Goal: Task Accomplishment & Management: Complete application form

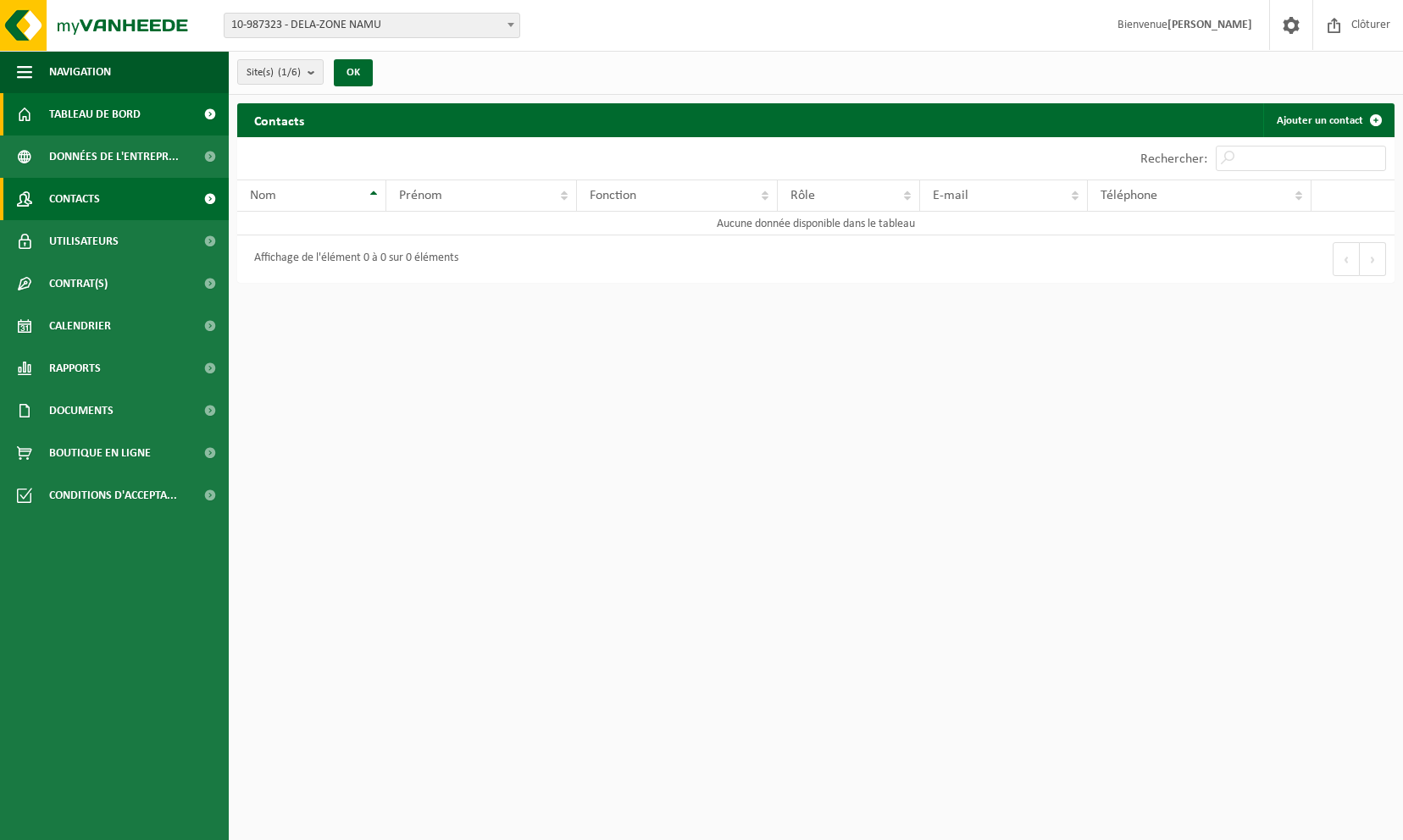
click at [78, 111] on span "Tableau de bord" at bounding box center [94, 114] width 91 height 42
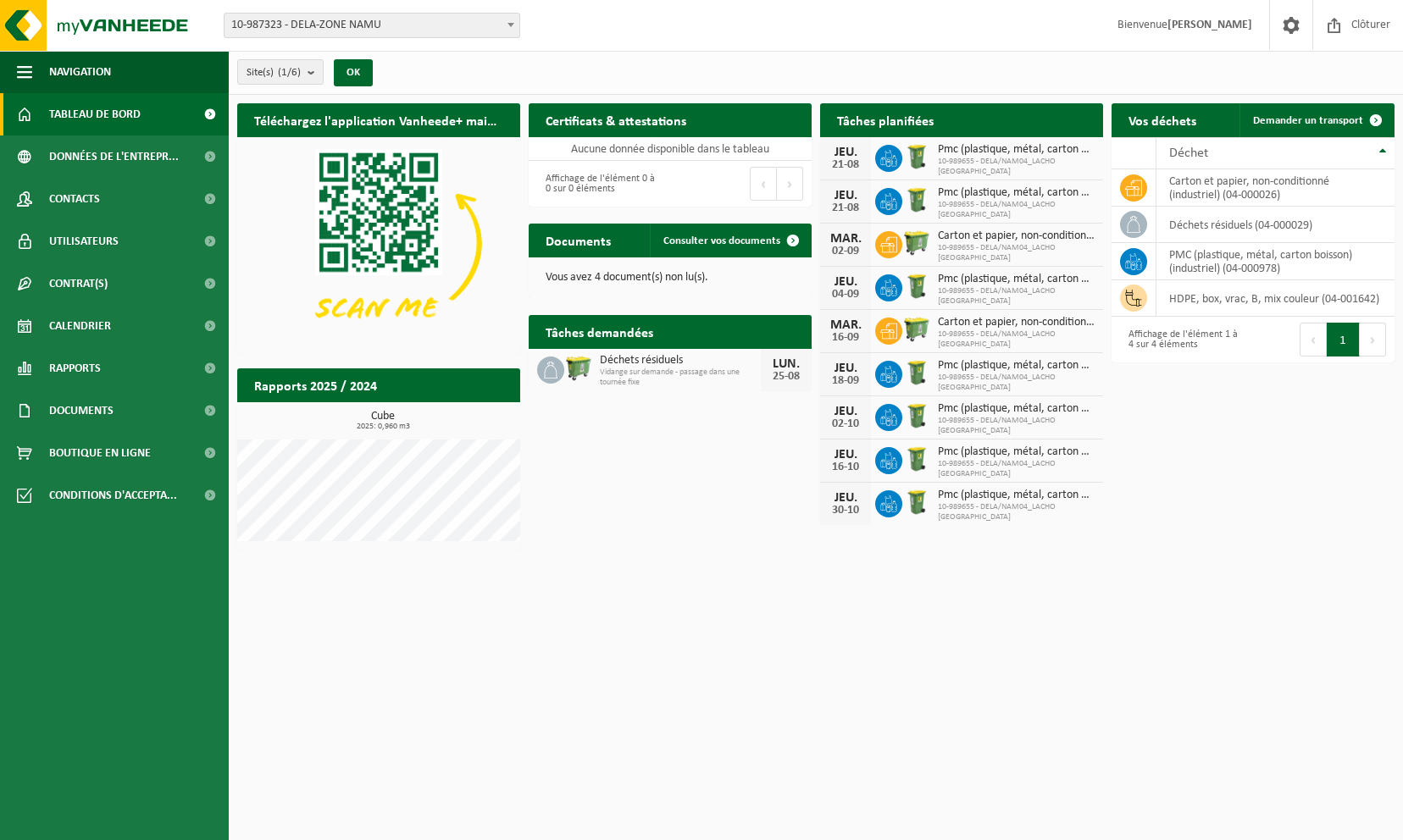
click at [693, 358] on span "Déchets résiduels" at bounding box center [680, 360] width 161 height 14
click at [690, 283] on p "Vous avez 4 document(s) non lu(s)." at bounding box center [670, 277] width 249 height 12
click at [721, 247] on span "Consulter vos documents" at bounding box center [721, 241] width 117 height 11
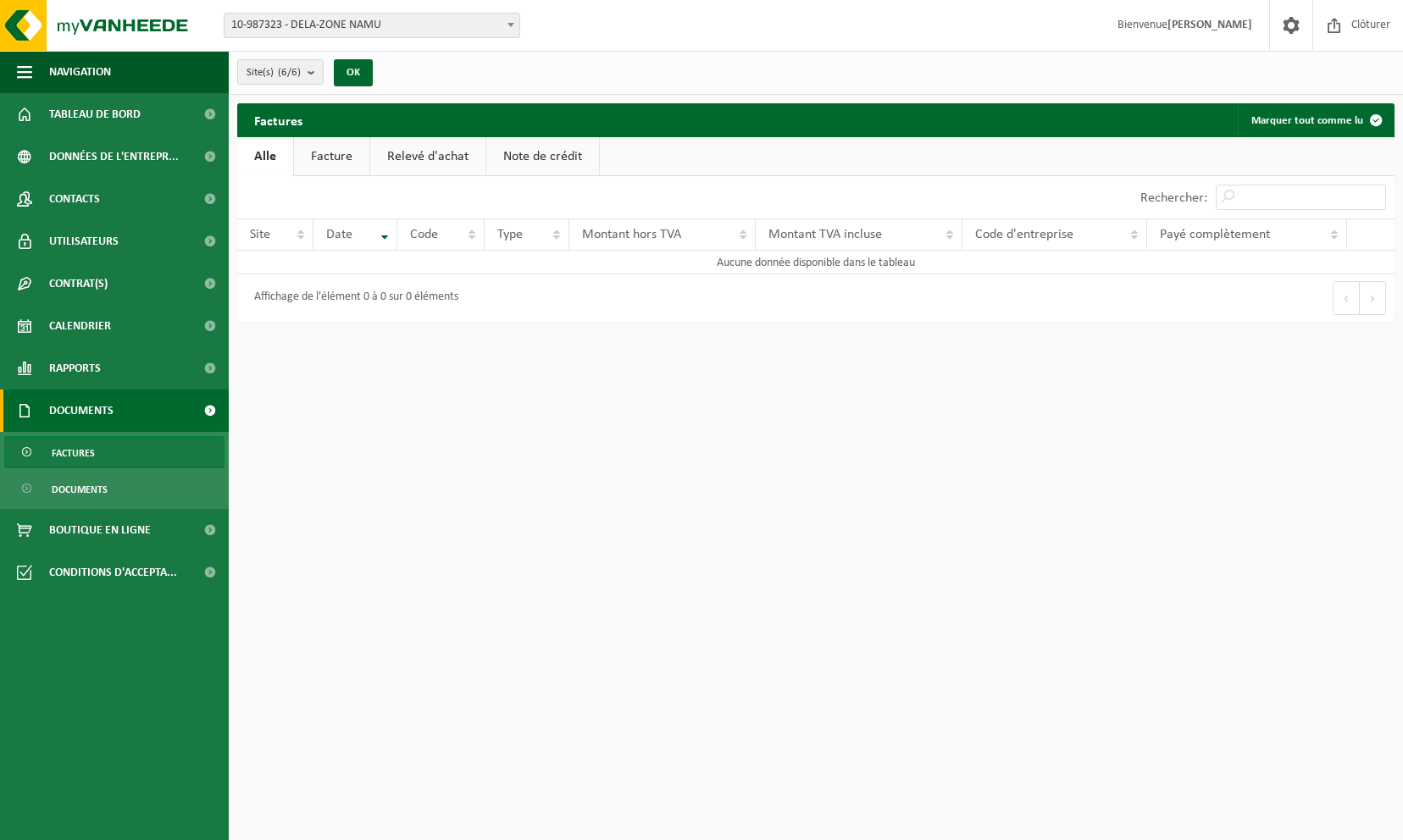
click at [323, 147] on link "Facture" at bounding box center [332, 157] width 76 height 39
click at [412, 149] on link "Relevé d'achat" at bounding box center [428, 157] width 115 height 39
click at [526, 156] on link "Note de crédit" at bounding box center [545, 157] width 112 height 39
click at [279, 153] on link "Alle" at bounding box center [265, 157] width 55 height 39
click at [1375, 122] on span at bounding box center [1375, 120] width 34 height 34
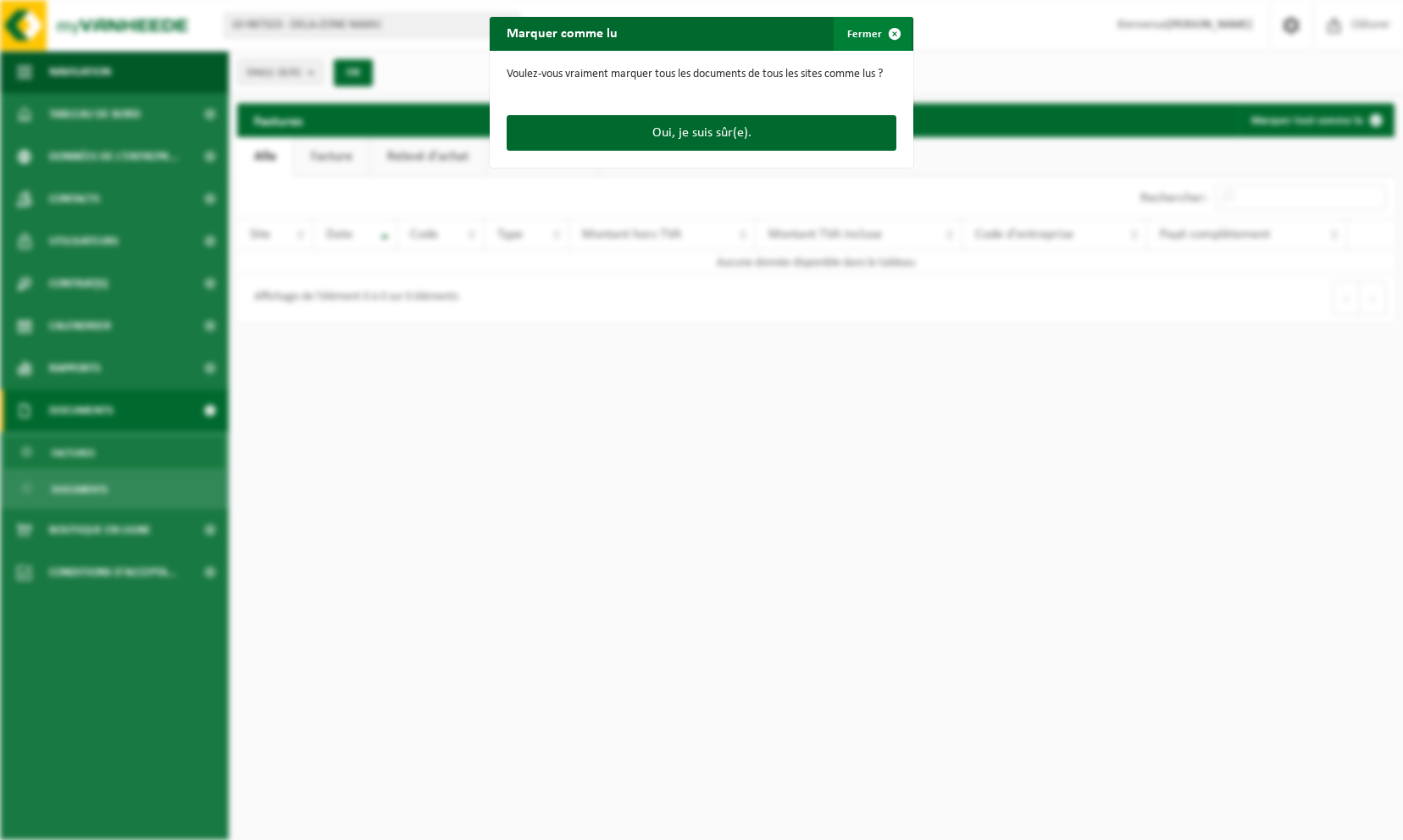
click at [883, 31] on span "button" at bounding box center [894, 33] width 34 height 34
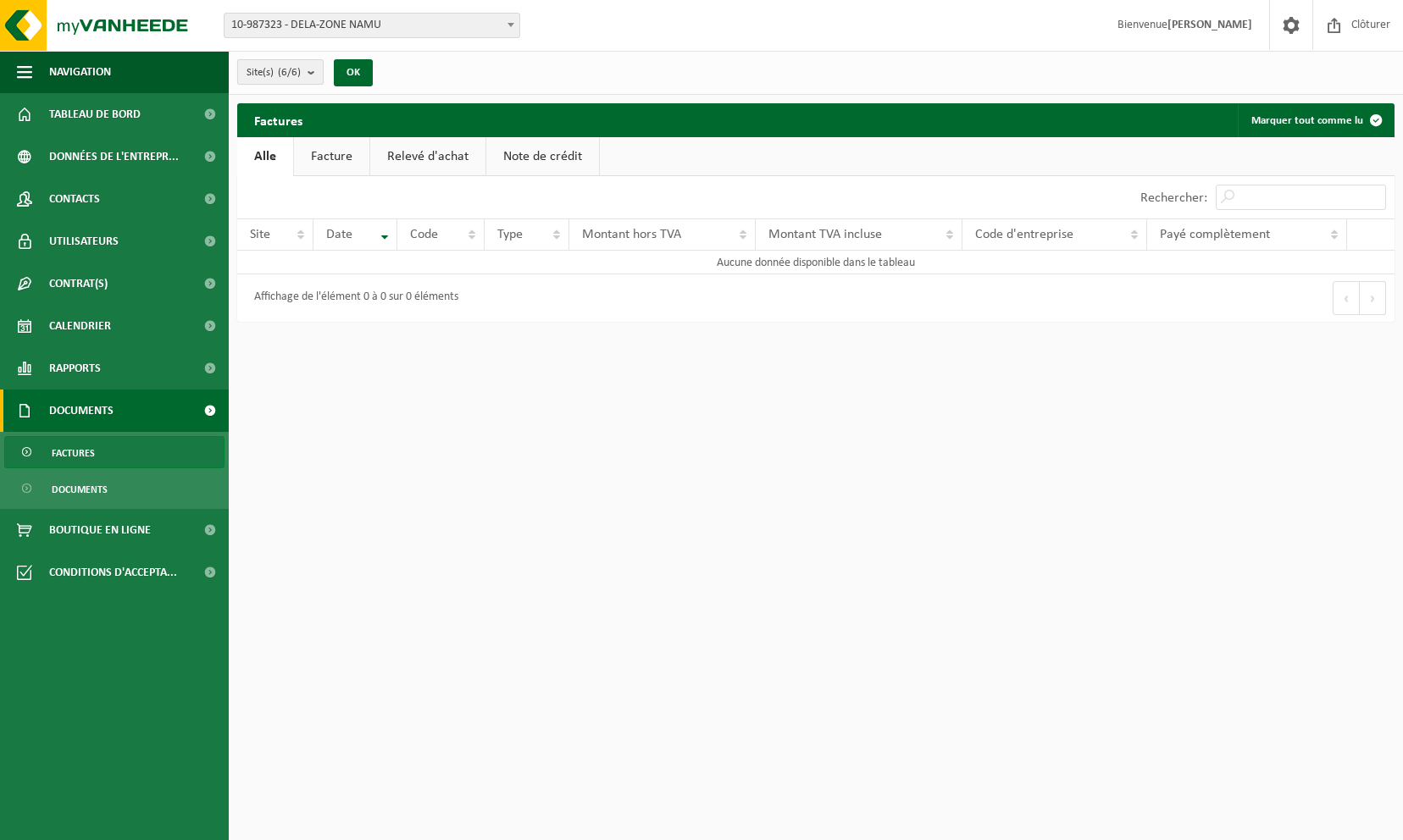
click at [249, 72] on span "Site(s) (6/6)" at bounding box center [274, 73] width 54 height 26
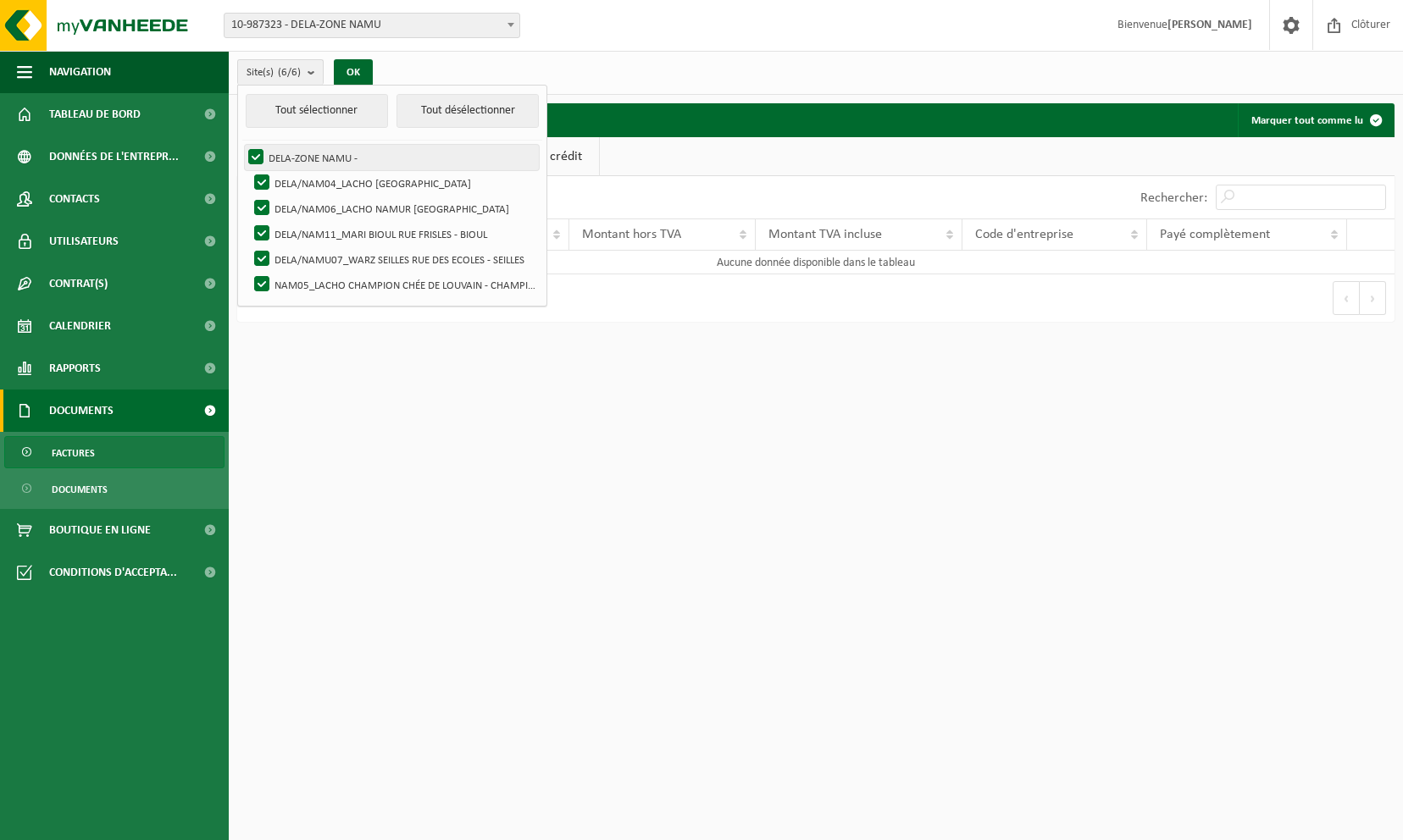
click at [262, 155] on label "DELA-ZONE NAMU -" at bounding box center [392, 158] width 294 height 26
click at [242, 145] on input "DELA-ZONE NAMU -" at bounding box center [241, 144] width 1 height 1
checkbox input "false"
click at [262, 172] on label "DELA/NAM04_LACHO [GEOGRAPHIC_DATA]" at bounding box center [394, 183] width 288 height 26
click at [248, 170] on input "DELA/NAM04_LACHO JAMBES AVENUE DU CAMP - JAMBES" at bounding box center [248, 169] width 1 height 1
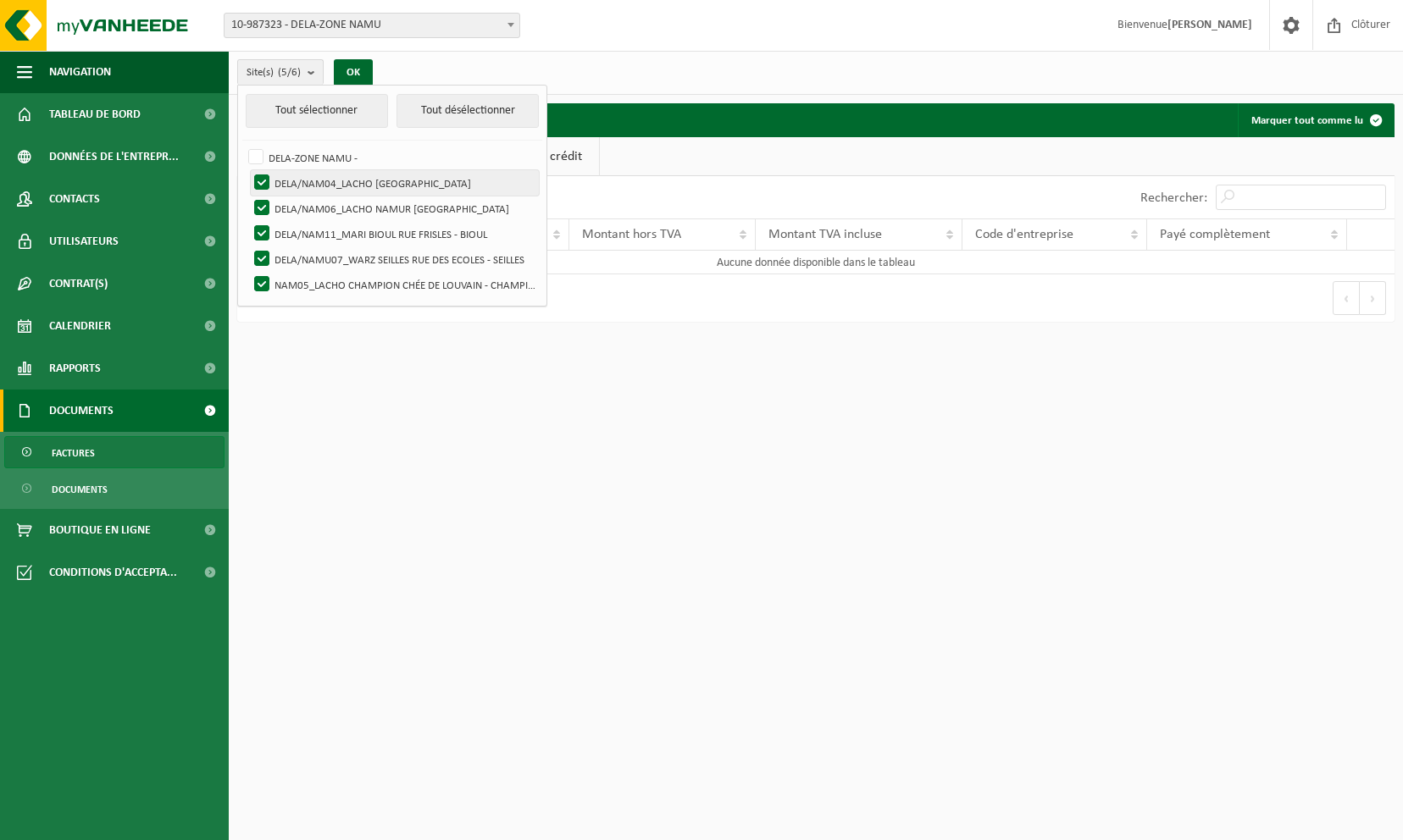
checkbox input "false"
click at [263, 216] on label "DELA/NAM06_LACHO NAMUR RUE DU BELVÉDÈRE - NAMUR" at bounding box center [394, 208] width 288 height 26
click at [248, 195] on input "DELA/NAM06_LACHO NAMUR RUE DU BELVÉDÈRE - NAMUR" at bounding box center [248, 195] width 1 height 1
checkbox input "false"
click at [260, 234] on label "DELA/NAM11_MARI BIOUL RUE FRISLES - BIOUL" at bounding box center [394, 234] width 288 height 26
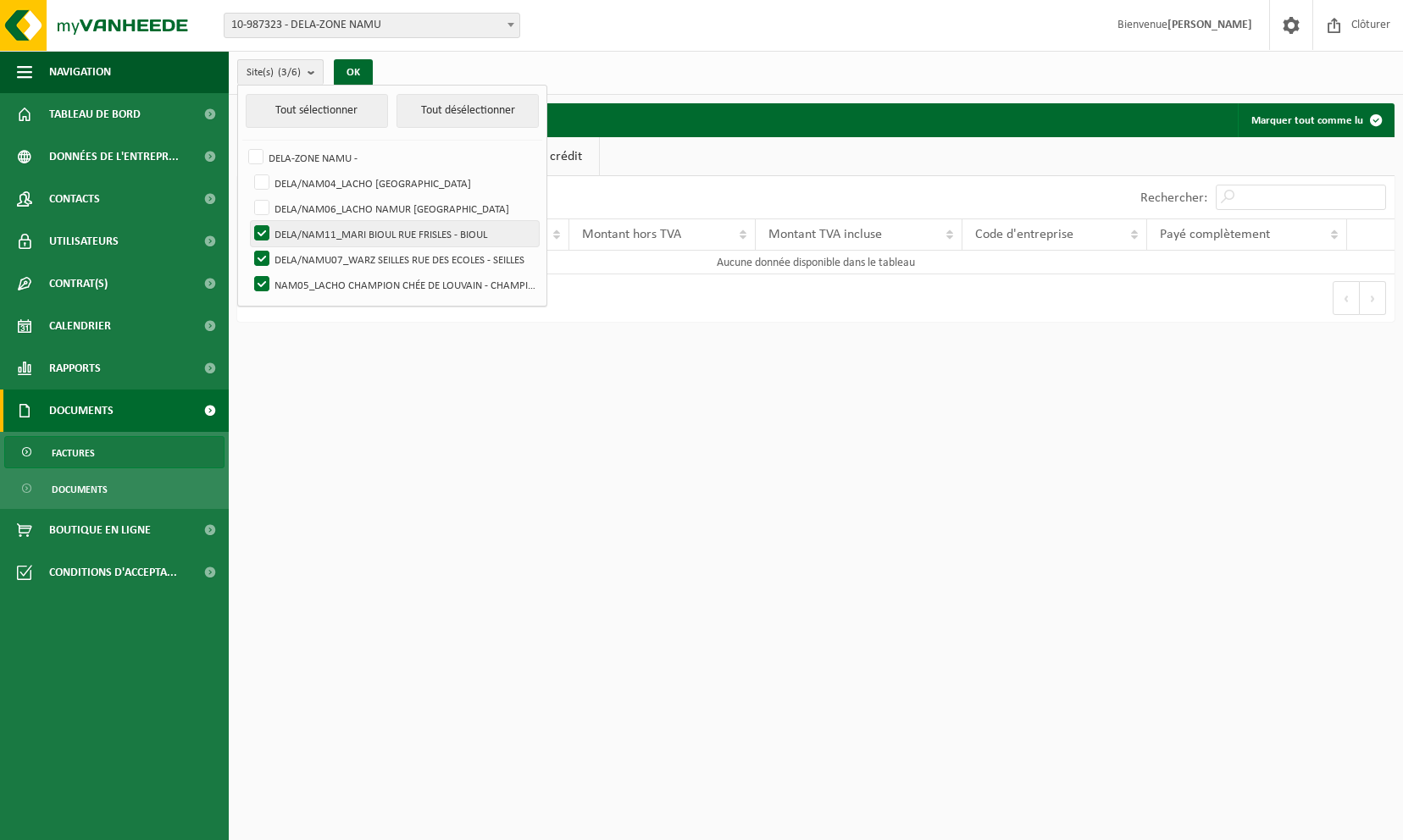
click at [248, 221] on input "DELA/NAM11_MARI BIOUL RUE FRISLES - BIOUL" at bounding box center [248, 220] width 1 height 1
checkbox input "false"
click at [264, 259] on label "DELA/NAMU07_WARZ SEILLES RUE DES ECOLES - SEILLES" at bounding box center [394, 260] width 288 height 26
click at [248, 247] on input "DELA/NAMU07_WARZ SEILLES RUE DES ECOLES - SEILLES" at bounding box center [248, 246] width 1 height 1
checkbox input "false"
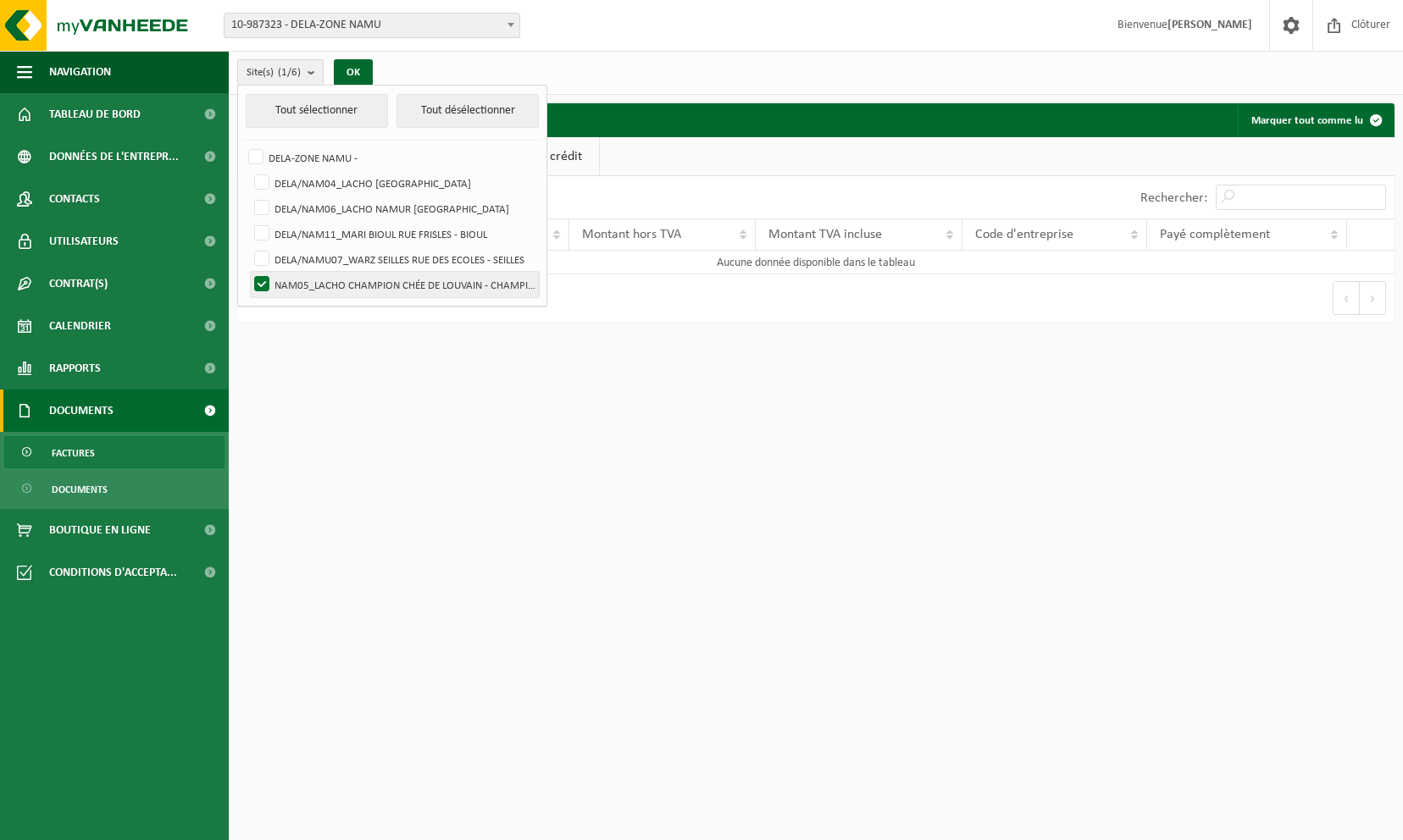
click at [269, 286] on label "NAM05_LACHO CHAMPION CHÉE DE LOUVAIN - CHAMPION" at bounding box center [394, 285] width 288 height 26
click at [248, 272] on input "NAM05_LACHO CHAMPION CHÉE DE LOUVAIN - CHAMPION" at bounding box center [248, 271] width 1 height 1
checkbox input "false"
click at [309, 182] on label "DELA/NAM04_LACHO JAMBES AVENUE DU CAMP - JAMBES" at bounding box center [394, 183] width 288 height 26
click at [248, 170] on input "DELA/NAM04_LACHO JAMBES AVENUE DU CAMP - JAMBES" at bounding box center [248, 169] width 1 height 1
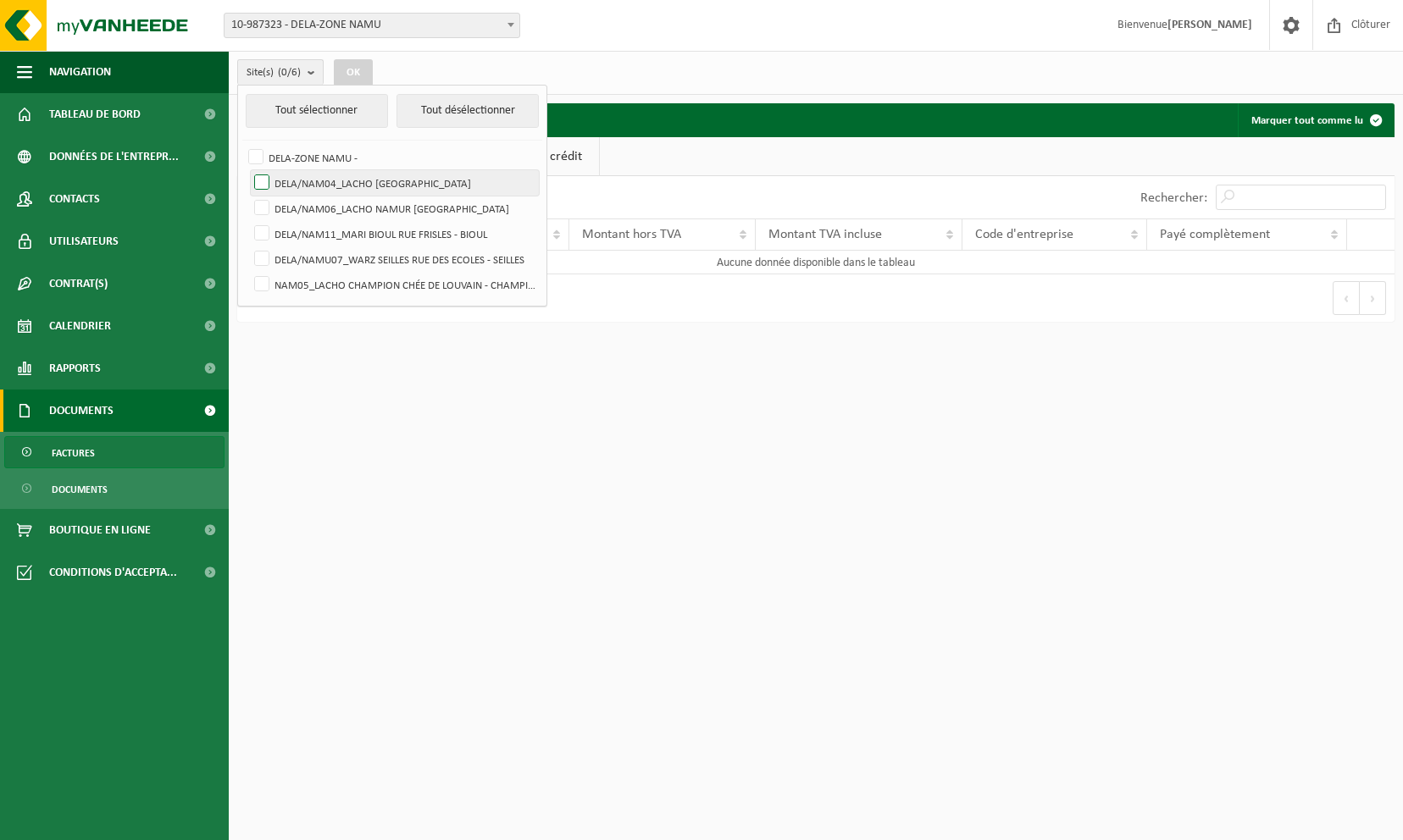
checkbox input "true"
click at [345, 73] on button "OK" at bounding box center [353, 72] width 39 height 27
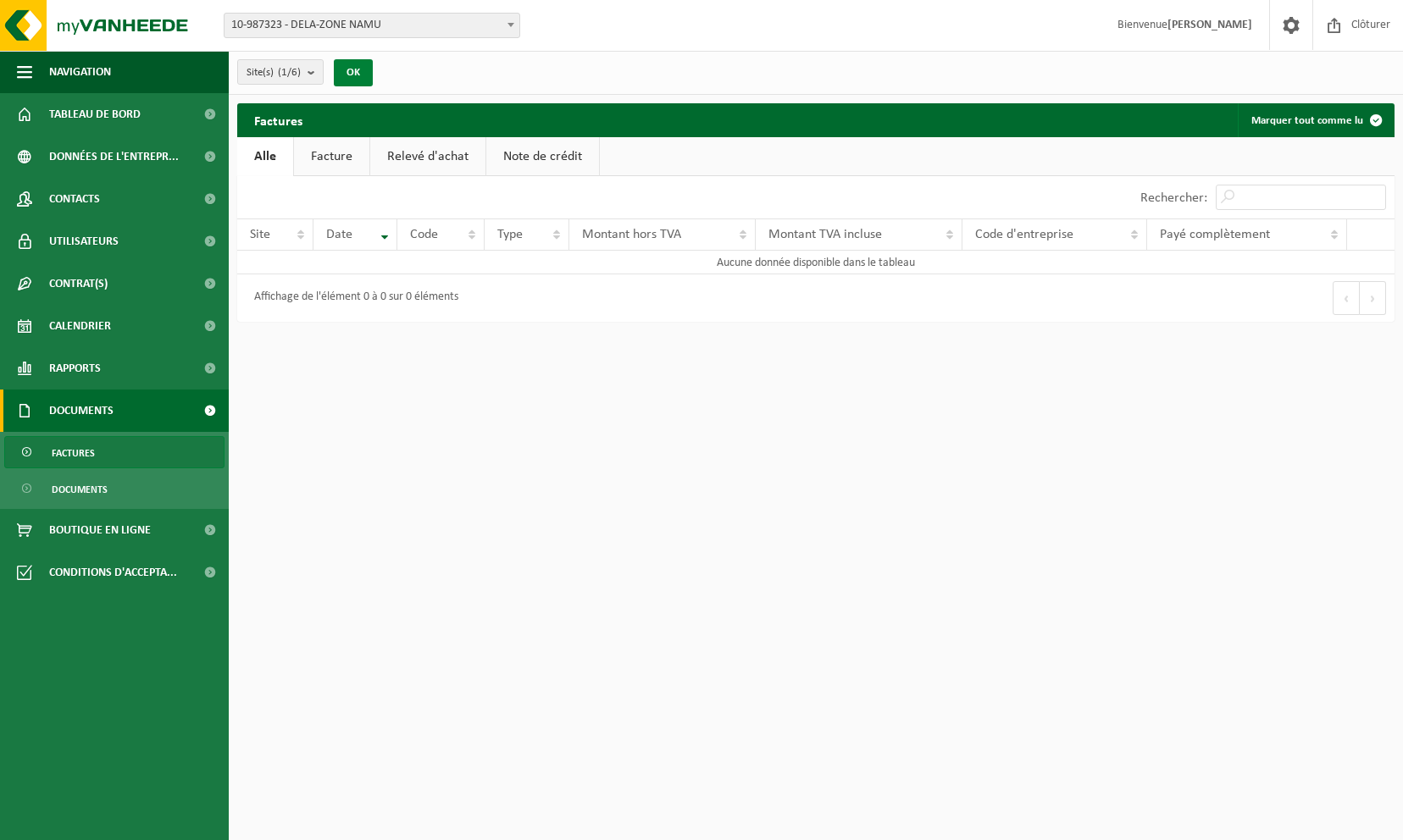
click at [345, 73] on button "OK" at bounding box center [353, 72] width 39 height 27
click at [136, 204] on link "Contacts" at bounding box center [114, 199] width 228 height 42
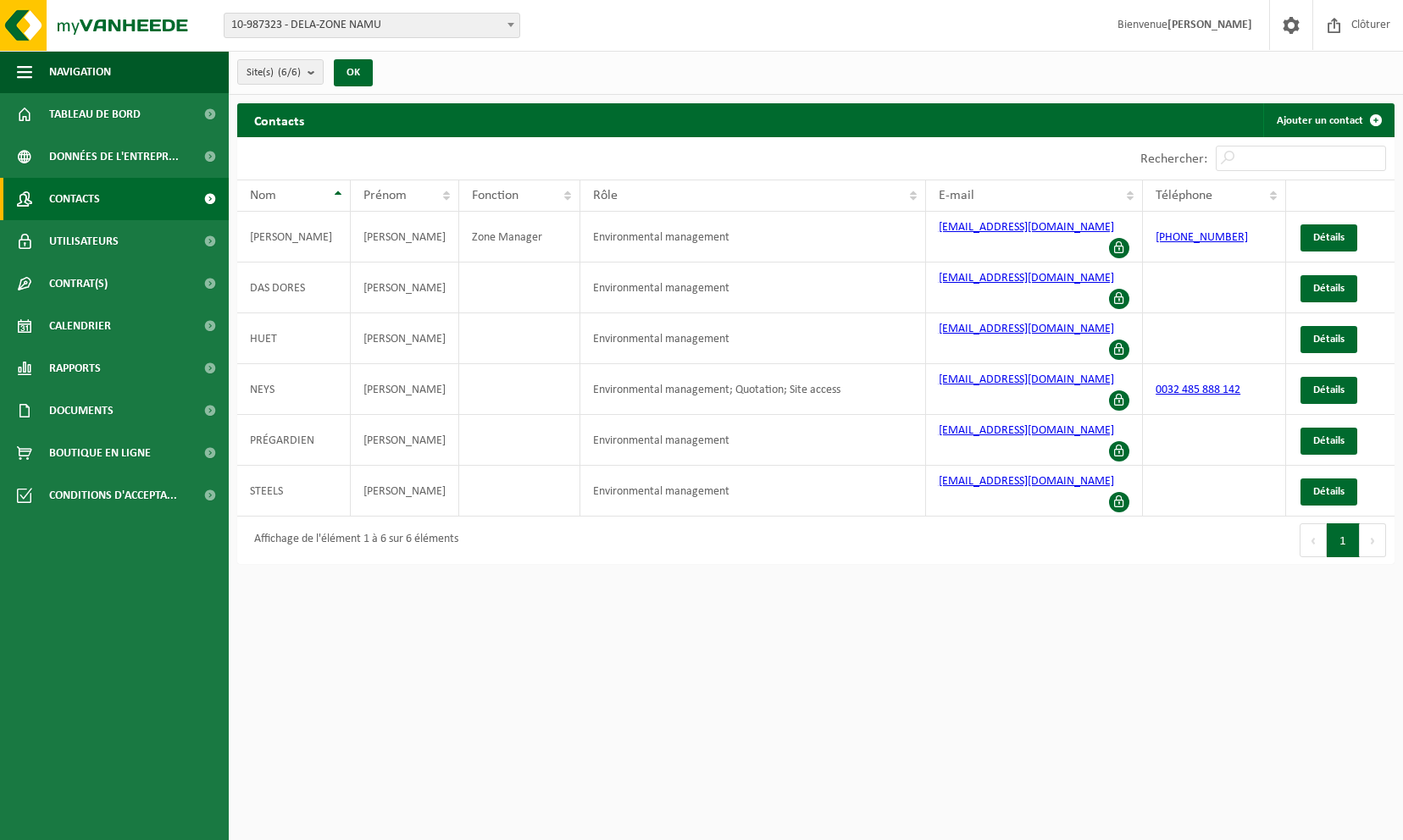
drag, startPoint x: 1117, startPoint y: 307, endPoint x: 846, endPoint y: 653, distance: 439.5
click at [846, 653] on html "Site: 10-987323 - DELA-ZONE NAMU 10-989655 - DELA/NAM04_LACHO JAMBES AVENUE DU …" at bounding box center [701, 420] width 1403 height 840
click at [1317, 486] on span "Détails" at bounding box center [1329, 492] width 31 height 11
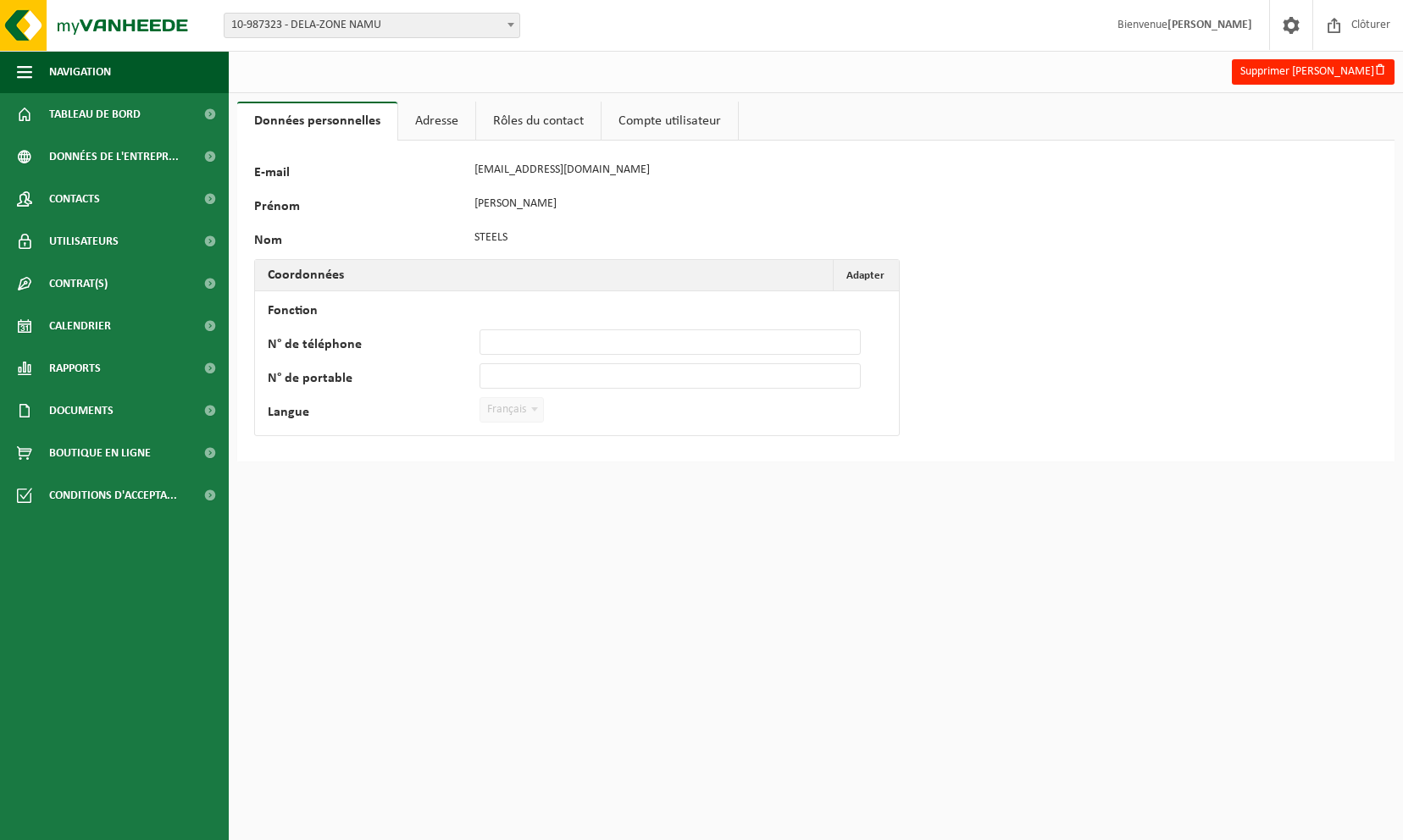
click at [1315, 414] on div "118371 E-mail [EMAIL_ADDRESS][DOMAIN_NAME] Prénom [PERSON_NAME] Coordonnées Ada…" at bounding box center [816, 301] width 1157 height 321
click at [1260, 72] on button "Supprimer [PERSON_NAME]" at bounding box center [1313, 72] width 163 height 26
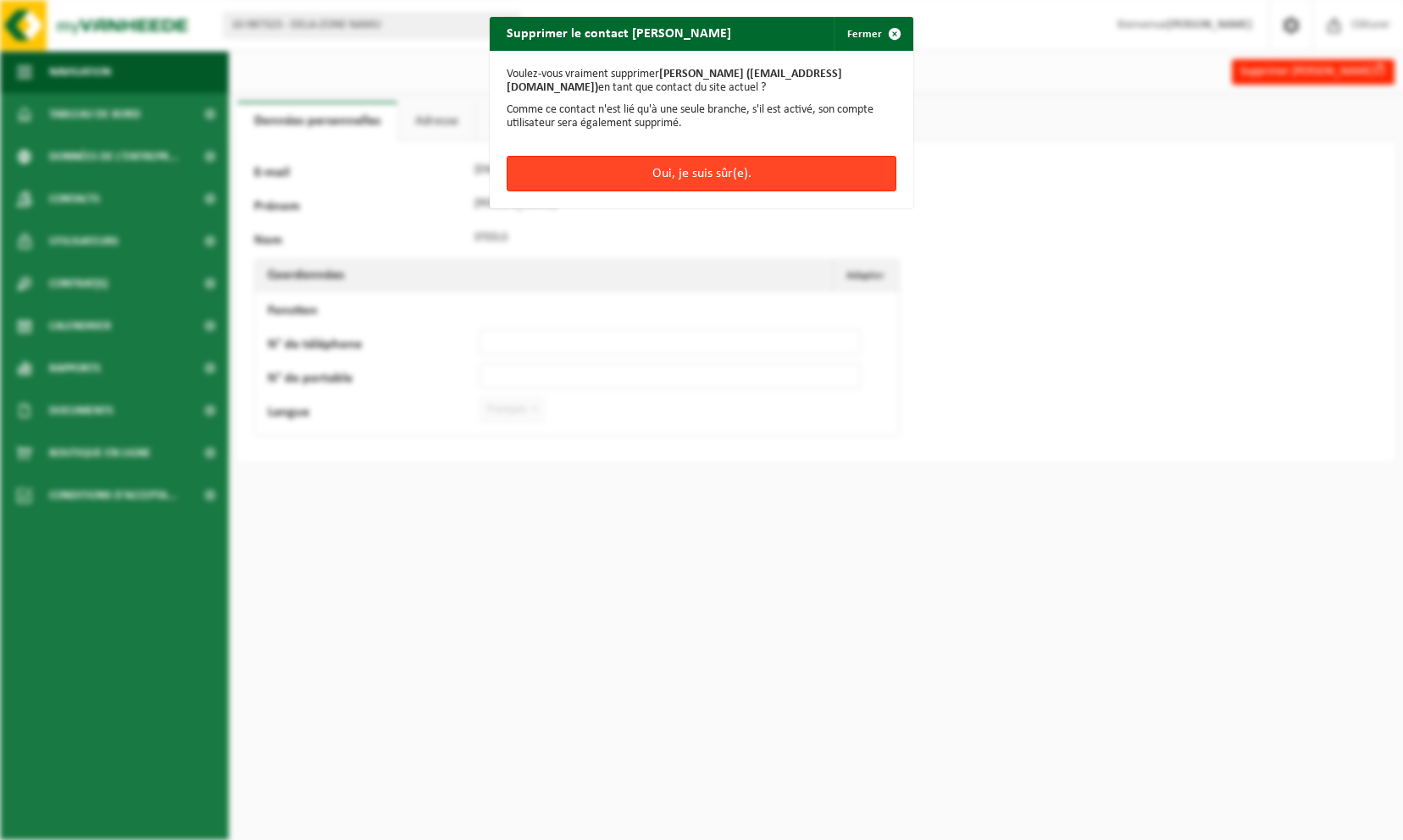
click at [789, 181] on button "Oui, je suis sûr(e)." at bounding box center [701, 173] width 390 height 36
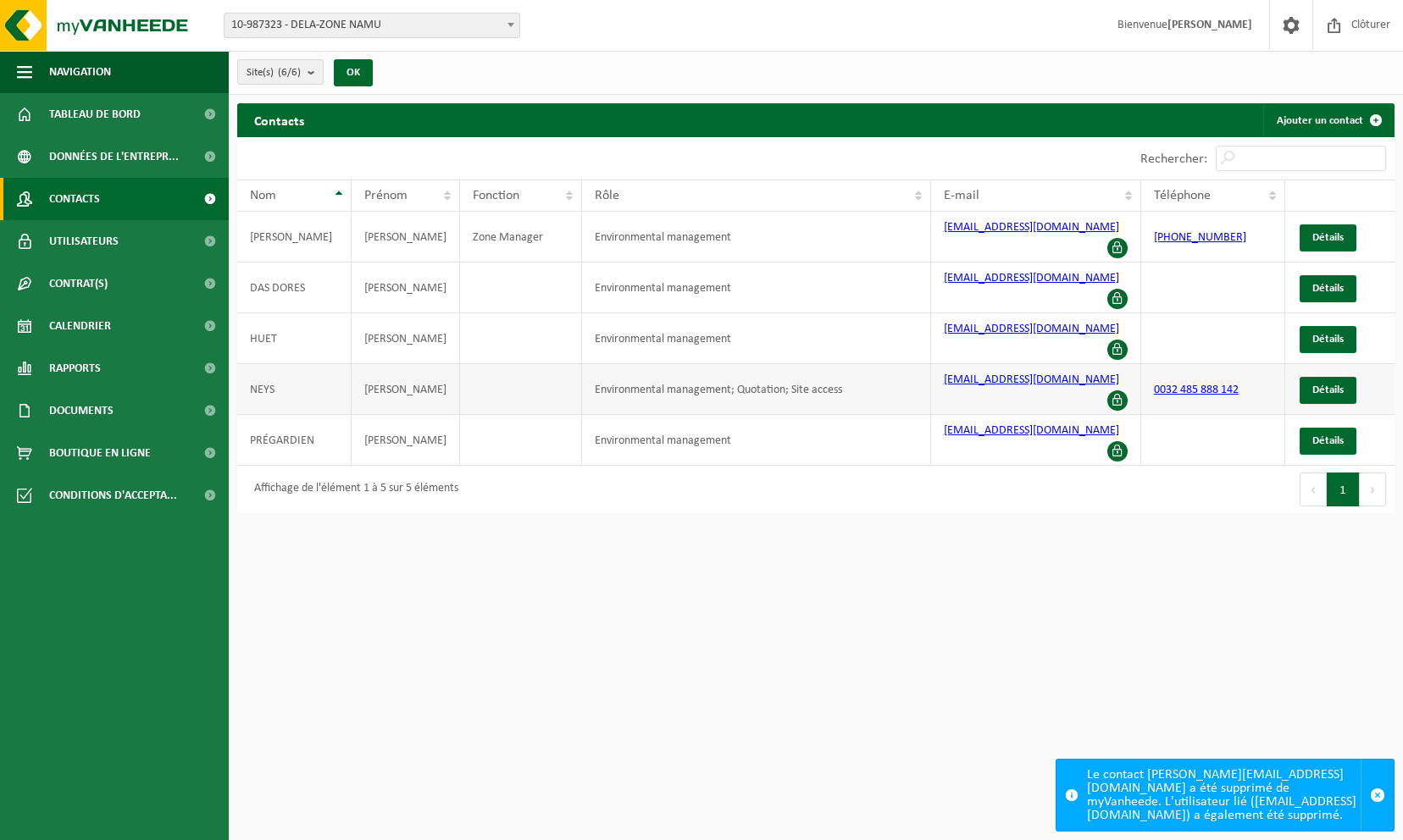
click at [652, 364] on td "Environmental management; Quotation; Site access" at bounding box center [756, 389] width 349 height 51
click at [736, 364] on td "Environmental management; Quotation; Site access" at bounding box center [756, 389] width 349 height 51
click at [1341, 235] on span "Détails" at bounding box center [1328, 238] width 31 height 11
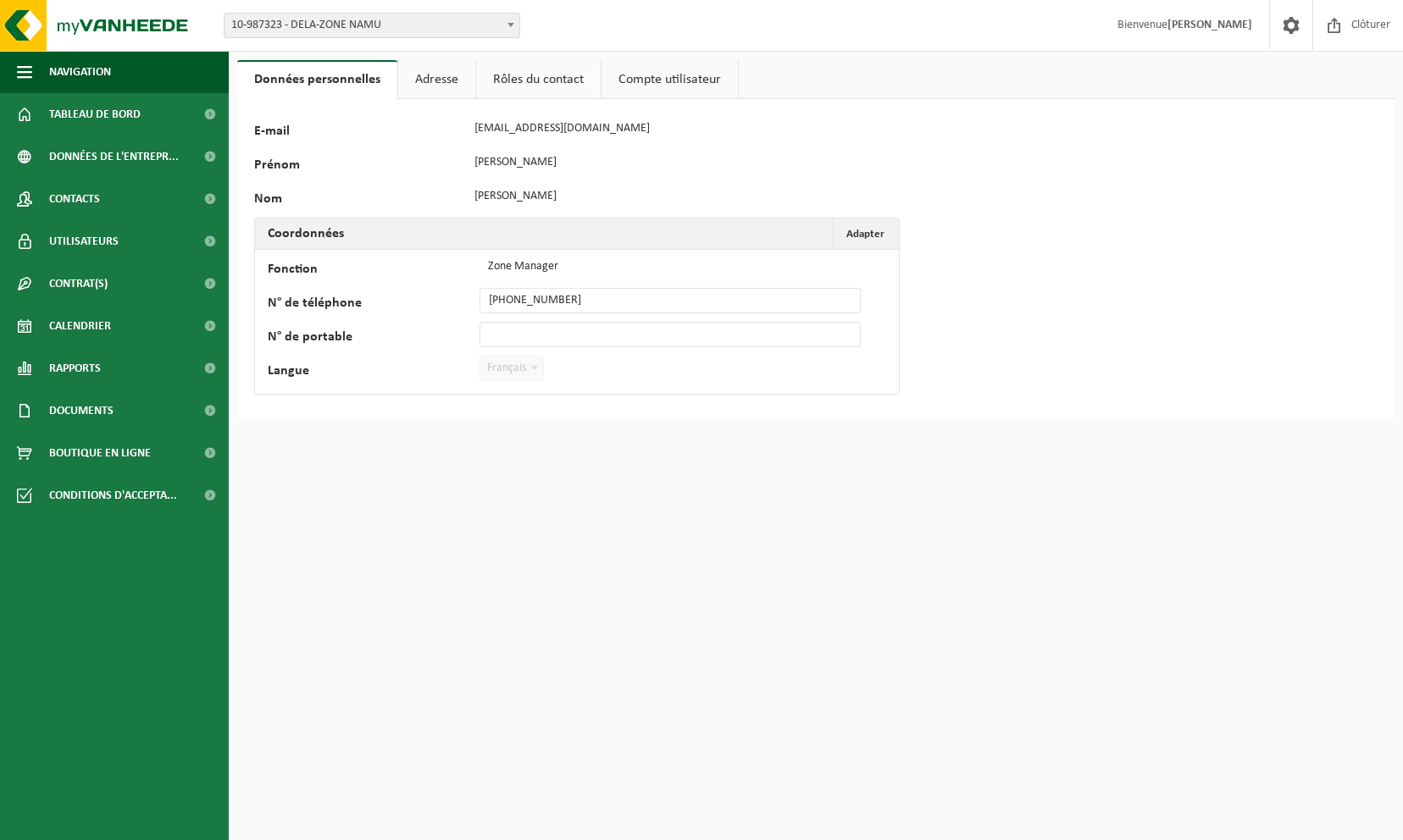
click at [562, 88] on link "Rôles du contact" at bounding box center [538, 79] width 124 height 39
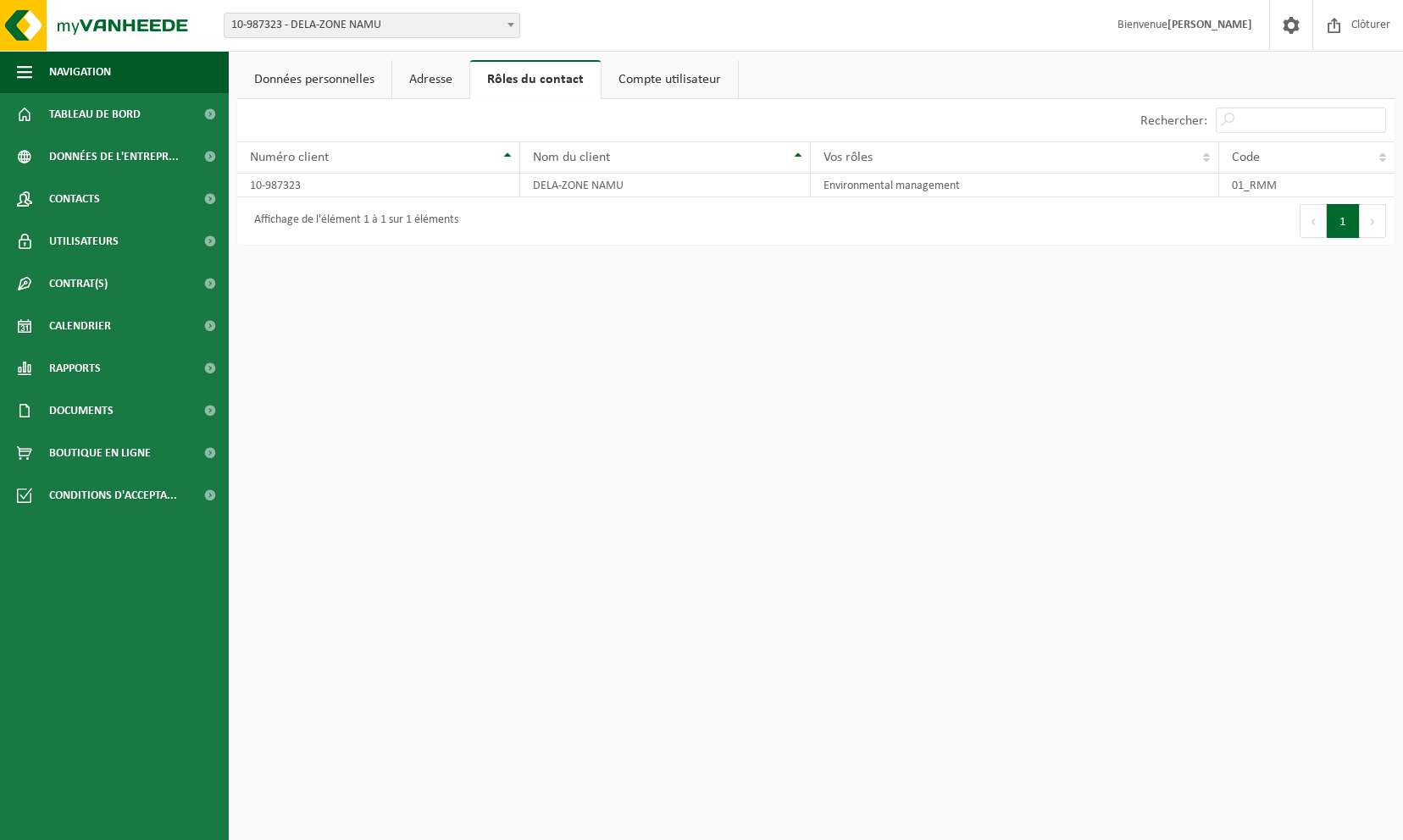
click at [641, 75] on link "Compte utilisateur" at bounding box center [670, 79] width 136 height 39
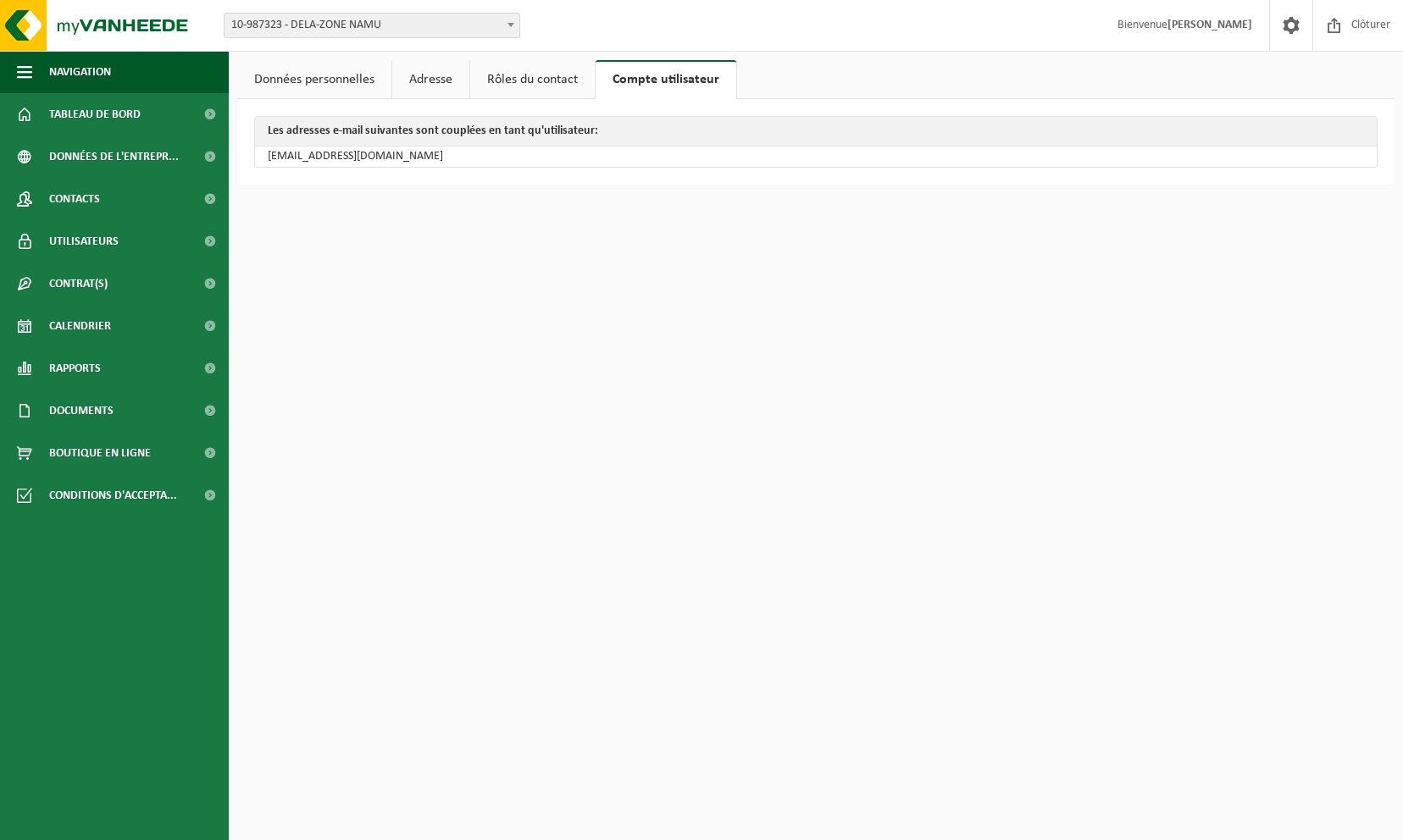
click at [554, 76] on link "Rôles du contact" at bounding box center [532, 79] width 124 height 39
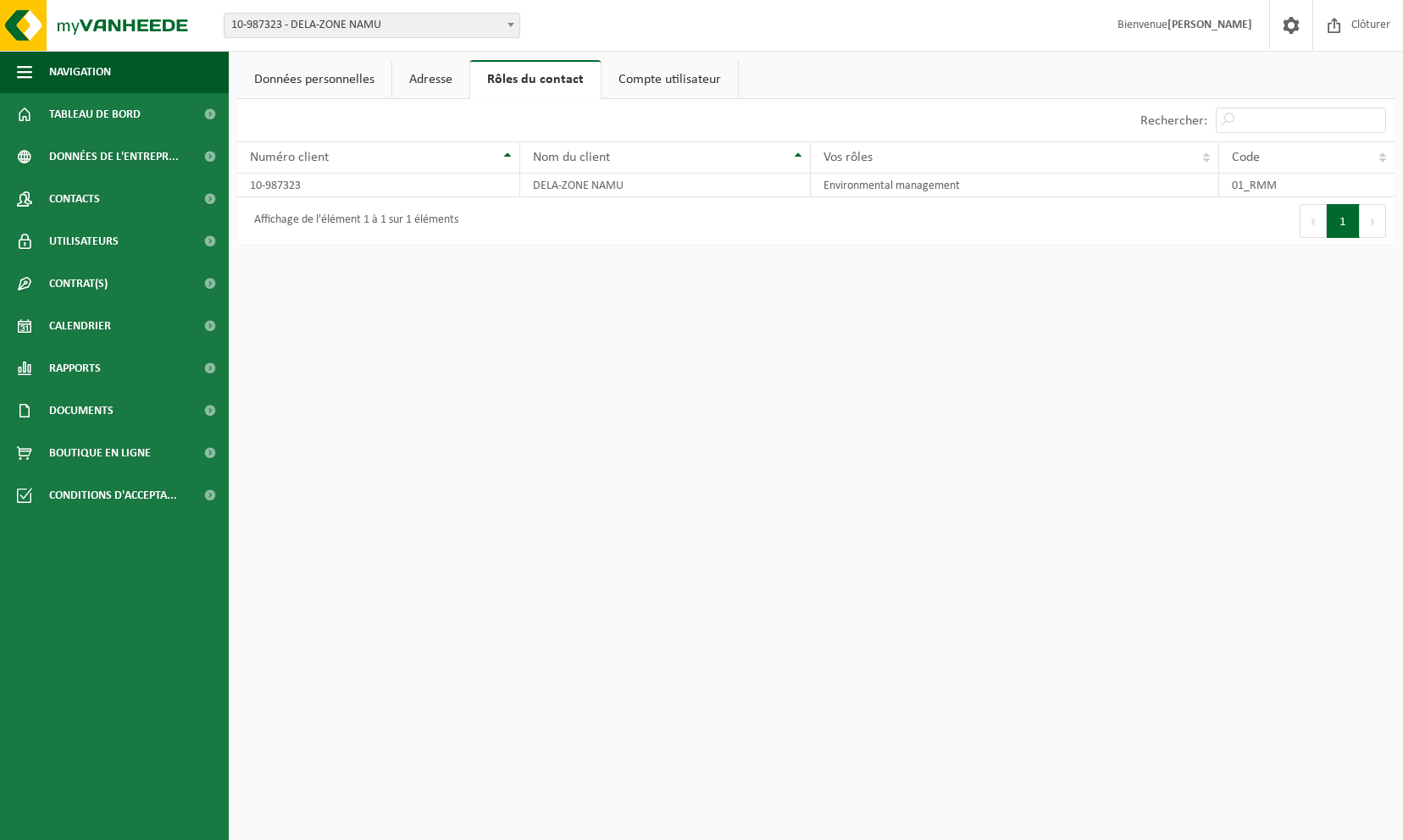
click at [442, 83] on link "Adresse" at bounding box center [431, 79] width 77 height 39
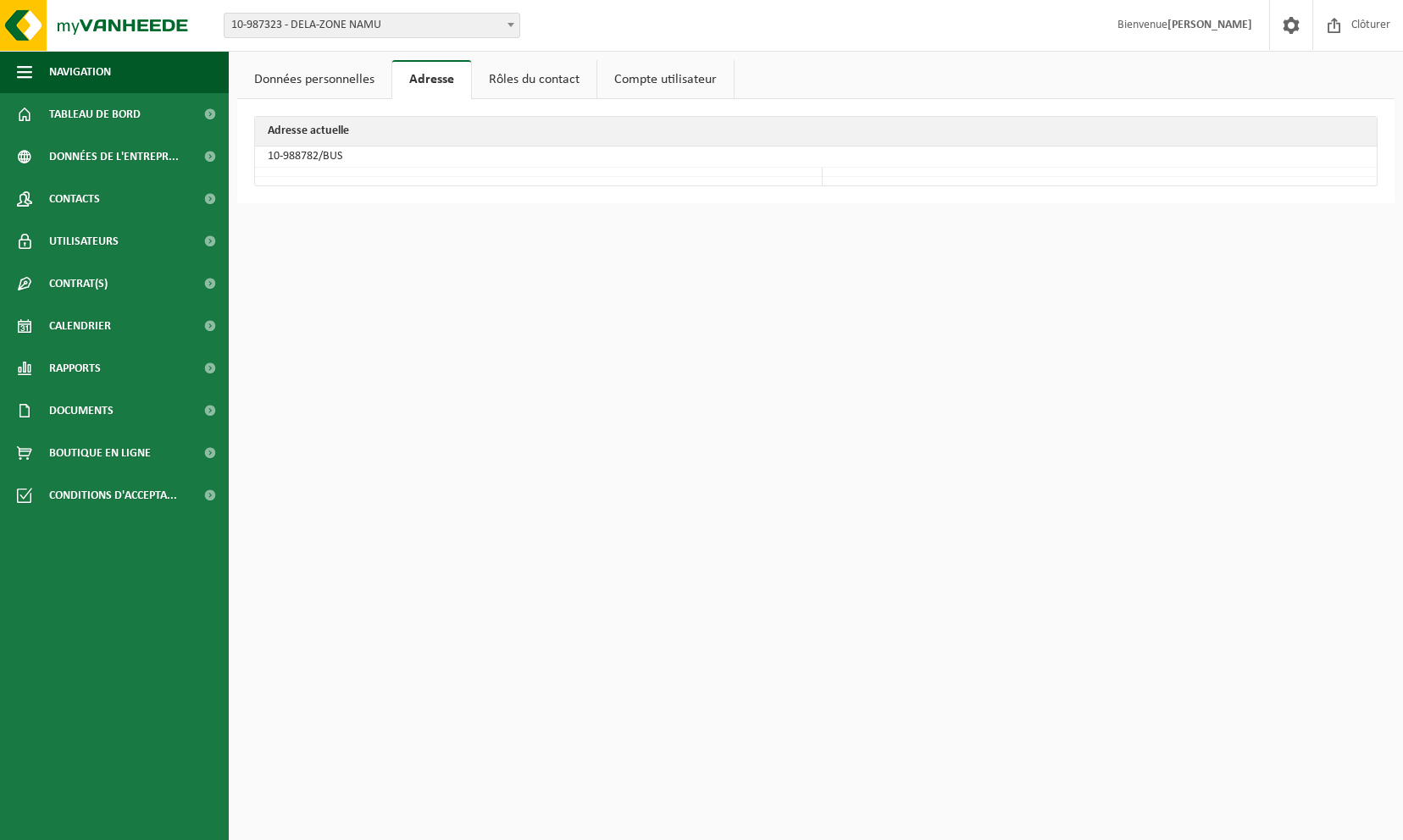
click at [344, 85] on link "Données personnelles" at bounding box center [314, 79] width 154 height 39
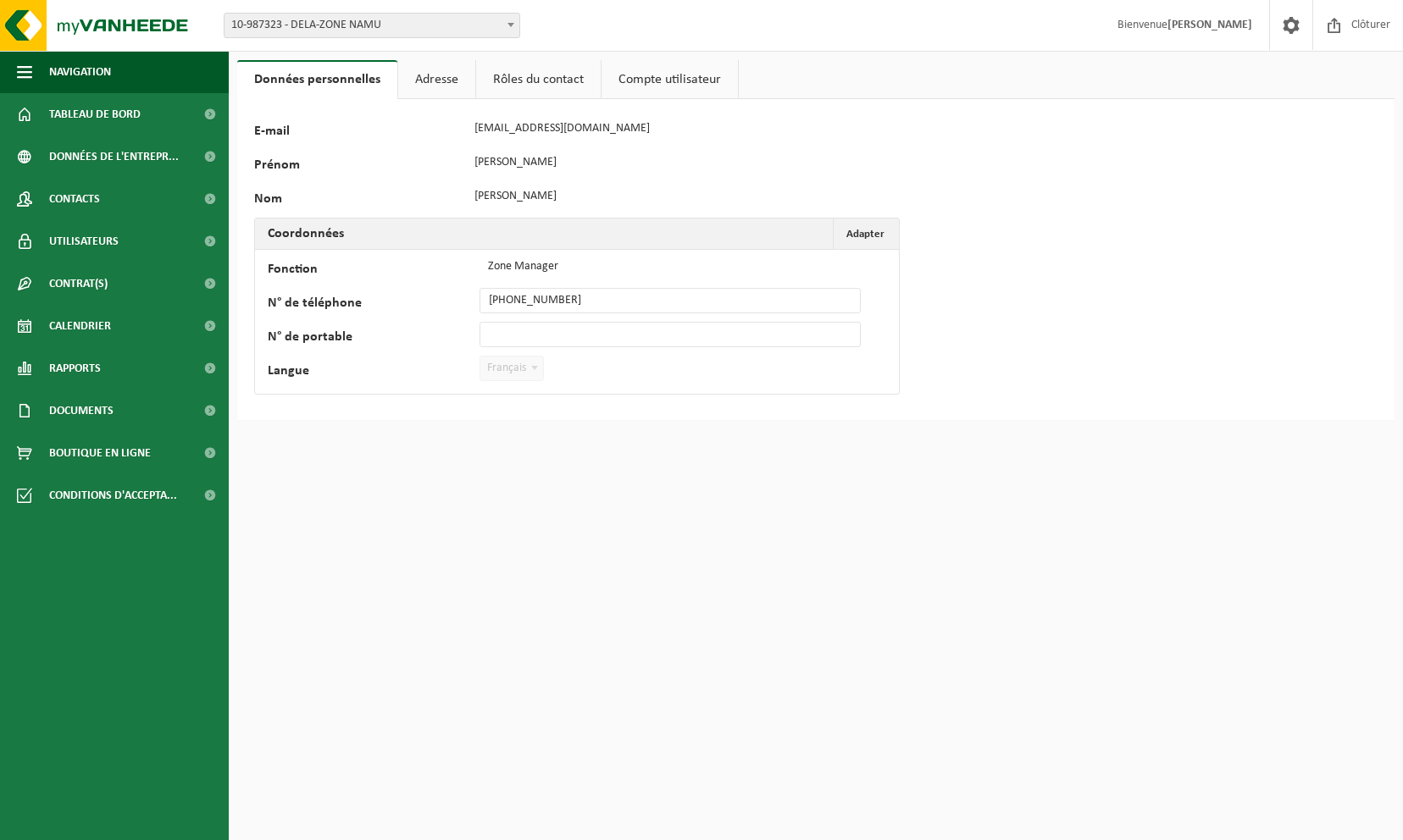
click at [684, 77] on link "Compte utilisateur" at bounding box center [670, 79] width 136 height 39
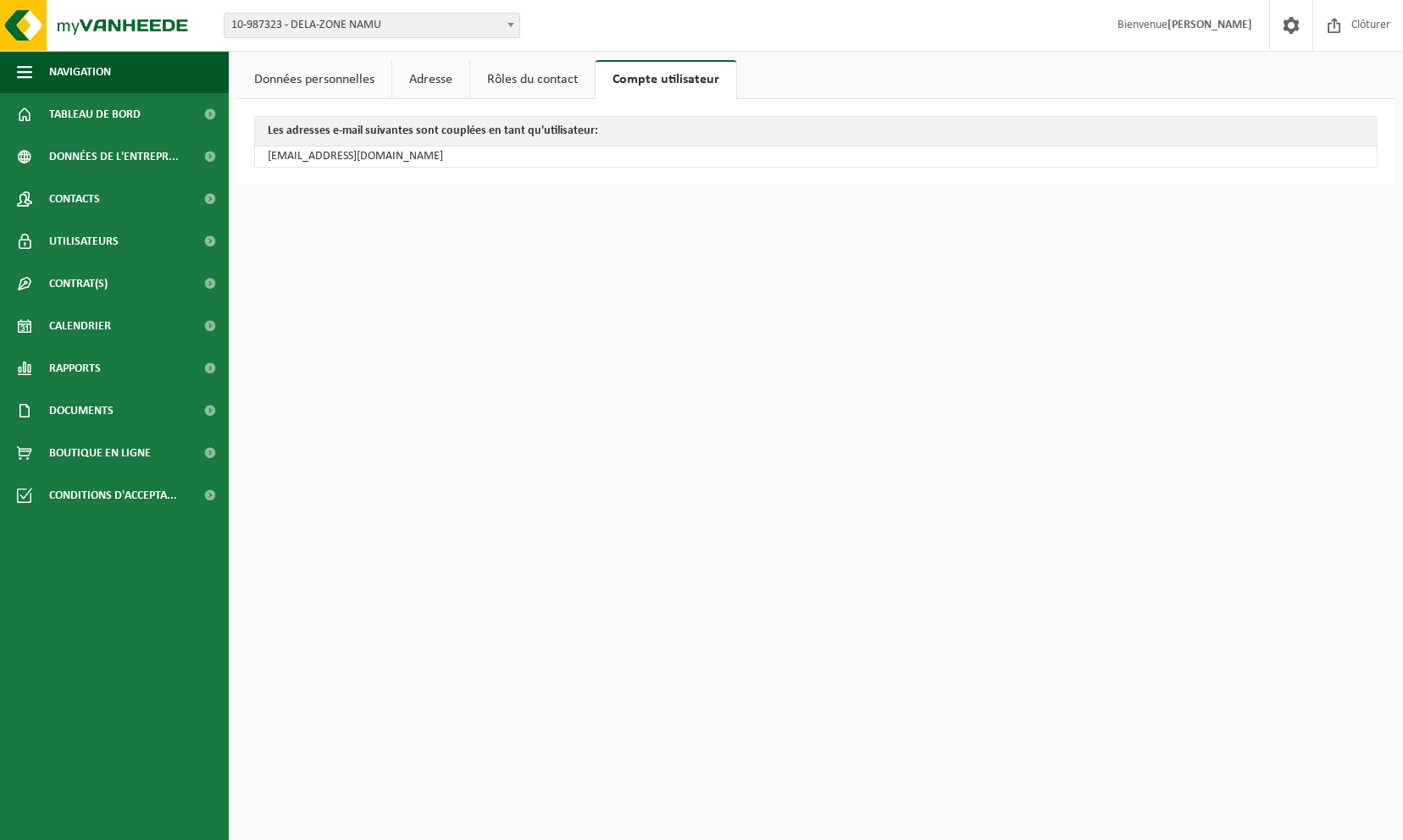
click at [569, 132] on th "Les adresses e-mail suivantes sont couplées en tant qu'utilisateur:" at bounding box center [816, 132] width 1122 height 29
click at [548, 83] on link "Rôles du contact" at bounding box center [532, 79] width 124 height 39
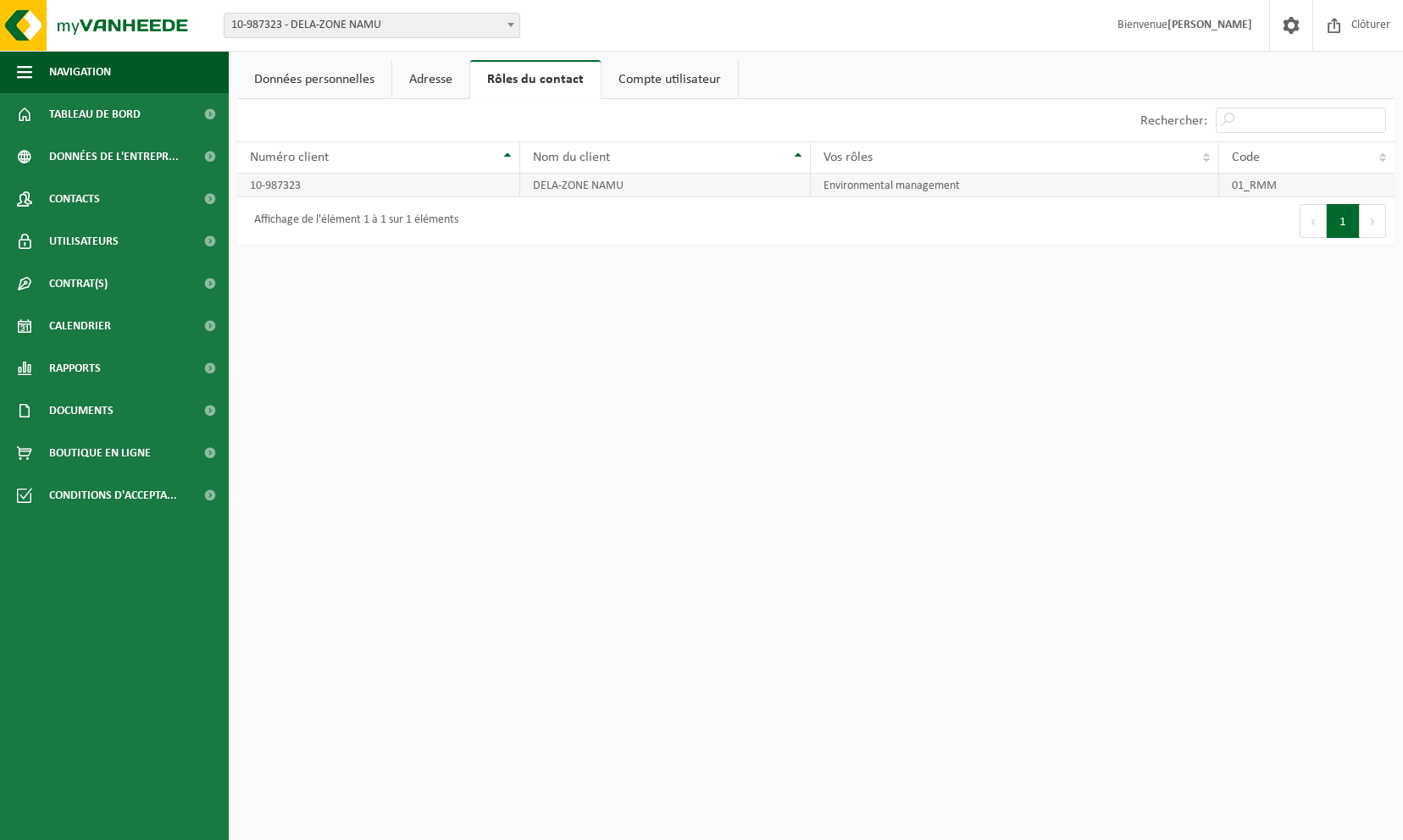
click at [399, 180] on td "10-987323" at bounding box center [379, 186] width 283 height 24
click at [1285, 185] on td "01_RMM" at bounding box center [1306, 186] width 175 height 24
click at [761, 502] on html "Site: 10-987323 - DELA-ZONE NAMU 10-989655 - DELA/NAM04_LACHO JAMBES AVENUE DU …" at bounding box center [701, 420] width 1403 height 840
click at [101, 500] on span "Conditions d'accepta..." at bounding box center [112, 496] width 128 height 42
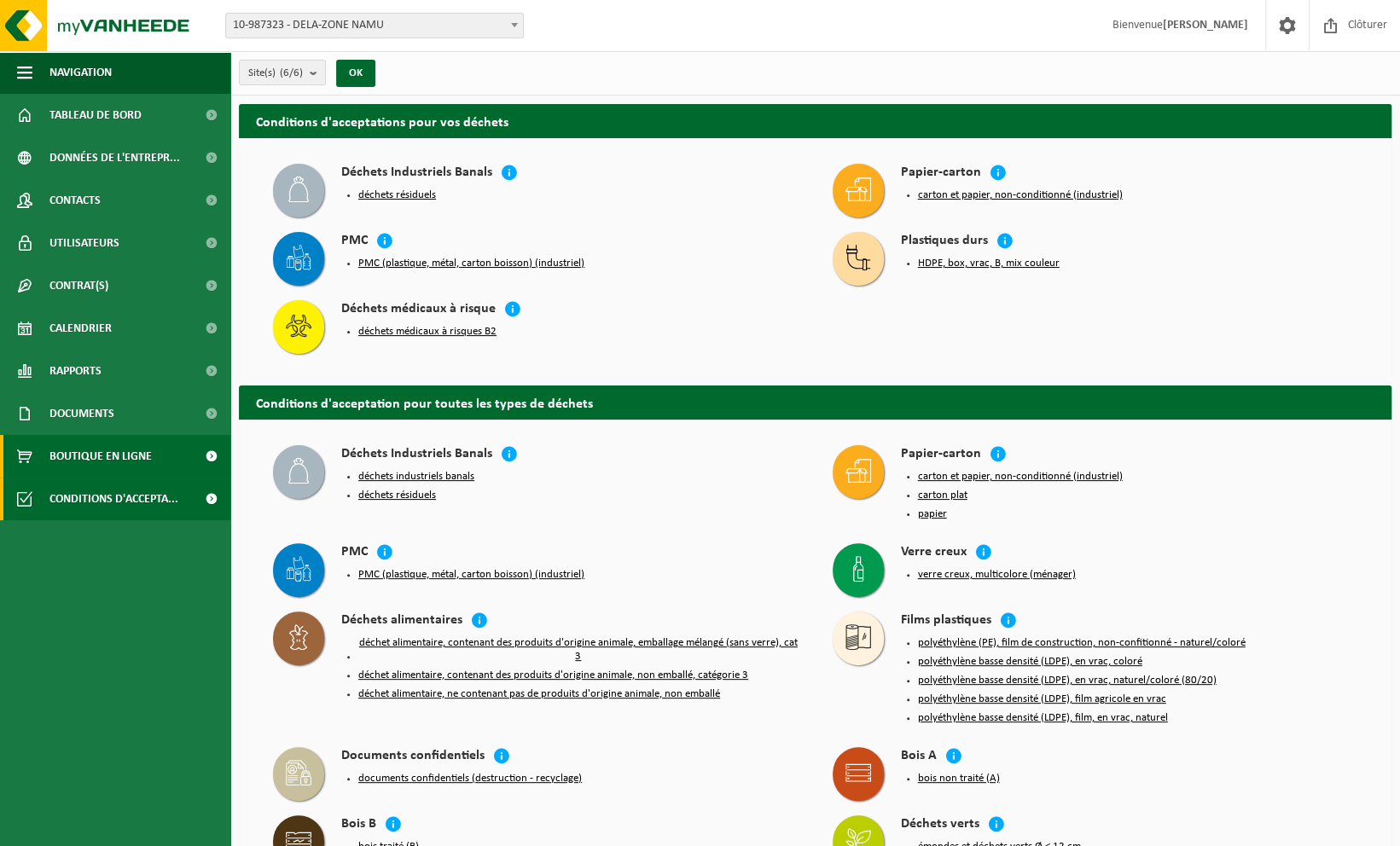
click at [114, 462] on span "Boutique en ligne" at bounding box center [100, 456] width 102 height 43
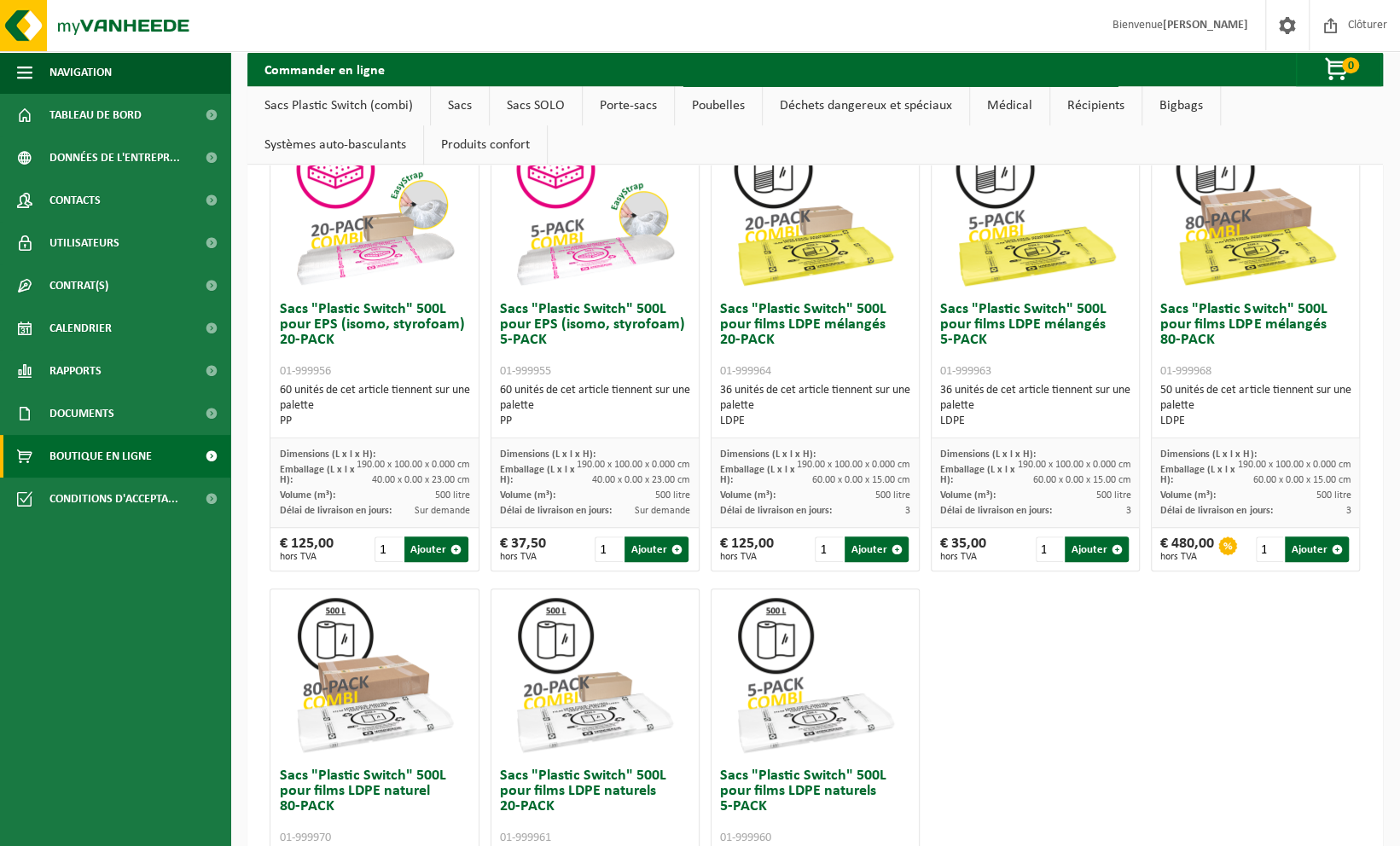
scroll to position [256, 0]
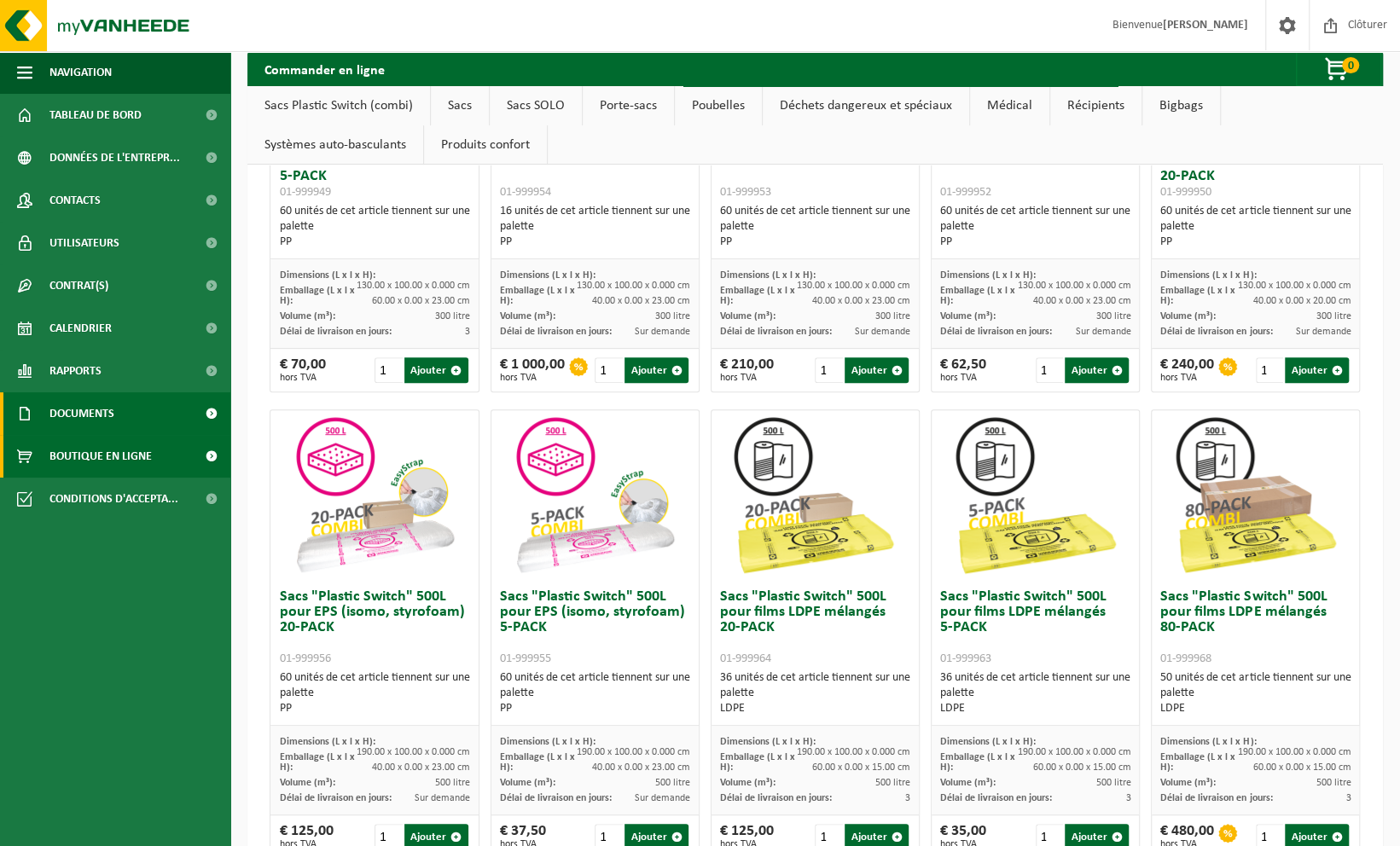
click at [133, 423] on link "Documents" at bounding box center [115, 414] width 230 height 43
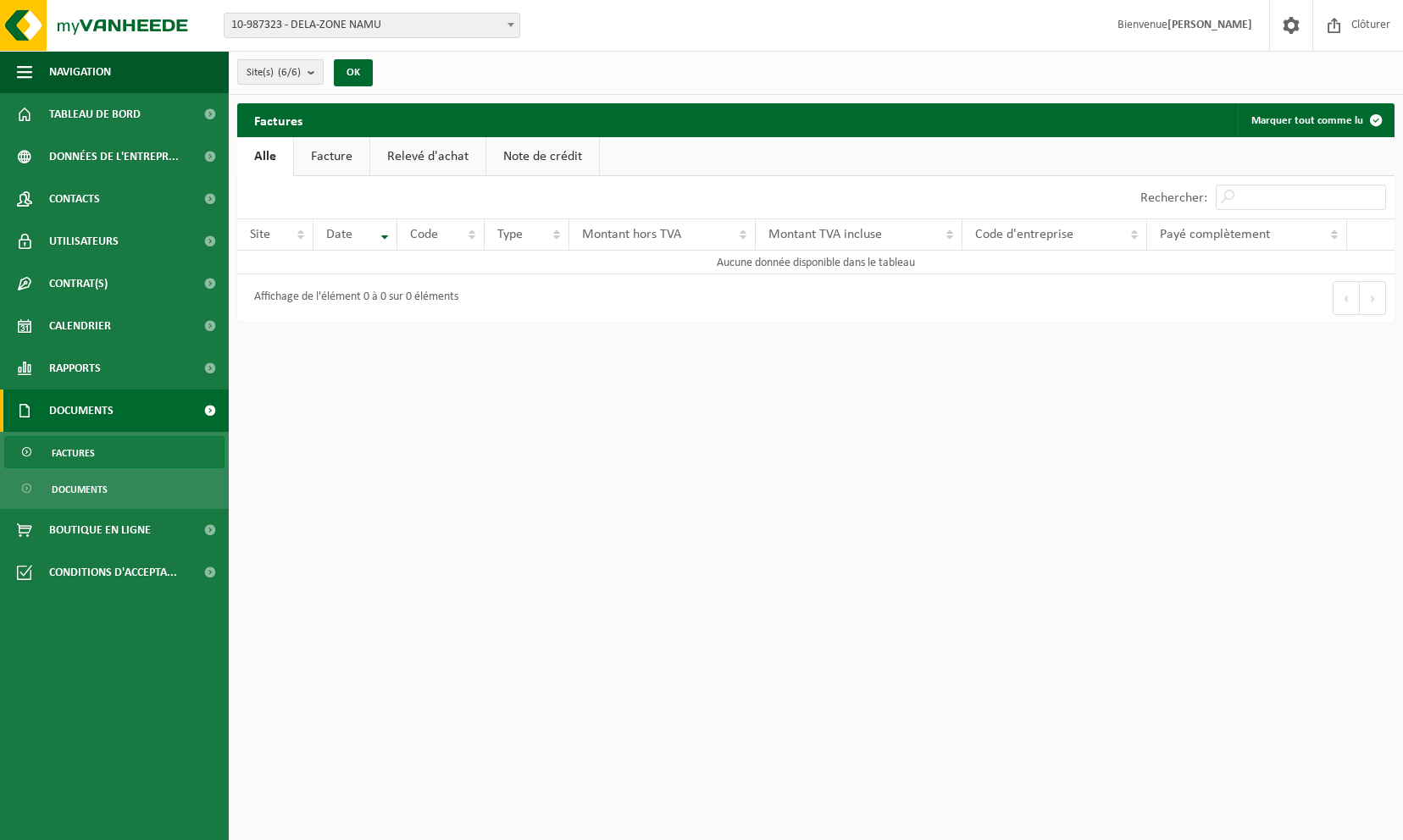
click at [335, 144] on link "Facture" at bounding box center [332, 157] width 76 height 39
click at [414, 155] on link "Relevé d'achat" at bounding box center [428, 157] width 115 height 39
click at [533, 147] on link "Note de crédit" at bounding box center [545, 157] width 112 height 39
click at [97, 403] on span "Documents" at bounding box center [81, 411] width 64 height 42
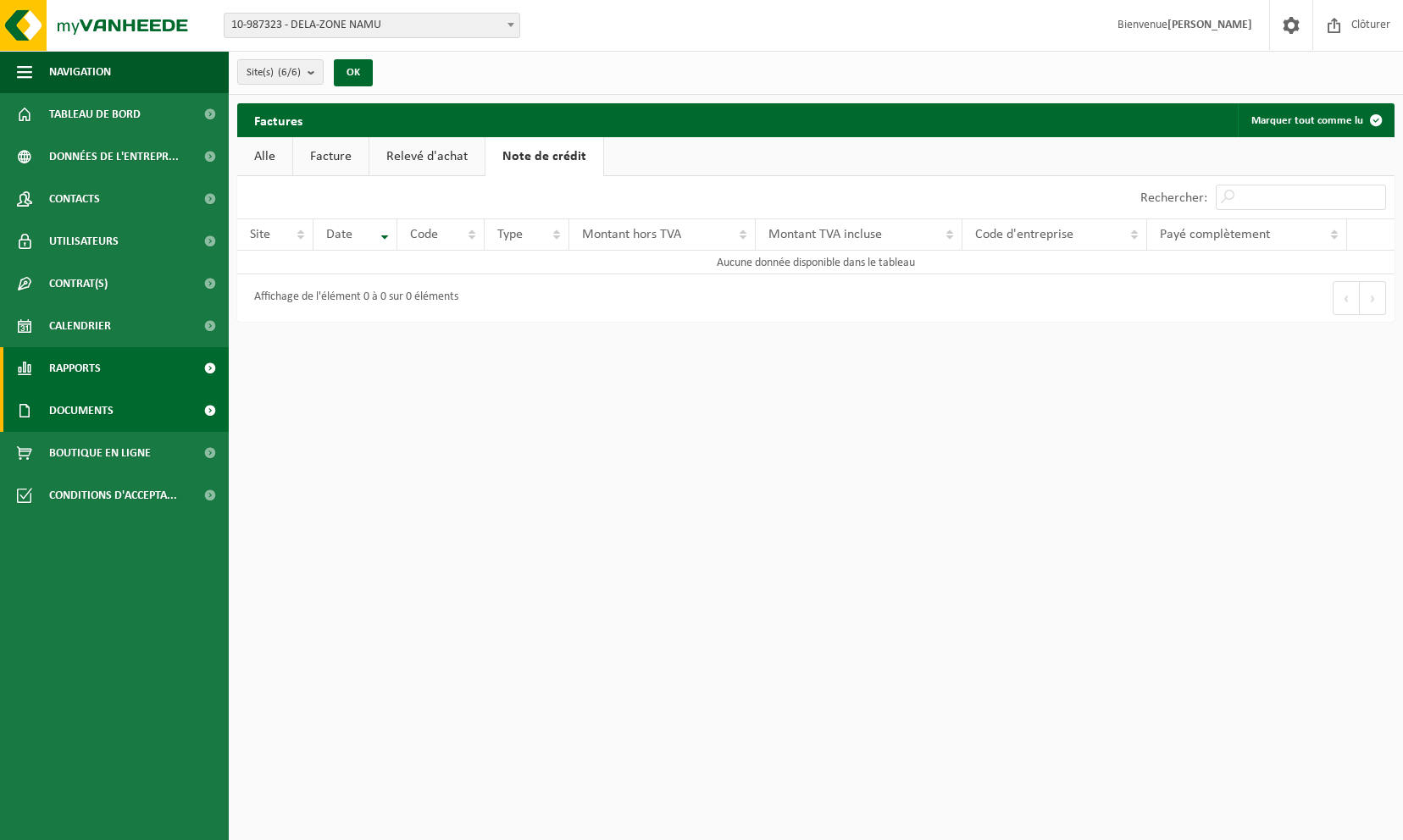
click at [94, 377] on span "Rapports" at bounding box center [75, 368] width 52 height 42
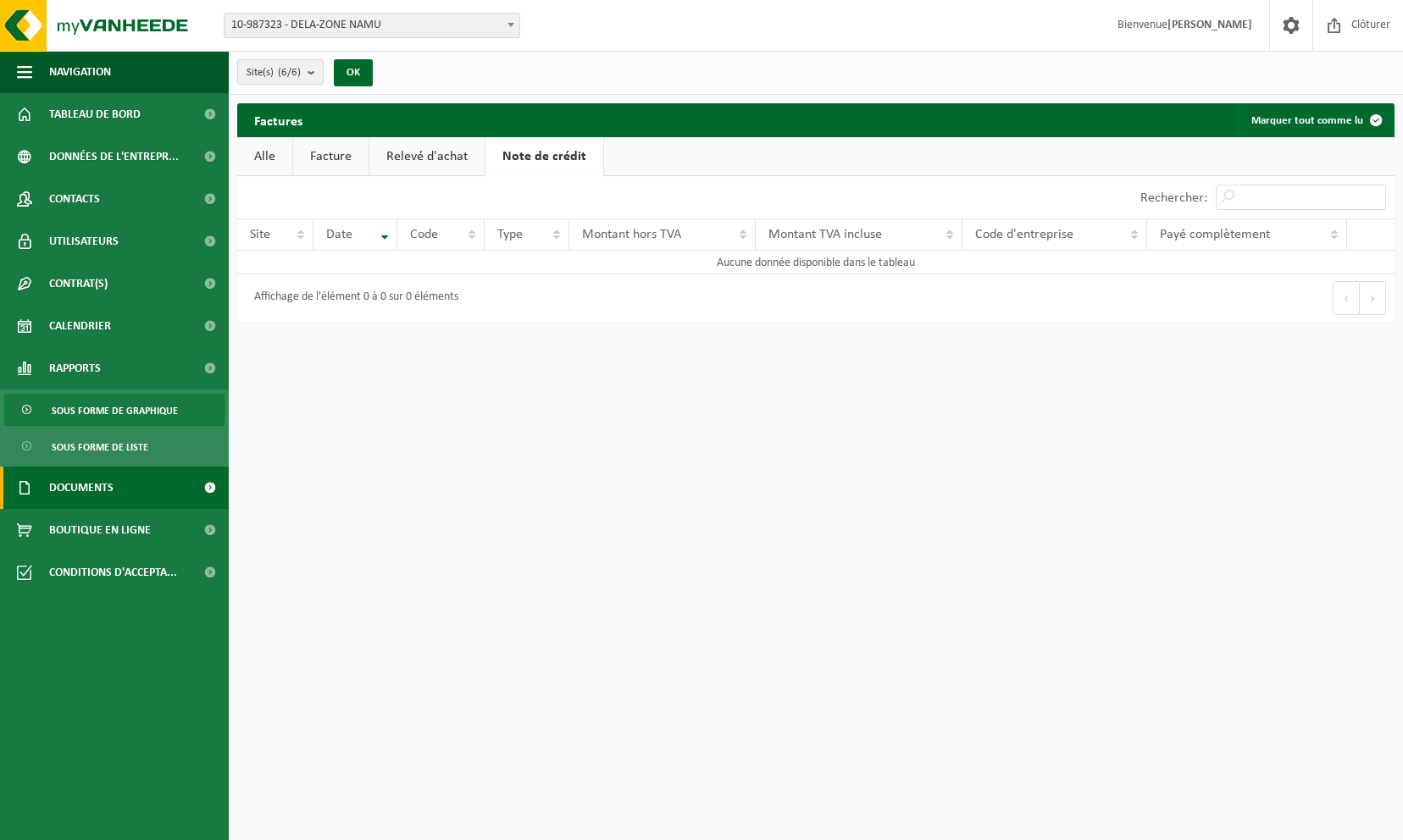
click at [106, 402] on span "Sous forme de graphique" at bounding box center [114, 411] width 126 height 32
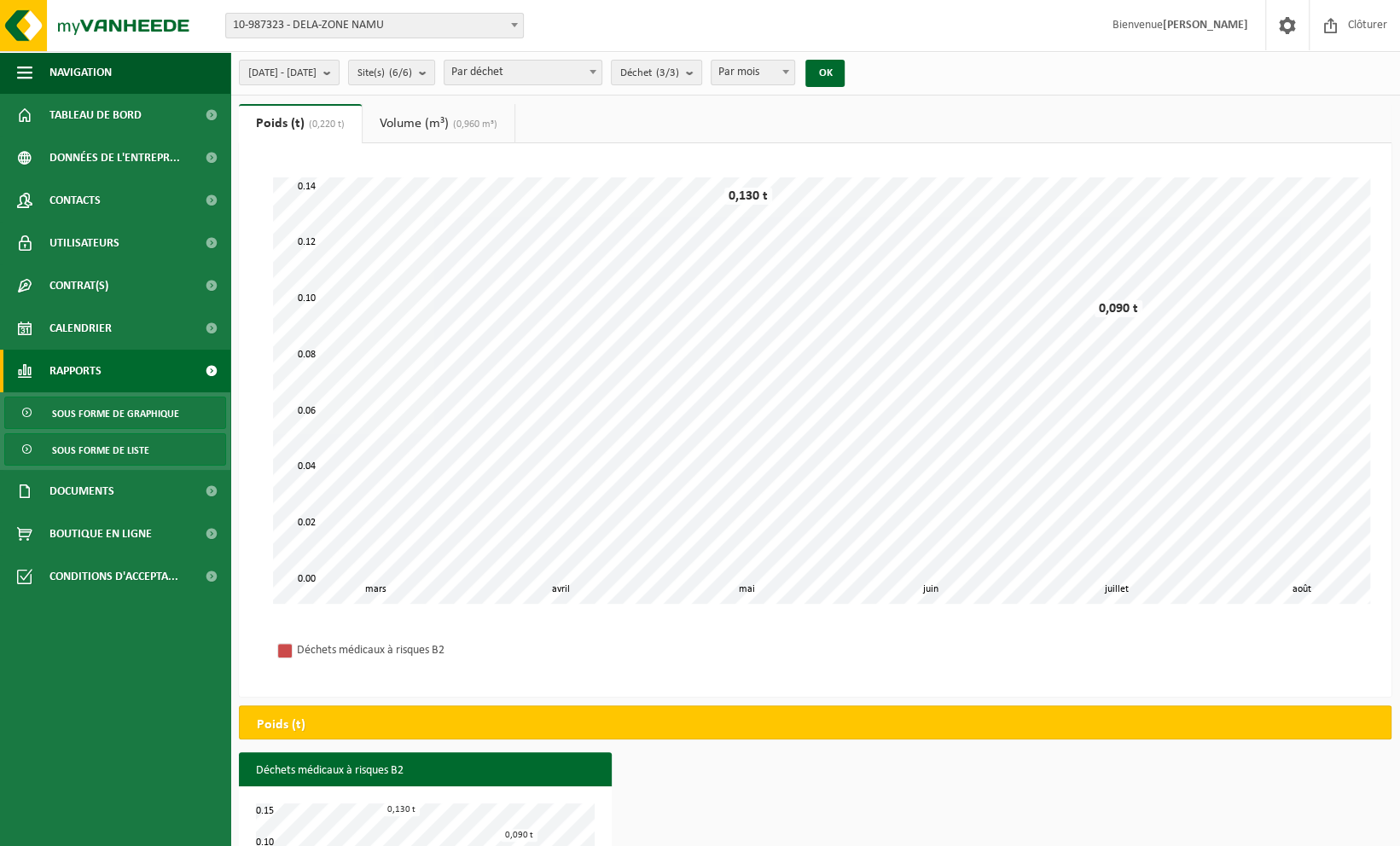
click at [106, 445] on span "Sous forme de liste" at bounding box center [100, 450] width 97 height 32
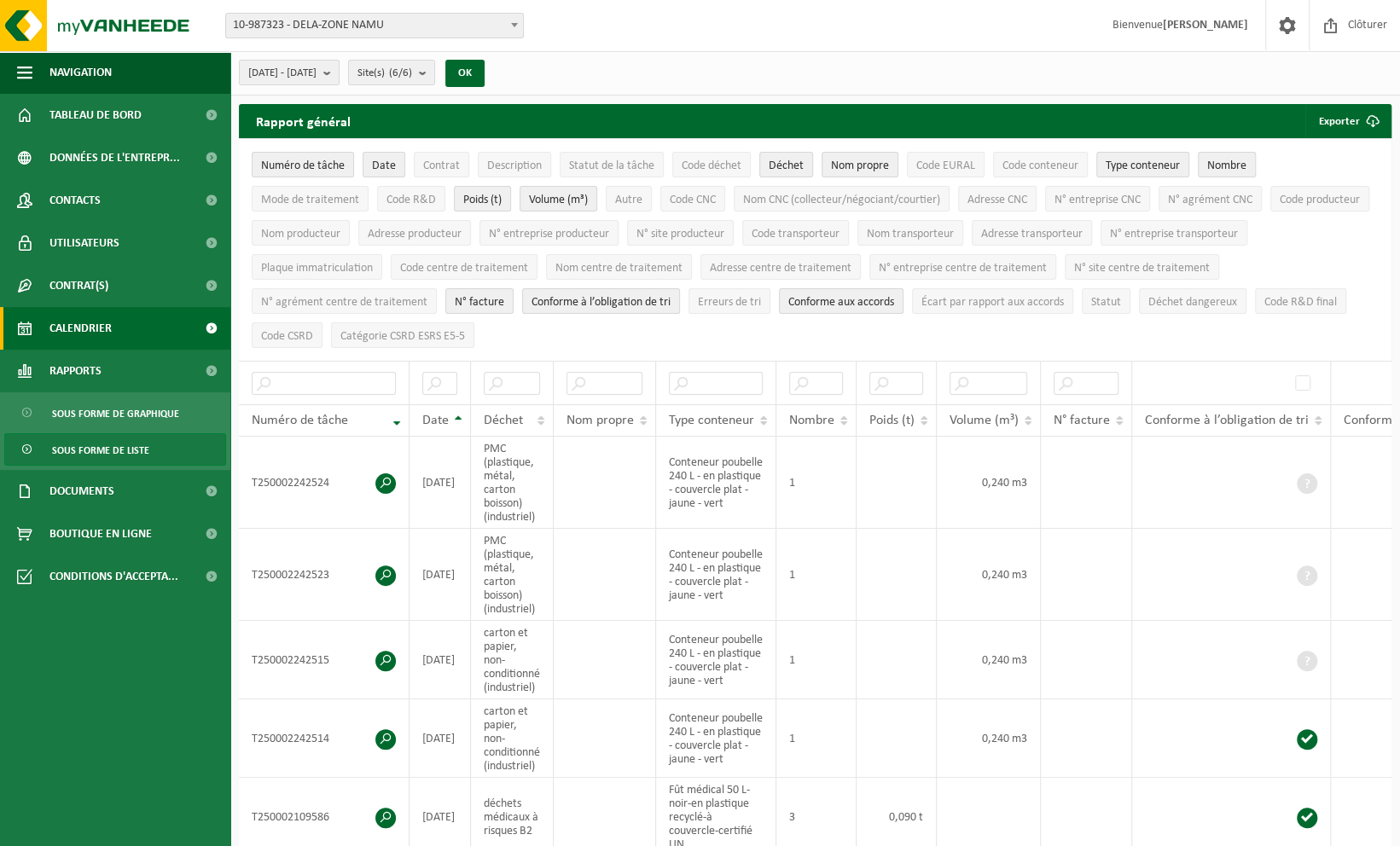
click at [104, 317] on span "Calendrier" at bounding box center [80, 328] width 62 height 43
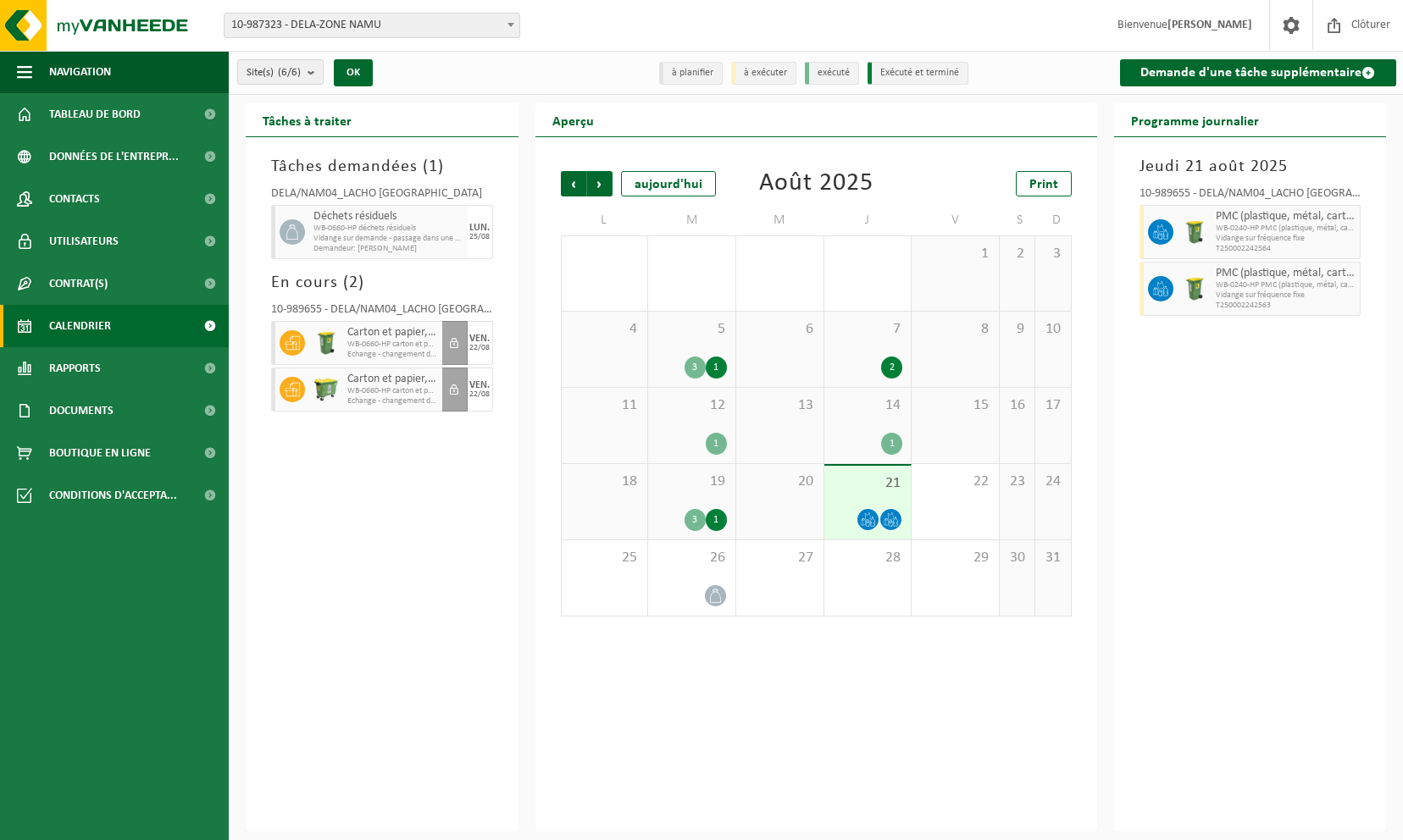
drag, startPoint x: 0, startPoint y: 0, endPoint x: 65, endPoint y: 327, distance: 333.4
click at [65, 327] on span "Calendrier" at bounding box center [79, 326] width 62 height 42
click at [109, 208] on link "Contacts" at bounding box center [114, 199] width 228 height 42
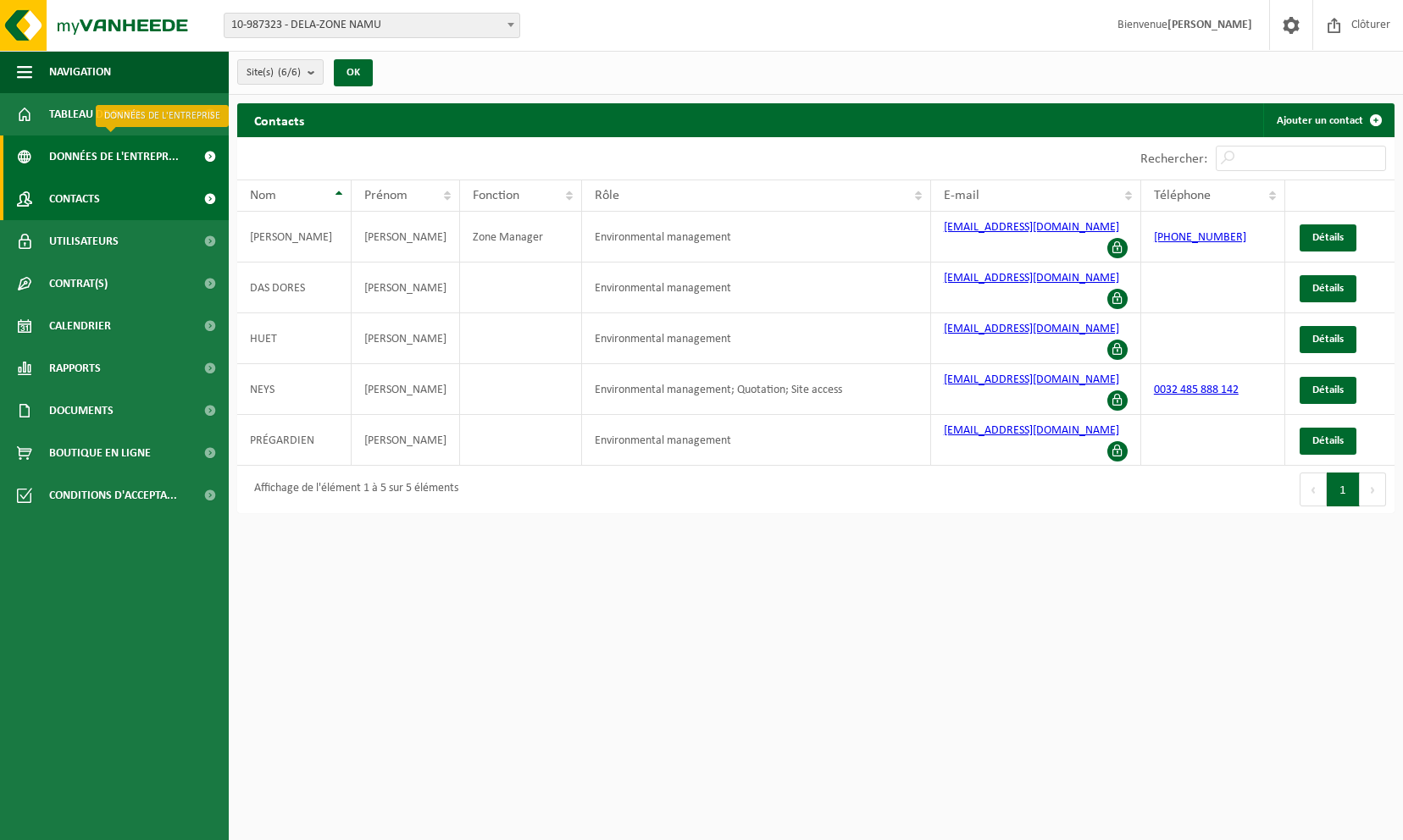
click at [112, 164] on span "Données de l'entrepr..." at bounding box center [113, 157] width 130 height 42
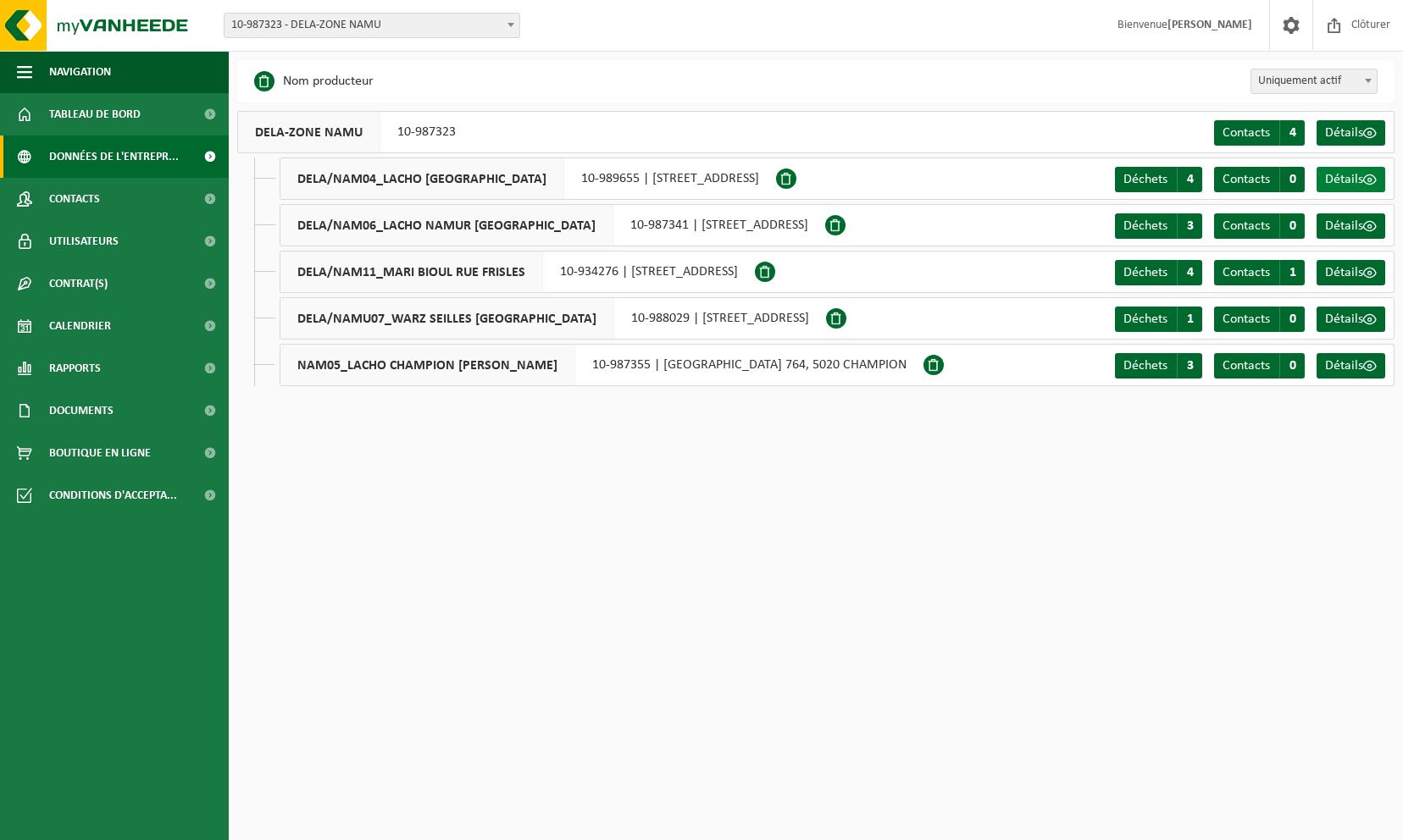
click at [1359, 175] on span "Détails" at bounding box center [1343, 180] width 38 height 14
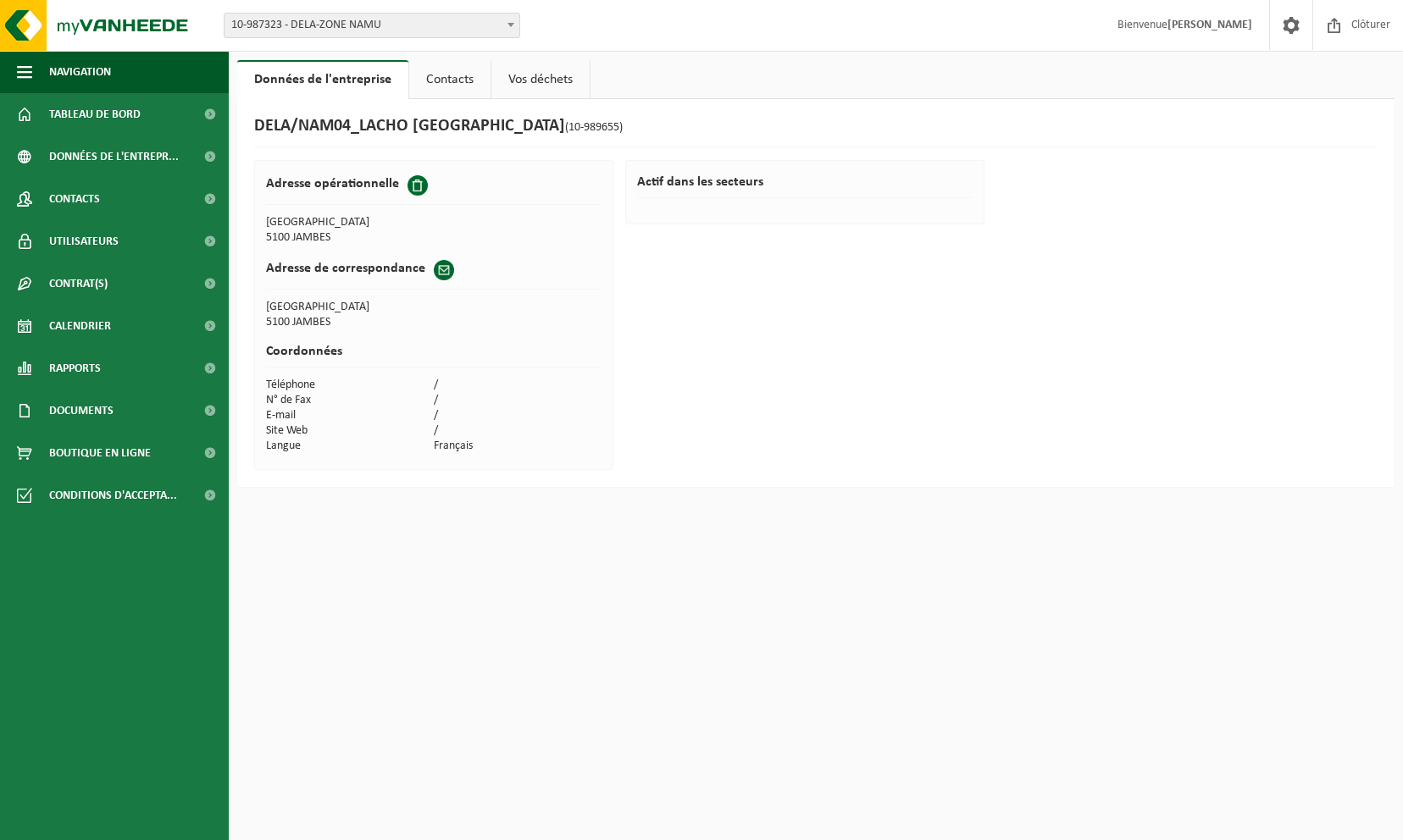
click at [446, 77] on link "Contacts" at bounding box center [450, 79] width 81 height 39
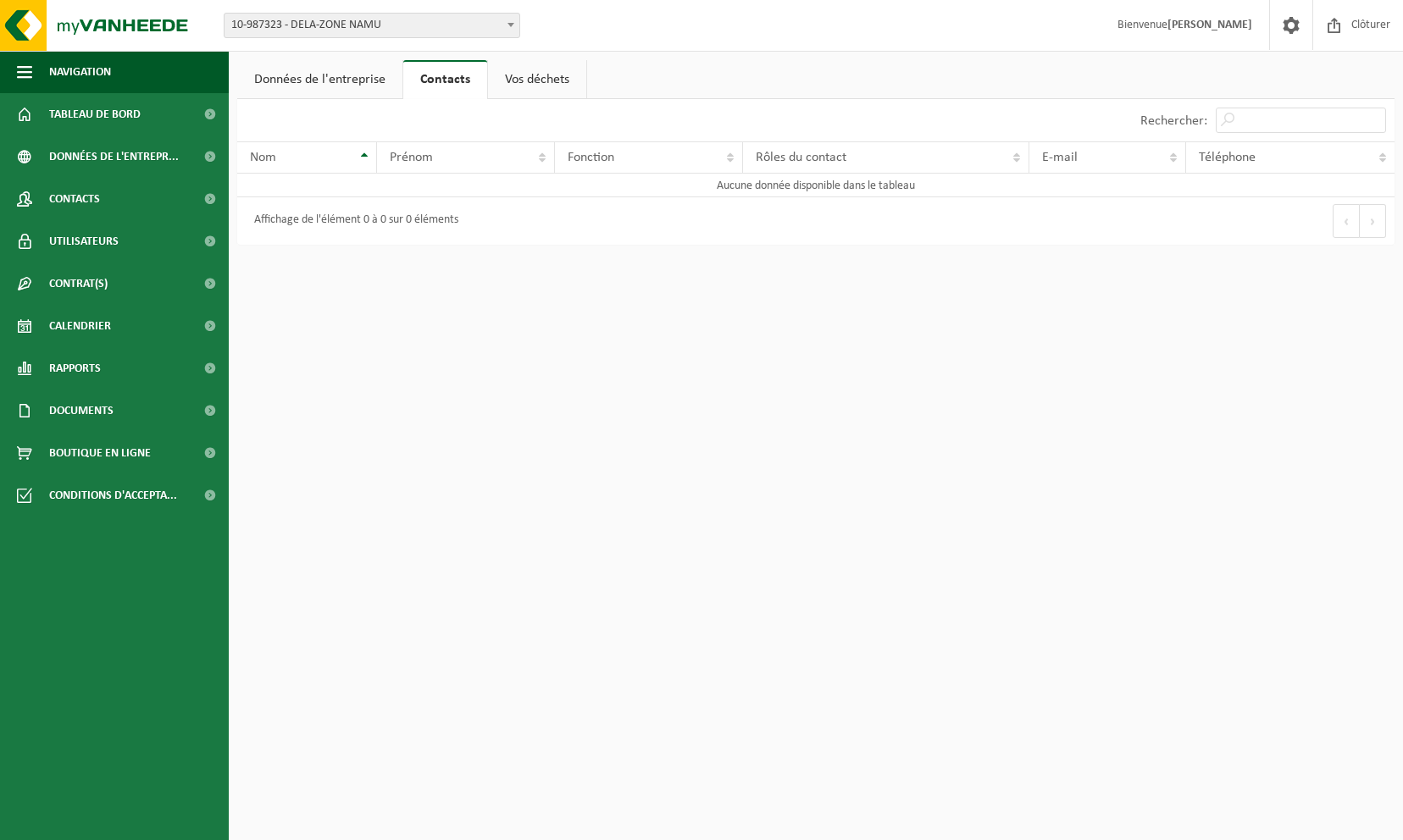
click at [555, 73] on link "Vos déchets" at bounding box center [537, 79] width 99 height 39
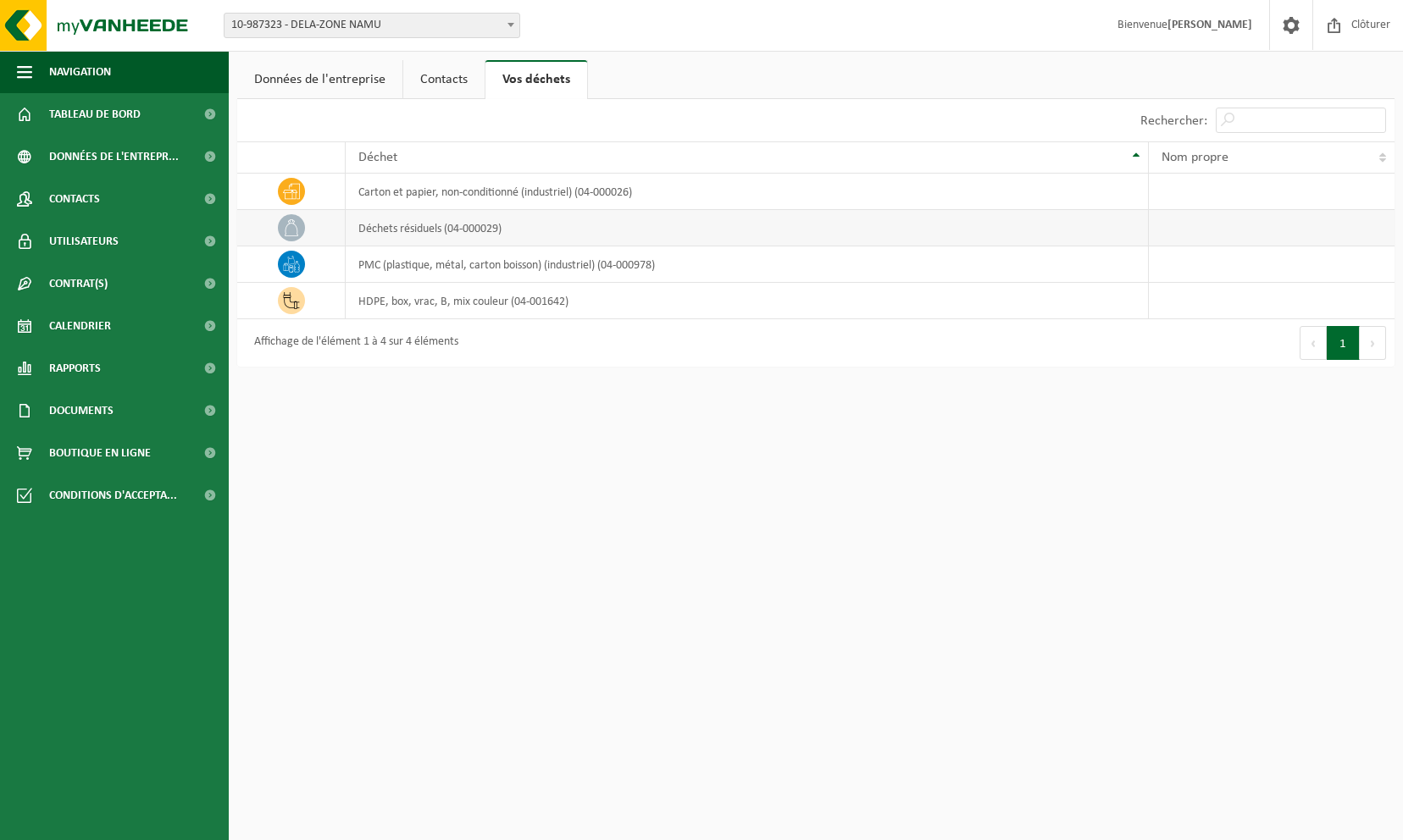
click at [415, 228] on td "déchets résiduels (04-000029)" at bounding box center [746, 228] width 802 height 37
click at [418, 269] on td "PMC (plastique, métal, carton boisson) (industriel) (04-000978)" at bounding box center [746, 265] width 802 height 37
click at [418, 298] on td "HDPE, box, vrac, B, mix couleur (04-001642)" at bounding box center [746, 301] width 802 height 37
click at [416, 226] on td "déchets résiduels (04-000029)" at bounding box center [746, 228] width 802 height 37
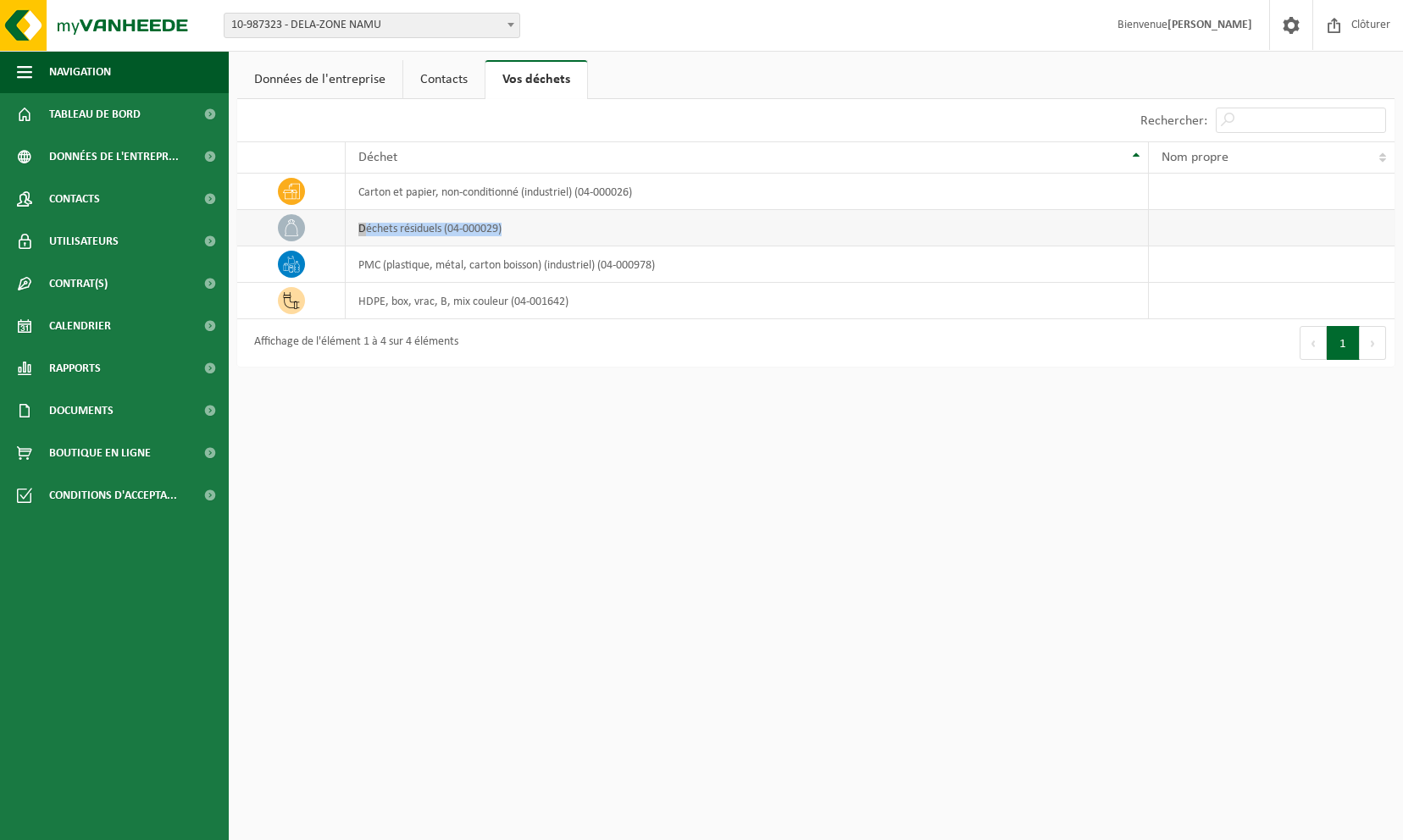
click at [416, 226] on td "déchets résiduels (04-000029)" at bounding box center [746, 228] width 802 height 37
drag, startPoint x: 416, startPoint y: 226, endPoint x: 409, endPoint y: 271, distance: 45.5
click at [409, 271] on td "PMC (plastique, métal, carton boisson) (industriel) (04-000978)" at bounding box center [746, 265] width 802 height 37
drag, startPoint x: 409, startPoint y: 271, endPoint x: 409, endPoint y: 296, distance: 25.0
click at [409, 296] on td "HDPE, box, vrac, B, mix couleur (04-001642)" at bounding box center [746, 301] width 802 height 37
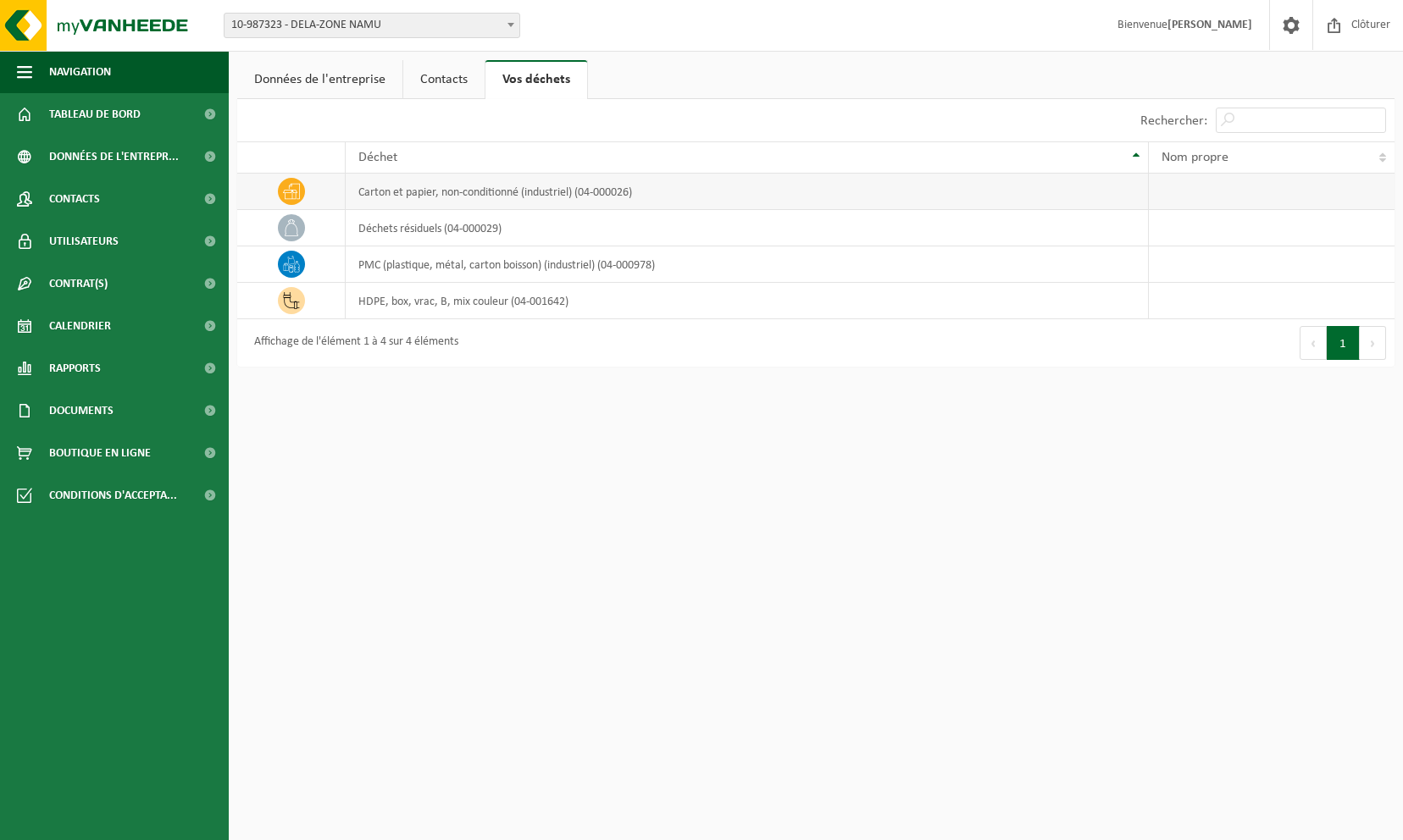
click at [361, 192] on td "carton et papier, non-conditionné (industriel) (04-000026)" at bounding box center [746, 192] width 802 height 37
click at [135, 155] on span "Données de l'entrepr..." at bounding box center [113, 157] width 130 height 42
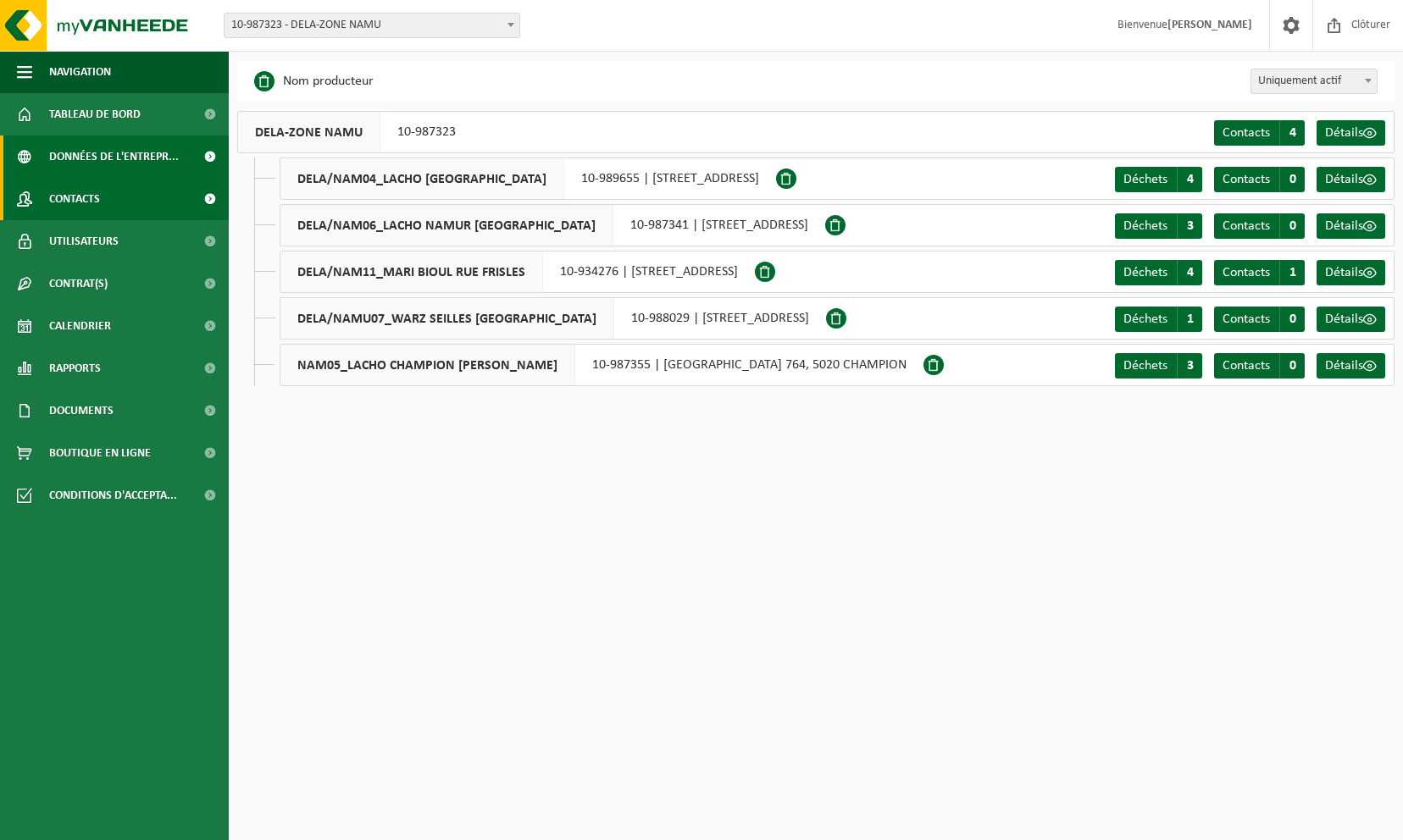
click at [139, 184] on link "Contacts" at bounding box center [114, 199] width 228 height 42
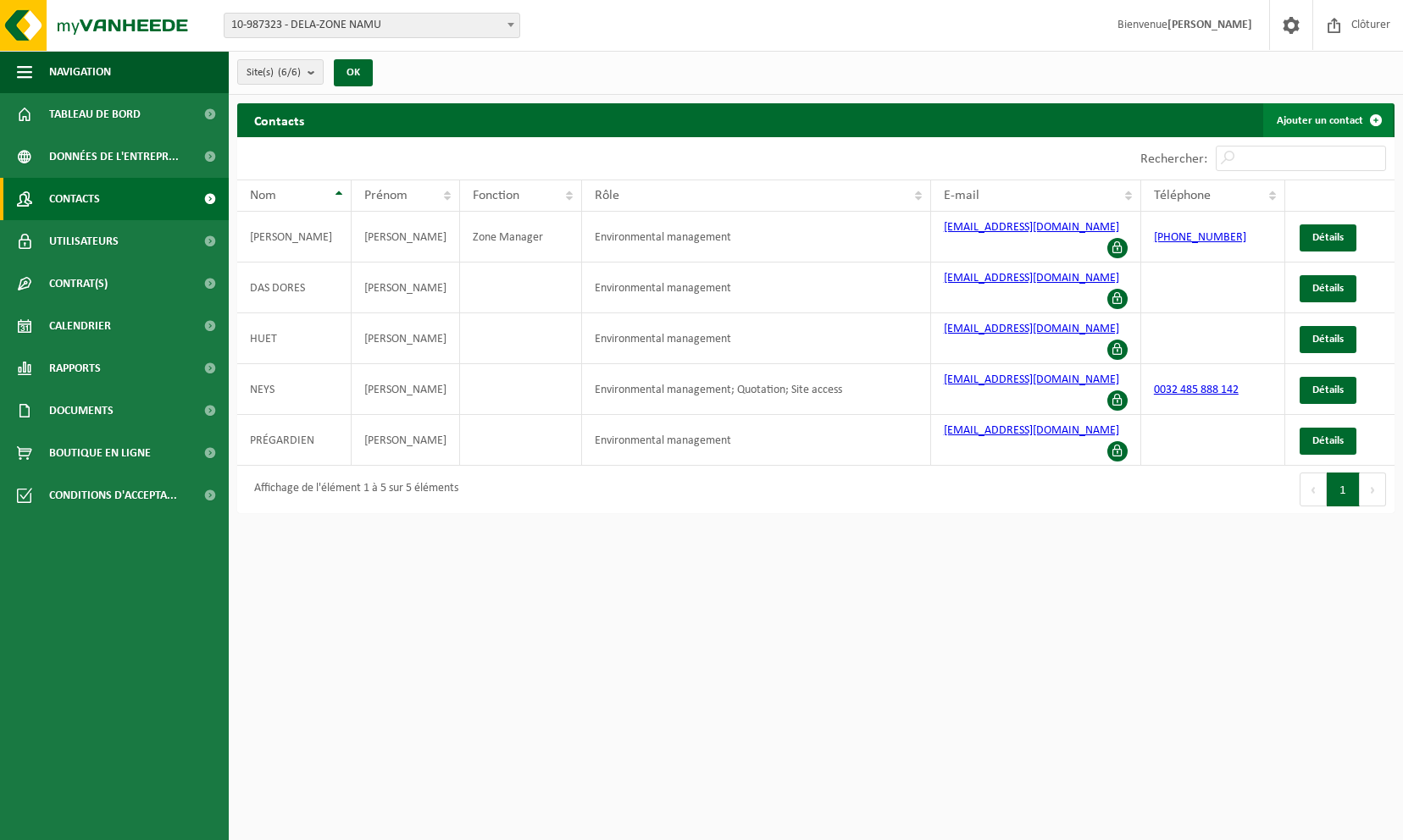
click at [1294, 122] on link "Ajouter un contact" at bounding box center [1327, 120] width 130 height 34
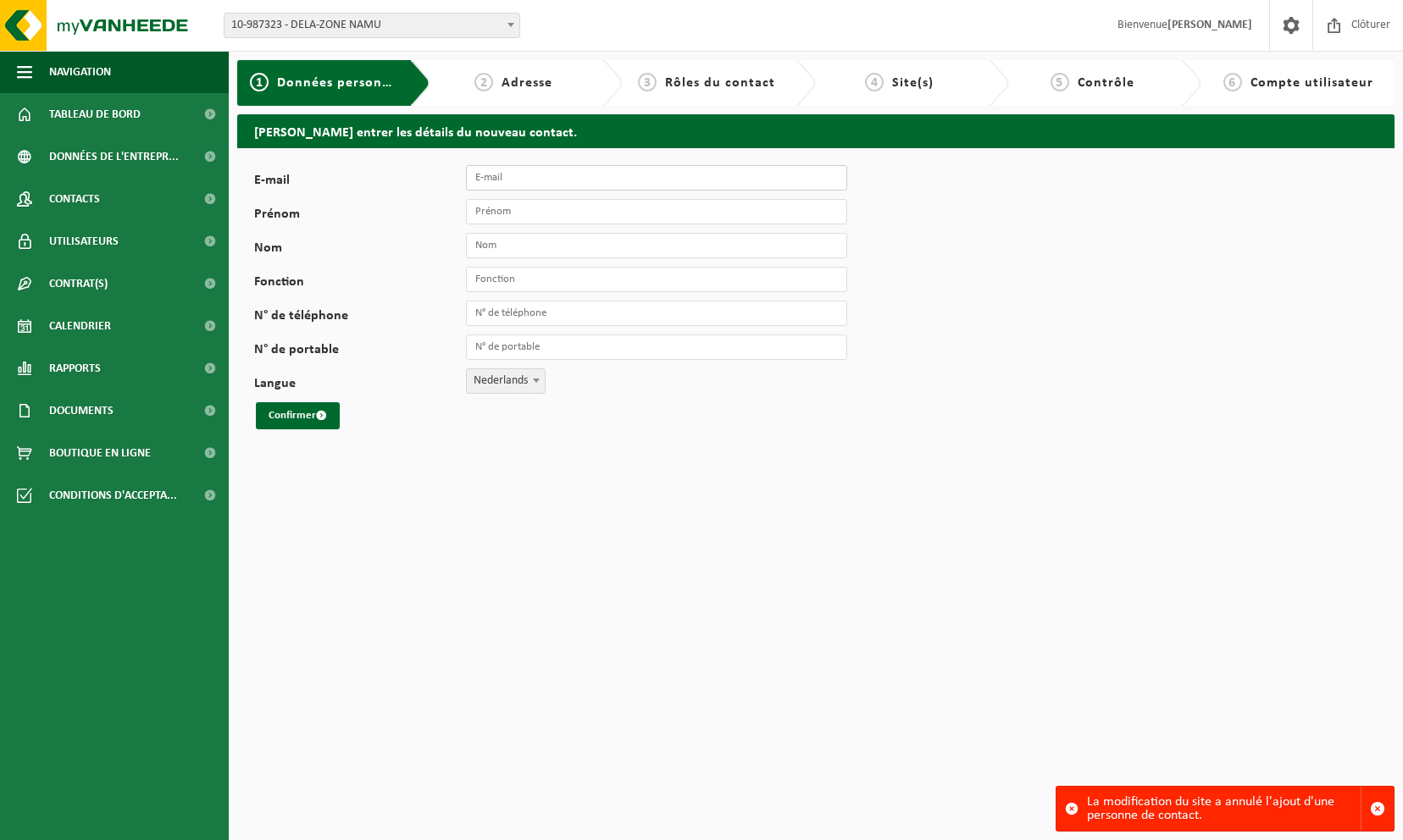
click at [578, 182] on input "E-mail" at bounding box center [657, 178] width 381 height 26
type input "[EMAIL_ADDRESS][DOMAIN_NAME]"
click at [553, 206] on input "Prénom" at bounding box center [657, 212] width 381 height 26
type input "Fabrice"
click at [535, 237] on input "Nom" at bounding box center [657, 246] width 381 height 26
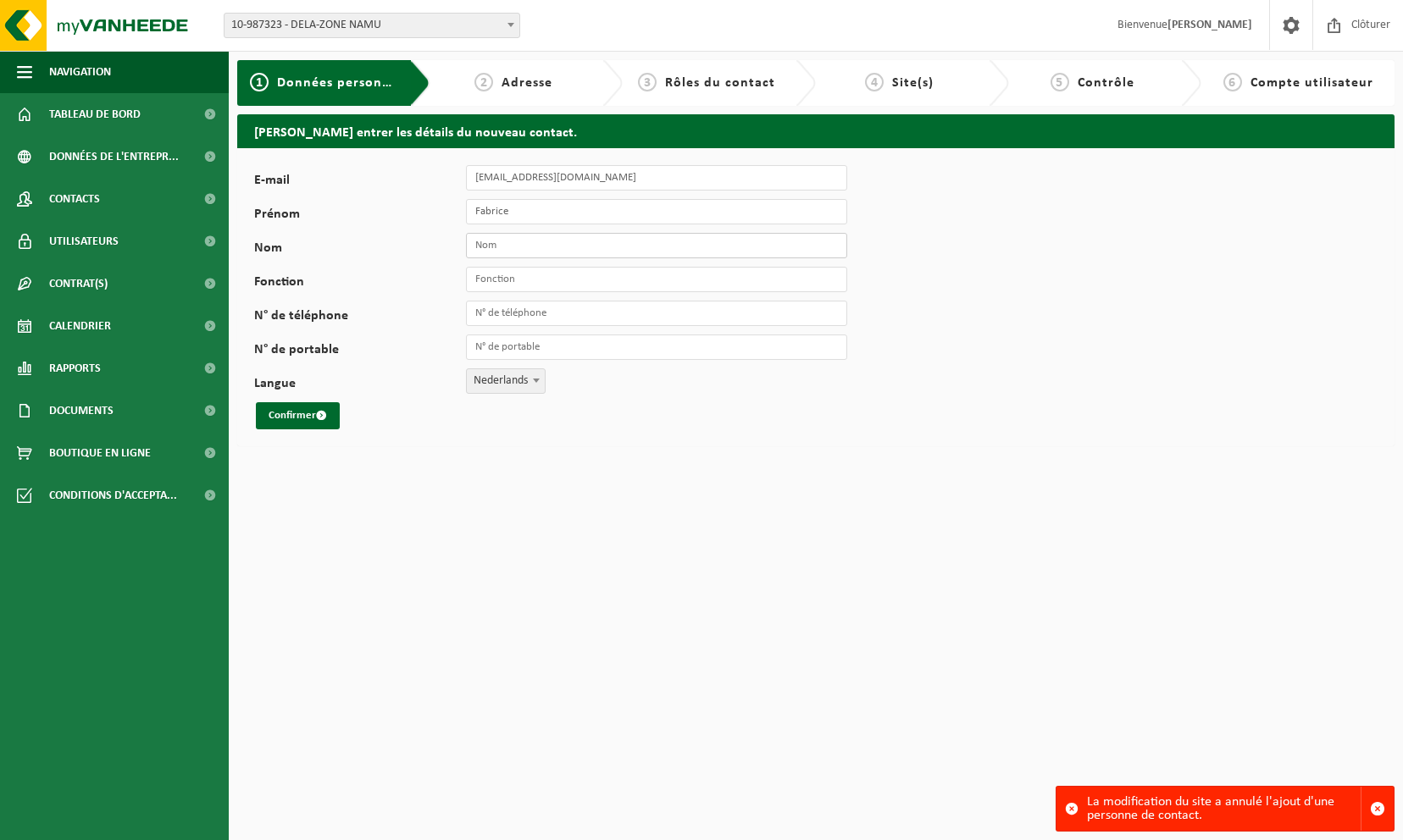
type input "H"
type input "Javaux"
click at [535, 285] on input "Fonction" at bounding box center [657, 280] width 381 height 26
type input "Accompagnateur/prestataire de soins"
click at [543, 343] on input "N° de portable" at bounding box center [657, 347] width 381 height 26
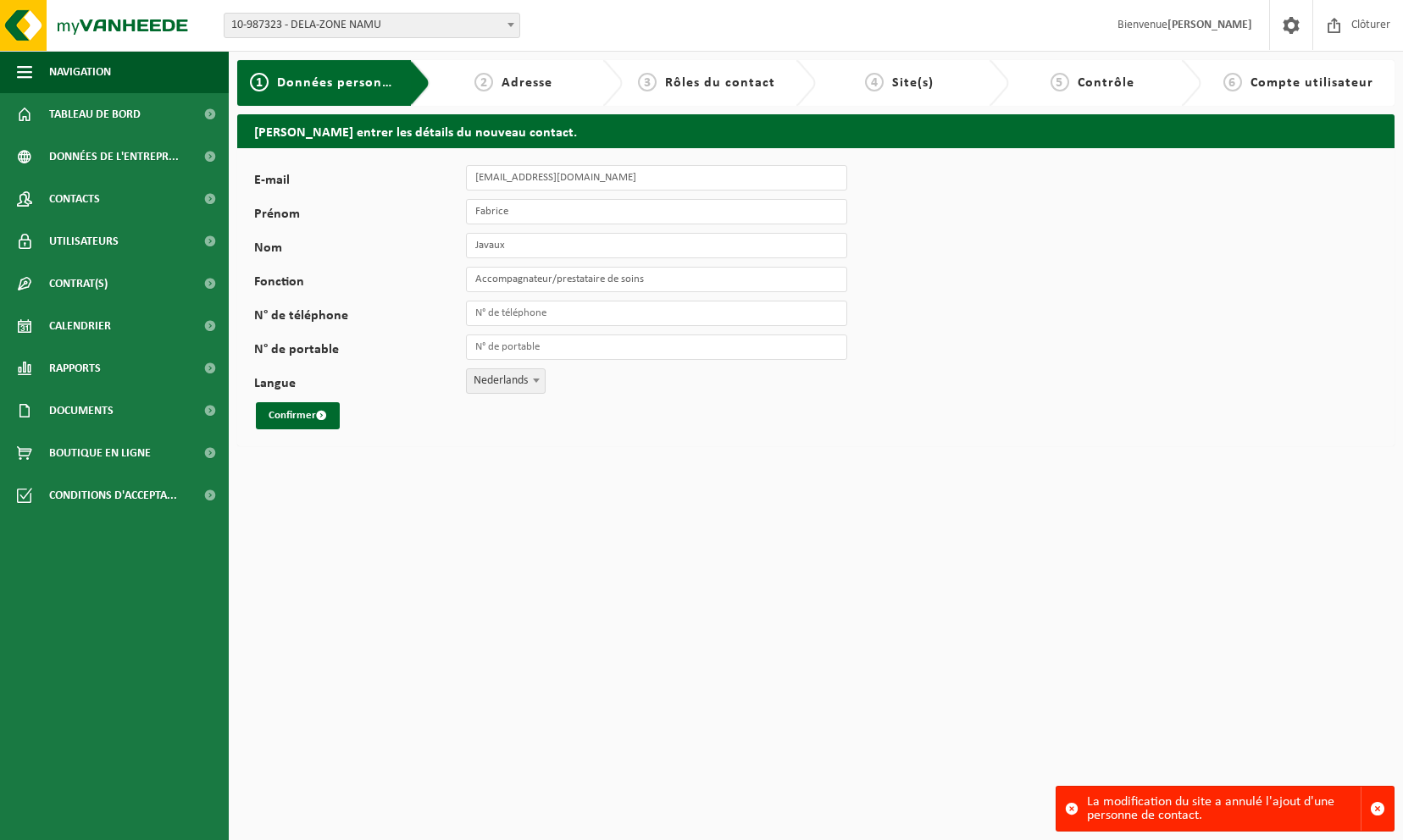
click at [450, 454] on div "[PERSON_NAME] entrer les détails du nouveau contact. E-mail [EMAIL_ADDRESS][DOM…" at bounding box center [815, 285] width 1175 height 341
click at [502, 386] on span "Nederlands" at bounding box center [506, 381] width 78 height 24
select select "1"
click at [509, 68] on div "2 Adresse" at bounding box center [527, 83] width 193 height 46
click at [510, 76] on span "Adresse" at bounding box center [526, 83] width 51 height 14
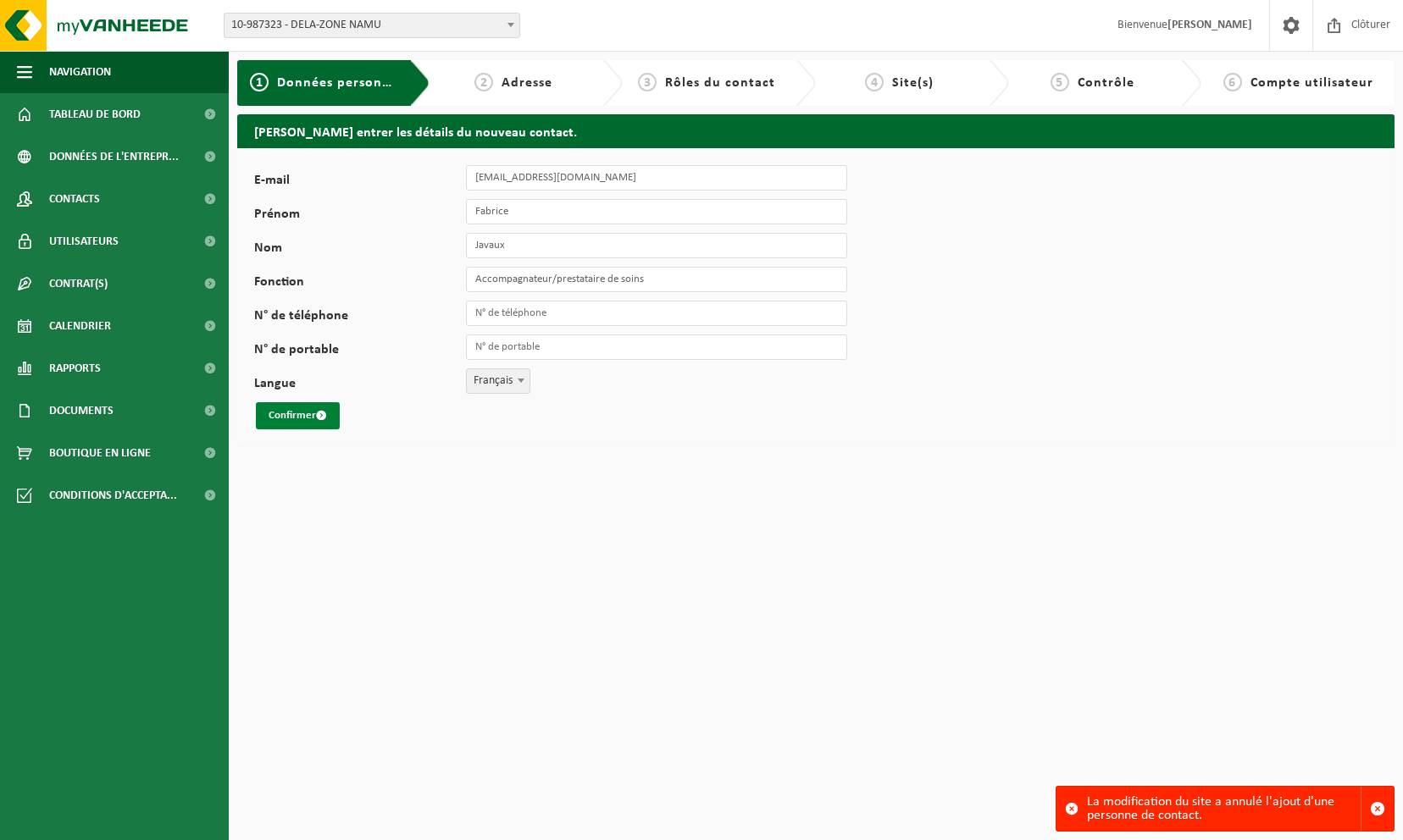
click at [297, 415] on button "Confirmer" at bounding box center [298, 415] width 84 height 27
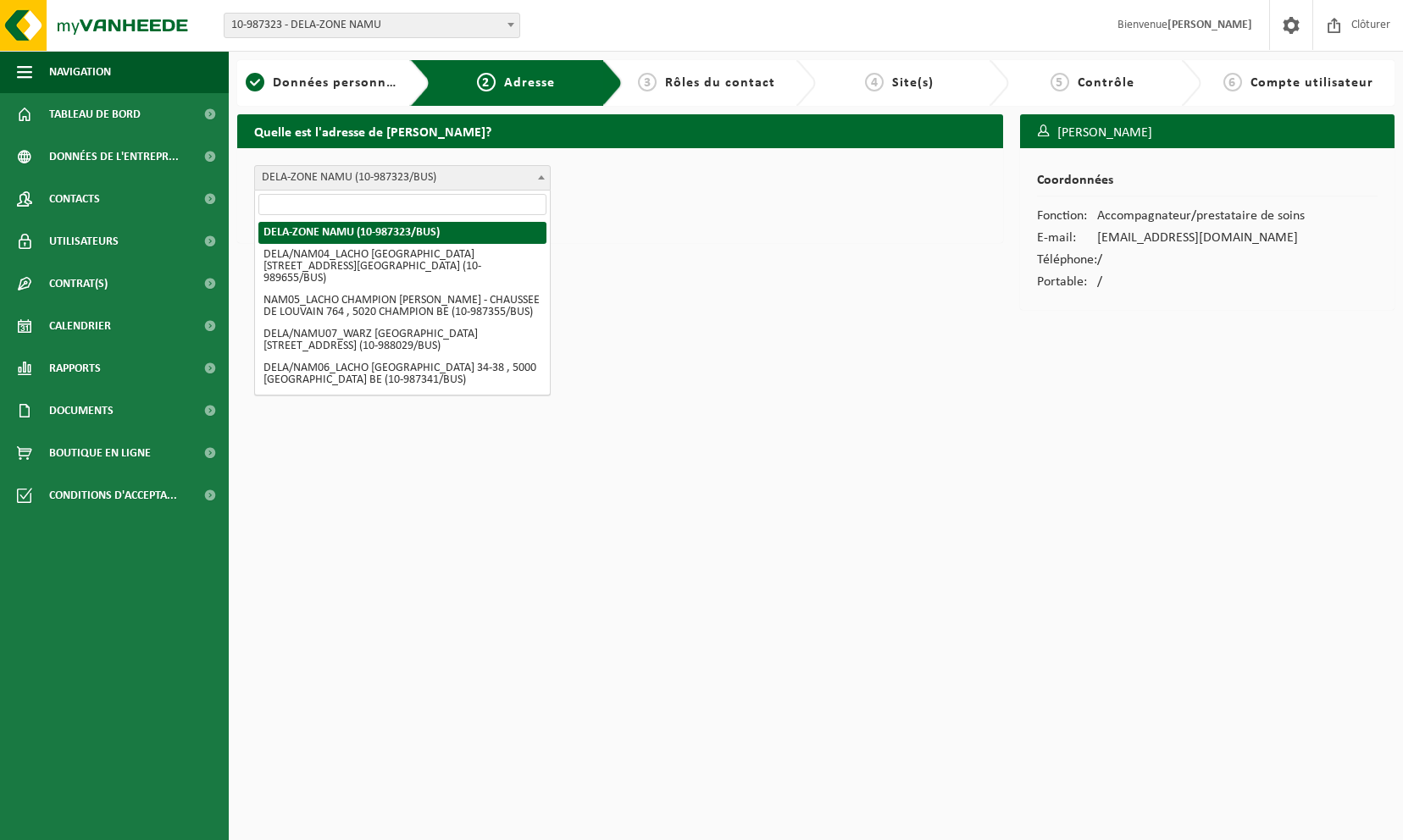
click at [537, 177] on span at bounding box center [541, 177] width 17 height 22
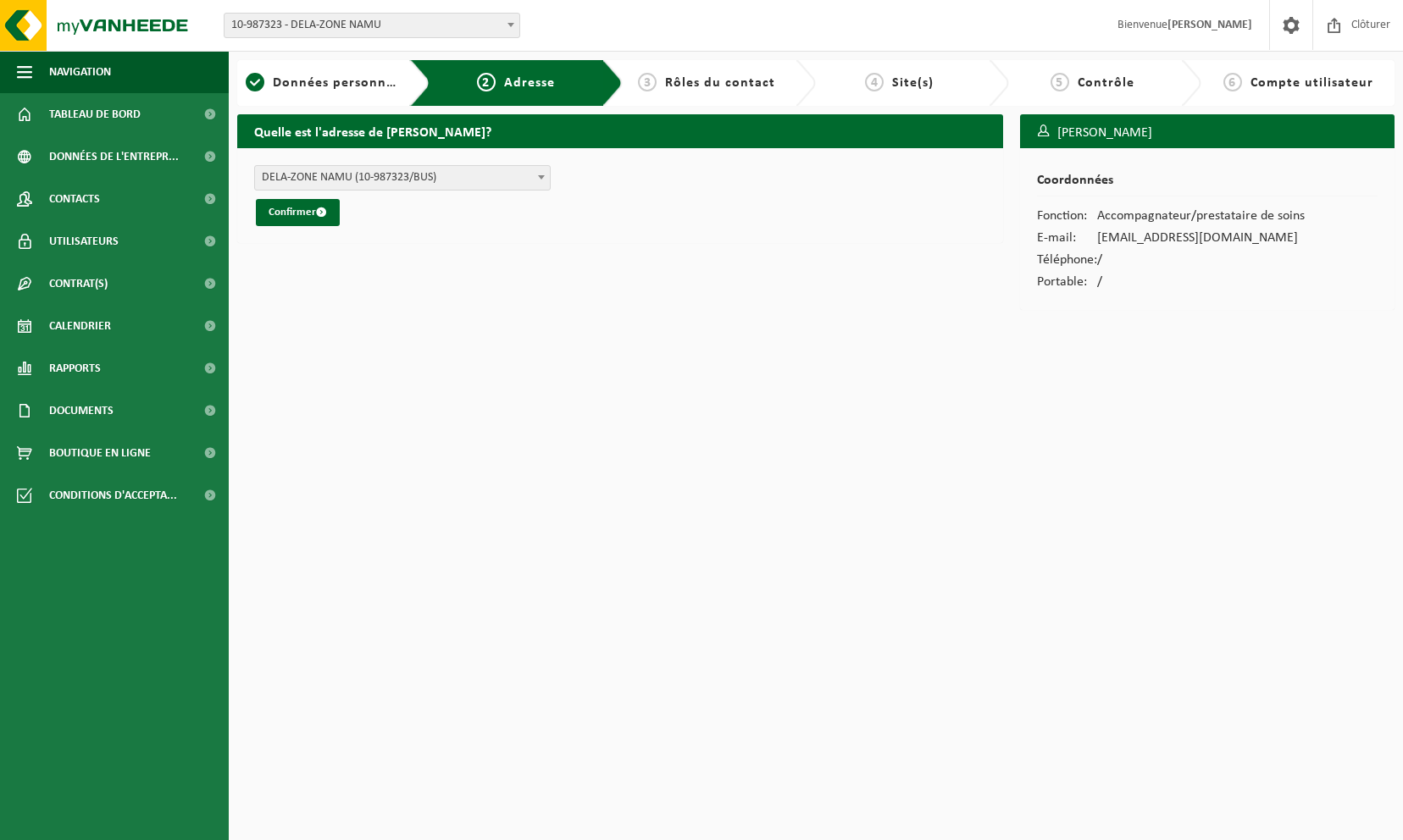
click at [537, 177] on span at bounding box center [541, 177] width 17 height 22
click at [689, 83] on span "Rôles du contact" at bounding box center [720, 83] width 111 height 14
click at [723, 89] on span "Rôles du contact" at bounding box center [720, 83] width 111 height 14
click at [495, 78] on span "2" at bounding box center [486, 82] width 18 height 18
click at [471, 166] on span "DELA/NAM04_LACHO JAMBES AVENUE DU CAMP - AVENUE DU CAMP 21 , 5100 JAMBES BE (10…" at bounding box center [403, 178] width 295 height 24
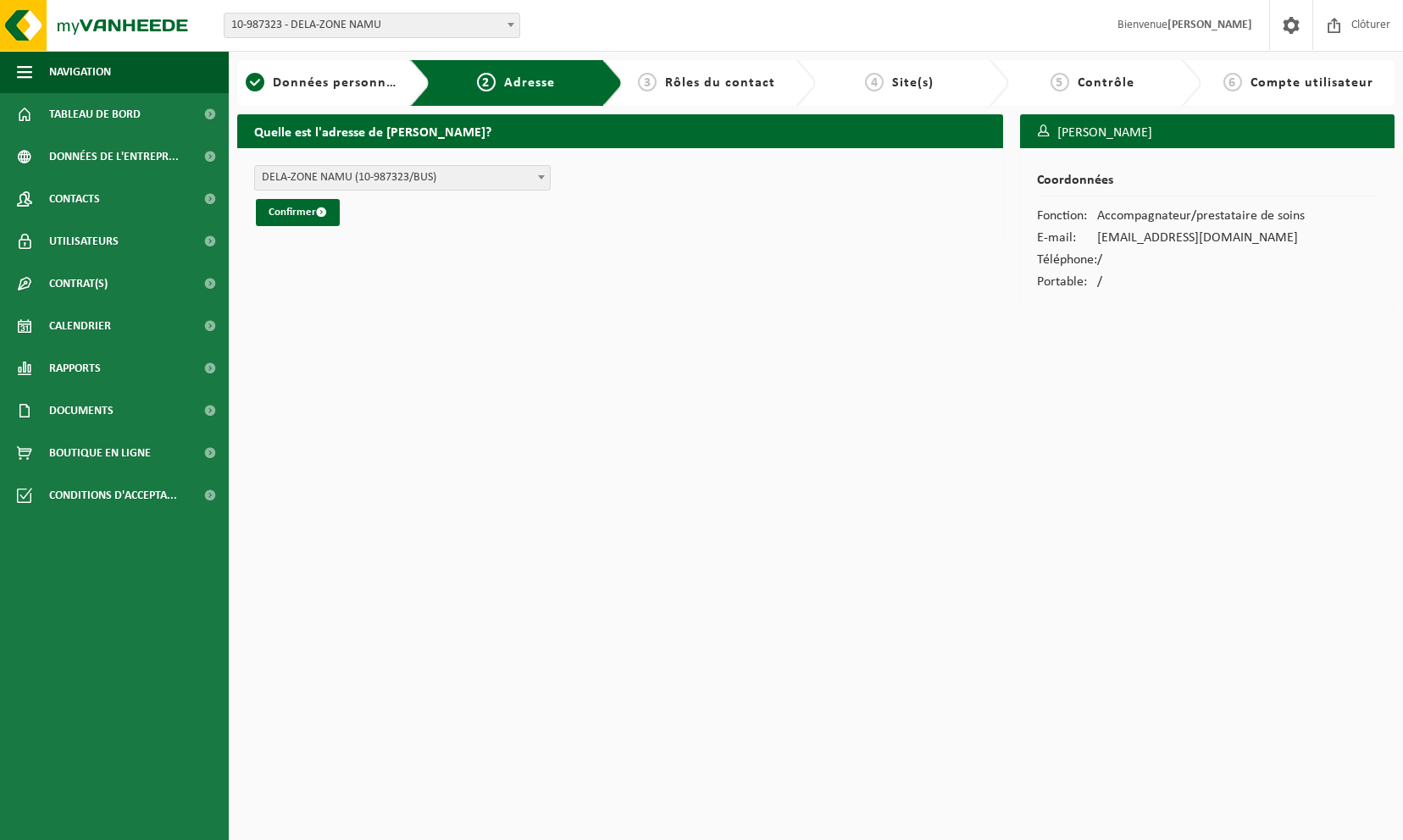
click at [505, 178] on span "DELA-ZONE NAMU (10-987323/BUS)" at bounding box center [403, 178] width 295 height 24
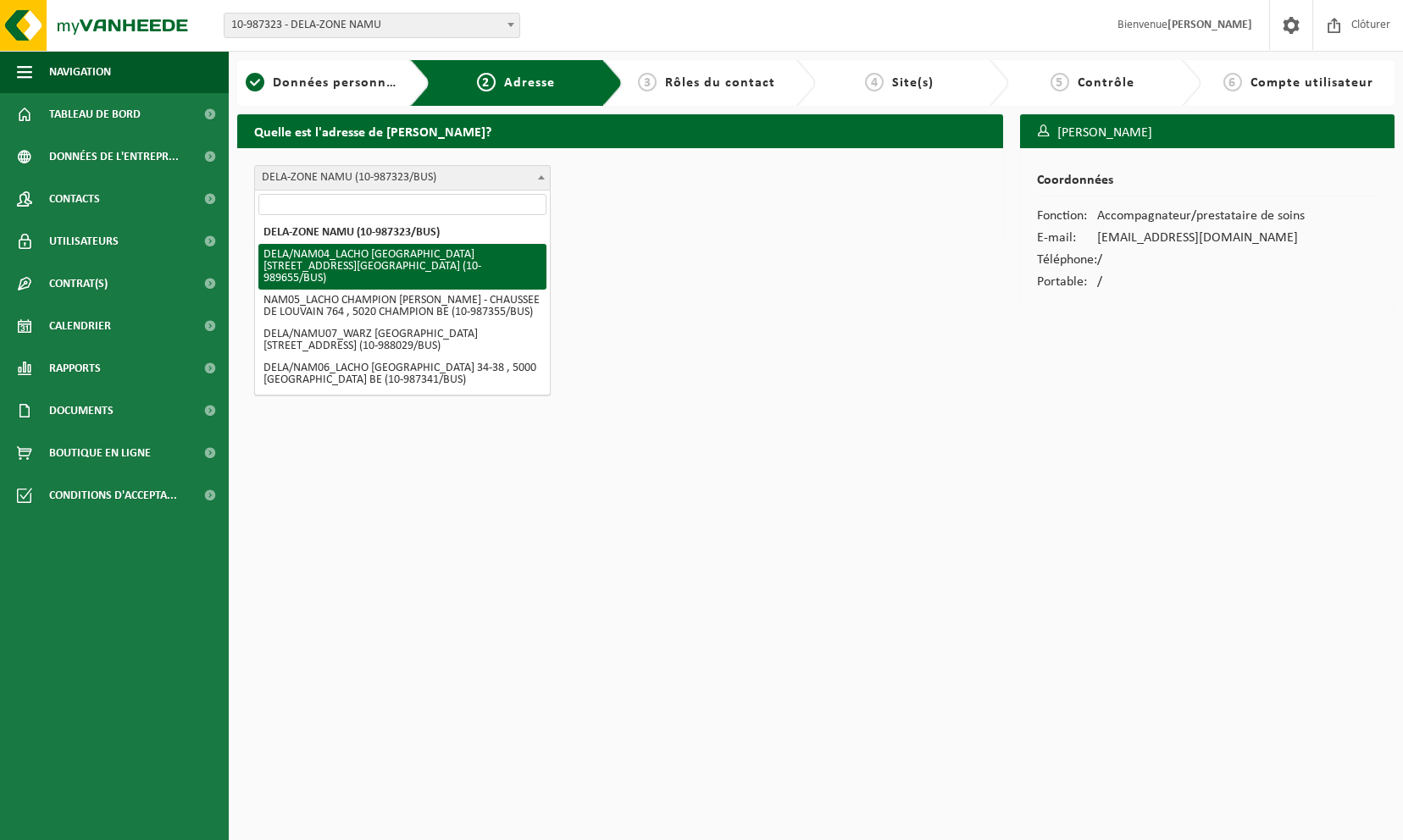
select select "635707"
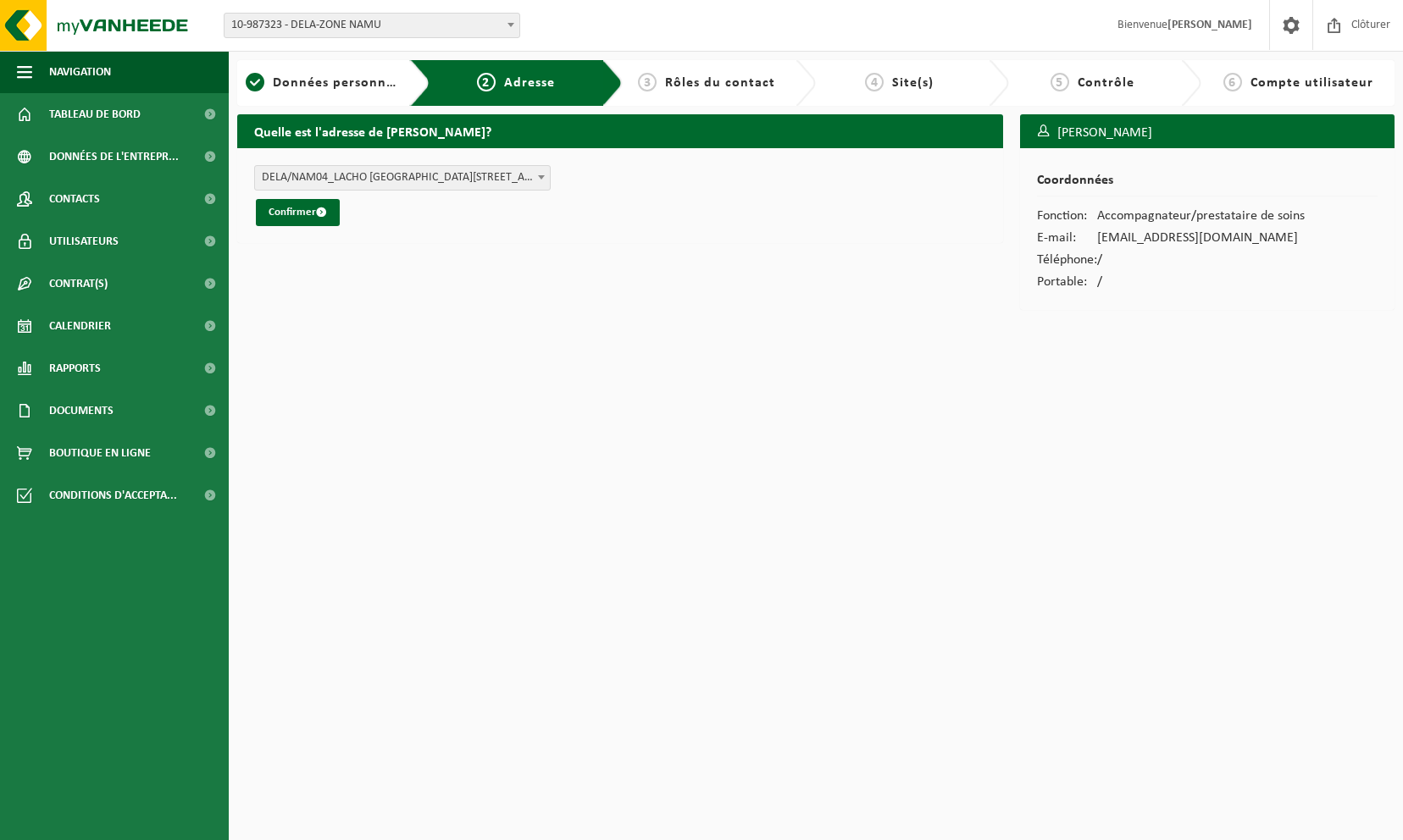
click at [709, 92] on div "3 Rôles du contact" at bounding box center [707, 83] width 151 height 20
click at [261, 209] on button "Confirmer" at bounding box center [298, 212] width 84 height 27
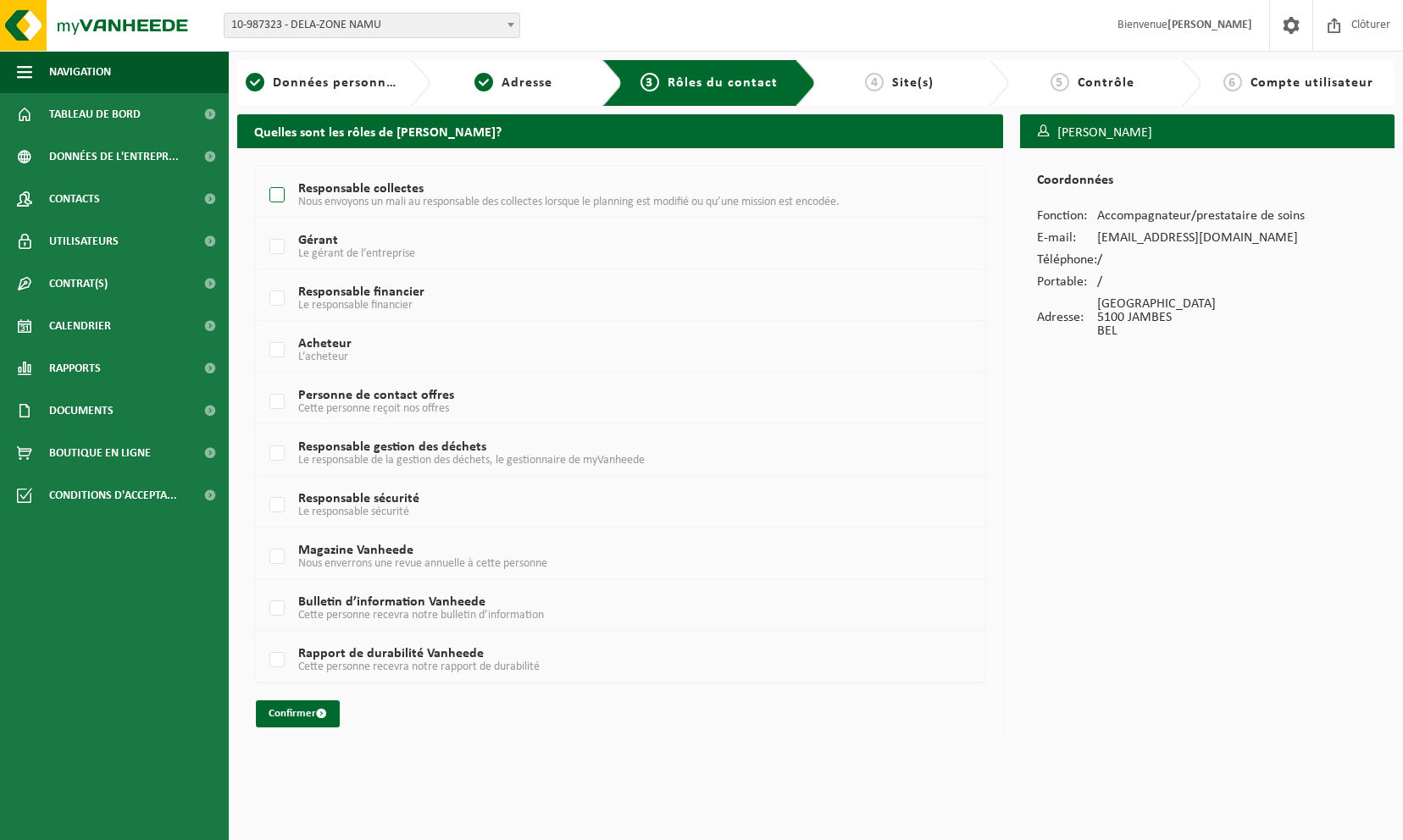
click at [279, 187] on label "Responsable collectes Nous envoyons un mali au responsable des collectes lorsqu…" at bounding box center [590, 196] width 649 height 26
click at [263, 174] on input "Responsable collectes Nous envoyons un mali au responsable des collectes lorsqu…" at bounding box center [263, 174] width 1 height 1
checkbox input "true"
click at [918, 71] on div "4 Site(s)" at bounding box center [913, 83] width 193 height 46
click at [903, 87] on span "Site(s)" at bounding box center [912, 83] width 41 height 14
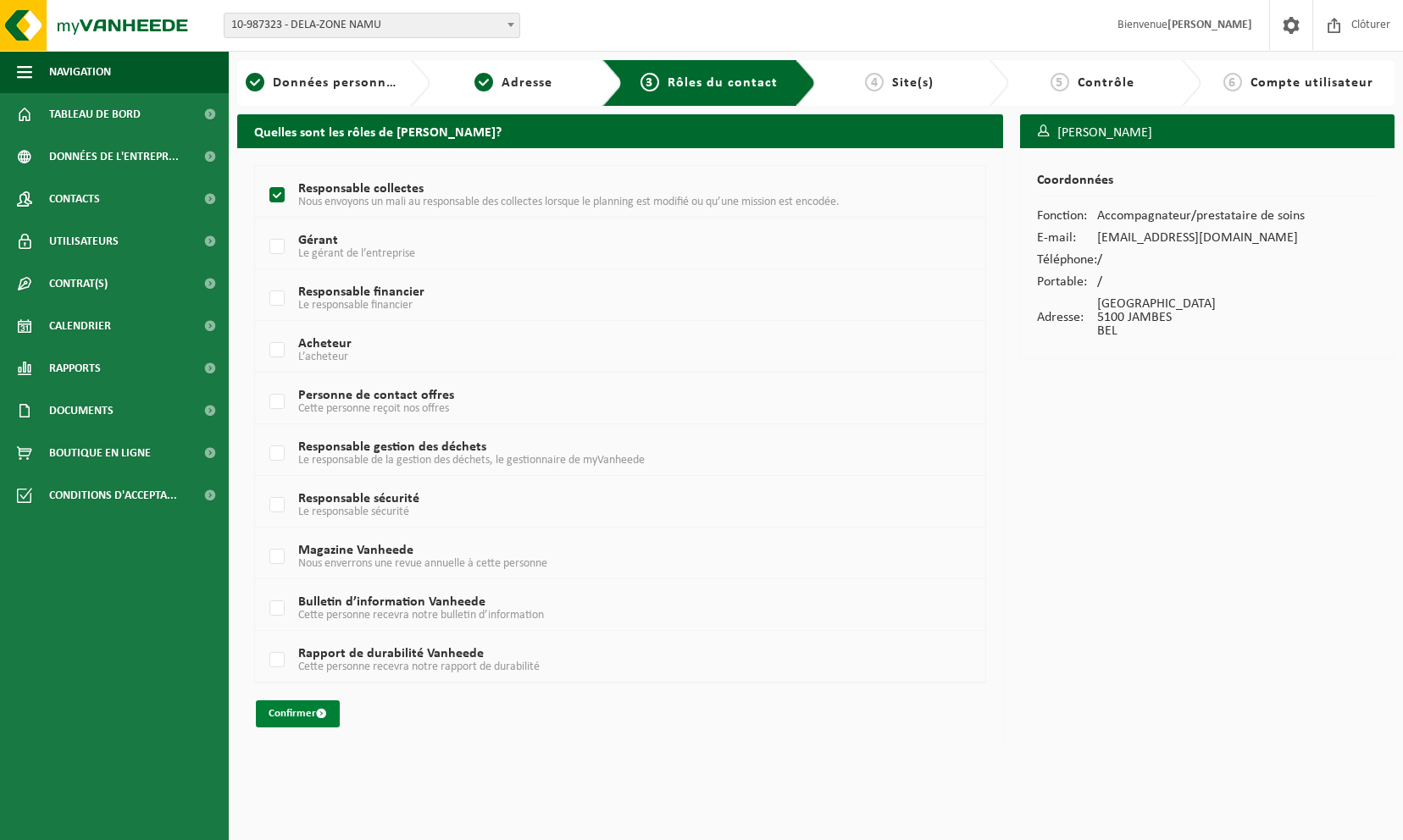
click at [268, 701] on button "Confirmer" at bounding box center [298, 714] width 84 height 27
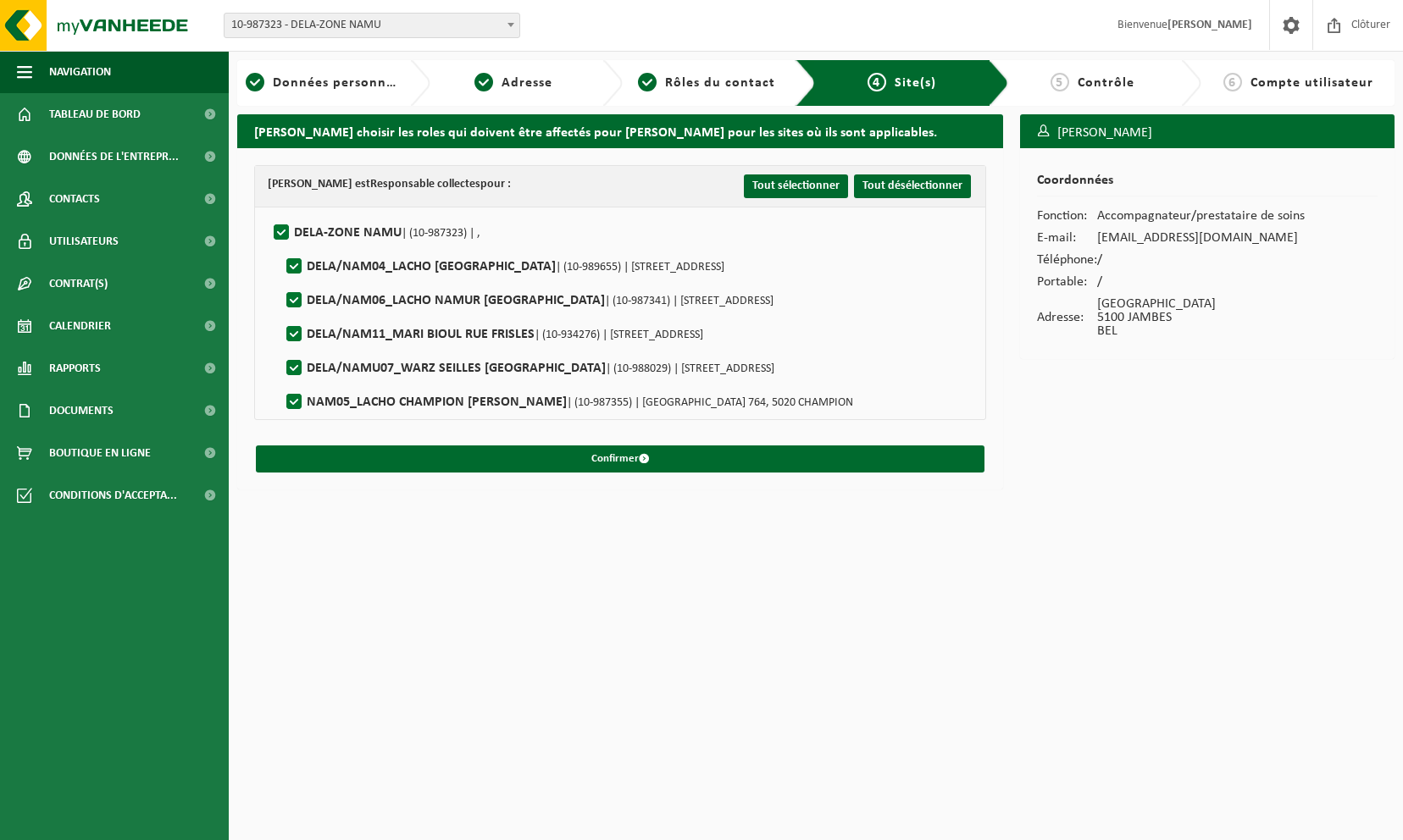
click at [288, 327] on label"] "DELA/NAM11_MARI BIOUL RUE FRISLES | (10-934276) | [STREET_ADDRESS]" at bounding box center [493, 334] width 420 height 26
click at [280, 313] on input "DELA/NAM11_MARI BIOUL RUE FRISLES | (10-934276) | [STREET_ADDRESS]" at bounding box center [280, 312] width 1 height 1
checkbox input "false"
click at [291, 356] on label"] "DELA/NAMU07_WARZ [GEOGRAPHIC_DATA] | (10-988029) | [STREET_ADDRESS]" at bounding box center [528, 368] width 491 height 26
click at [280, 347] on input "DELA/NAMU07_WARZ [GEOGRAPHIC_DATA] | (10-988029) | [STREET_ADDRESS]" at bounding box center [280, 346] width 1 height 1
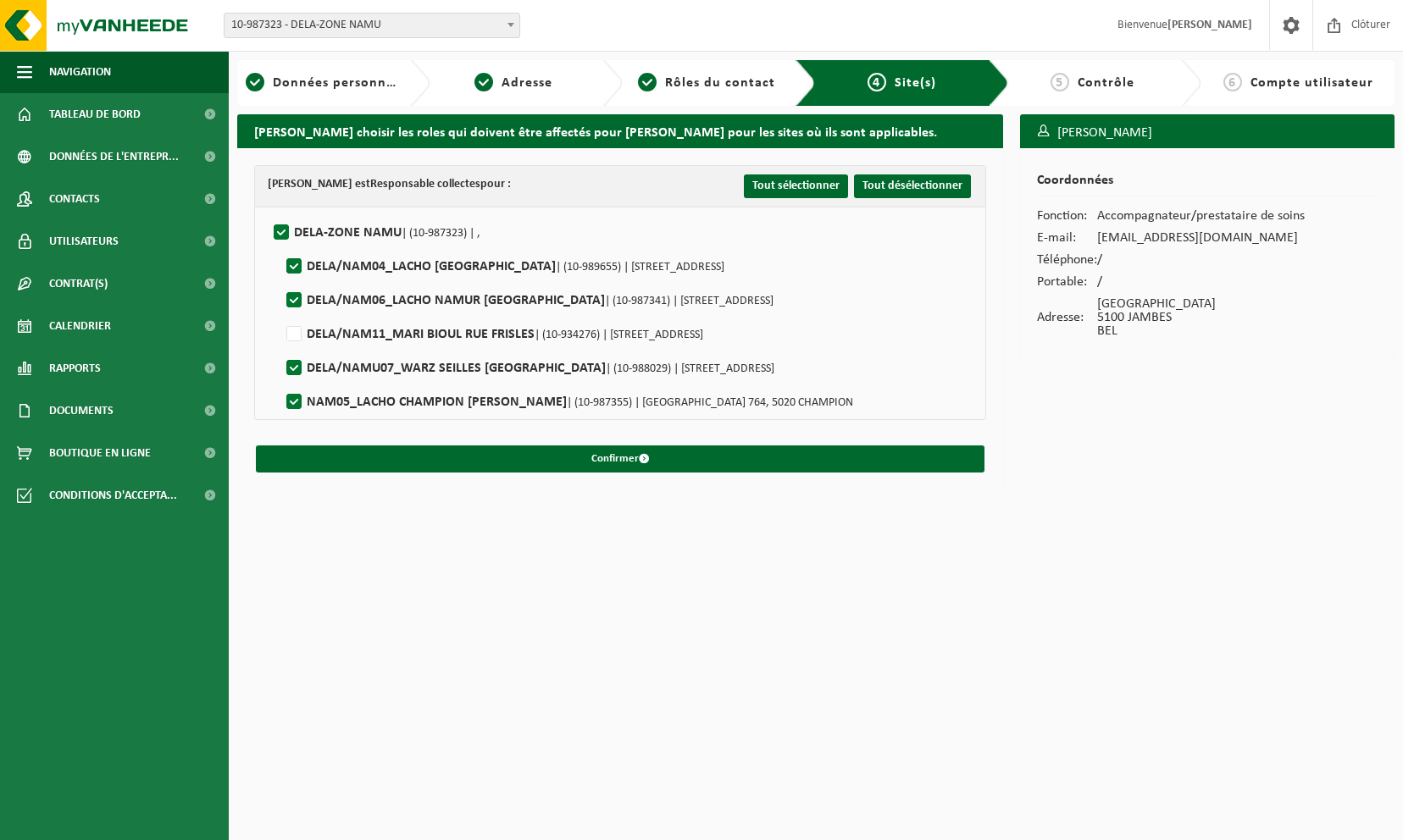
checkbox input "false"
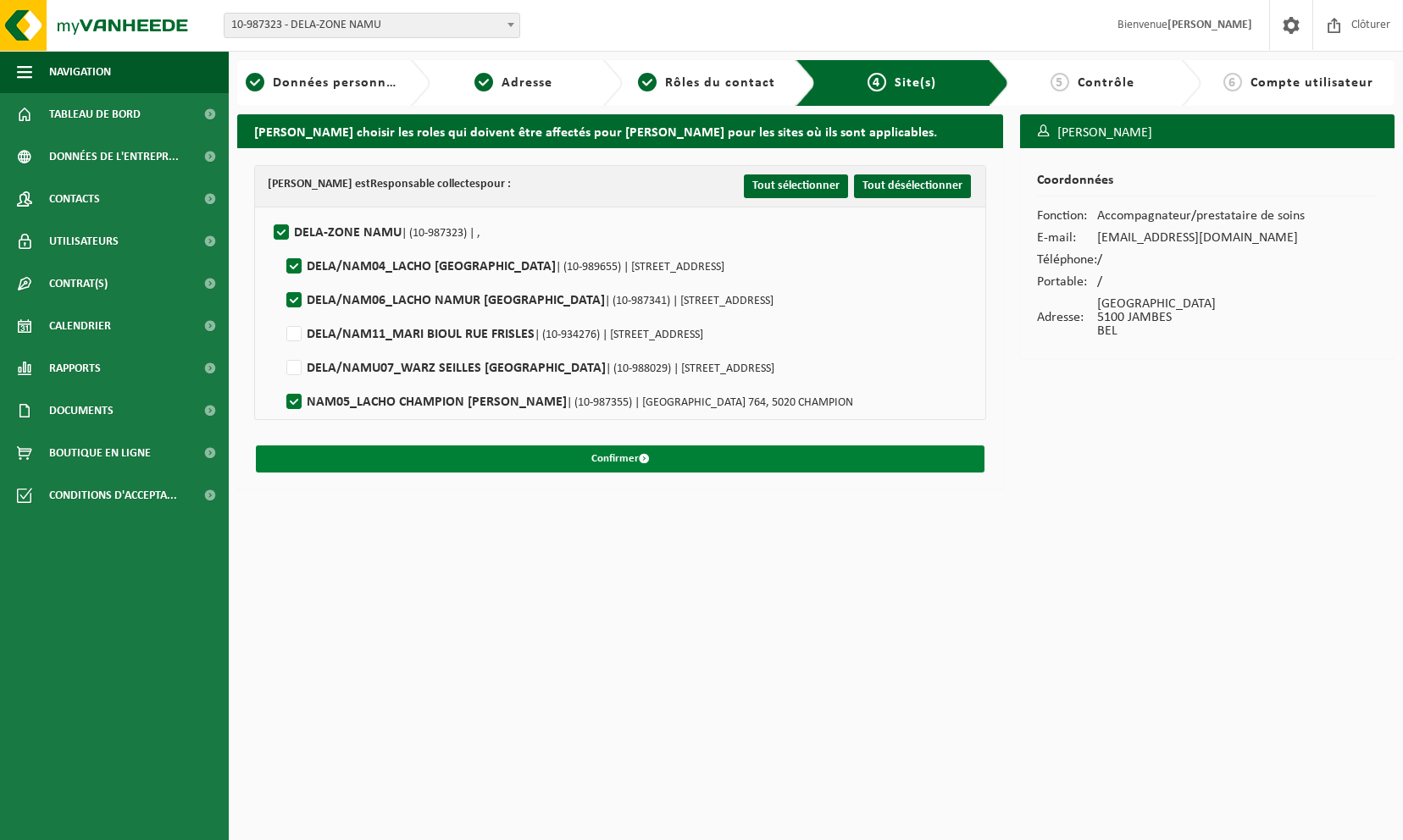
click at [574, 459] on button "Confirmer" at bounding box center [620, 459] width 729 height 27
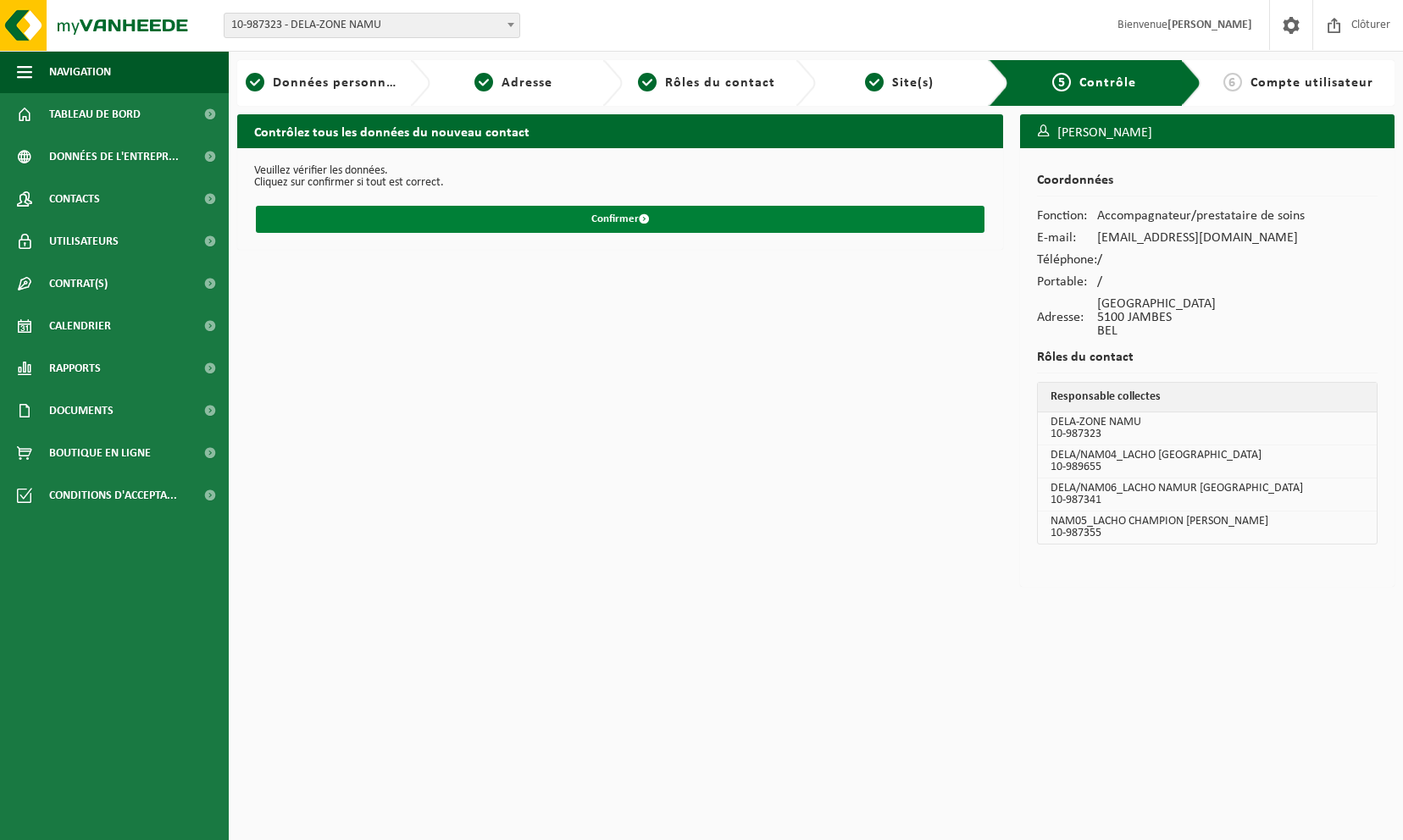
click at [547, 219] on button "Confirmer" at bounding box center [620, 218] width 729 height 27
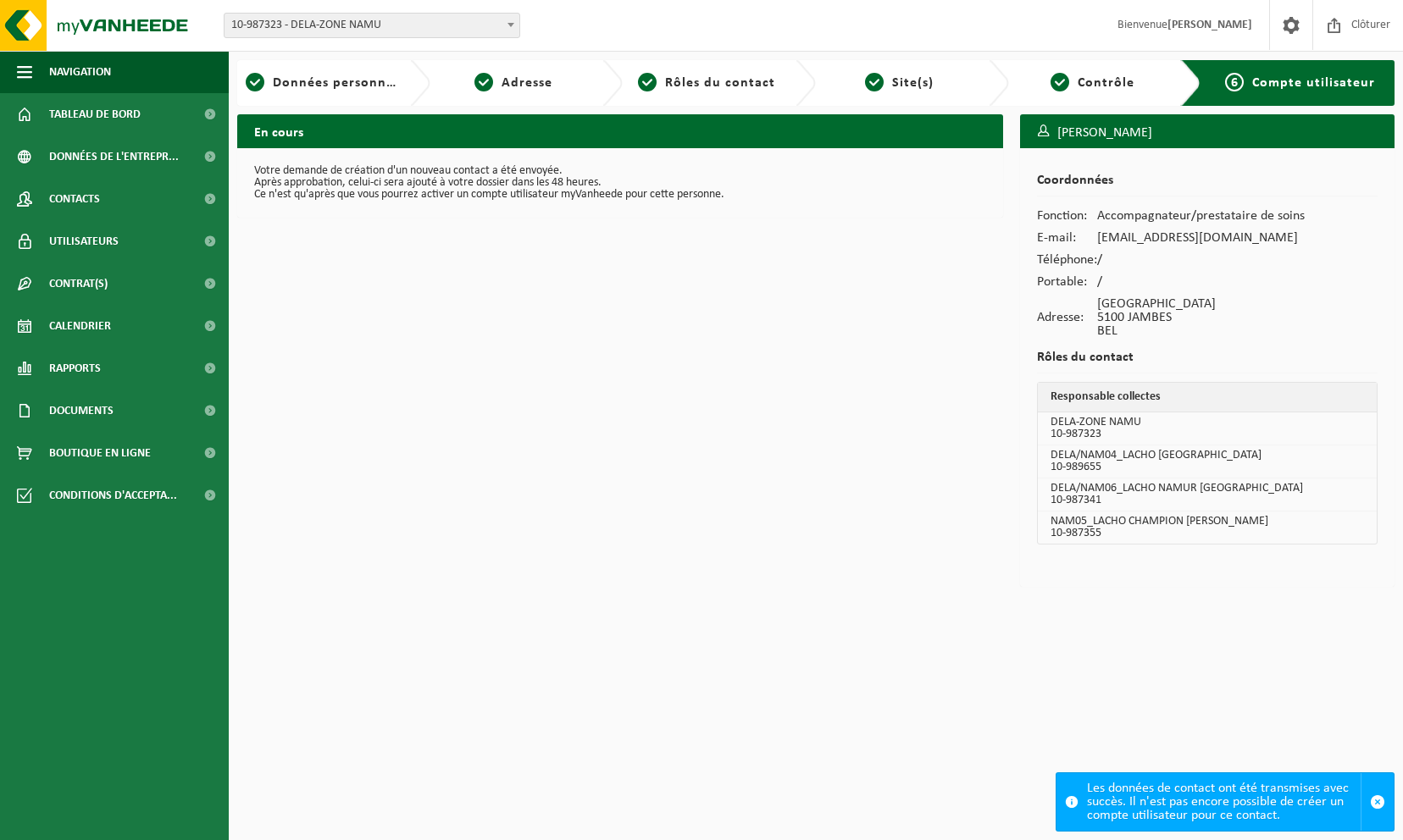
click at [680, 630] on html "Site: 10-987323 - DELA-ZONE NAMU 10-989655 - DELA/NAM04_LACHO [GEOGRAPHIC_DATA]…" at bounding box center [701, 420] width 1403 height 840
click at [99, 202] on span "Contacts" at bounding box center [74, 199] width 51 height 42
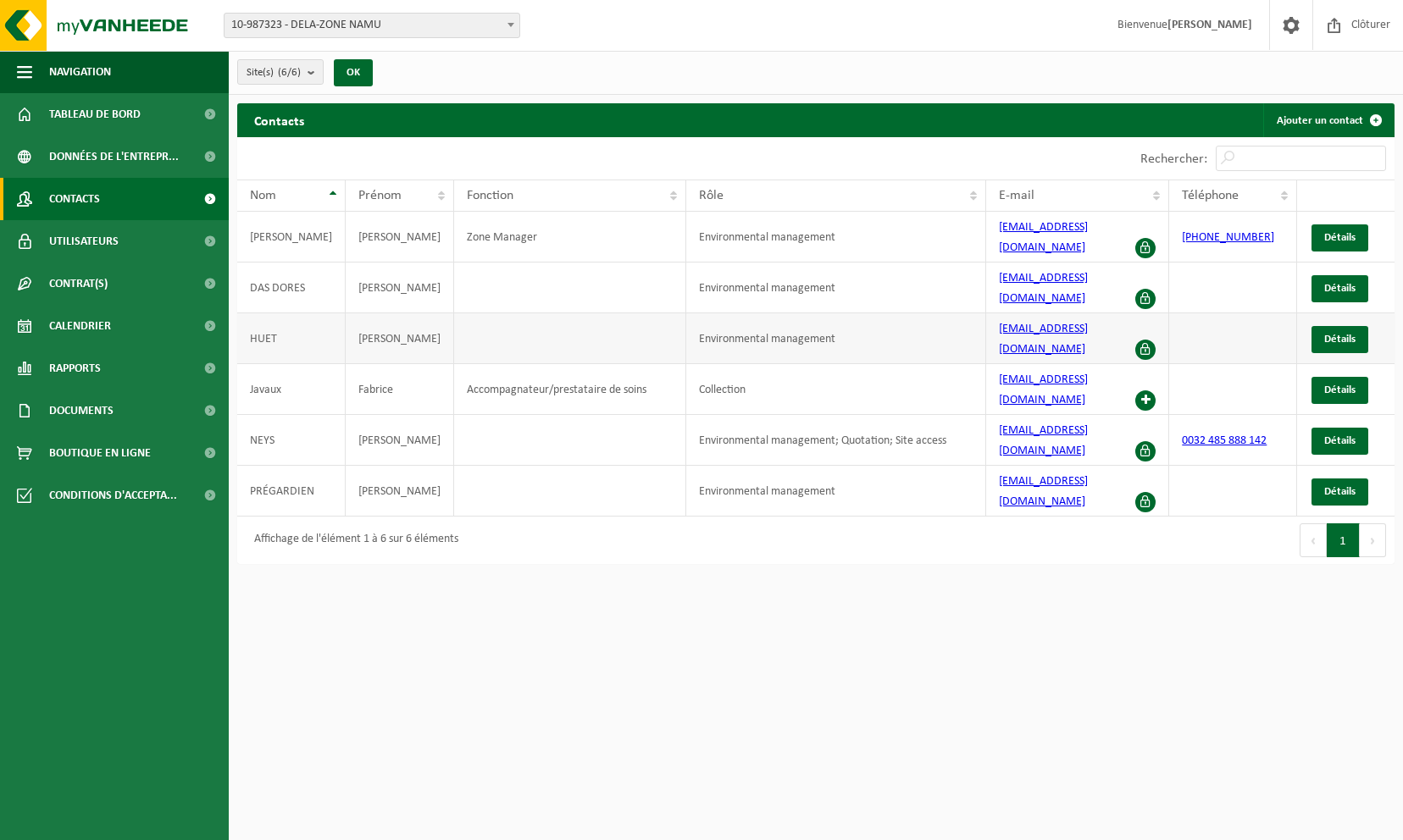
click at [1148, 340] on span at bounding box center [1145, 350] width 20 height 20
click at [486, 226] on td "Zone Manager" at bounding box center [570, 237] width 232 height 51
click at [1331, 232] on span "Détails" at bounding box center [1339, 238] width 31 height 11
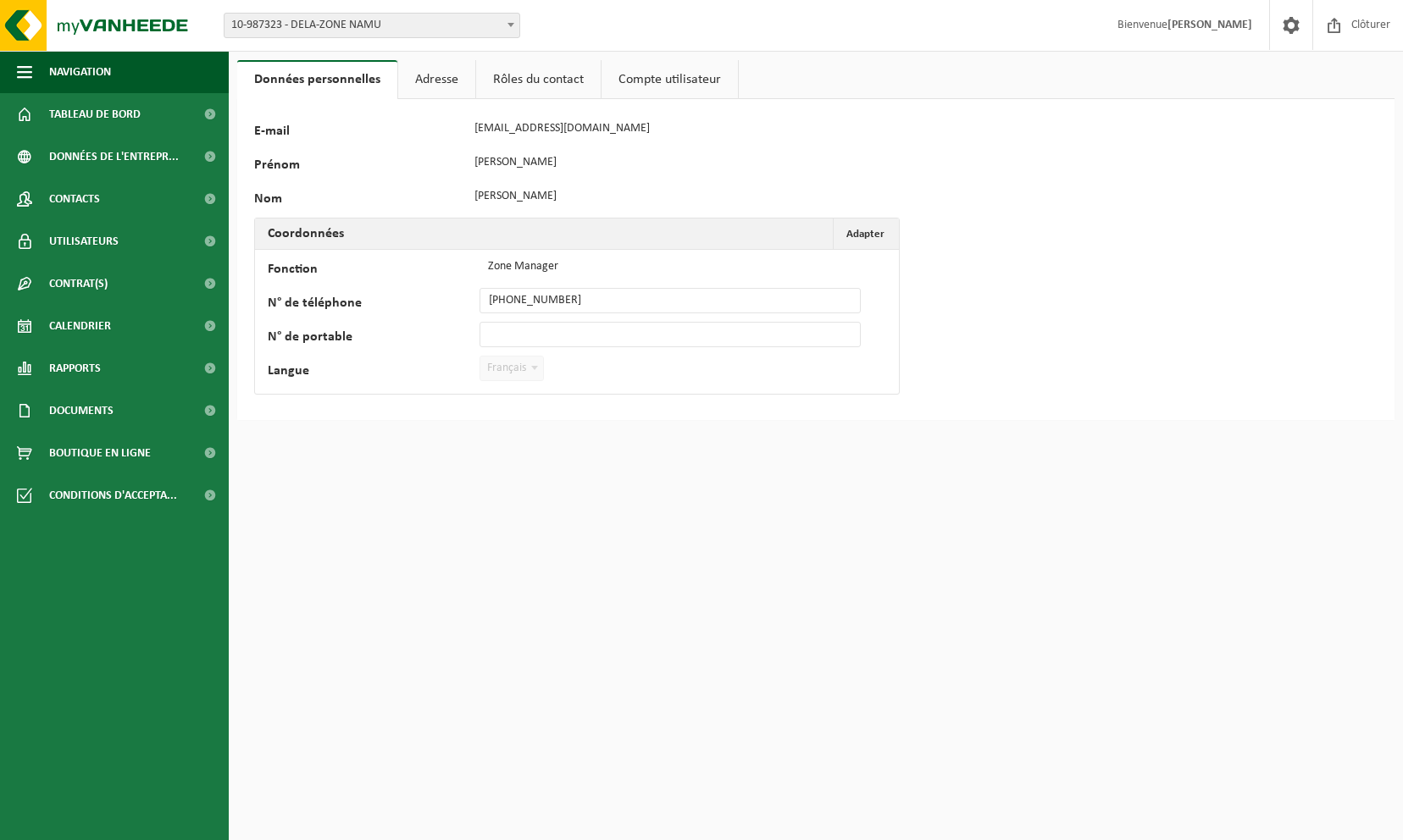
click at [436, 69] on link "Adresse" at bounding box center [437, 79] width 77 height 39
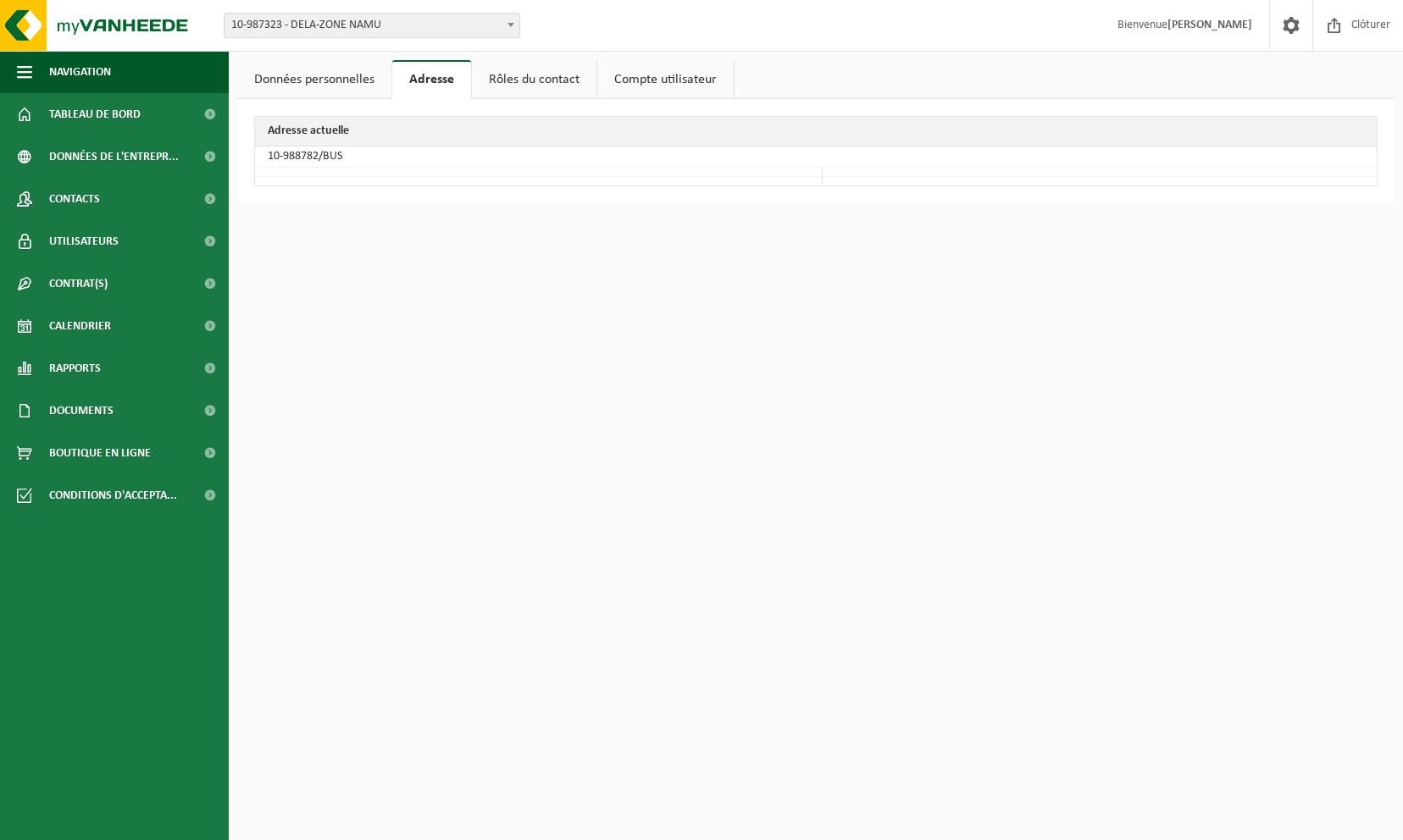
click at [545, 75] on link "Rôles du contact" at bounding box center [533, 79] width 124 height 39
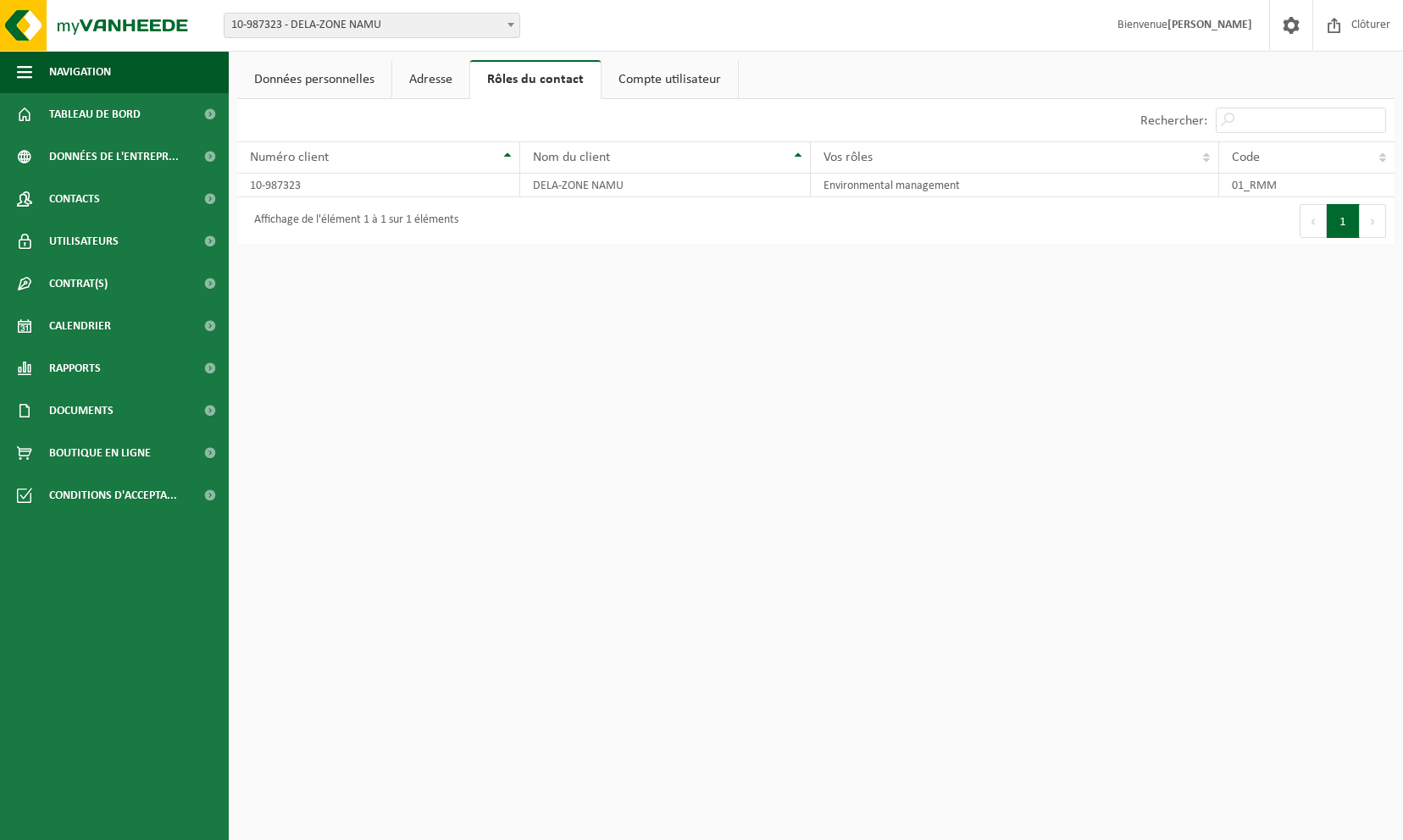
click at [354, 228] on div "Affichage de l'élément 1 à 1 sur 1 éléments" at bounding box center [352, 220] width 213 height 30
click at [1151, 109] on div "Rechercher:" at bounding box center [1263, 121] width 263 height 42
click at [958, 186] on td "Environmental management" at bounding box center [1014, 186] width 407 height 24
click at [660, 64] on link "Compte utilisateur" at bounding box center [670, 79] width 136 height 39
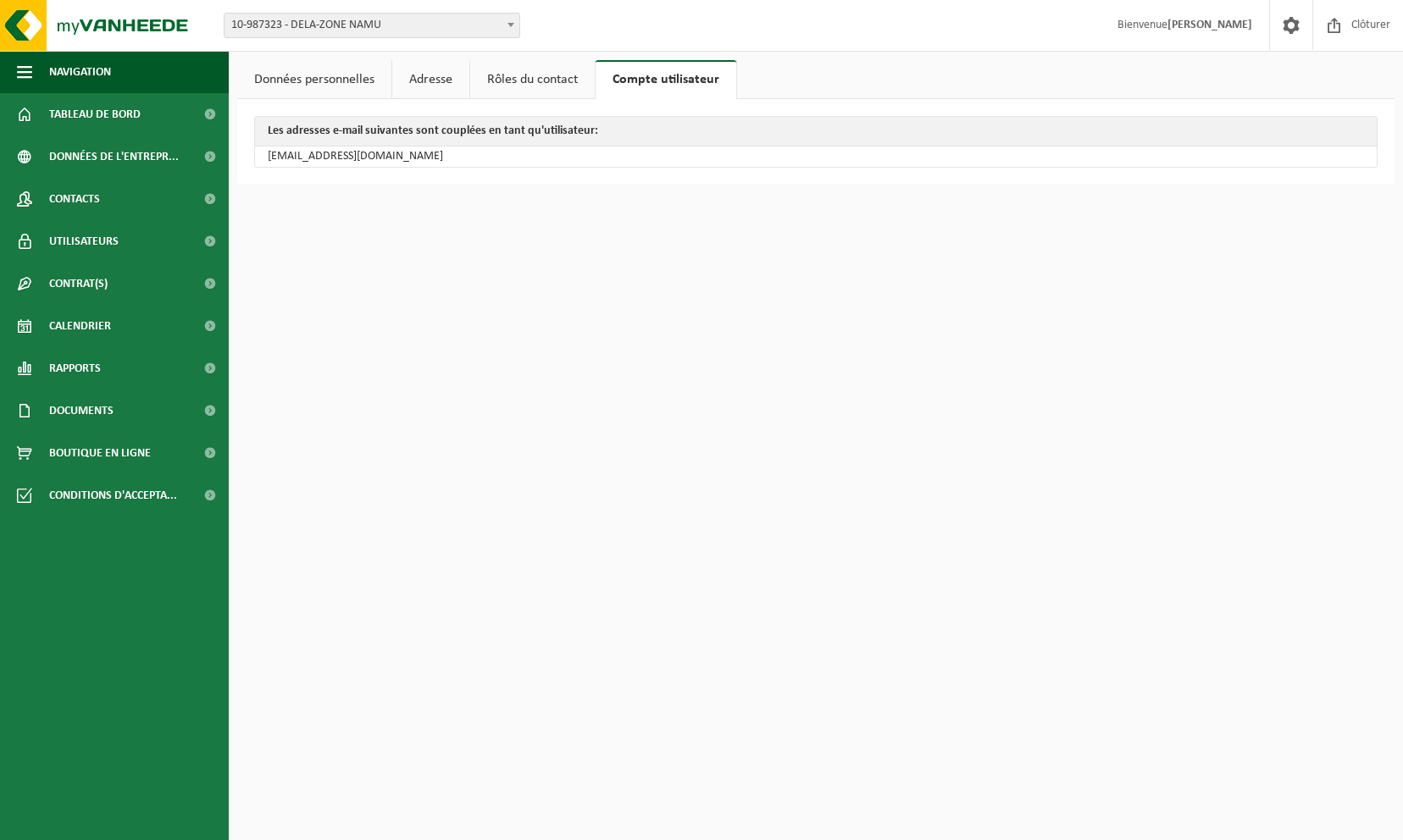
click at [338, 73] on link "Données personnelles" at bounding box center [314, 79] width 154 height 39
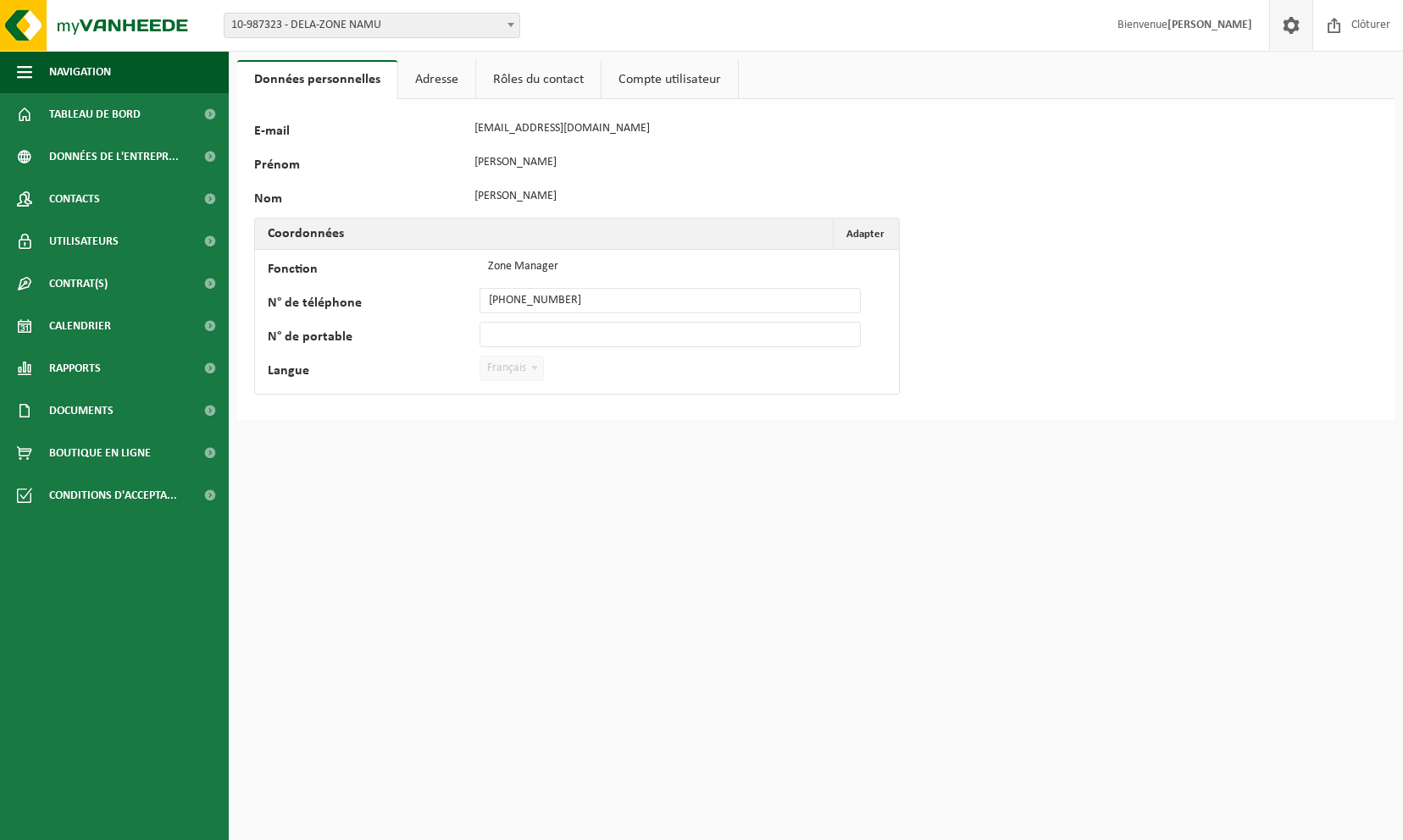
click at [1282, 29] on span at bounding box center [1292, 25] width 26 height 50
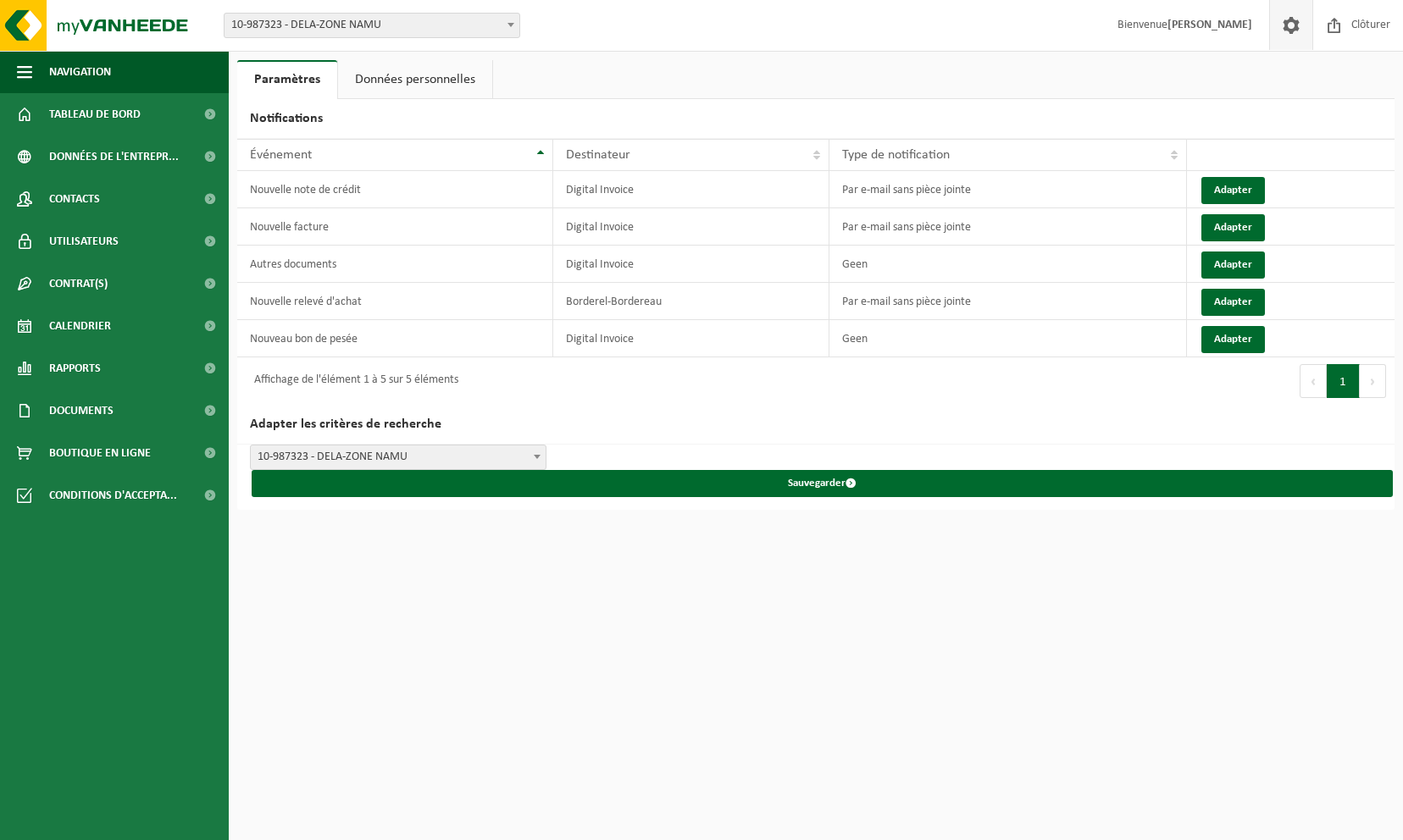
click at [1304, 25] on link at bounding box center [1291, 25] width 43 height 50
click at [422, 78] on link "Données personnelles" at bounding box center [415, 79] width 154 height 39
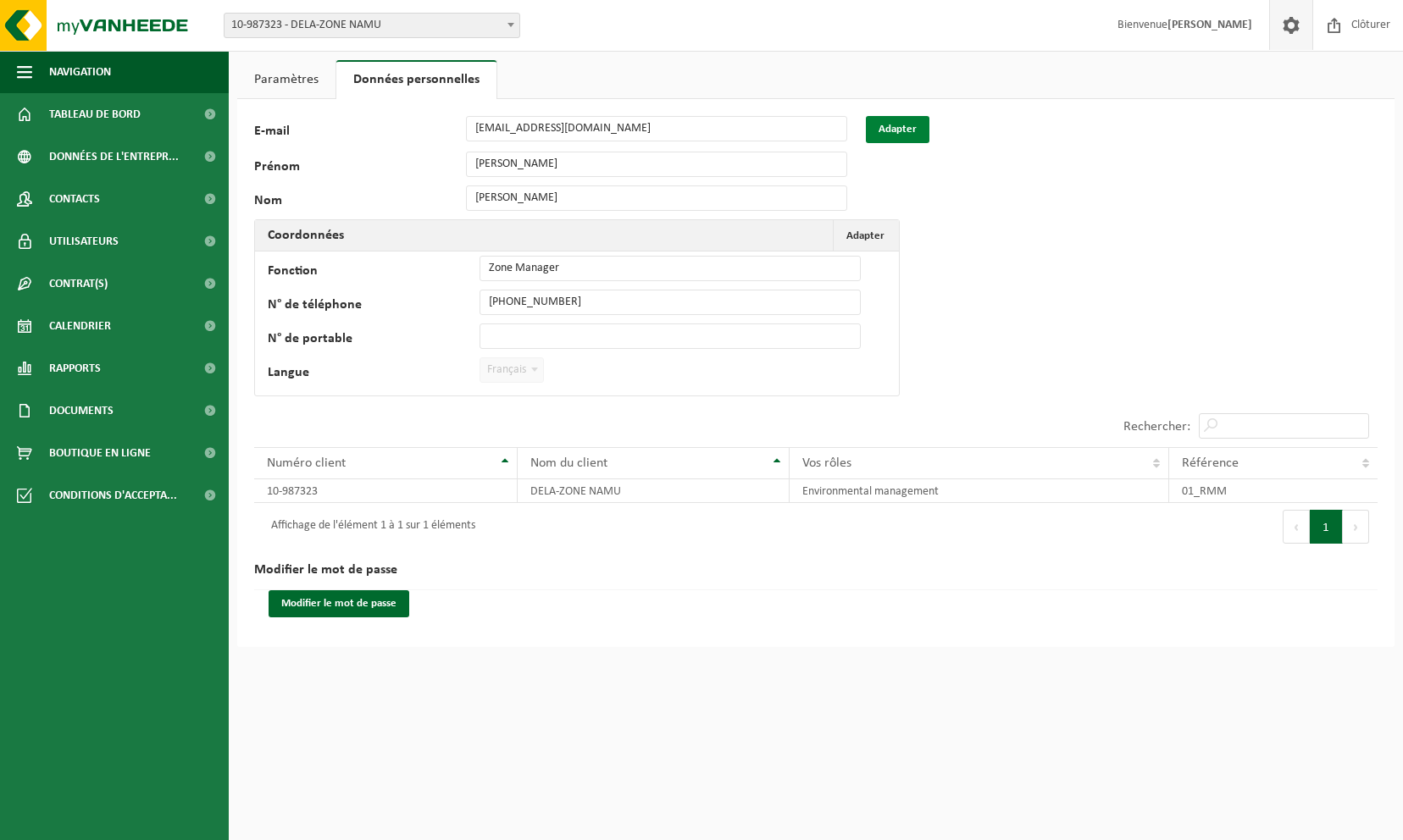
click at [895, 129] on button "Adapter" at bounding box center [897, 129] width 64 height 27
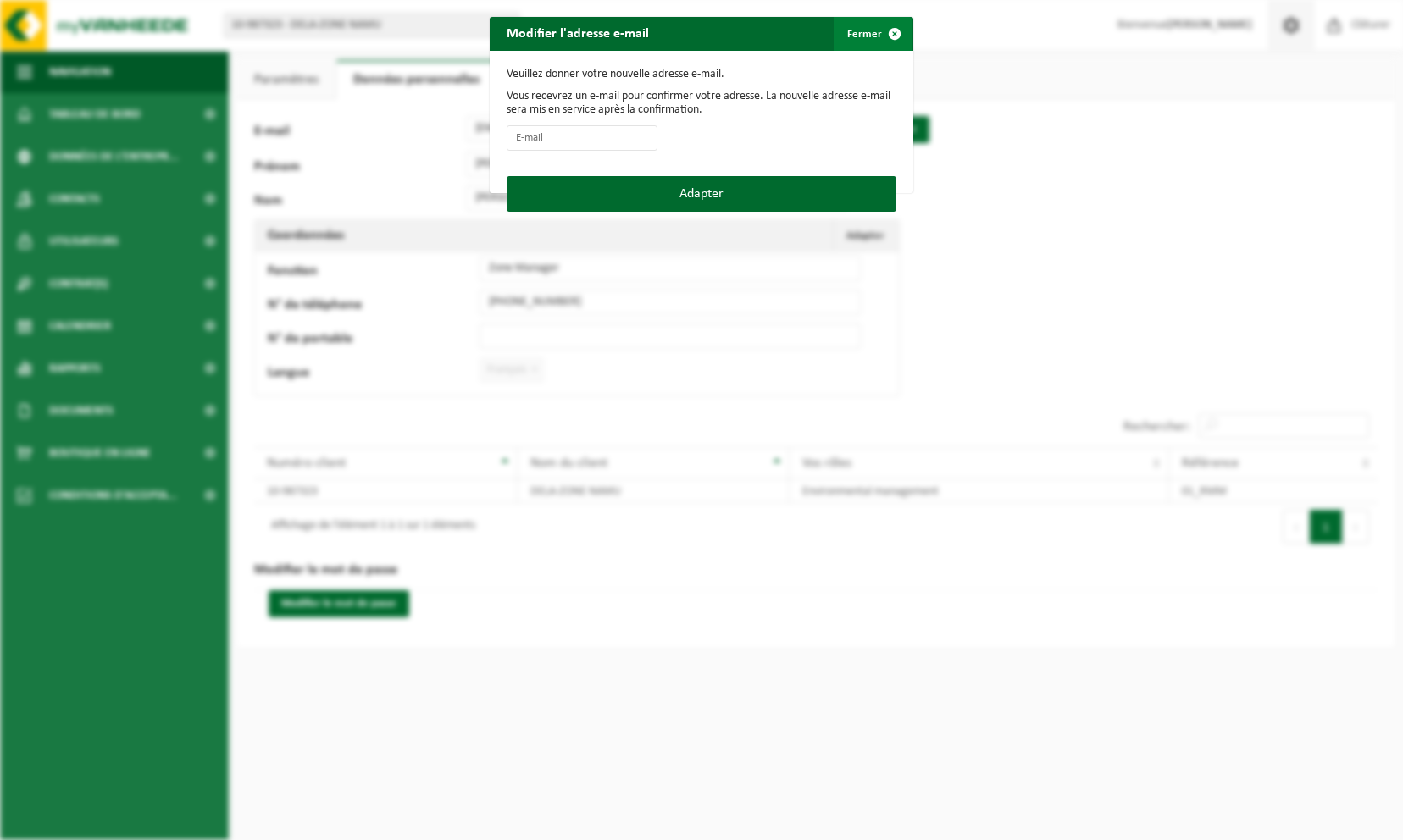
click at [890, 33] on span "button" at bounding box center [894, 33] width 34 height 34
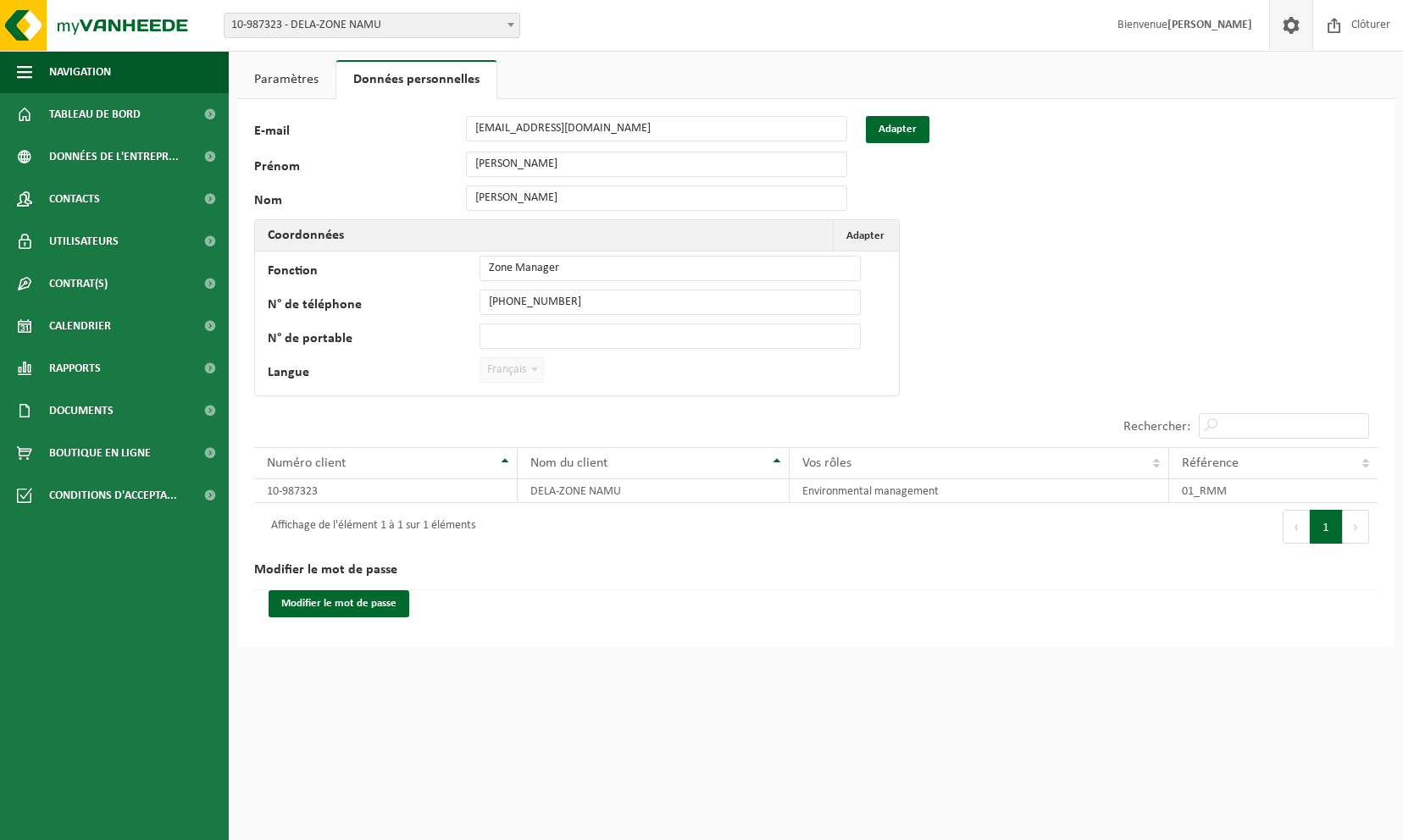
click at [290, 78] on link "Paramètres" at bounding box center [286, 79] width 99 height 39
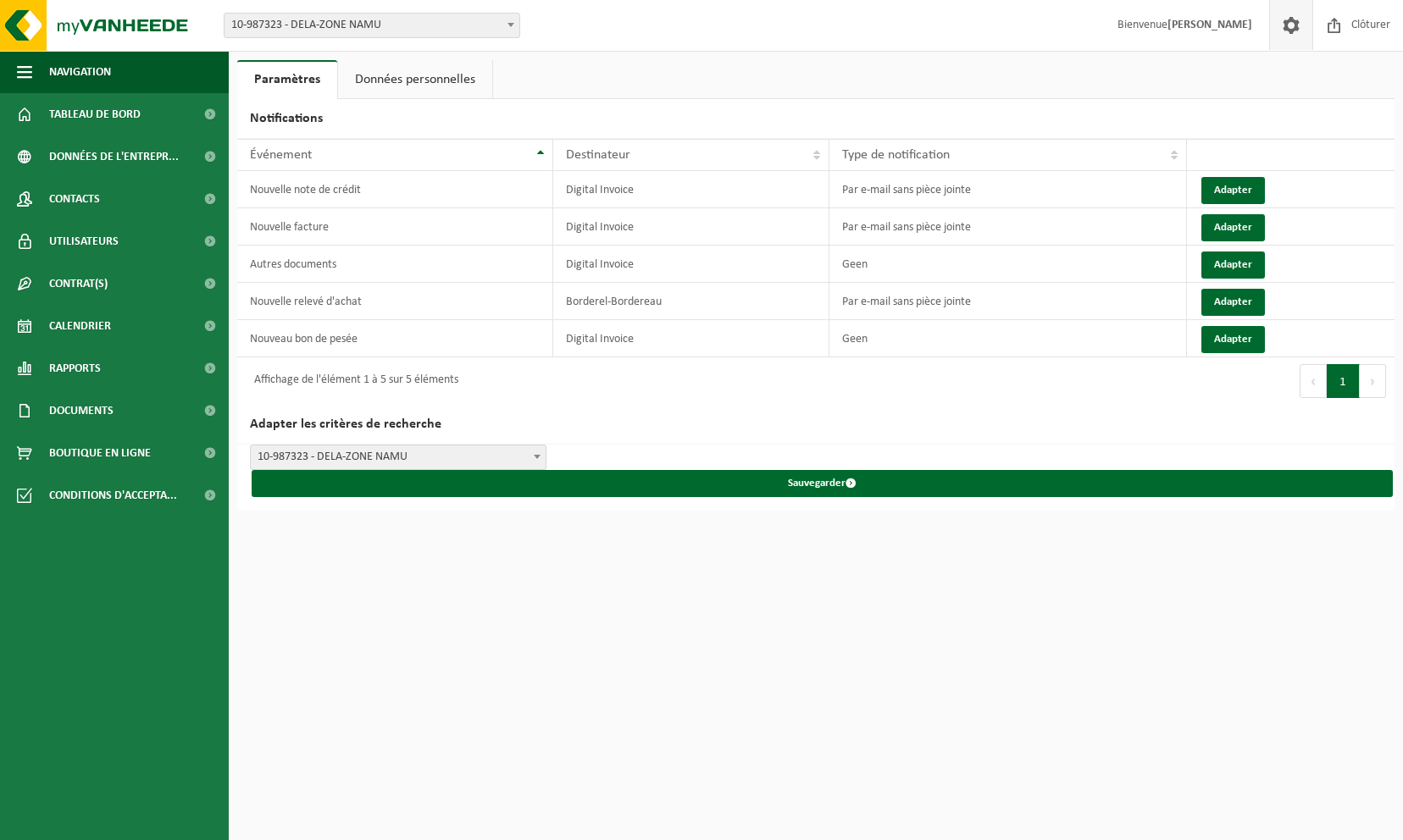
click at [446, 83] on link "Données personnelles" at bounding box center [415, 79] width 154 height 39
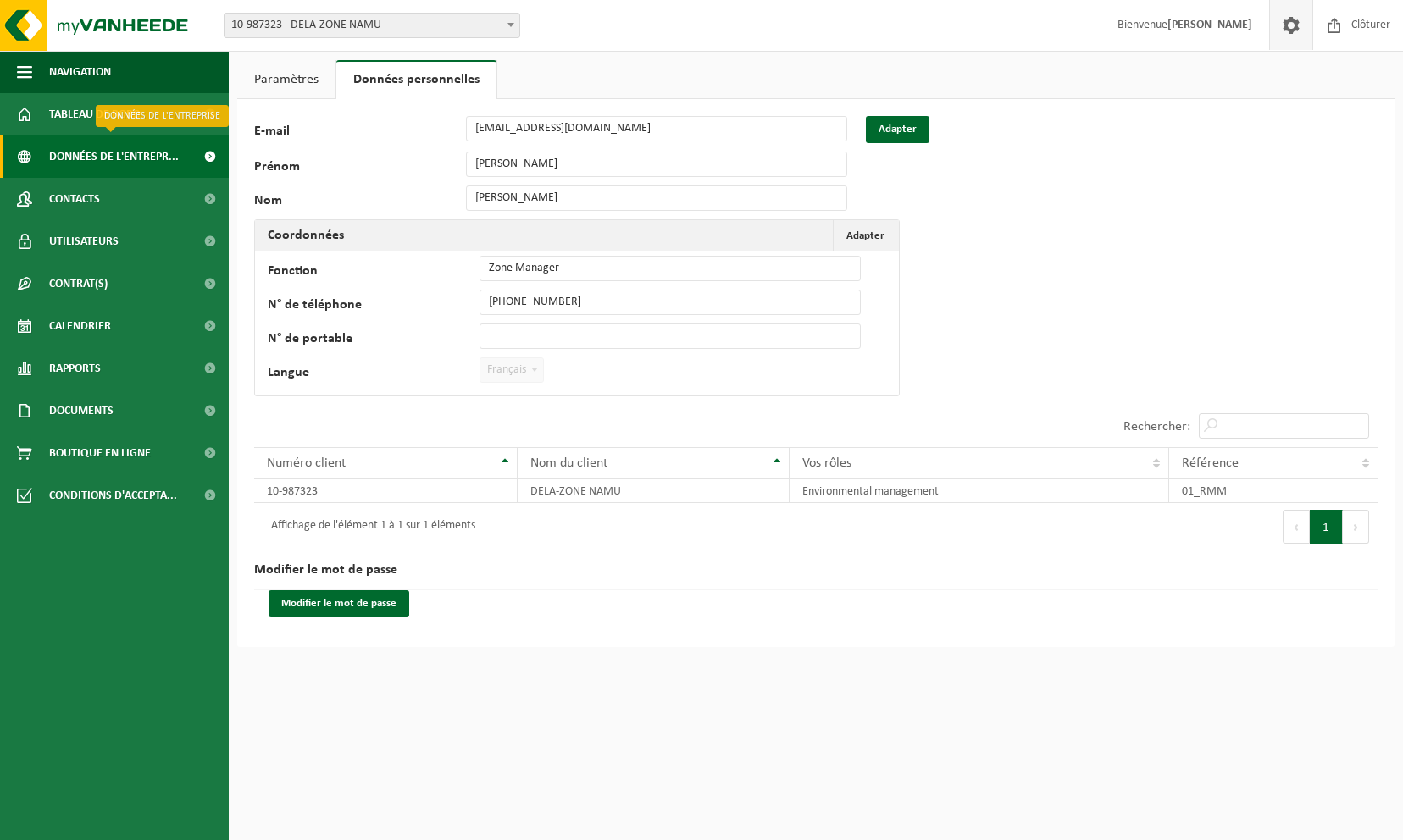
click at [131, 148] on span "Données de l'entrepr..." at bounding box center [113, 157] width 130 height 42
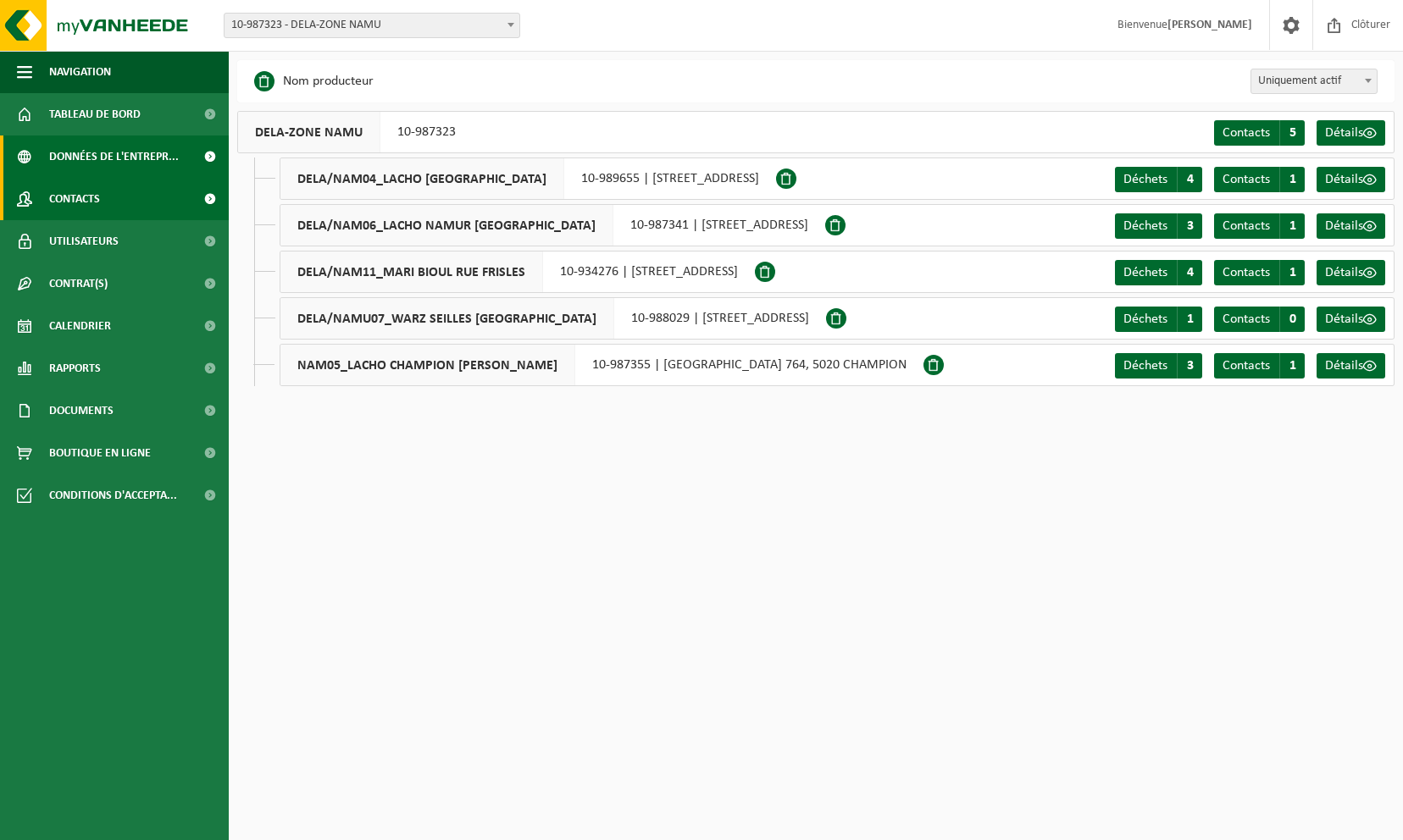
click at [109, 198] on link "Contacts" at bounding box center [114, 199] width 228 height 42
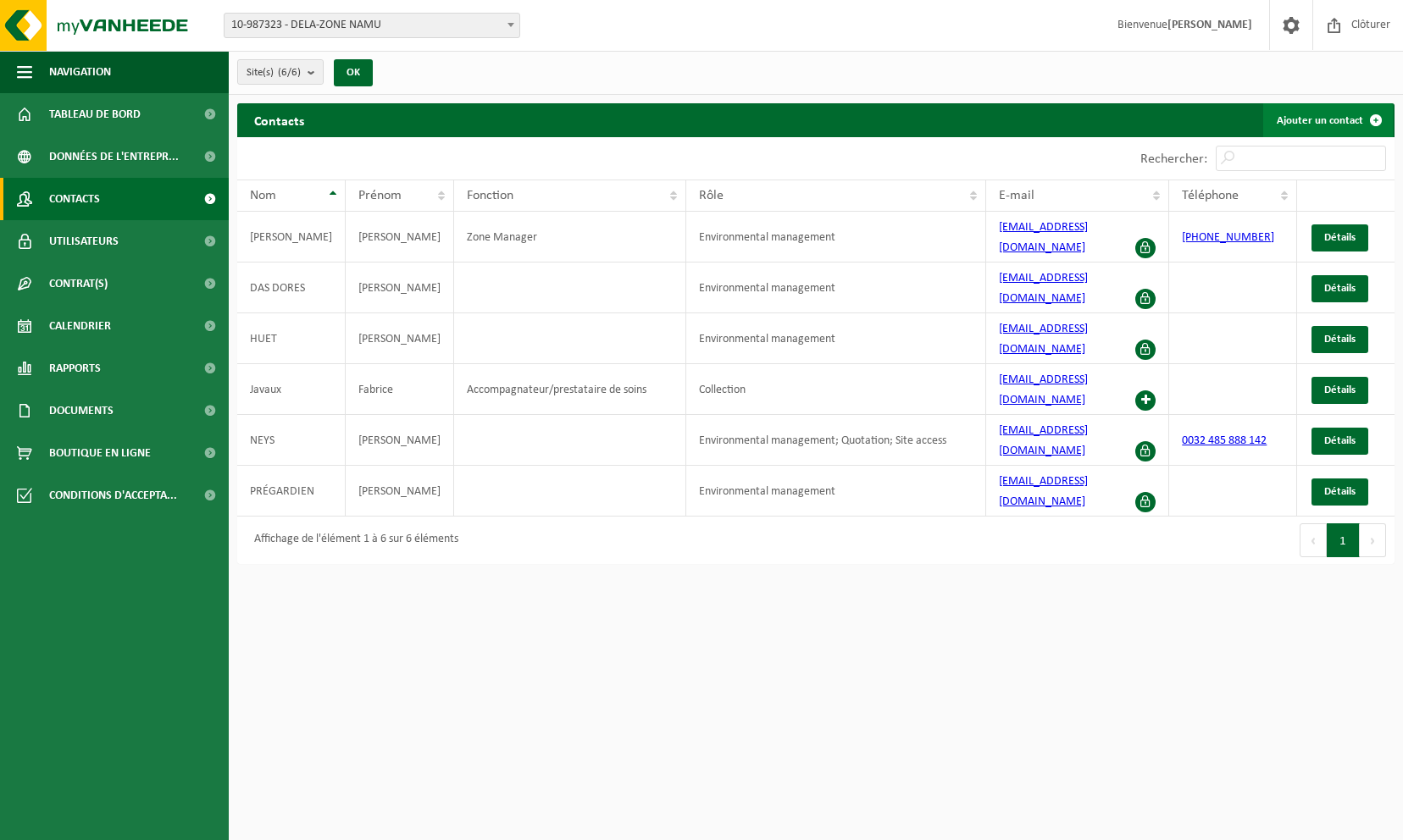
click at [1327, 131] on link "Ajouter un contact" at bounding box center [1327, 120] width 130 height 34
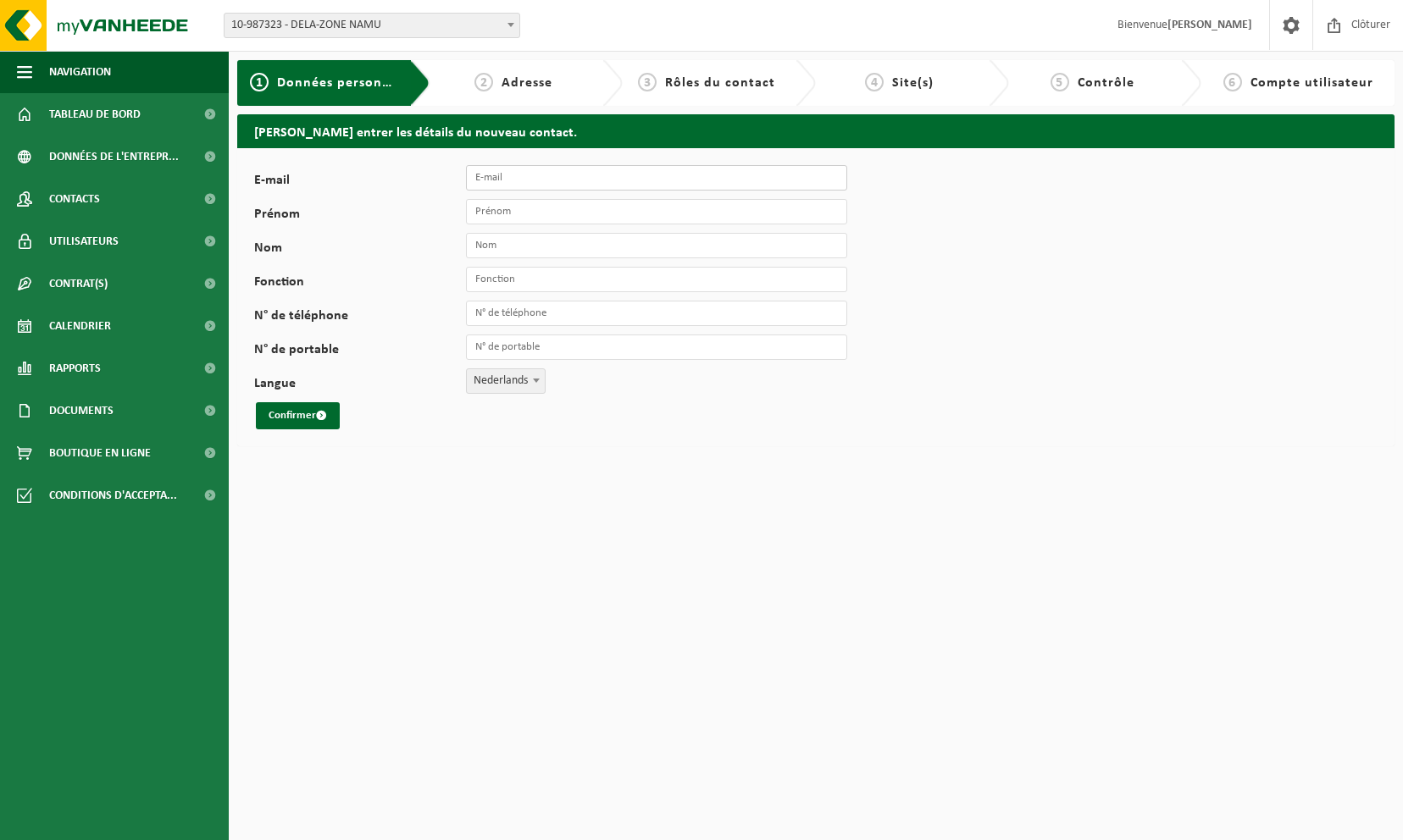
click at [562, 188] on input "E-mail" at bounding box center [657, 178] width 381 height 26
type input "ala"
drag, startPoint x: 522, startPoint y: 179, endPoint x: 406, endPoint y: 179, distance: 116.0
click at [406, 179] on div "E-mail ala Veuillez fournir une adresse électronique valide." at bounding box center [559, 178] width 610 height 26
paste input "[EMAIL_ADDRESS][DOMAIN_NAME]"
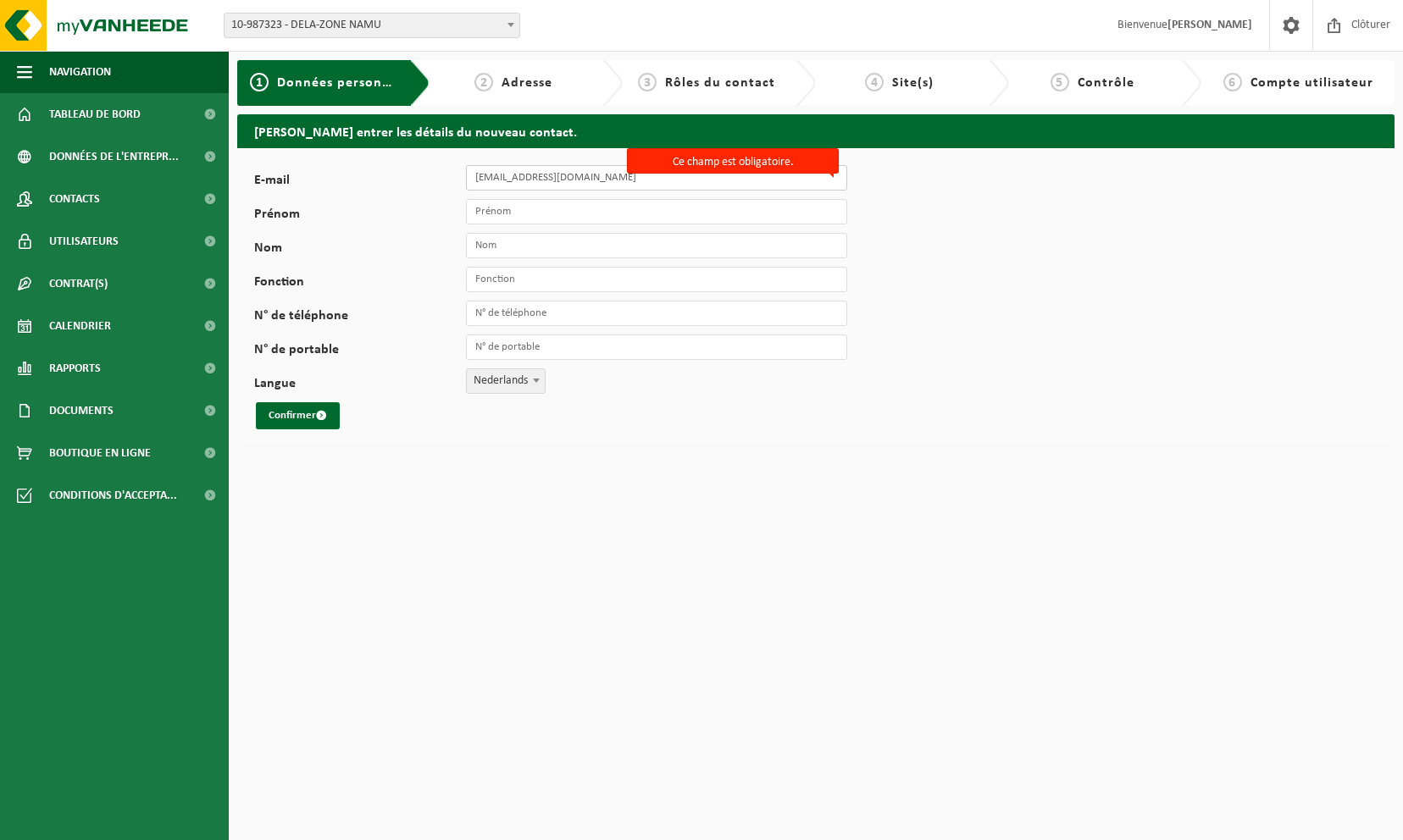
type input "[EMAIL_ADDRESS][DOMAIN_NAME]"
click at [554, 218] on input "Prénom" at bounding box center [657, 212] width 381 height 26
type input "Agatha"
click at [551, 236] on input "Nom" at bounding box center [657, 246] width 381 height 26
type input "Lazzaro"
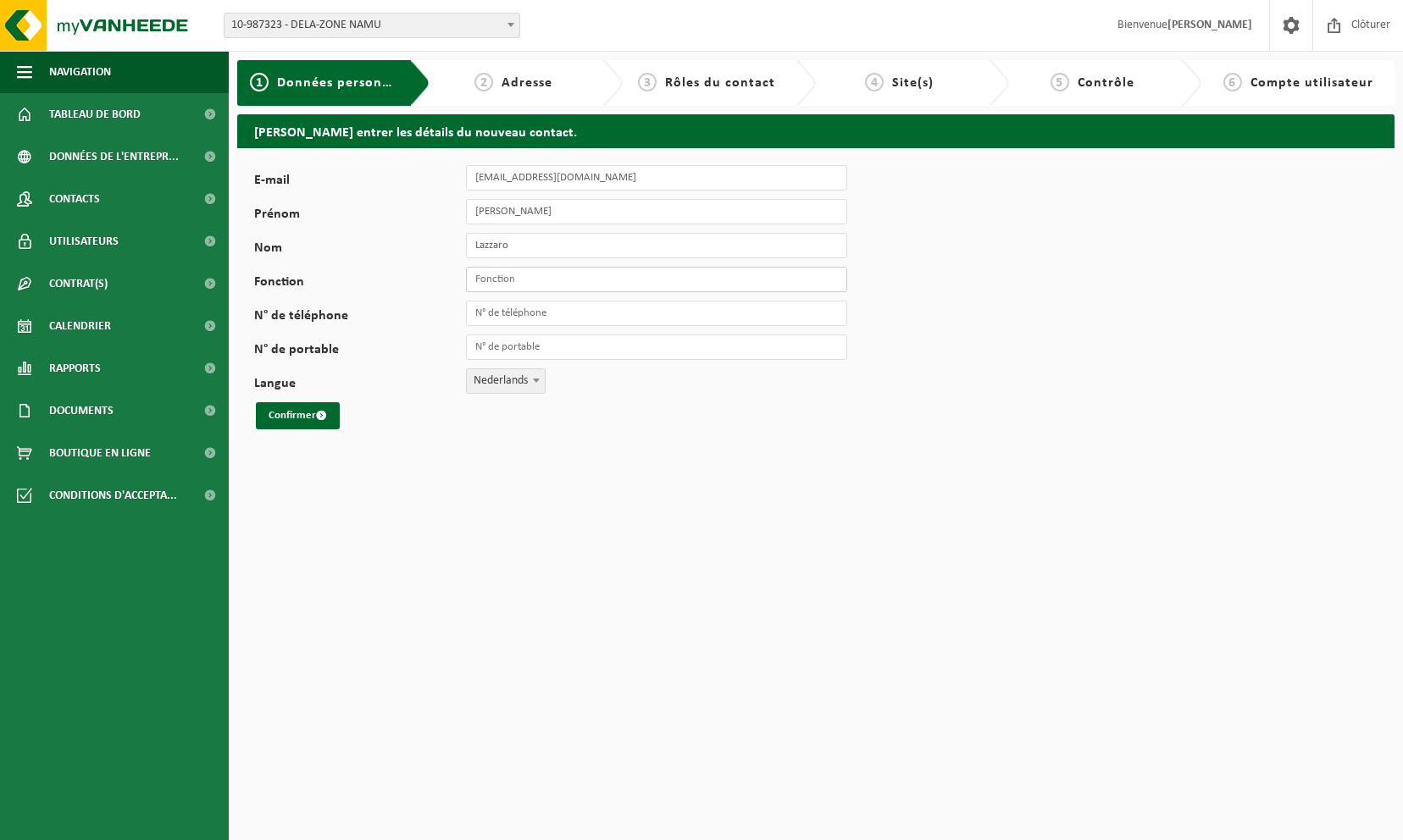
click at [549, 284] on input "Fonction" at bounding box center [657, 280] width 381 height 26
click at [553, 281] on input "Fonction" at bounding box center [657, 280] width 381 height 26
type input "Responsable entretien/nettoyage/hôtesses"
click at [571, 321] on input "N° de téléphone" at bounding box center [657, 313] width 381 height 26
click at [462, 439] on div "E-mail alazzaro@dela.org Prénom Agatha Nom Lazzaro Fonction Responsable entreti…" at bounding box center [816, 298] width 1157 height 298
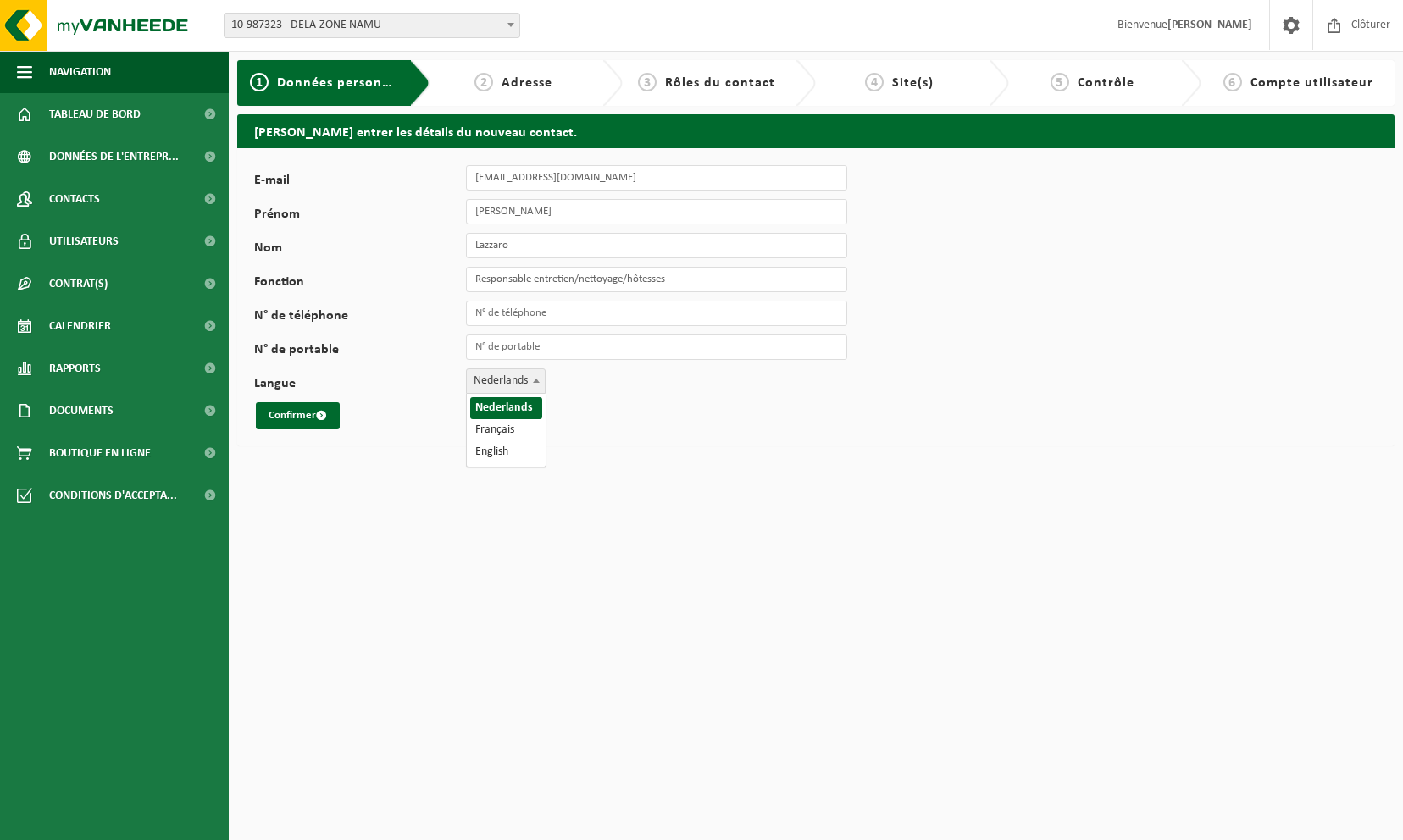
click at [534, 376] on span at bounding box center [536, 380] width 17 height 22
select select "1"
click at [309, 416] on button "Confirmer" at bounding box center [298, 415] width 84 height 27
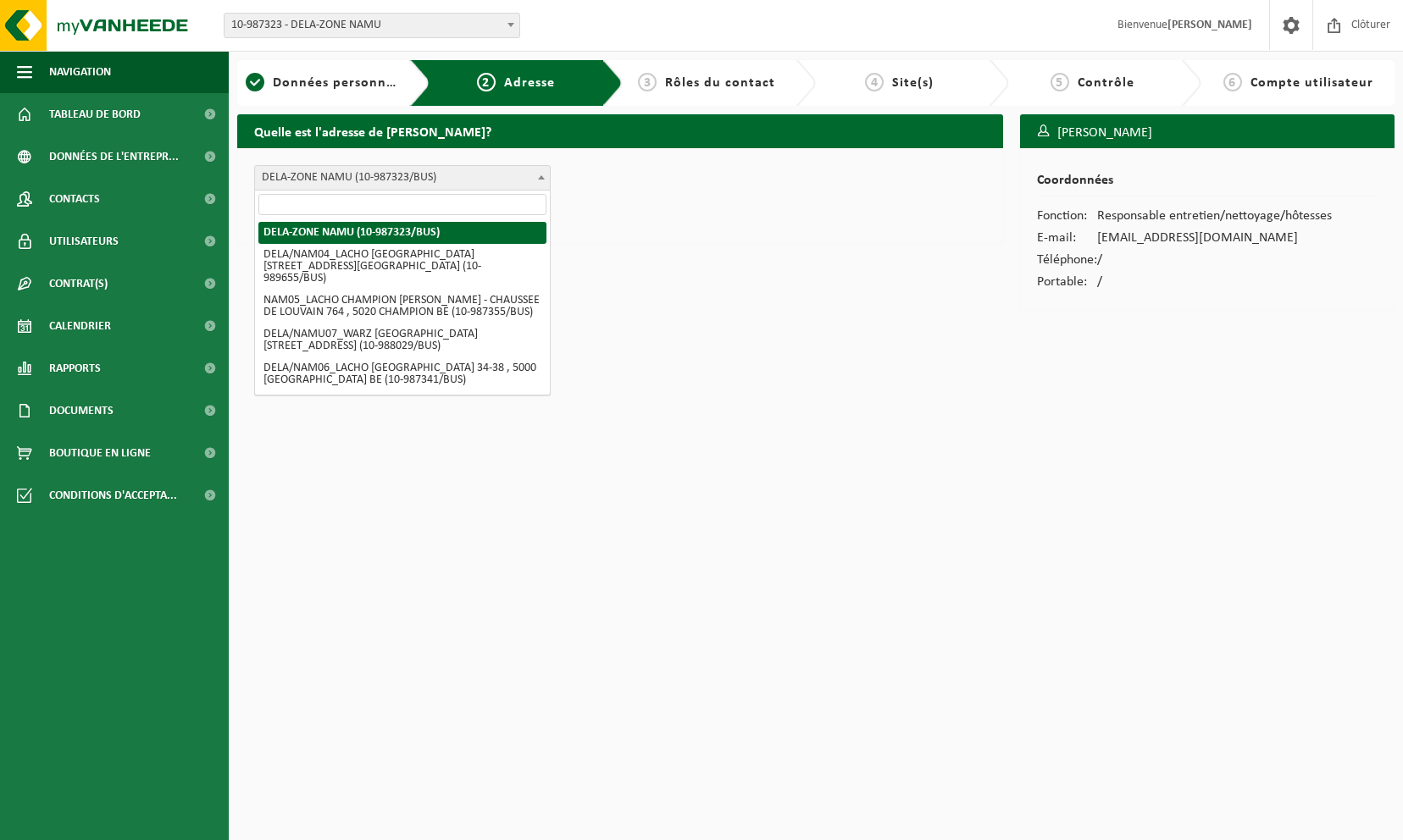
click at [391, 177] on span "DELA-ZONE NAMU (10-987323/BUS)" at bounding box center [403, 178] width 295 height 24
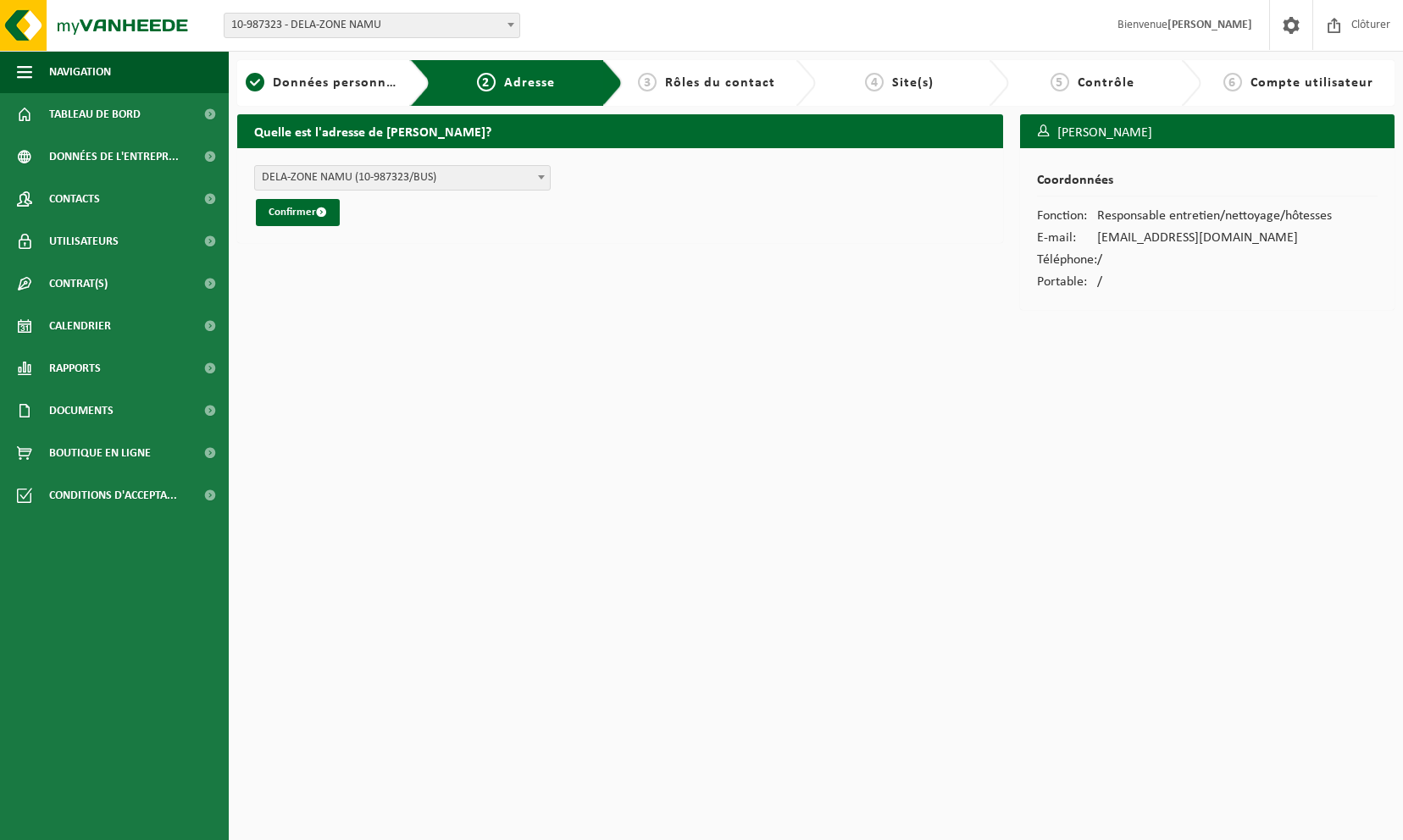
click at [391, 177] on span "DELA-ZONE NAMU (10-987323/BUS)" at bounding box center [403, 178] width 295 height 24
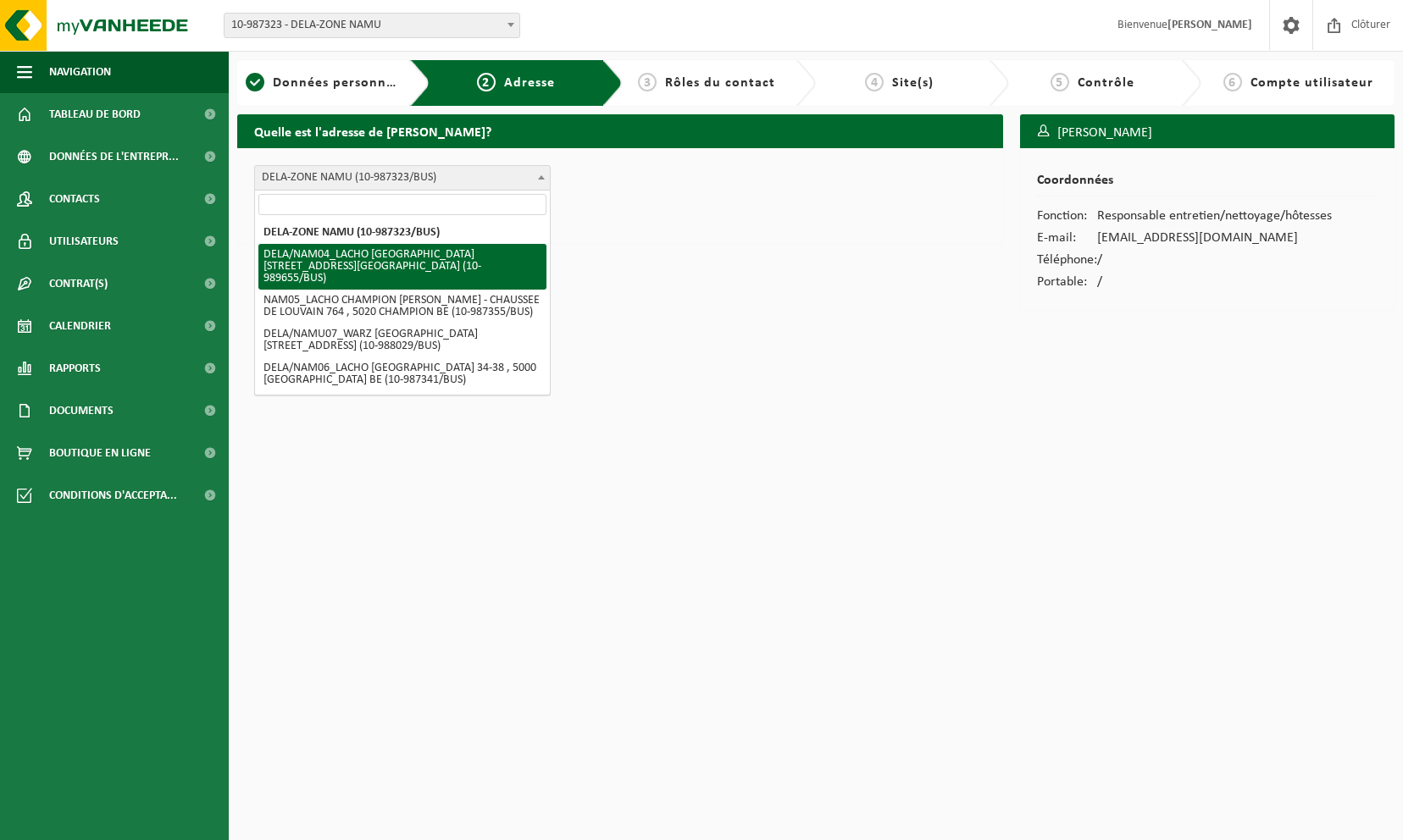
select select "635707"
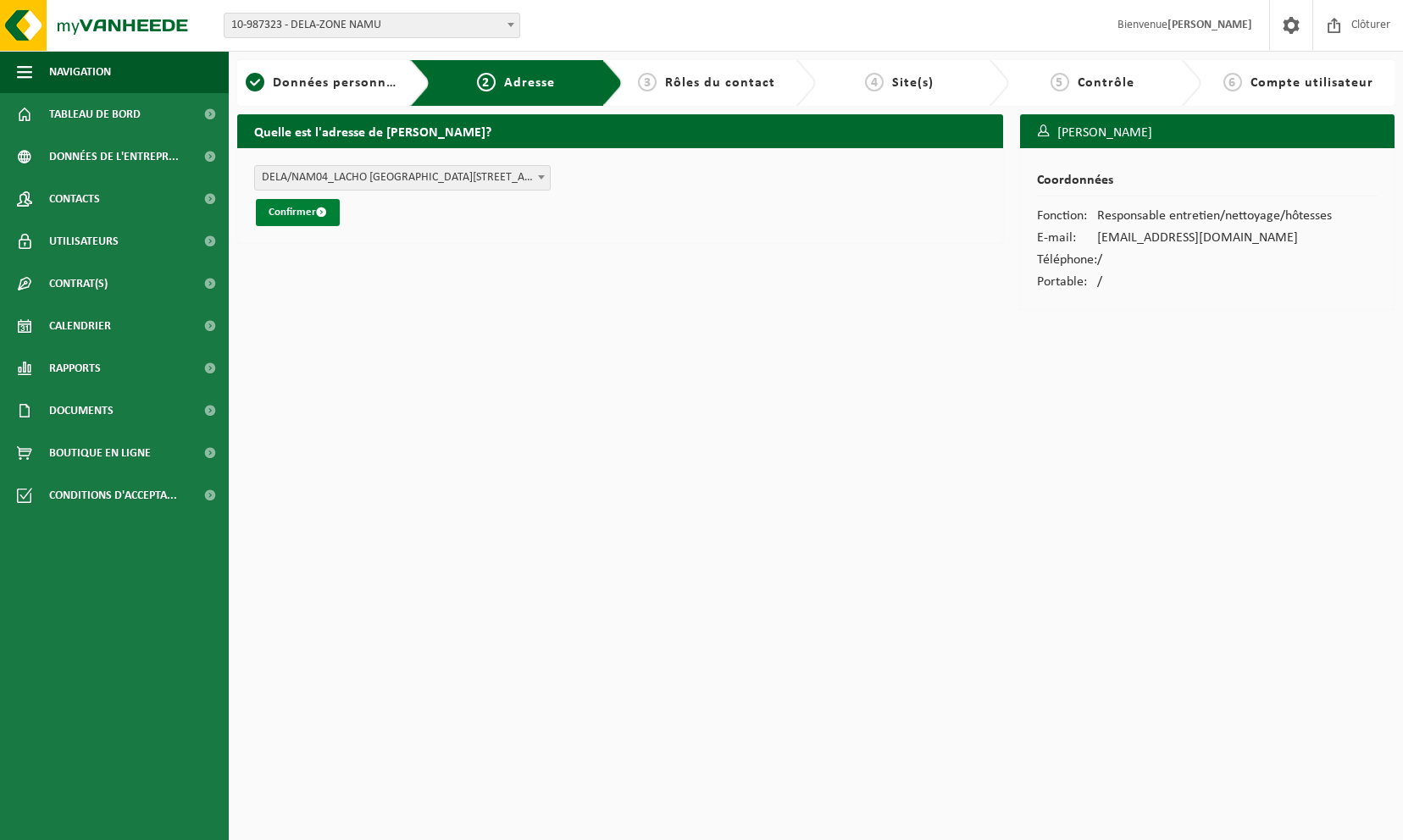
click at [310, 216] on button "Confirmer" at bounding box center [298, 212] width 84 height 27
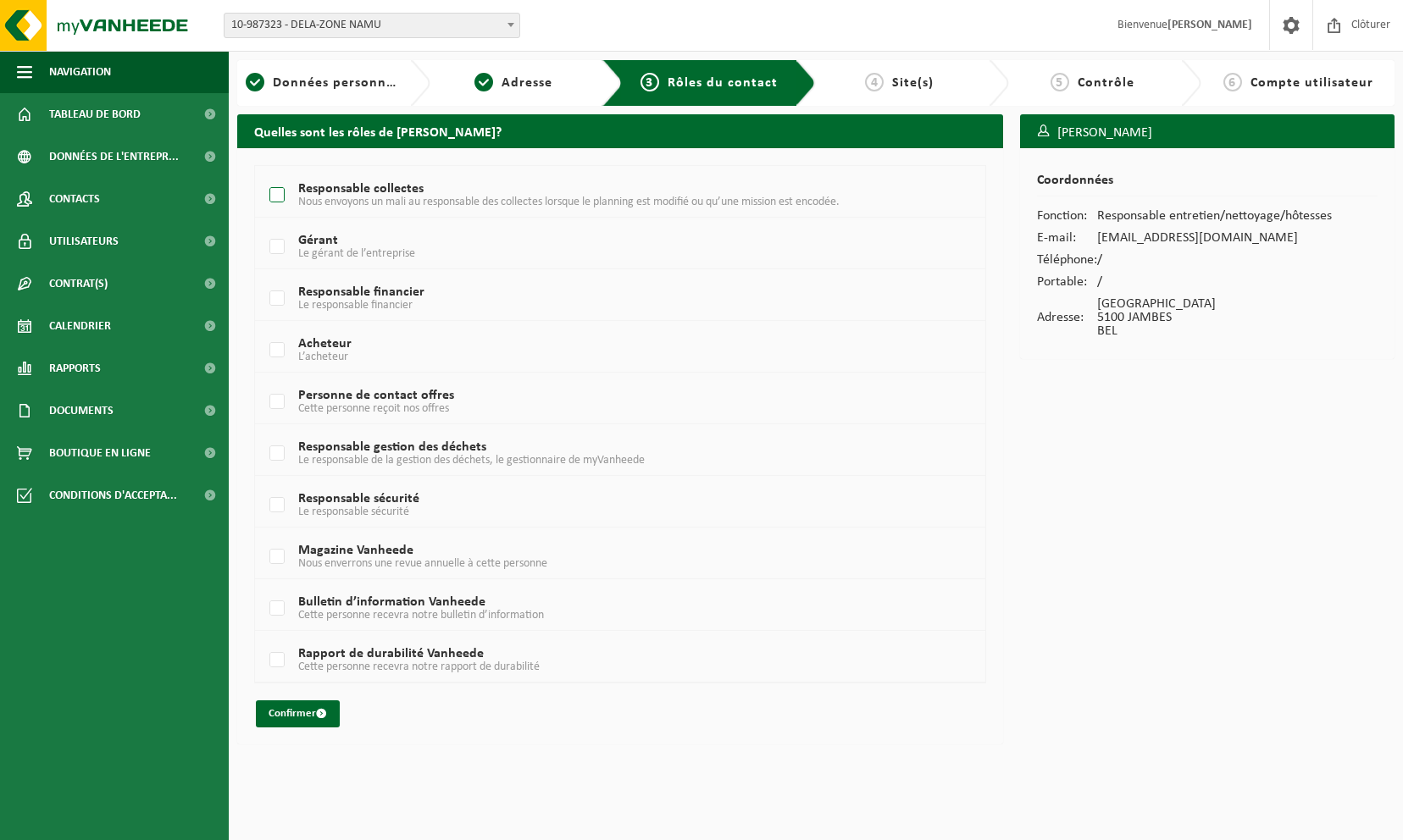
click at [285, 196] on label "Responsable collectes Nous envoyons un mali au responsable des collectes lorsqu…" at bounding box center [590, 196] width 649 height 26
click at [263, 174] on input "Responsable collectes Nous envoyons un mali au responsable des collectes lorsqu…" at bounding box center [263, 174] width 1 height 1
checkbox input "true"
click at [273, 394] on label "Personne de contact offres Cette personne reçoit nos offres" at bounding box center [590, 402] width 649 height 26
click at [263, 381] on input "Personne de contact offres Cette personne reçoit nos offres" at bounding box center [263, 380] width 1 height 1
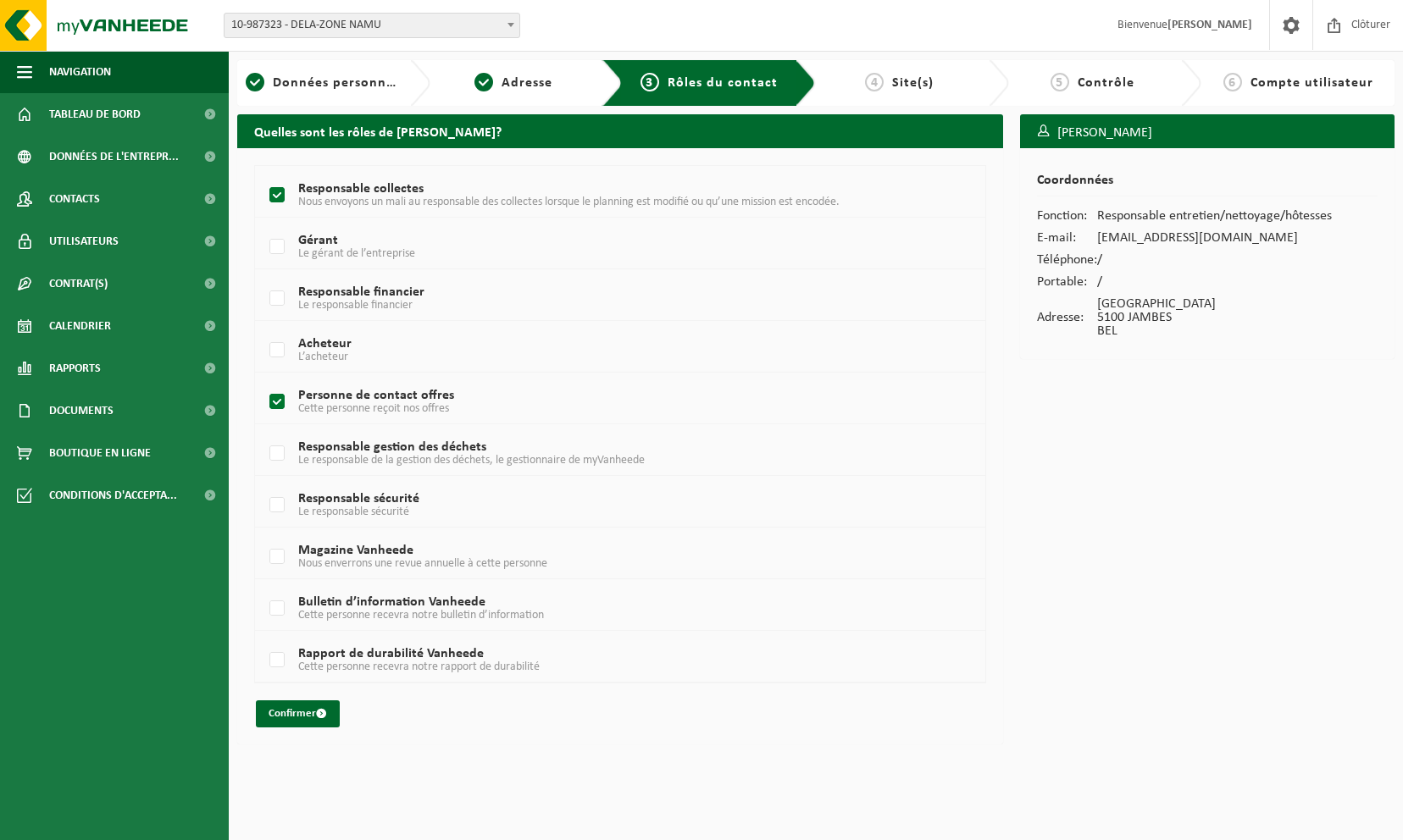
click at [273, 398] on label "Personne de contact offres Cette personne reçoit nos offres" at bounding box center [590, 402] width 649 height 26
click at [263, 381] on input "Personne de contact offres Cette personne reçoit nos offres" at bounding box center [263, 380] width 1 height 1
checkbox input "false"
click at [313, 707] on button "Confirmer" at bounding box center [298, 714] width 84 height 27
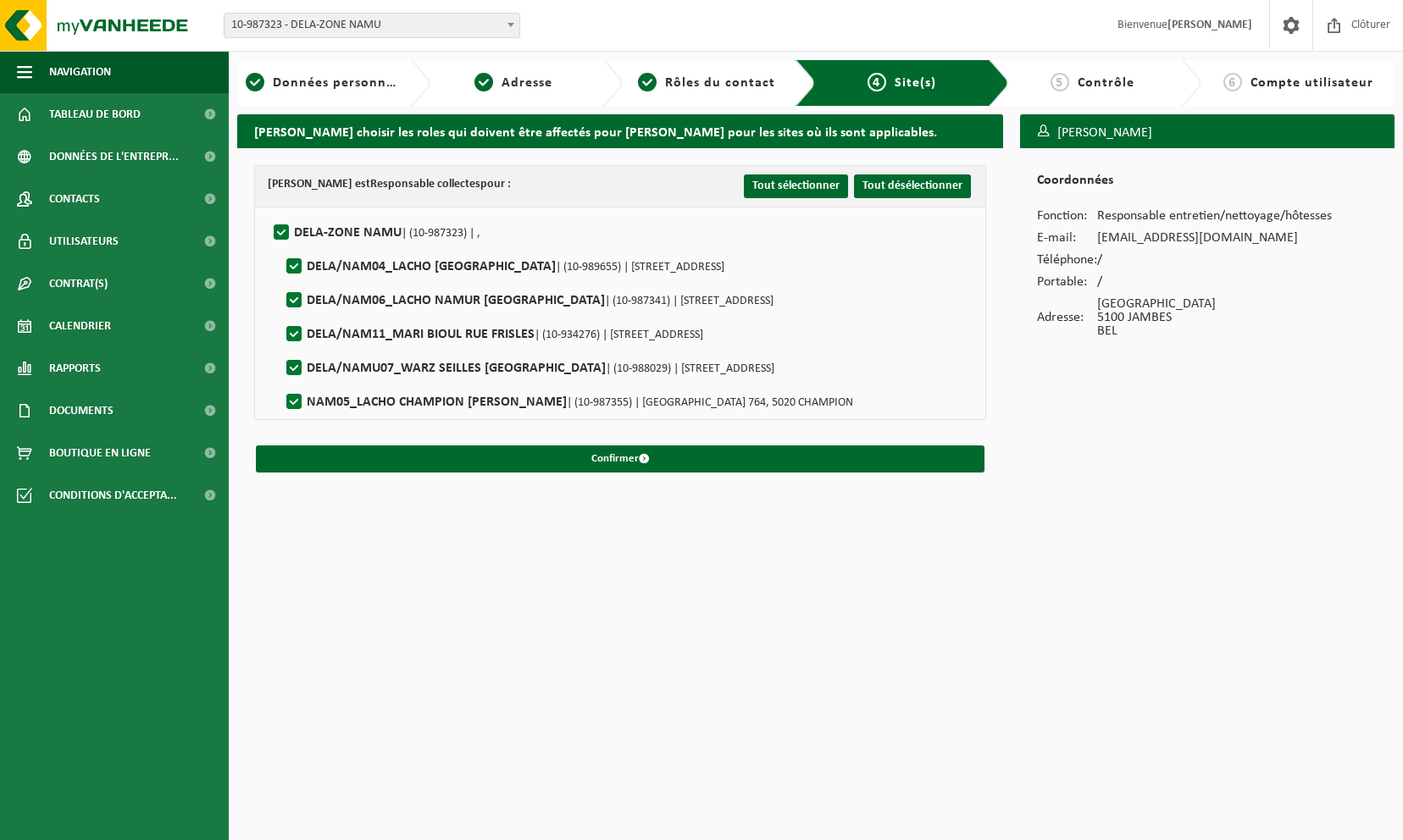
click at [297, 364] on label"] "DELA/NAMU07_WARZ [GEOGRAPHIC_DATA] | (10-988029) | [STREET_ADDRESS]" at bounding box center [528, 368] width 491 height 26
click at [280, 347] on input "DELA/NAMU07_WARZ [GEOGRAPHIC_DATA] | (10-988029) | [STREET_ADDRESS]" at bounding box center [280, 346] width 1 height 1
checkbox input "false"
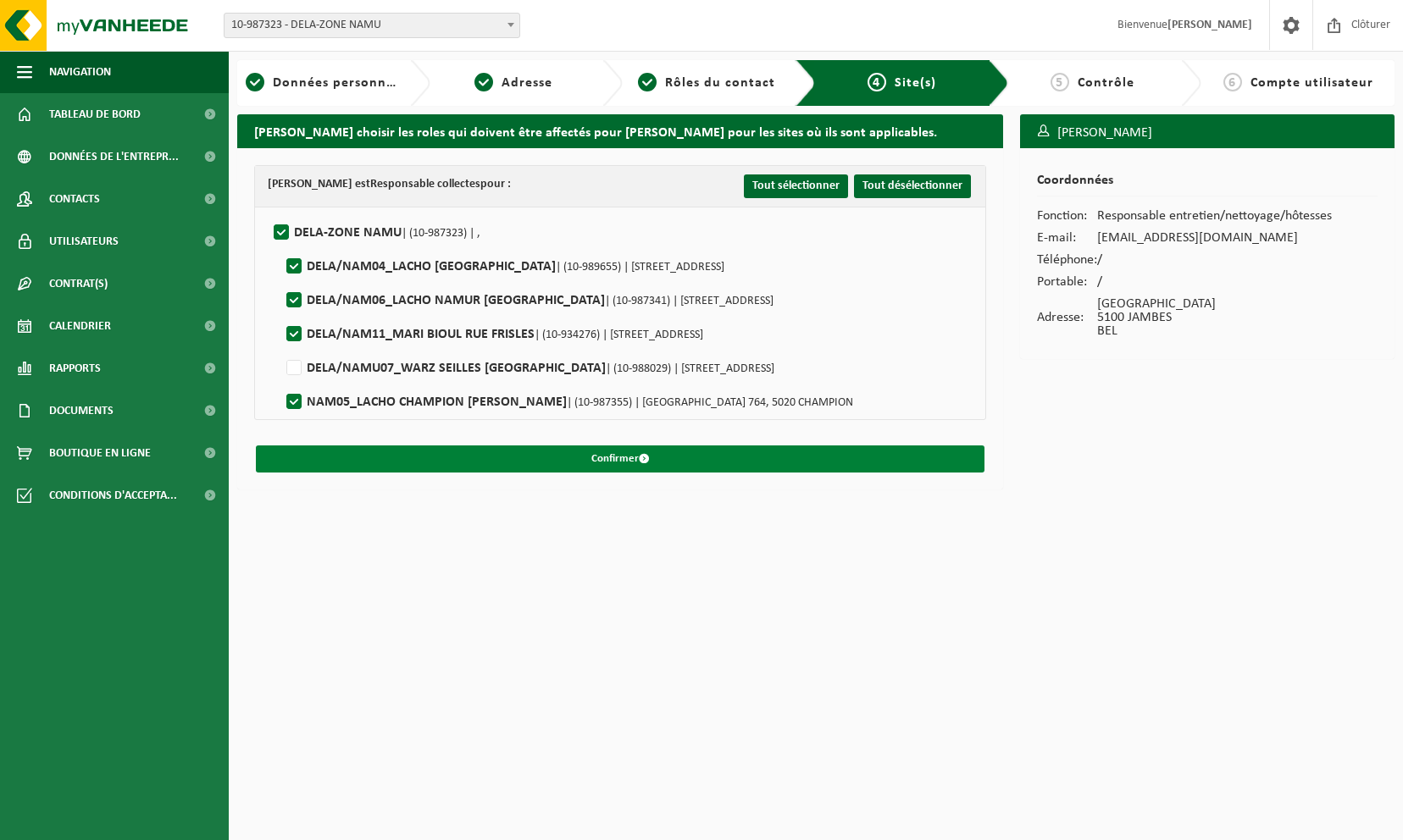
click at [600, 454] on button "Confirmer" at bounding box center [620, 459] width 729 height 27
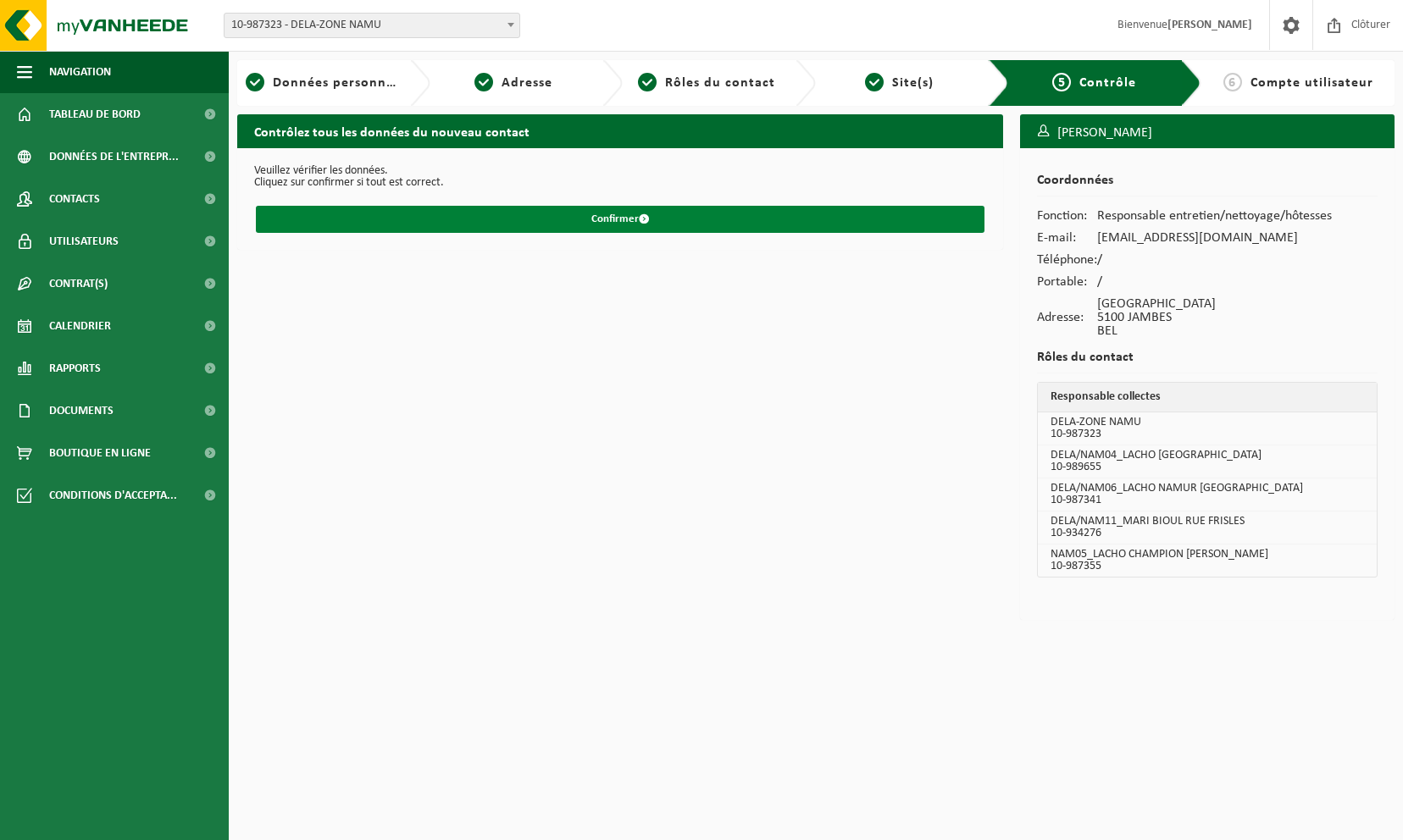
click at [605, 220] on button "Confirmer" at bounding box center [620, 218] width 729 height 27
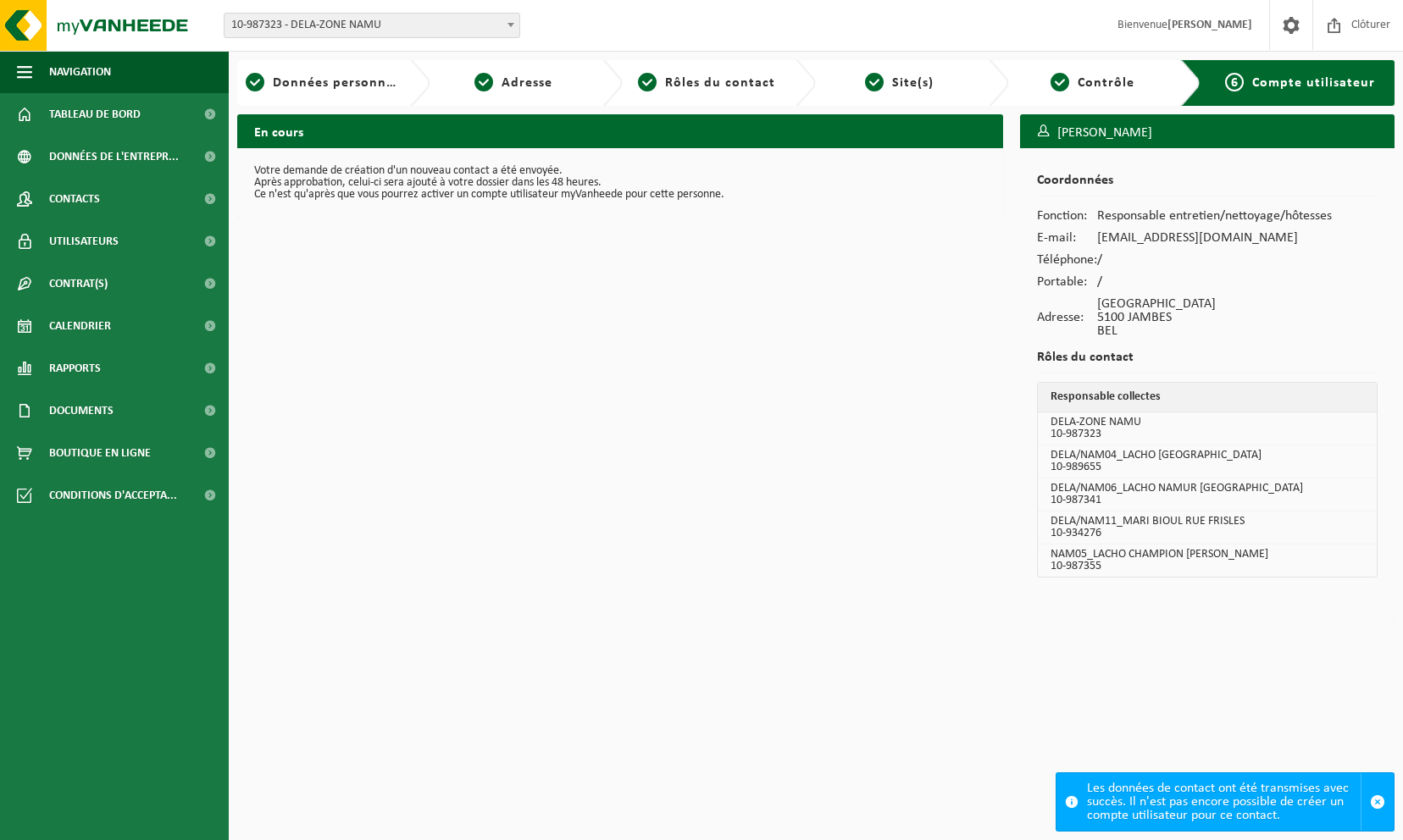
click at [649, 484] on div "En cours Votre demande de création d'un nouveau contact a été envoyée. Après ap…" at bounding box center [620, 371] width 783 height 514
click at [101, 238] on span "Utilisateurs" at bounding box center [83, 241] width 69 height 42
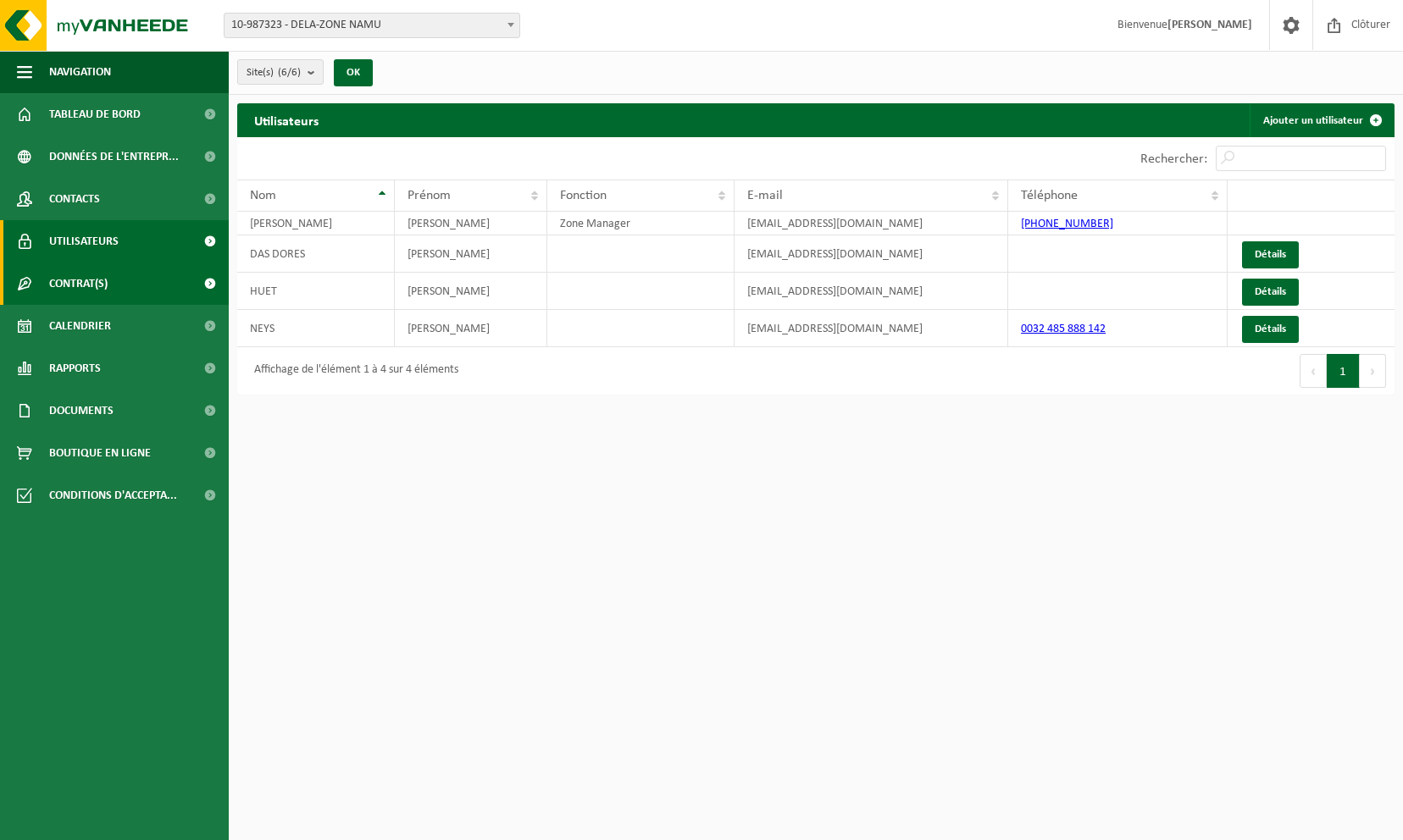
click at [91, 292] on span "Contrat(s)" at bounding box center [77, 284] width 58 height 42
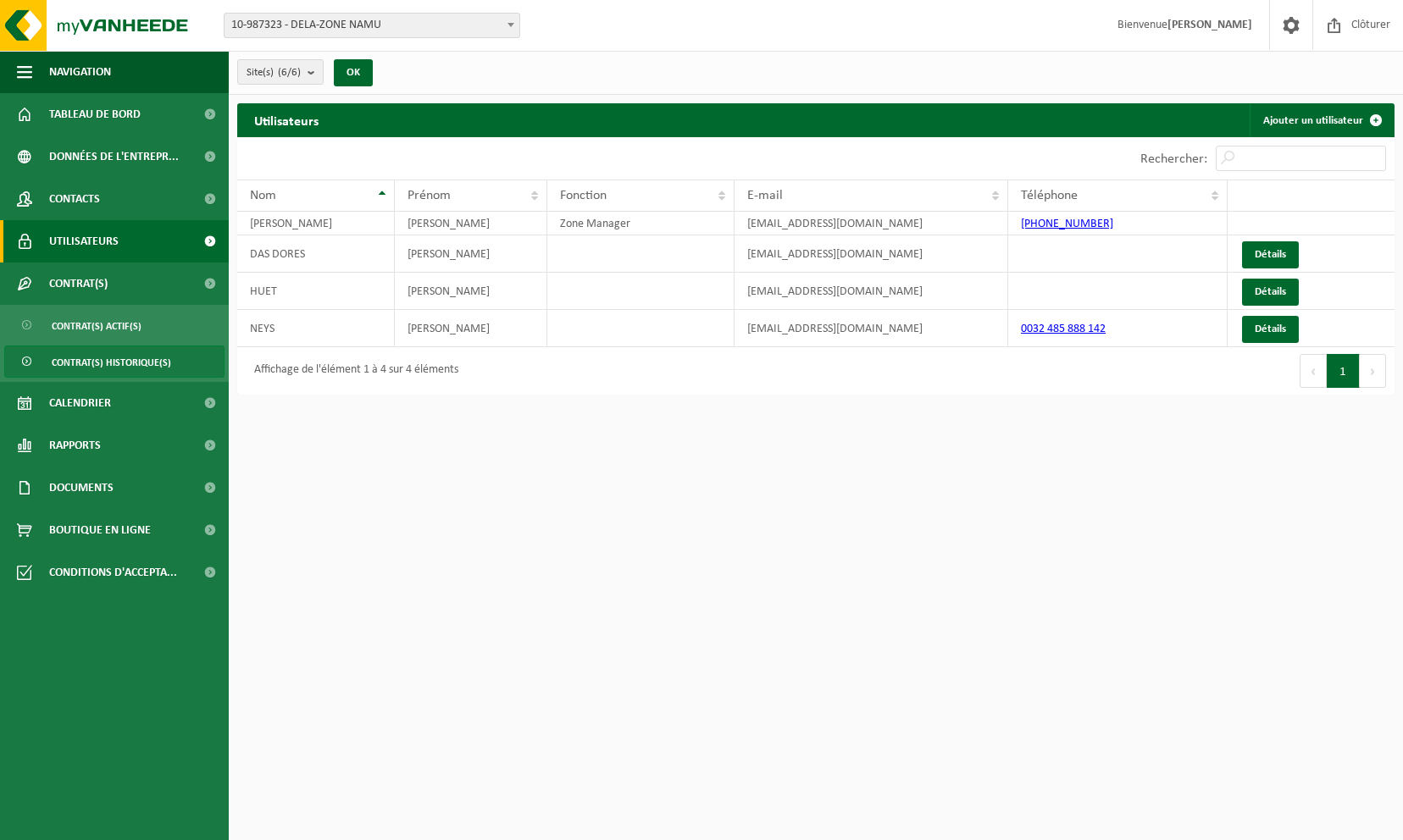
click at [95, 358] on span "Contrat(s) historique(s)" at bounding box center [111, 362] width 120 height 32
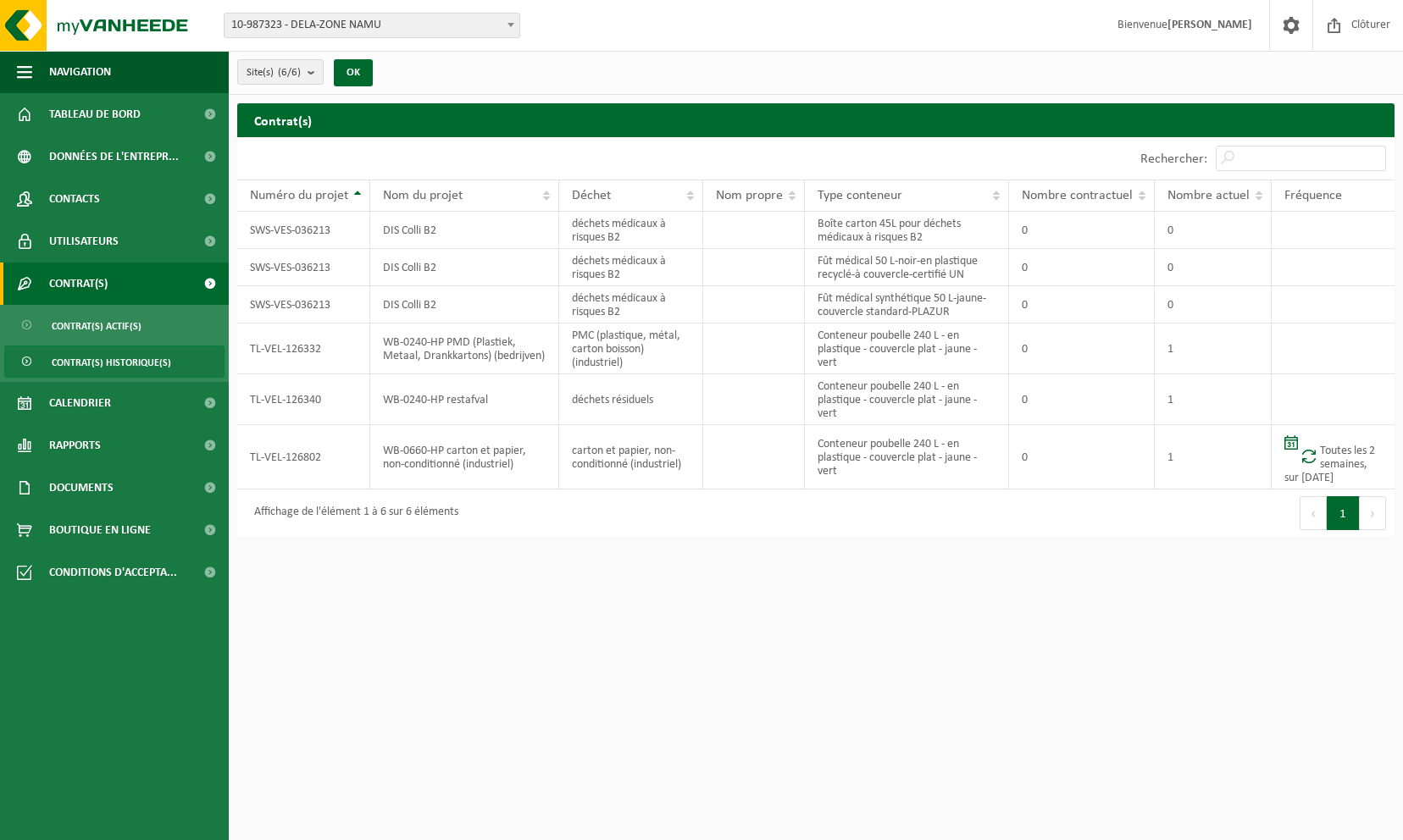
click at [95, 290] on span "Contrat(s)" at bounding box center [77, 284] width 58 height 42
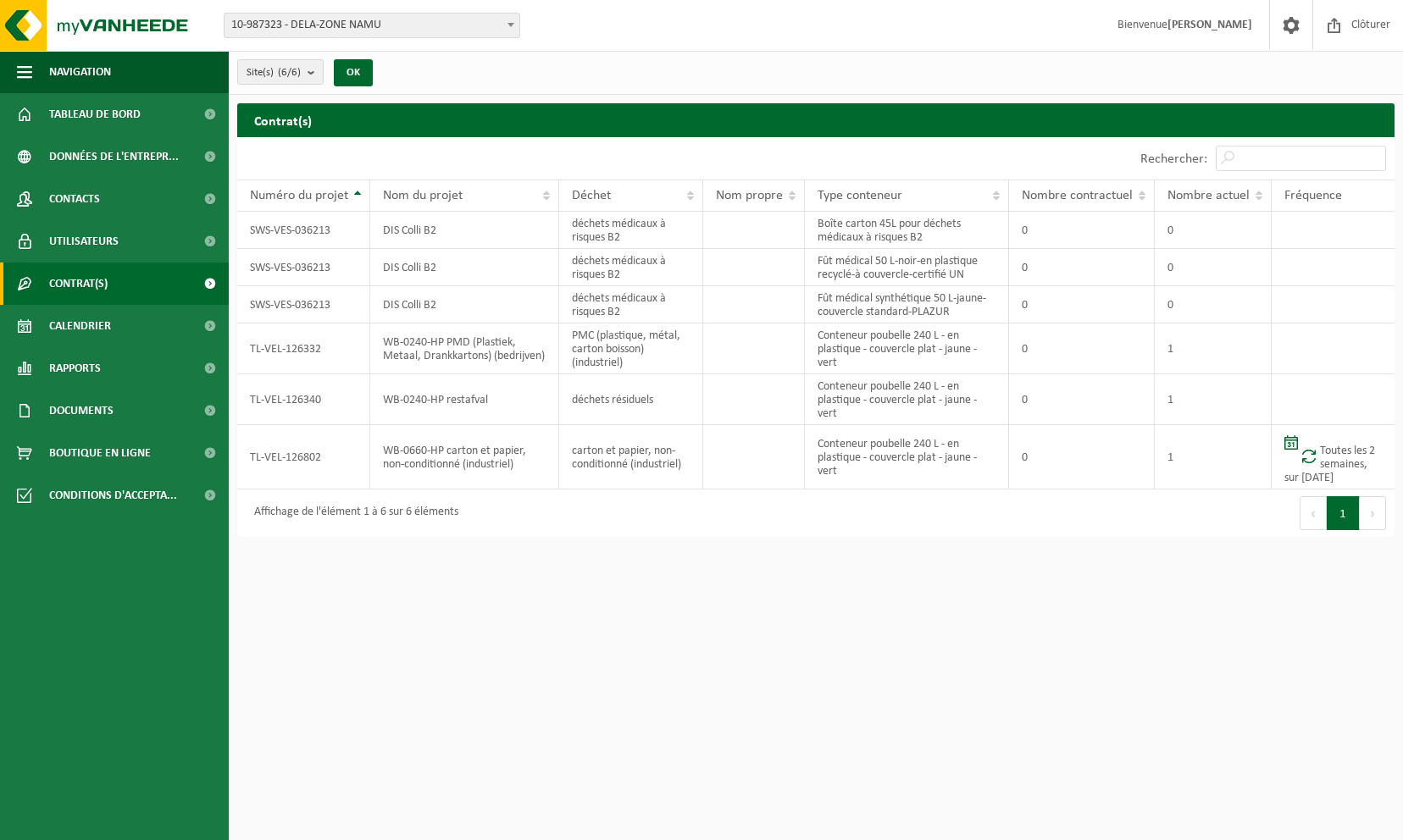
click at [95, 290] on span "Contrat(s)" at bounding box center [77, 284] width 58 height 42
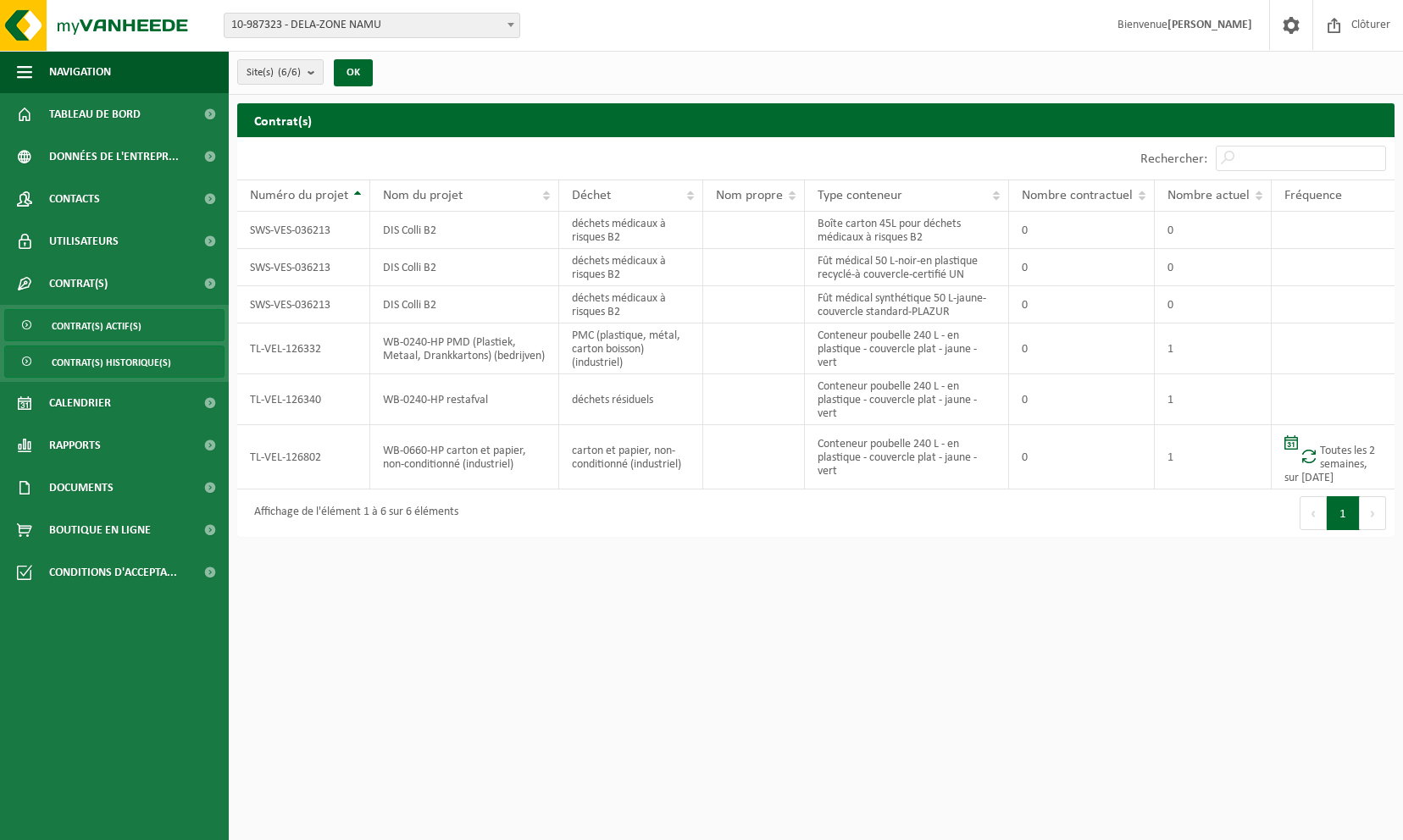
click at [100, 325] on span "Contrat(s) actif(s)" at bounding box center [96, 326] width 89 height 32
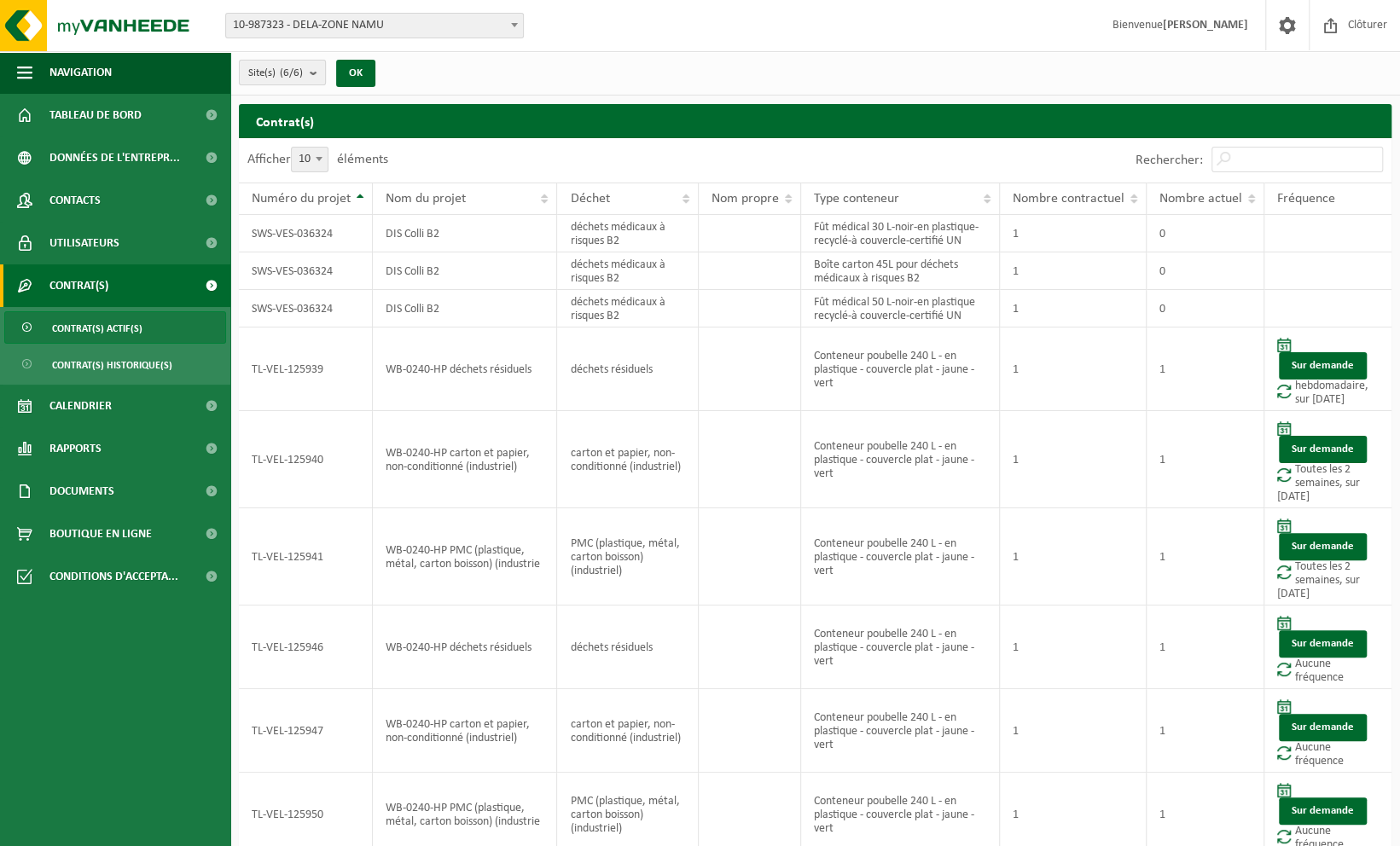
click at [314, 63] on b "submit" at bounding box center [317, 72] width 16 height 24
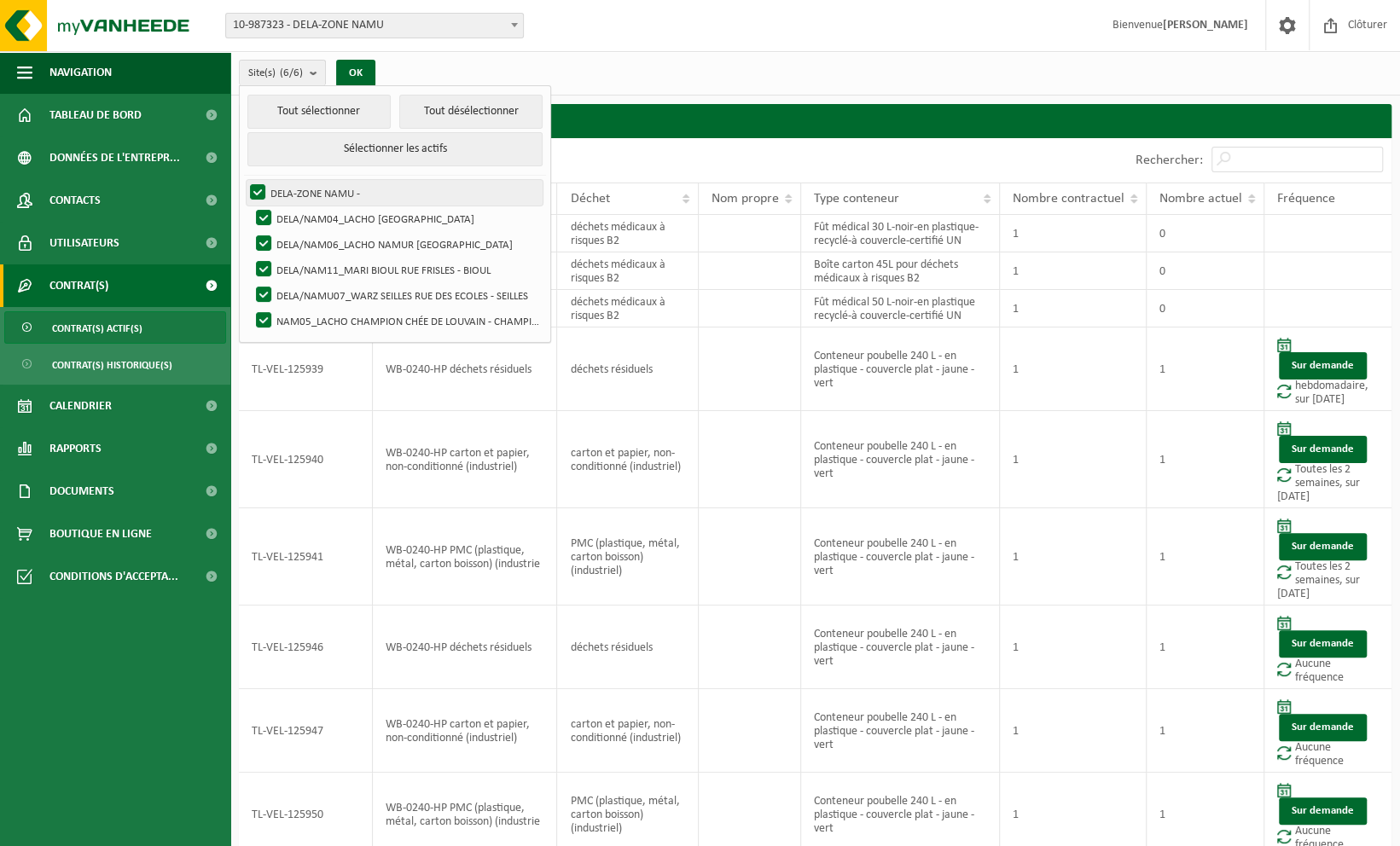
click at [260, 186] on label "DELA-ZONE NAMU -" at bounding box center [394, 193] width 296 height 26
click at [244, 180] on input "DELA-ZONE NAMU -" at bounding box center [243, 179] width 1 height 1
checkbox input "false"
click at [260, 206] on label "DELA/NAM04_LACHO [GEOGRAPHIC_DATA]" at bounding box center [397, 219] width 290 height 26
click at [250, 205] on input "DELA/NAM04_LACHO [GEOGRAPHIC_DATA]" at bounding box center [250, 205] width 1 height 1
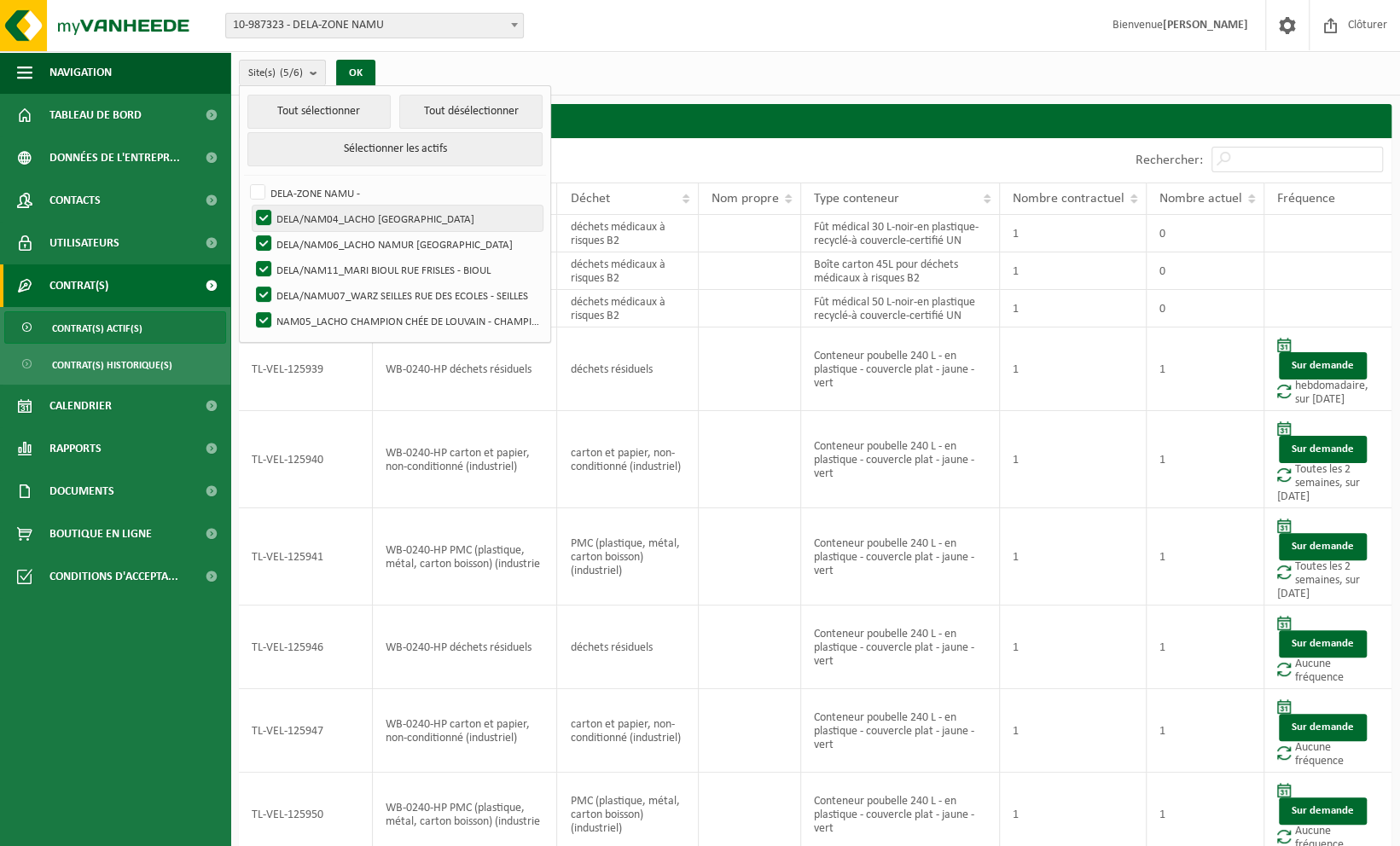
checkbox input "false"
drag, startPoint x: 269, startPoint y: 229, endPoint x: 270, endPoint y: 263, distance: 34.0
click at [269, 231] on label "DELA/NAM06_LACHO NAMUR [GEOGRAPHIC_DATA]" at bounding box center [397, 244] width 290 height 26
click at [250, 230] on input "DELA/NAM06_LACHO NAMUR [GEOGRAPHIC_DATA]" at bounding box center [250, 230] width 1 height 1
checkbox input "false"
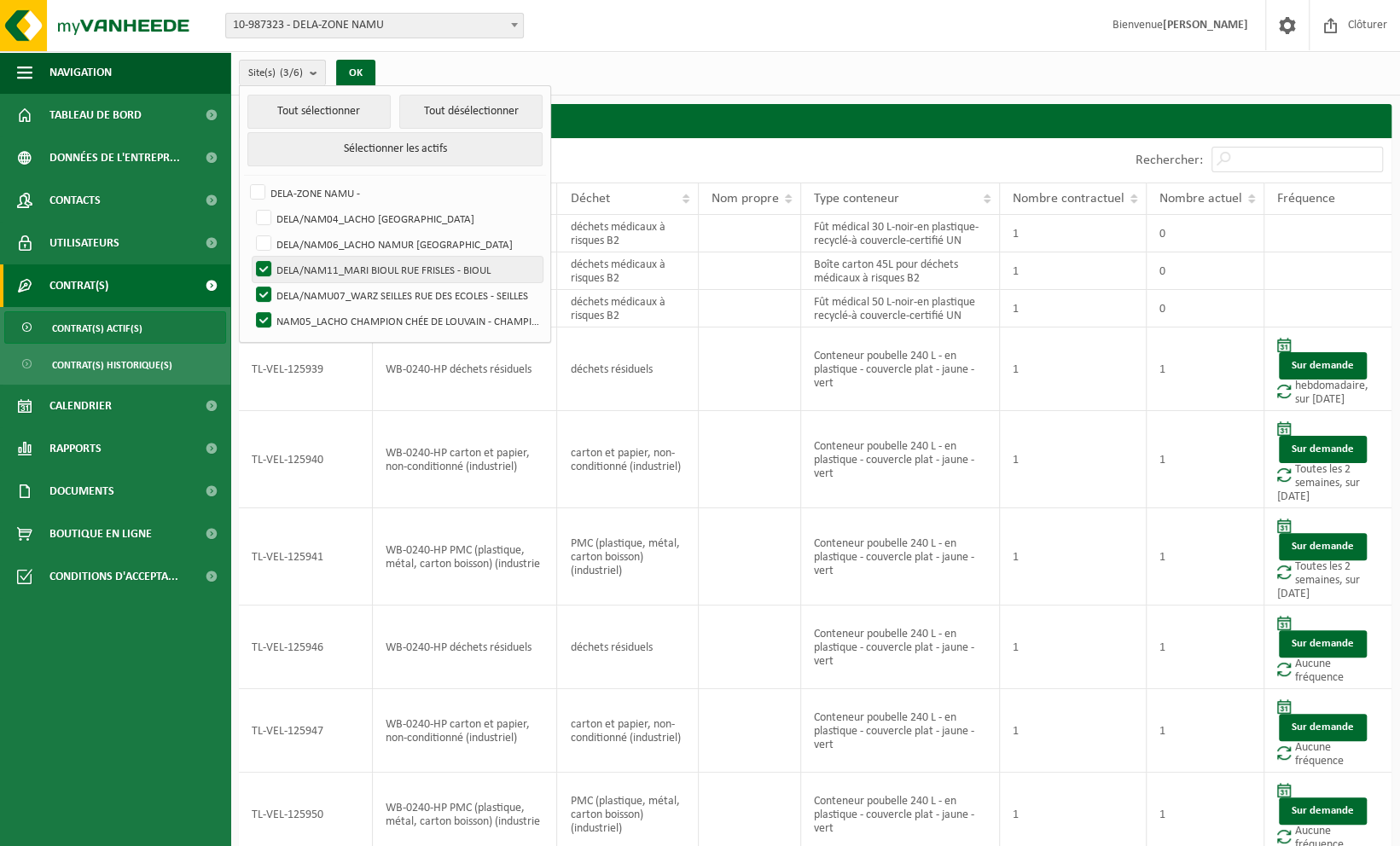
click at [270, 263] on label "DELA/NAM11_MARI BIOUL RUE FRISLES - BIOUL" at bounding box center [397, 270] width 290 height 26
click at [250, 257] on input "DELA/NAM11_MARI BIOUL RUE FRISLES - BIOUL" at bounding box center [250, 256] width 1 height 1
checkbox input "false"
click at [268, 284] on label "DELA/NAMU07_WARZ SEILLES RUE DES ECOLES - SEILLES" at bounding box center [397, 295] width 290 height 26
click at [250, 282] on input "DELA/NAMU07_WARZ SEILLES RUE DES ECOLES - SEILLES" at bounding box center [250, 282] width 1 height 1
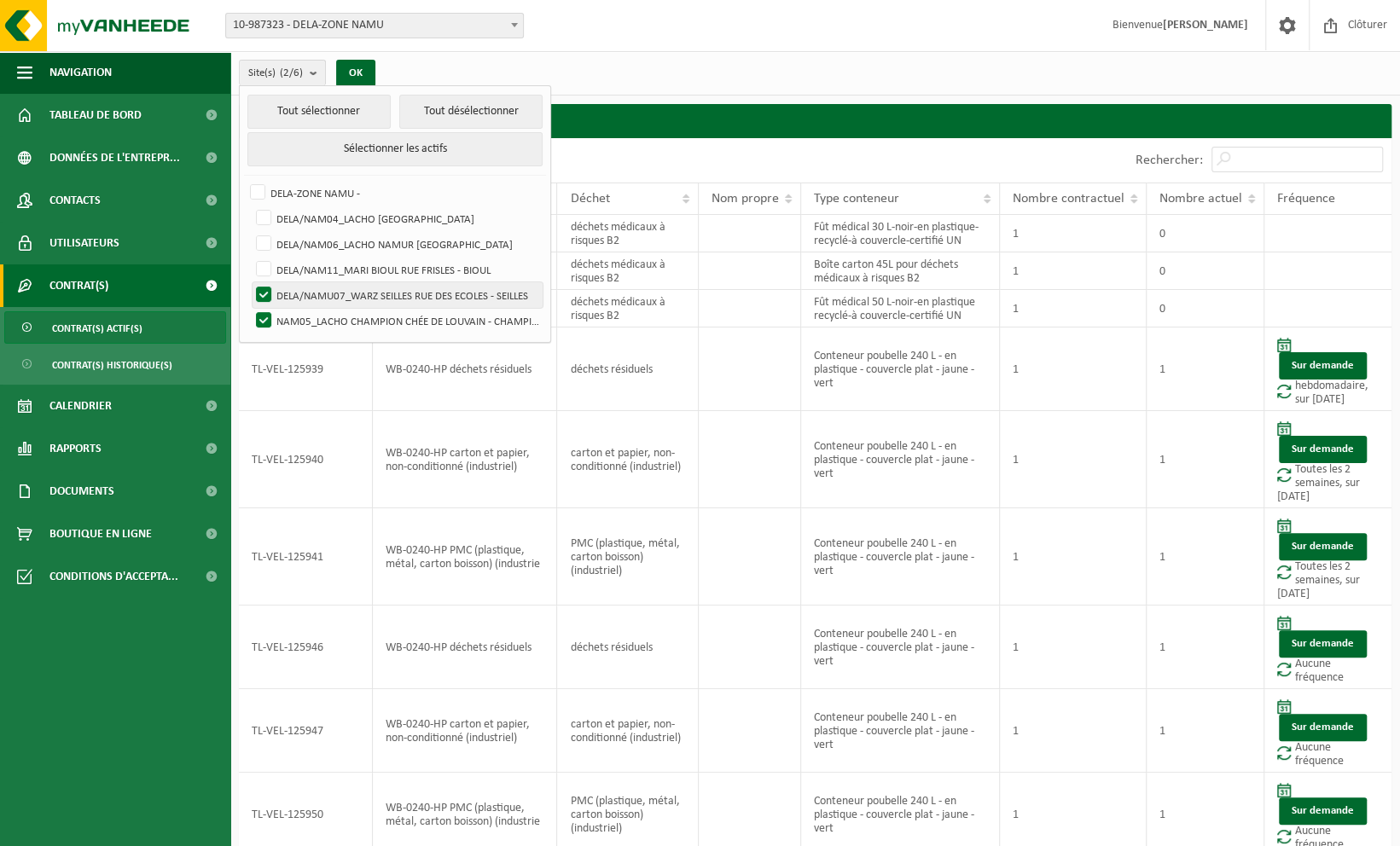
checkbox input "false"
click at [264, 309] on label "NAM05_LACHO CHAMPION CHÉE DE LOUVAIN - CHAMPION" at bounding box center [397, 321] width 290 height 26
click at [250, 308] on input "NAM05_LACHO CHAMPION CHÉE DE LOUVAIN - CHAMPION" at bounding box center [250, 307] width 1 height 1
checkbox input "false"
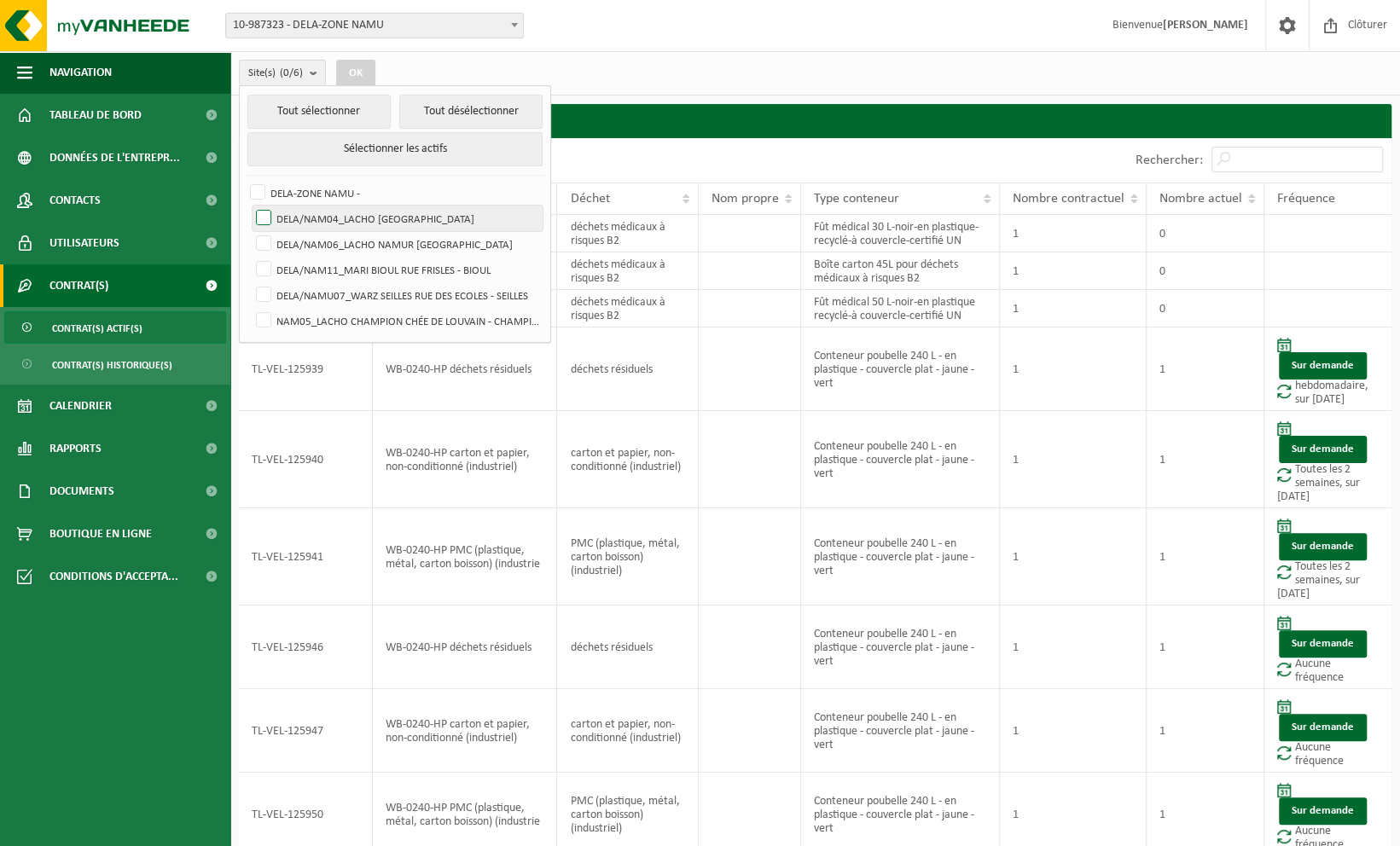
click at [349, 213] on label "DELA/NAM04_LACHO JAMBES AVENUE DU CAMP - JAMBES" at bounding box center [397, 219] width 290 height 26
click at [250, 206] on input "DELA/NAM04_LACHO JAMBES AVENUE DU CAMP - JAMBES" at bounding box center [250, 205] width 1 height 1
checkbox input "true"
click at [348, 64] on button "OK" at bounding box center [355, 72] width 39 height 27
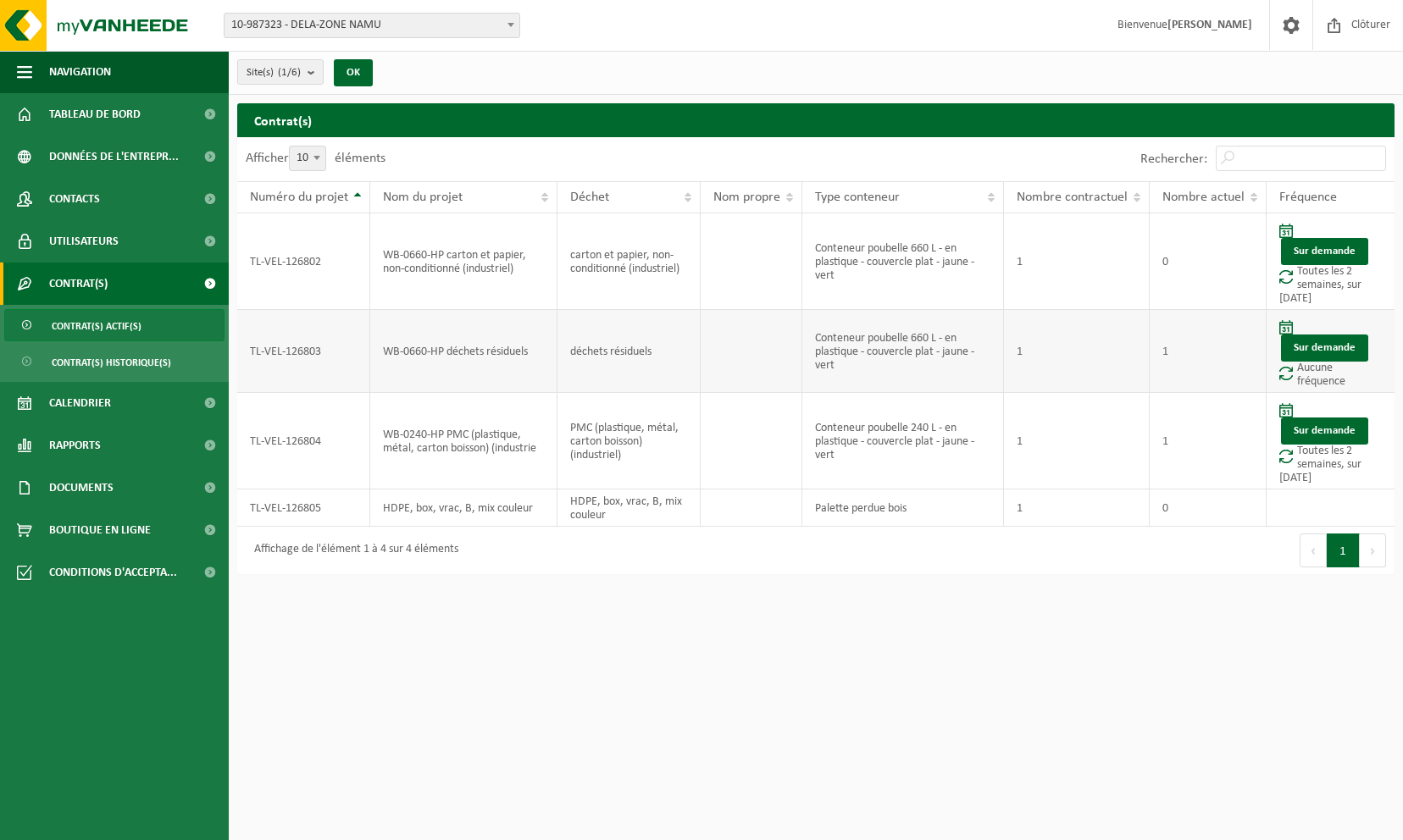
click at [1303, 378] on td "Sur demande Aucune fréquence" at bounding box center [1330, 352] width 128 height 83
click at [1288, 323] on span at bounding box center [1286, 328] width 14 height 15
click at [1296, 343] on link "Sur demande" at bounding box center [1325, 347] width 88 height 27
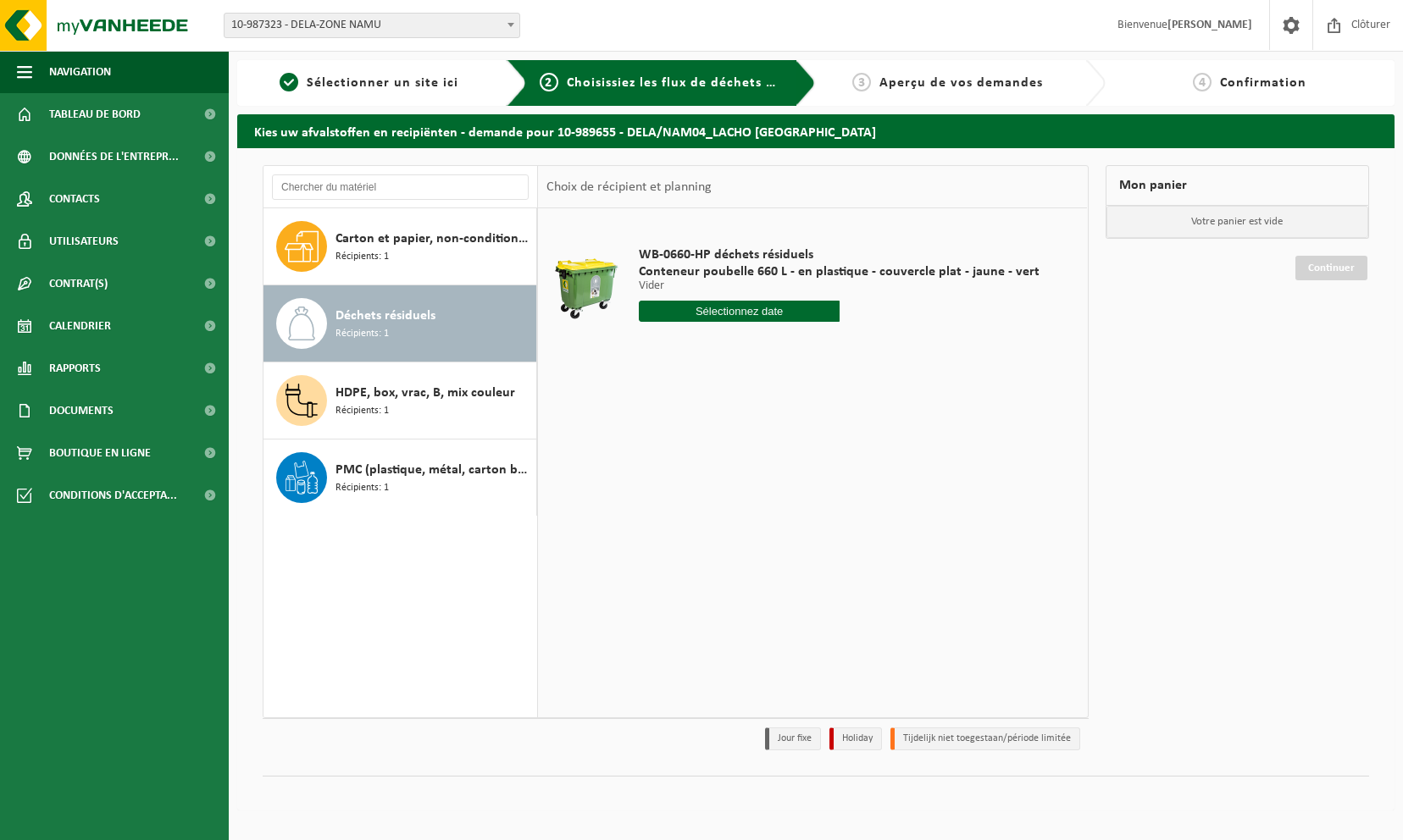
click at [997, 83] on span "Aperçu de vos demandes" at bounding box center [962, 83] width 164 height 14
click at [1242, 76] on span "Confirmation" at bounding box center [1263, 83] width 87 height 14
click at [644, 84] on span "Choisissiez les flux de déchets et récipients" at bounding box center [707, 83] width 282 height 14
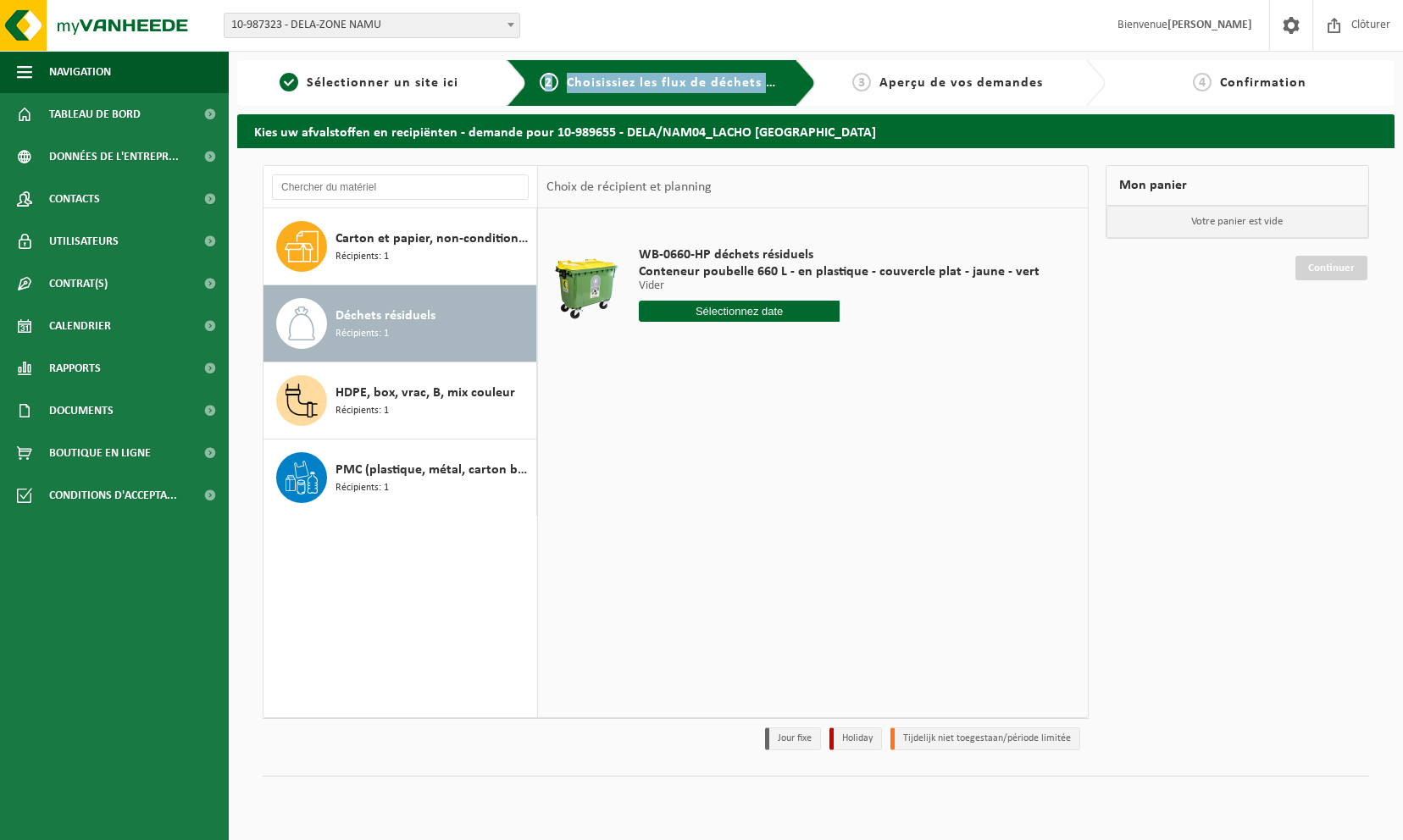
click at [644, 84] on span "Choisissiez les flux de déchets et récipients" at bounding box center [707, 83] width 282 height 14
click at [761, 316] on input "text" at bounding box center [739, 310] width 201 height 21
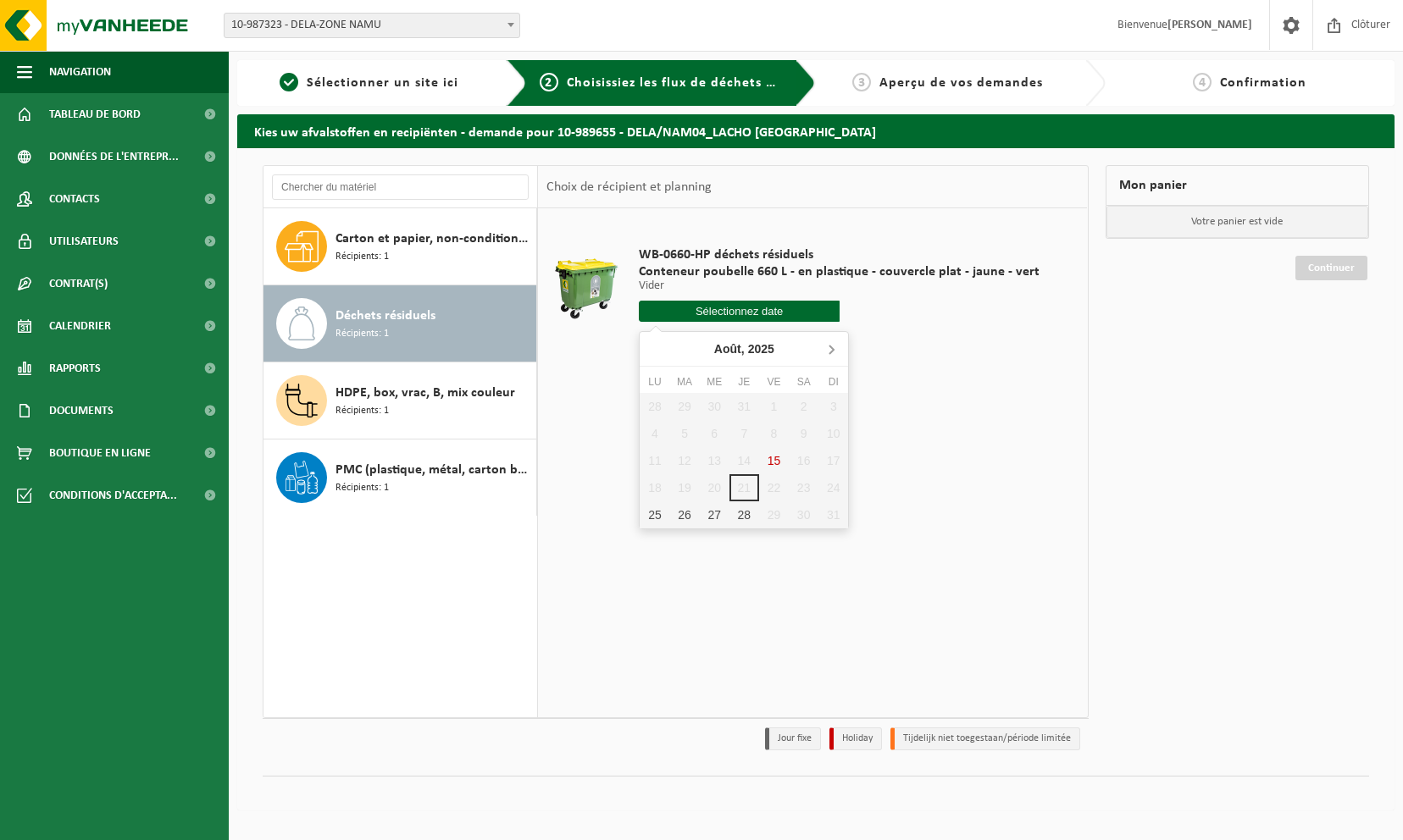
click at [834, 353] on icon at bounding box center [831, 348] width 27 height 27
click at [652, 349] on icon at bounding box center [656, 348] width 27 height 27
click at [988, 434] on div "WB-0660-HP déchets résiduels Conteneur poubelle 660 L - en plastique - couvercl…" at bounding box center [813, 462] width 549 height 508
click at [1266, 226] on p "Votre panier est vide" at bounding box center [1237, 221] width 263 height 32
click at [790, 741] on li "Jour fixe" at bounding box center [792, 739] width 56 height 23
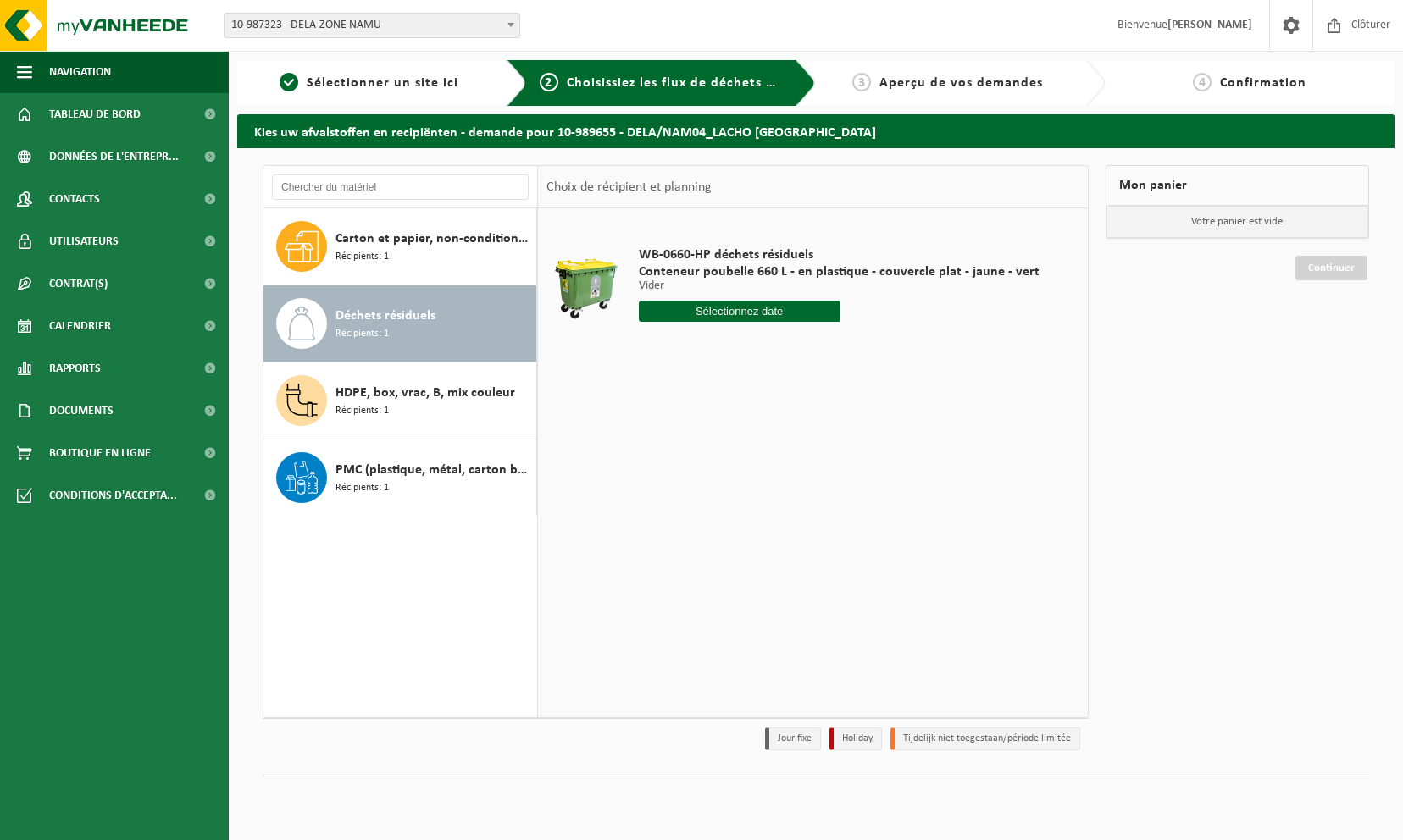
click at [876, 737] on li "Holiday" at bounding box center [855, 739] width 53 height 23
click at [937, 740] on li "Tijdelijk niet toegestaan/période limitée" at bounding box center [986, 739] width 190 height 23
click at [107, 319] on span "Calendrier" at bounding box center [79, 326] width 62 height 42
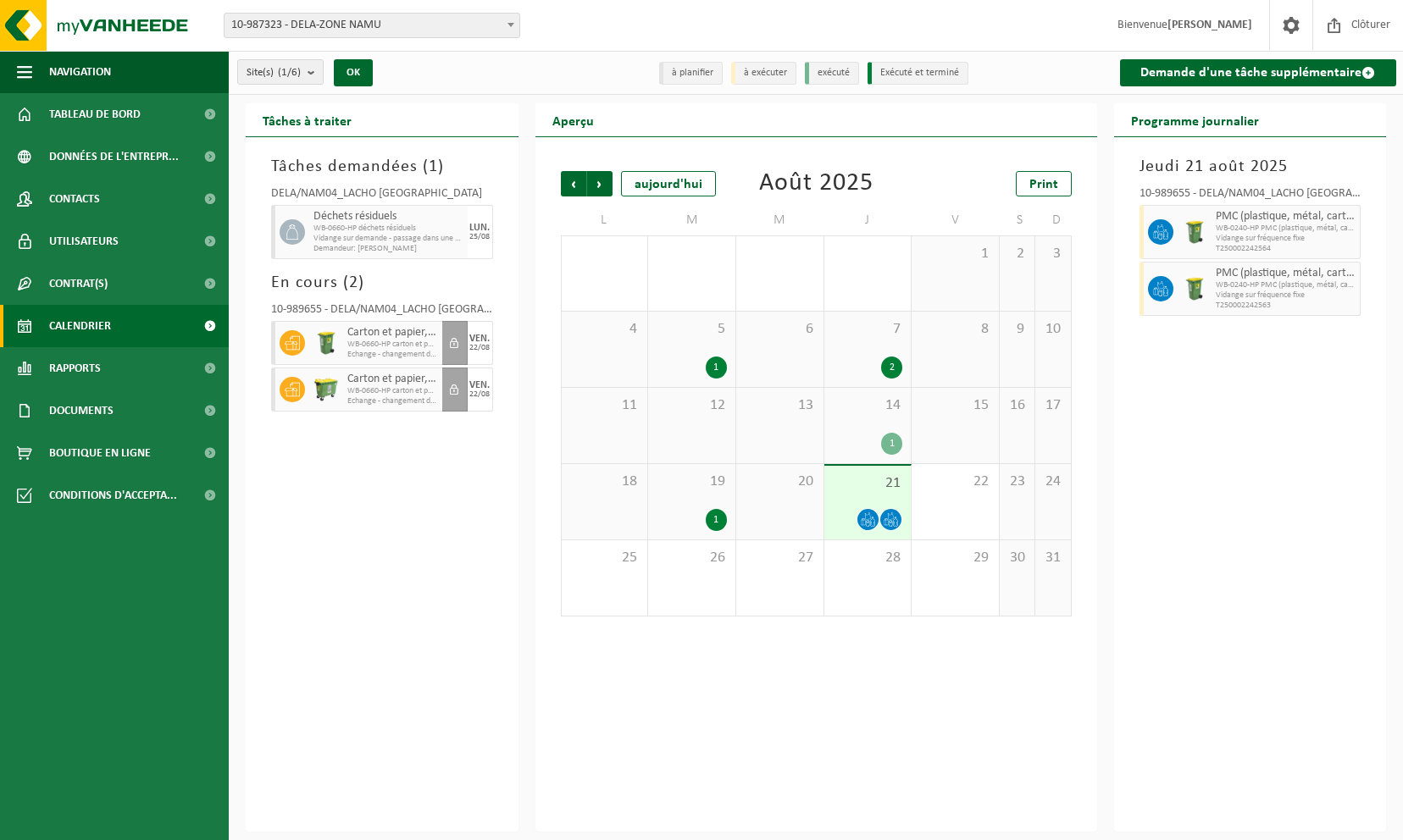
click at [408, 343] on span "WB-0660-HP carton et papier, non-conditionné (industriel)" at bounding box center [392, 344] width 90 height 10
click at [89, 354] on span "Rapports" at bounding box center [75, 368] width 52 height 42
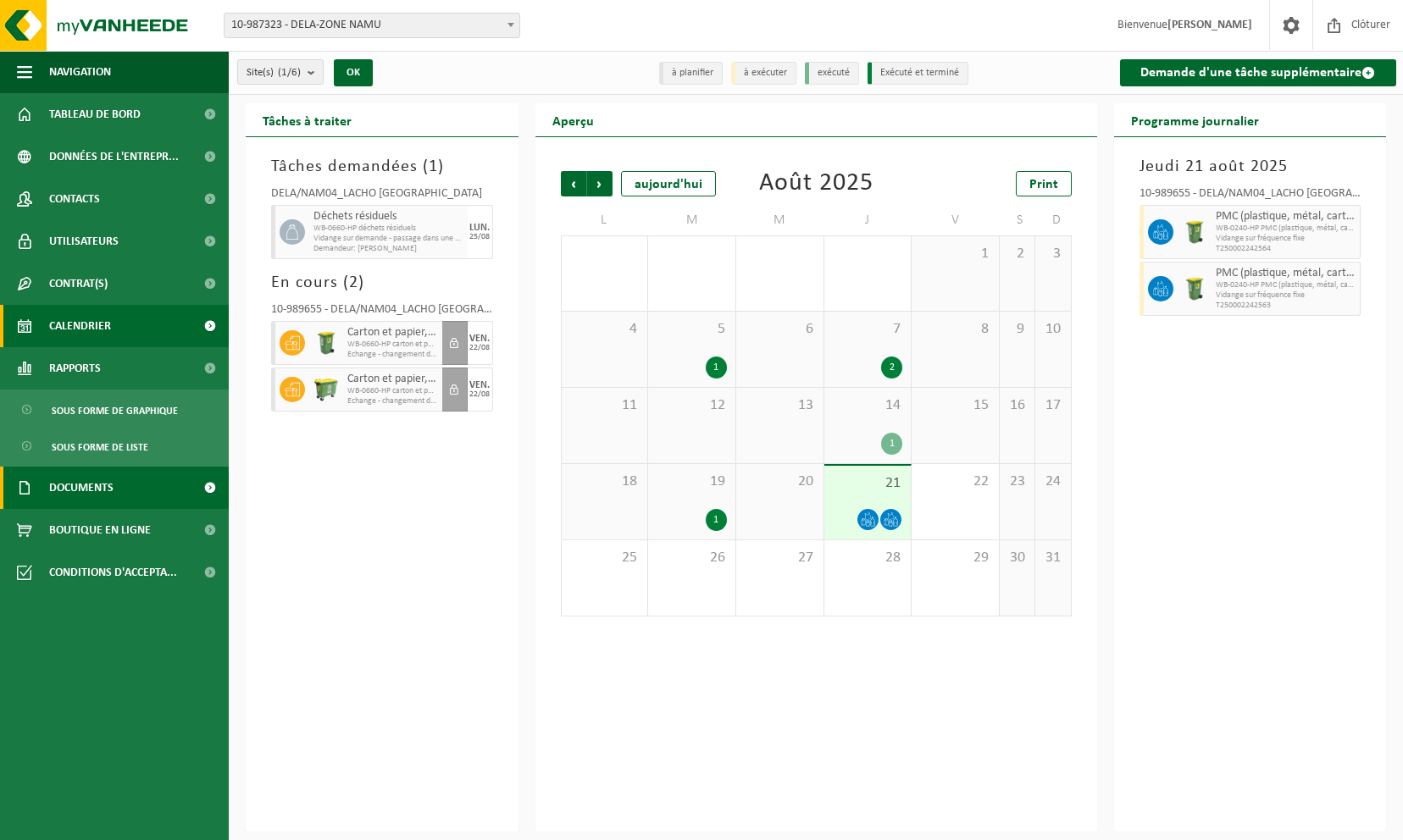
click at [111, 484] on span "Documents" at bounding box center [81, 488] width 64 height 42
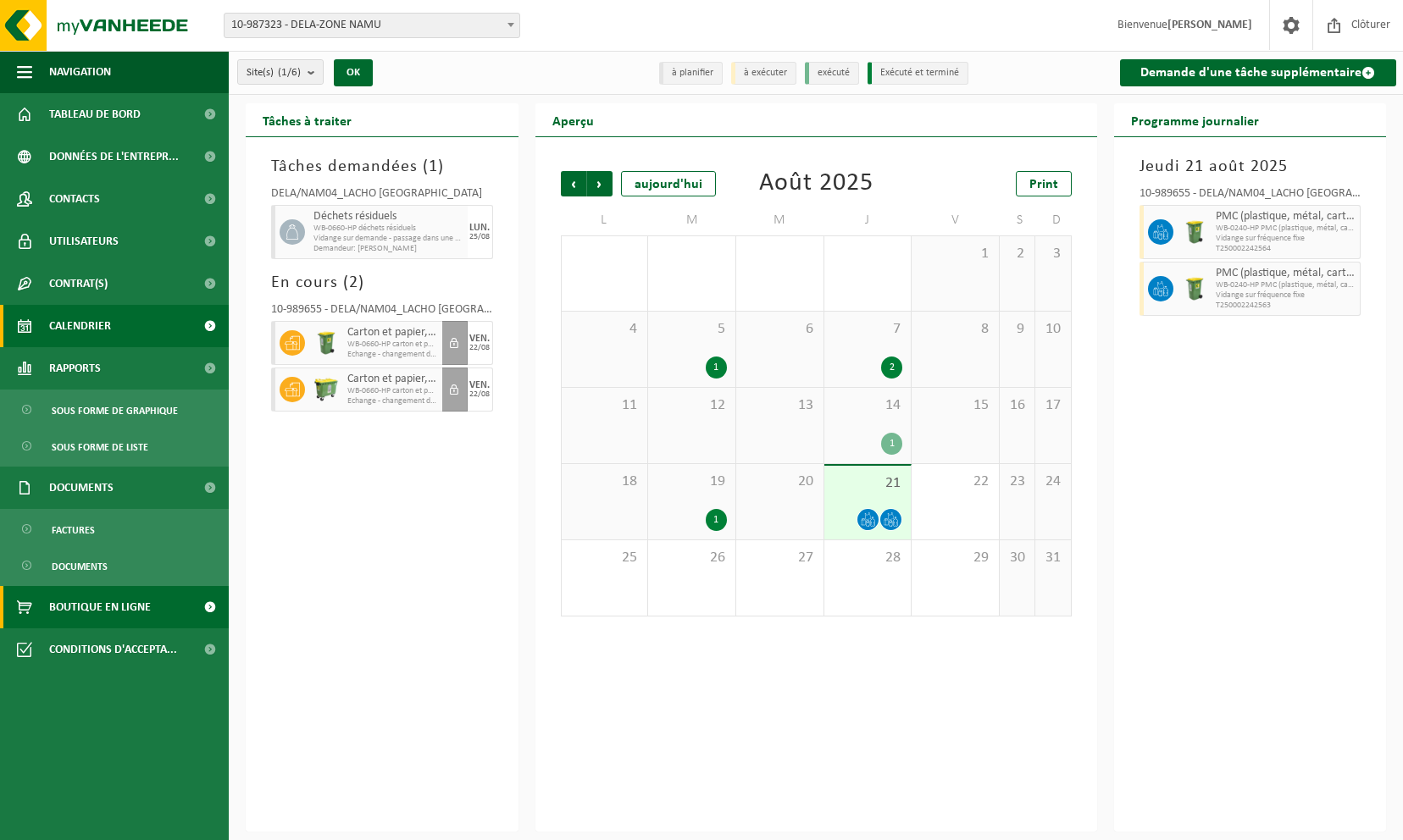
click at [101, 605] on span "Boutique en ligne" at bounding box center [99, 607] width 101 height 42
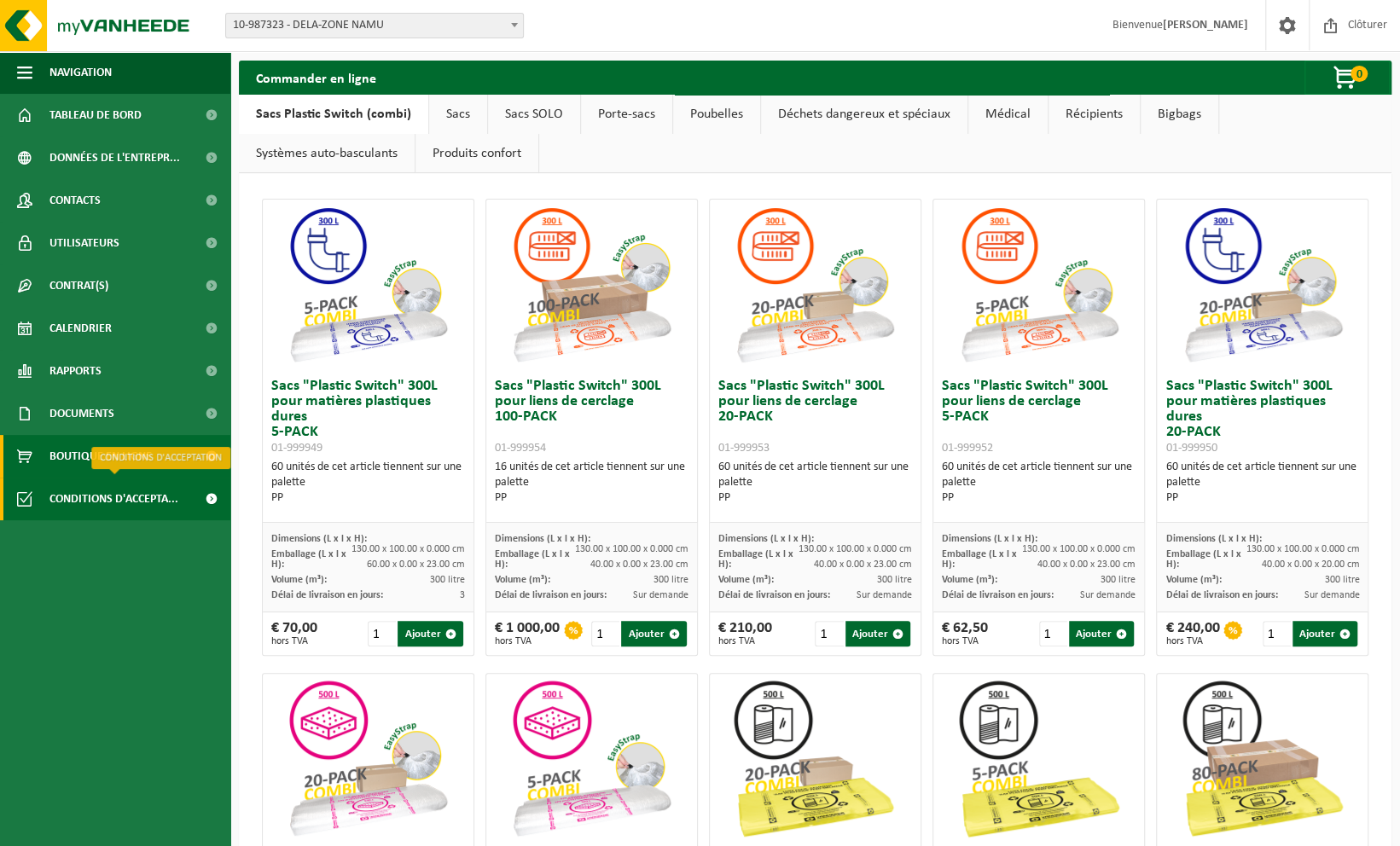
click at [134, 506] on span "Conditions d'accepta..." at bounding box center [113, 499] width 129 height 43
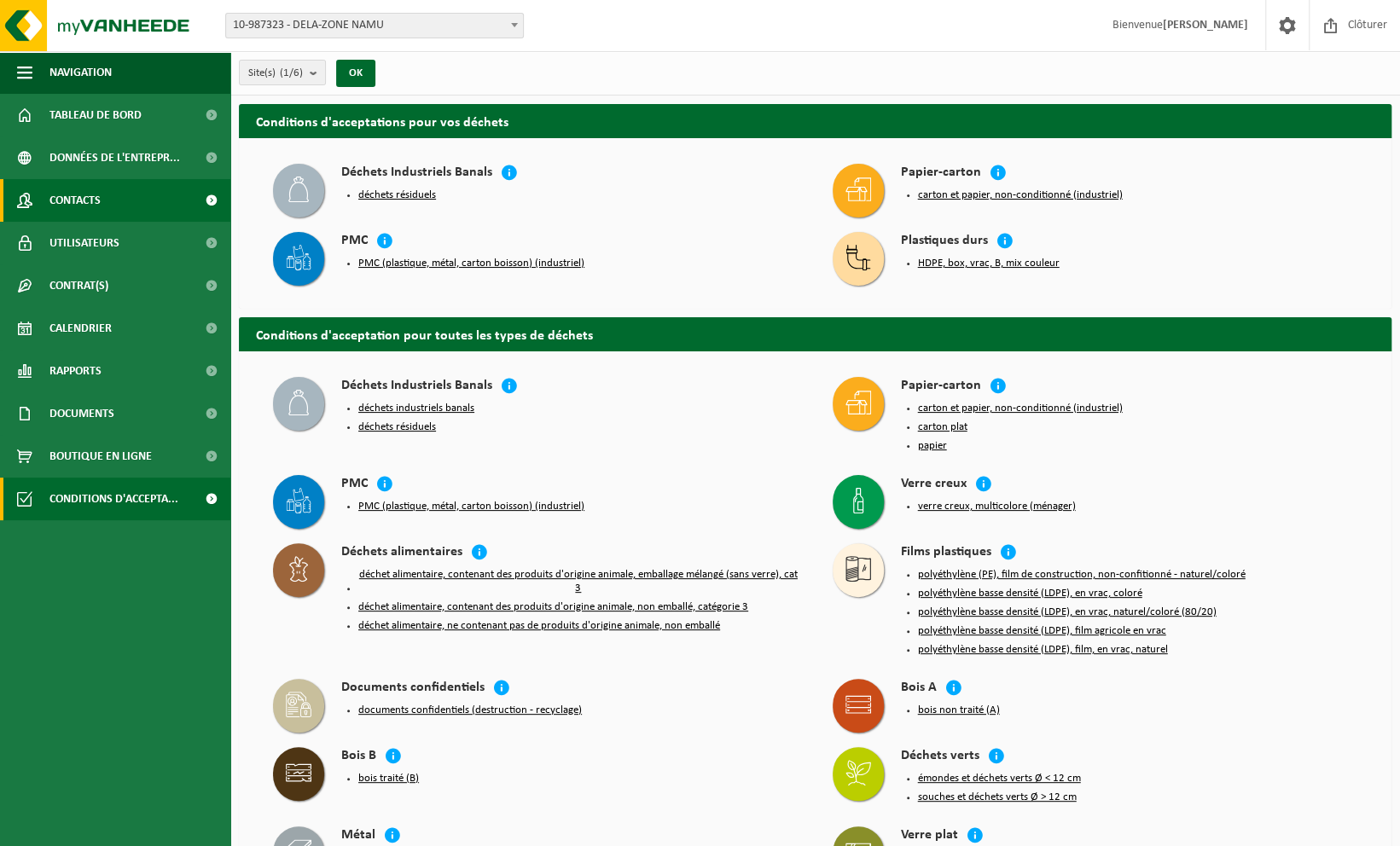
click at [110, 203] on link "Contacts" at bounding box center [115, 200] width 230 height 43
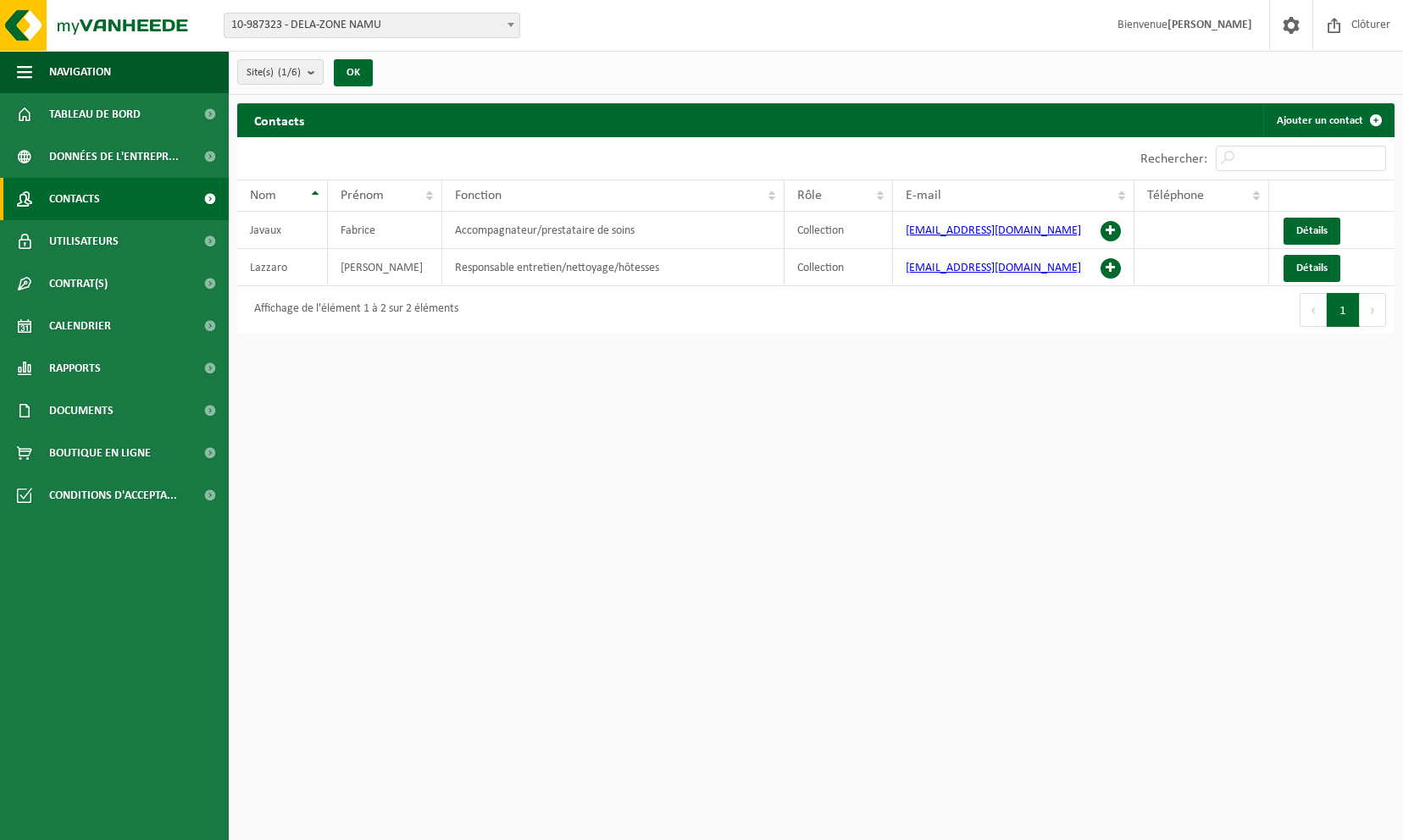
click at [328, 70] on div "Site(s) (1/6) Tout sélectionner Tout désélectionner Sélectionner les actifs DEL…" at bounding box center [310, 73] width 163 height 37
click at [319, 73] on b "submit" at bounding box center [315, 72] width 16 height 24
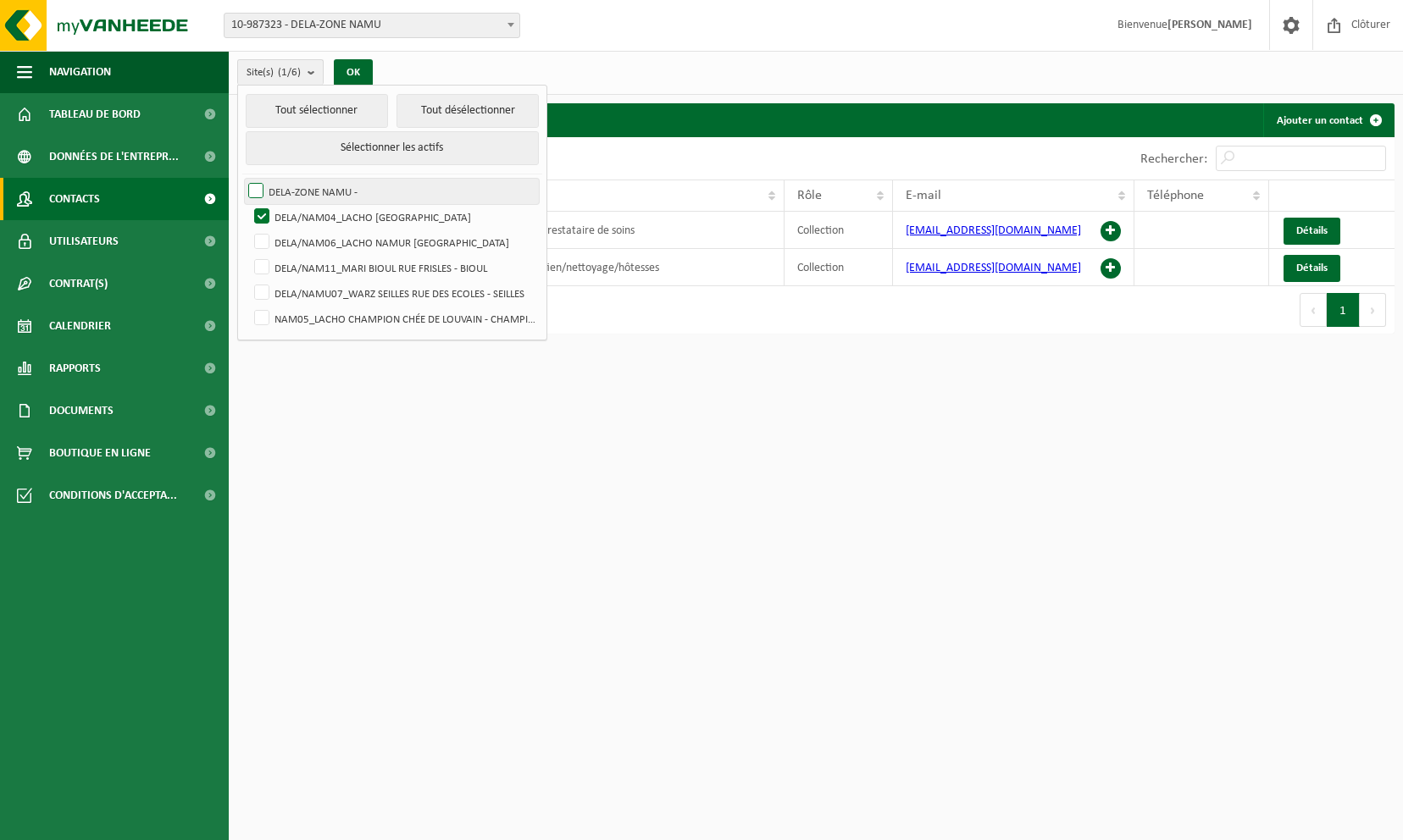
click at [256, 186] on label "DELA-ZONE NAMU -" at bounding box center [392, 192] width 294 height 26
click at [242, 179] on input "DELA-ZONE NAMU -" at bounding box center [241, 178] width 1 height 1
checkbox input "true"
click at [262, 232] on label "DELA/NAM06_LACHO NAMUR [GEOGRAPHIC_DATA]" at bounding box center [394, 242] width 288 height 26
click at [248, 229] on input "DELA/NAM06_LACHO NAMUR [GEOGRAPHIC_DATA]" at bounding box center [248, 228] width 1 height 1
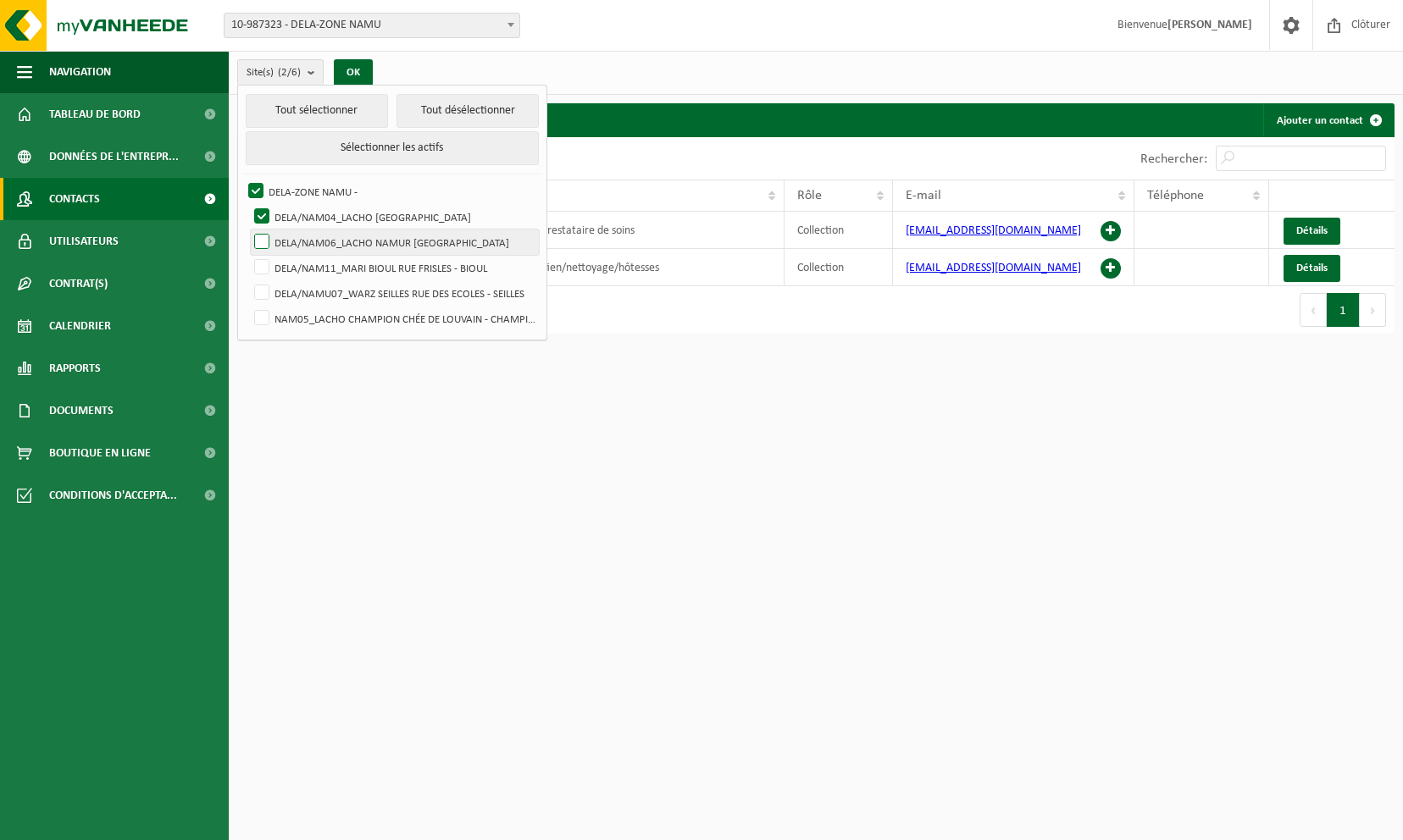
checkbox input "true"
click at [266, 266] on label "DELA/NAM11_MARI BIOUL RUE FRISLES - BIOUL" at bounding box center [394, 268] width 288 height 26
click at [248, 255] on input "DELA/NAM11_MARI BIOUL RUE FRISLES - BIOUL" at bounding box center [248, 254] width 1 height 1
checkbox input "true"
click at [259, 290] on label "DELA/NAMU07_WARZ SEILLES RUE DES ECOLES - SEILLES" at bounding box center [394, 293] width 288 height 26
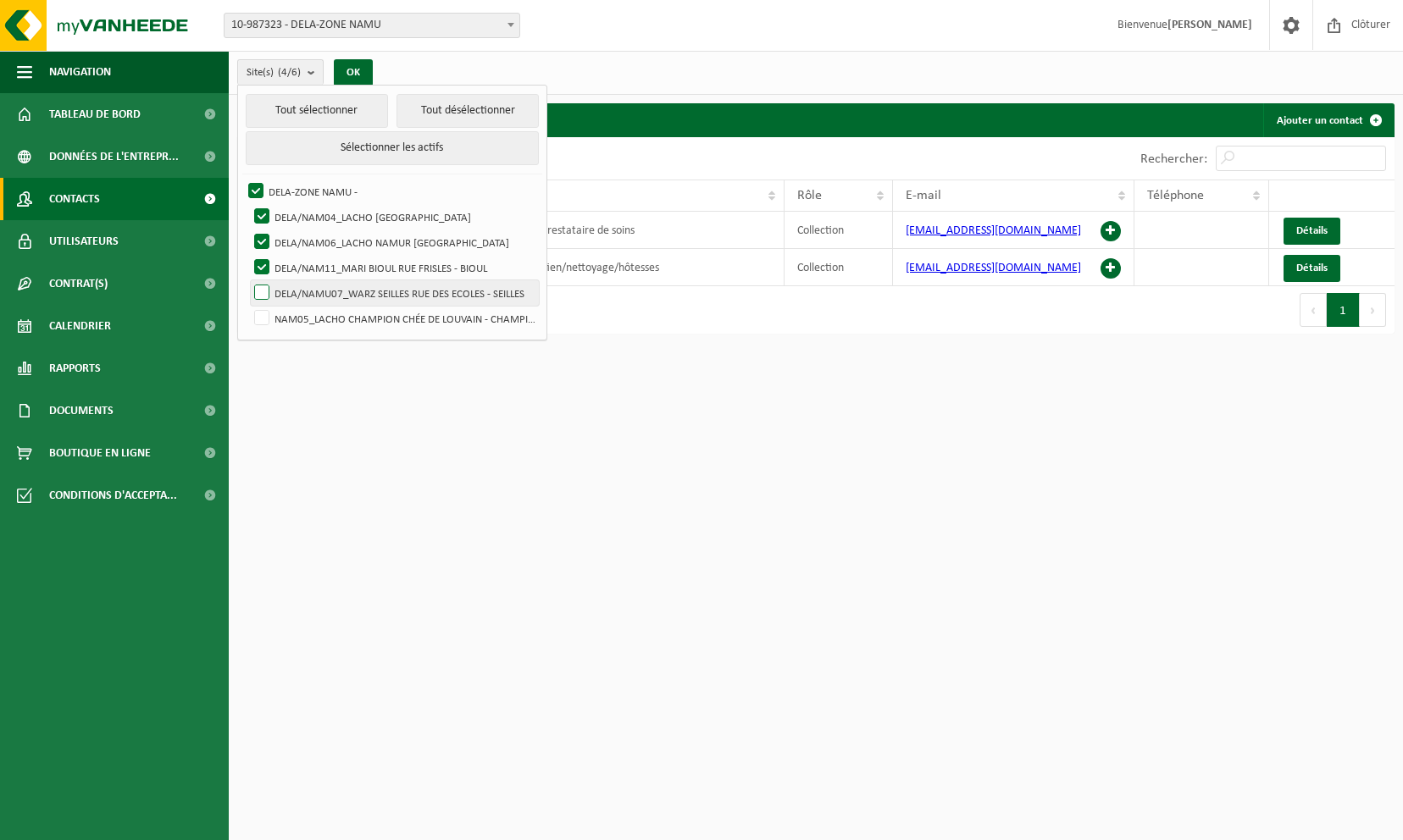
click at [248, 280] on input "DELA/NAMU07_WARZ SEILLES RUE DES ECOLES - SEILLES" at bounding box center [248, 280] width 1 height 1
checkbox input "true"
click at [262, 311] on label "NAM05_LACHO CHAMPION CHÉE DE LOUVAIN - CHAMPION" at bounding box center [394, 319] width 288 height 26
click at [248, 306] on input "NAM05_LACHO CHAMPION CHÉE DE LOUVAIN - CHAMPION" at bounding box center [248, 305] width 1 height 1
checkbox input "true"
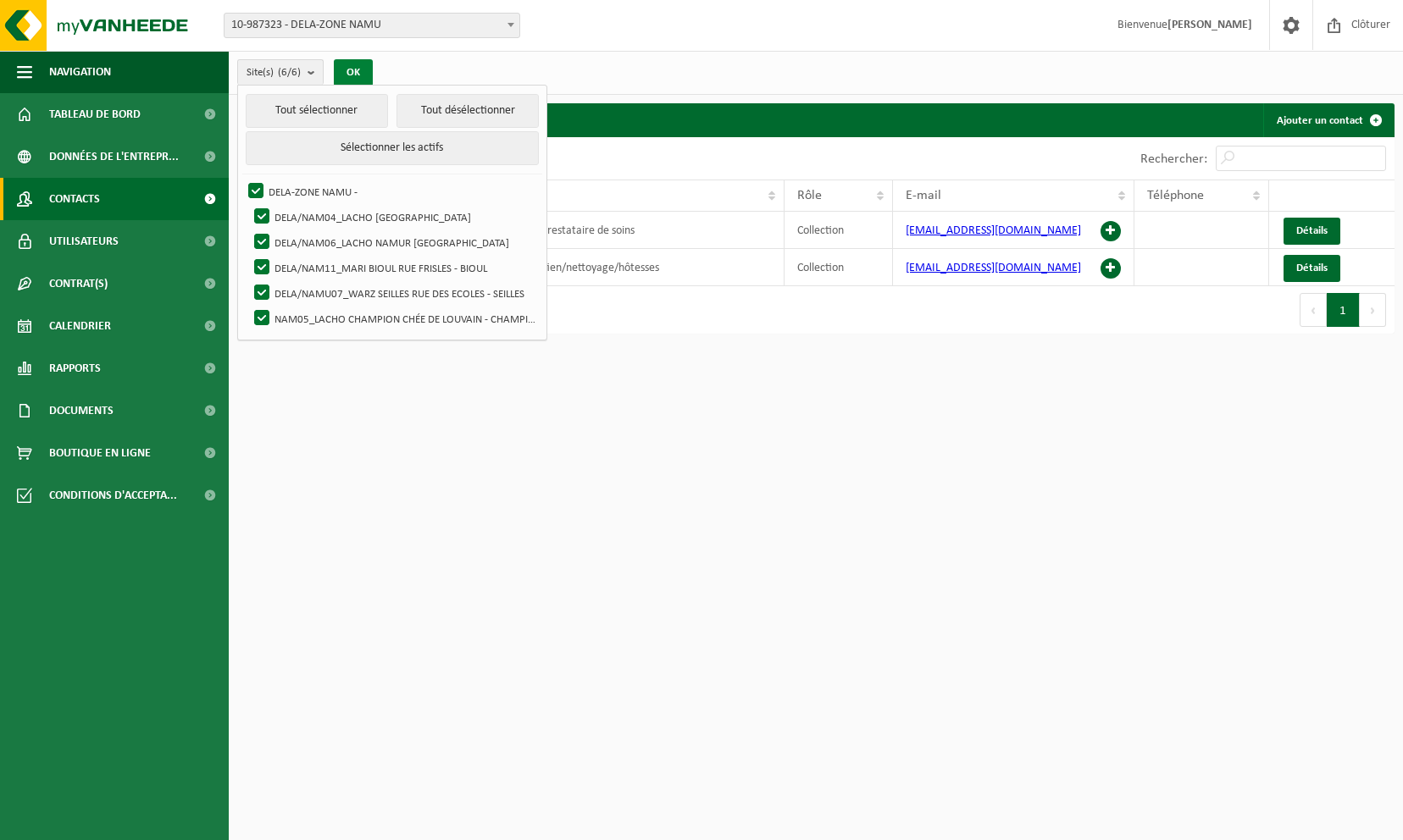
click at [348, 69] on button "OK" at bounding box center [353, 72] width 39 height 27
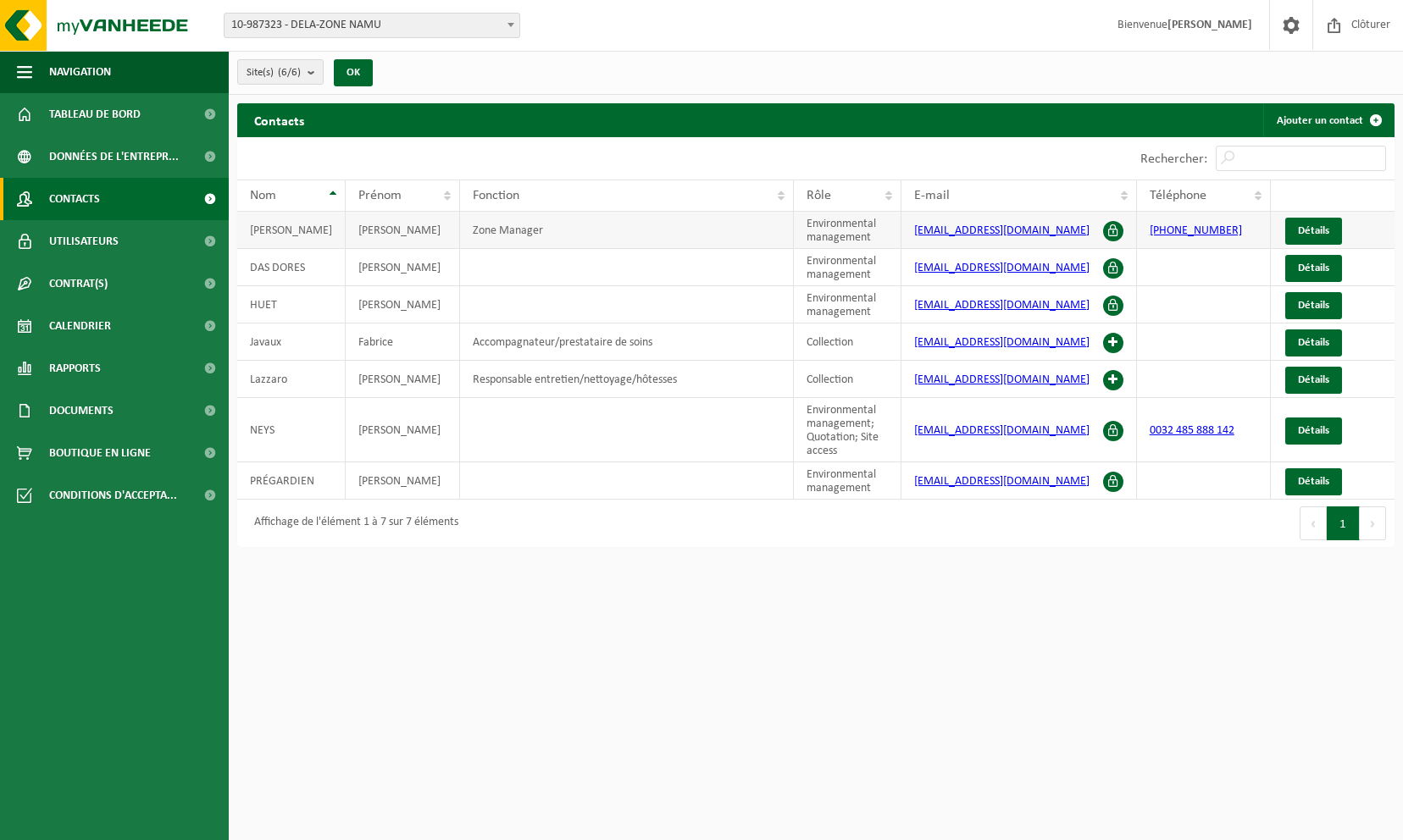
click at [525, 227] on td "Zone Manager" at bounding box center [626, 230] width 333 height 37
click at [1304, 226] on span "Détails" at bounding box center [1314, 231] width 31 height 11
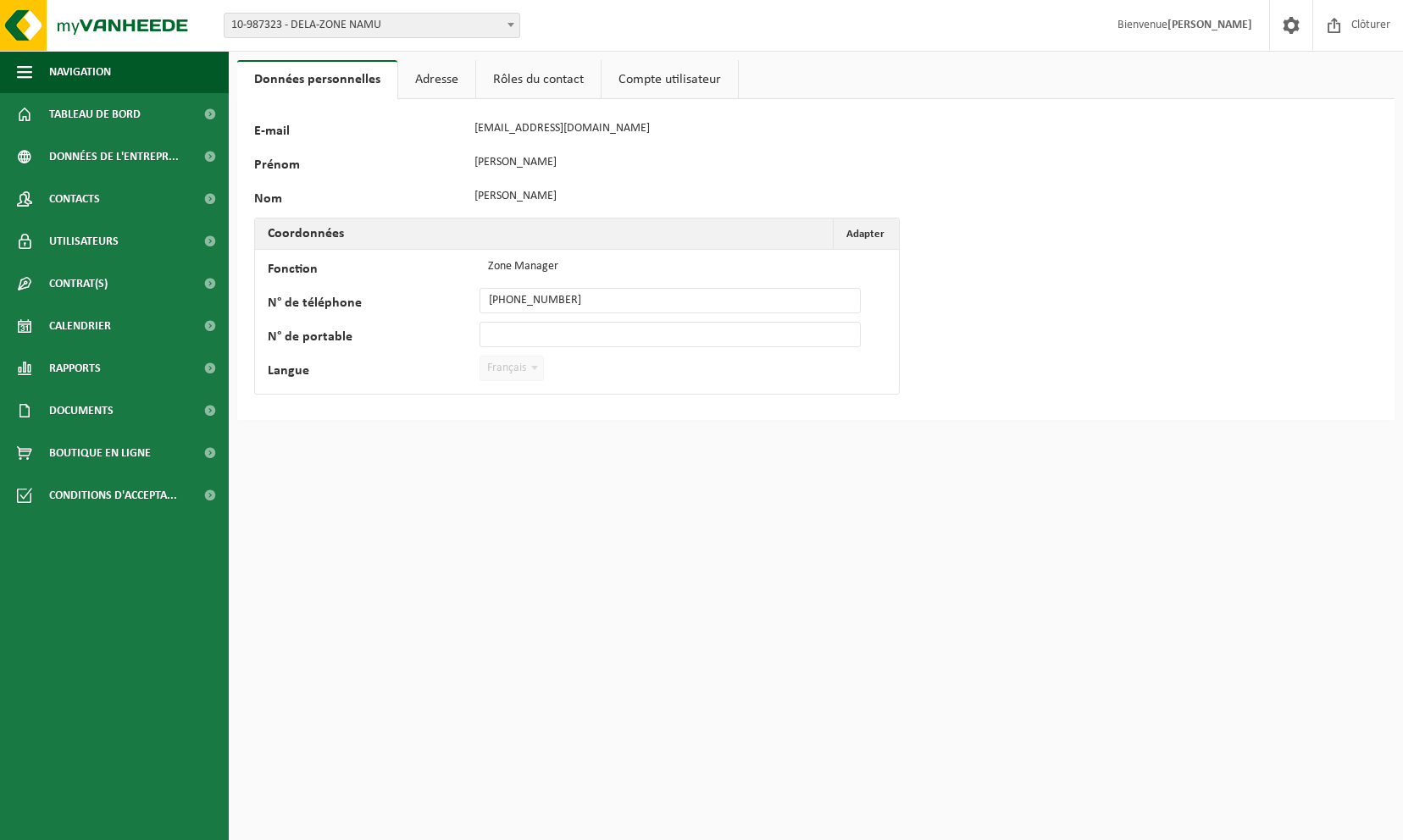
click at [422, 76] on link "Adresse" at bounding box center [437, 79] width 77 height 39
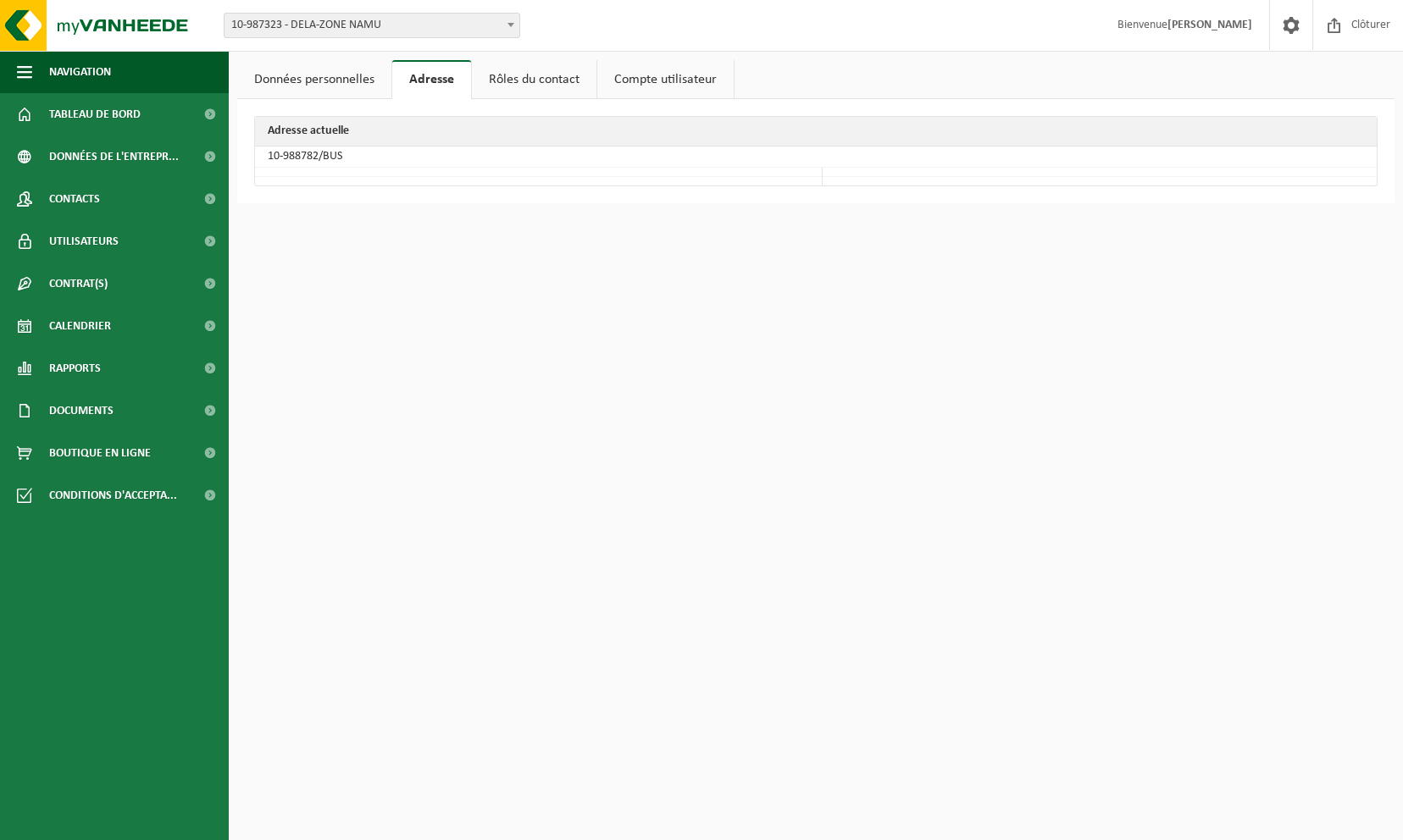
click at [509, 76] on link "Rôles du contact" at bounding box center [533, 79] width 124 height 39
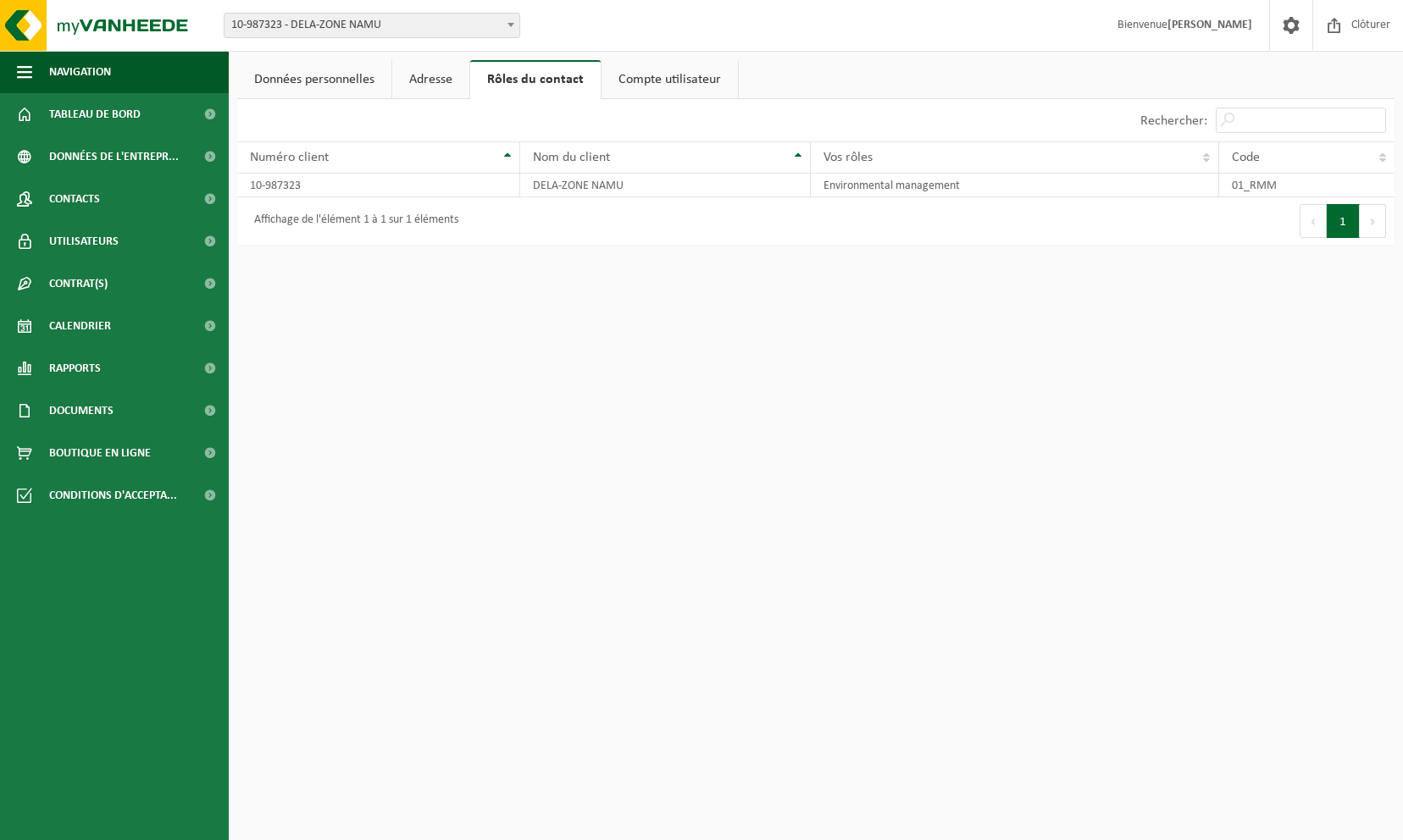
click at [438, 83] on link "Adresse" at bounding box center [431, 79] width 77 height 39
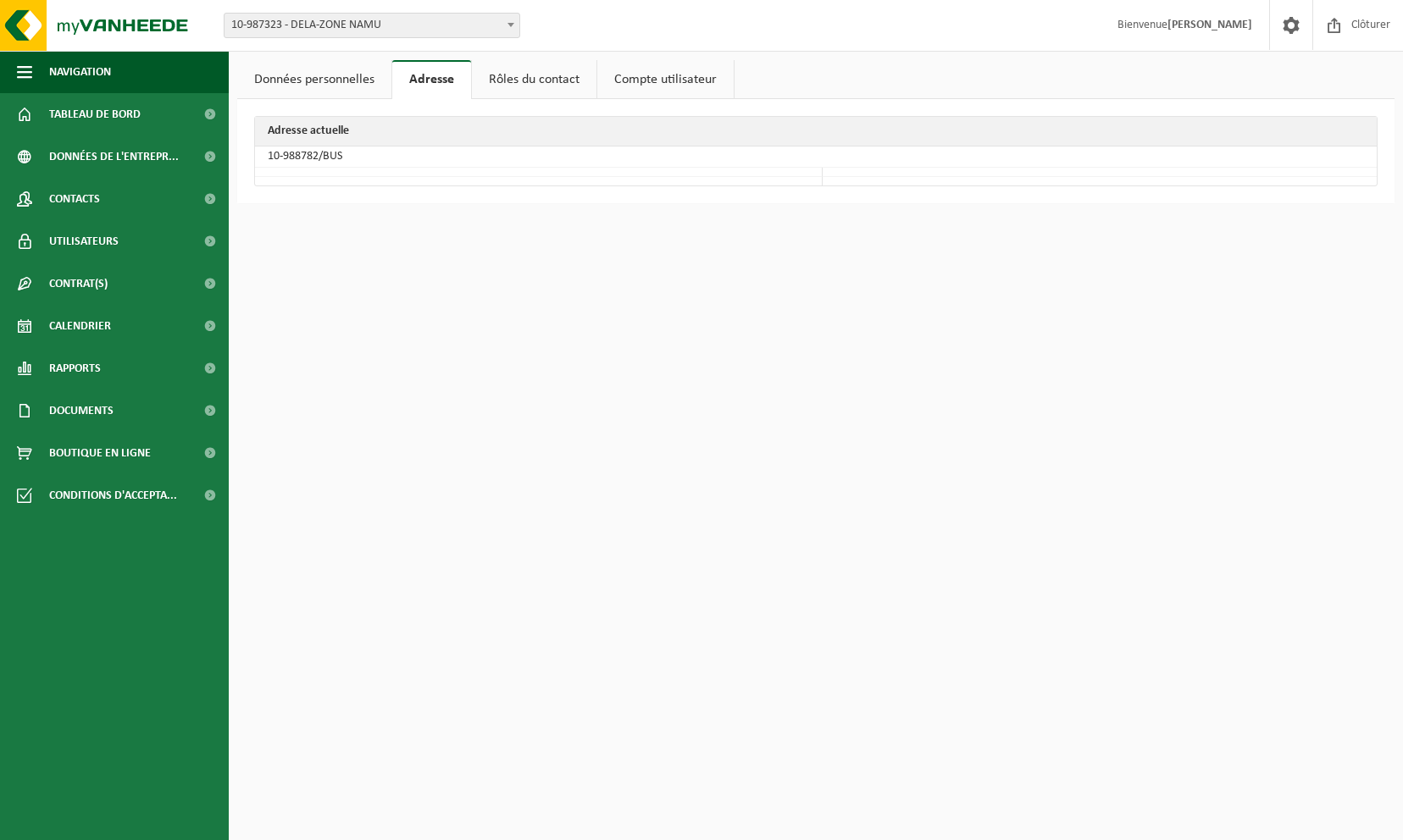
click at [544, 82] on link "Rôles du contact" at bounding box center [533, 79] width 124 height 39
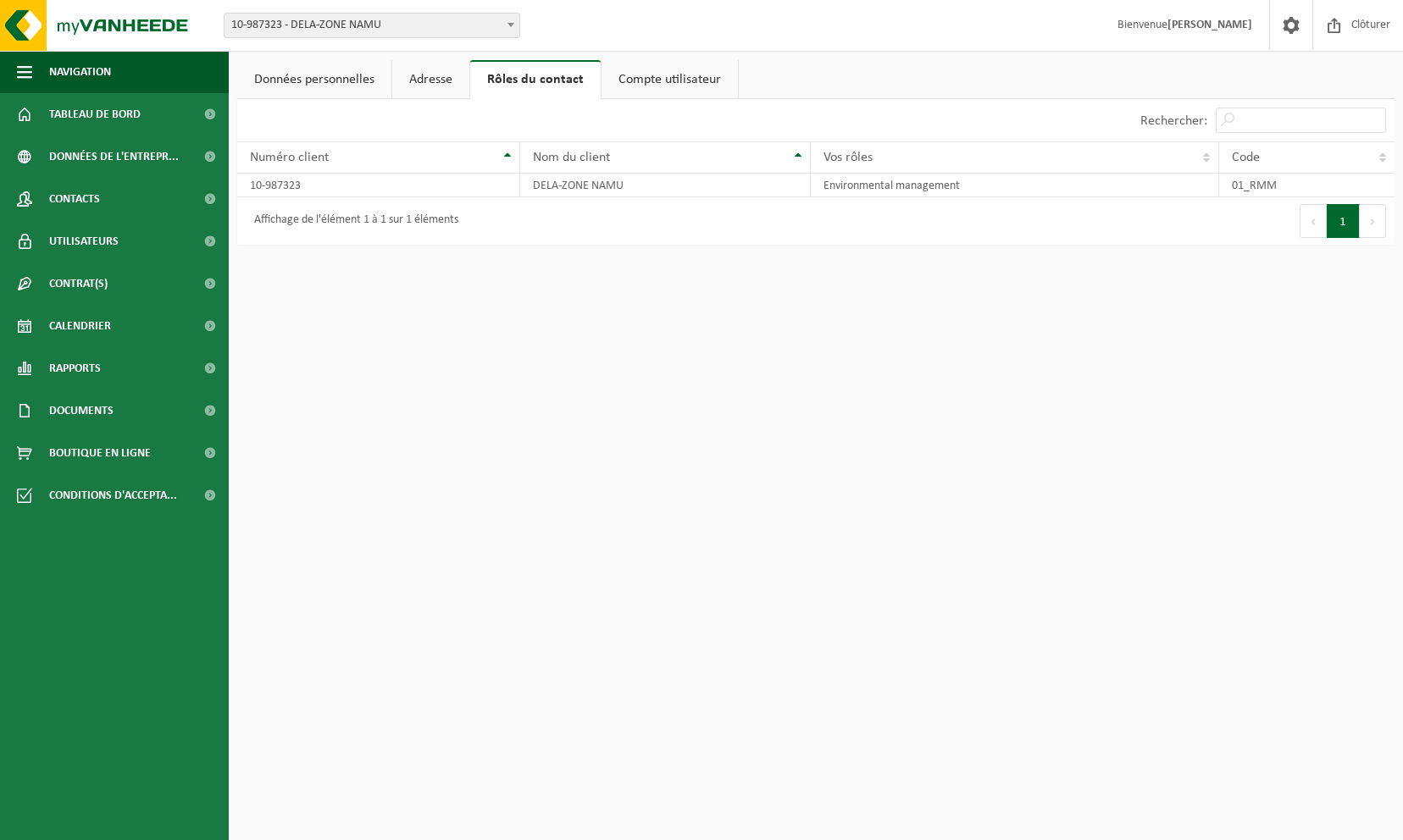
click at [670, 73] on link "Compte utilisateur" at bounding box center [670, 79] width 136 height 39
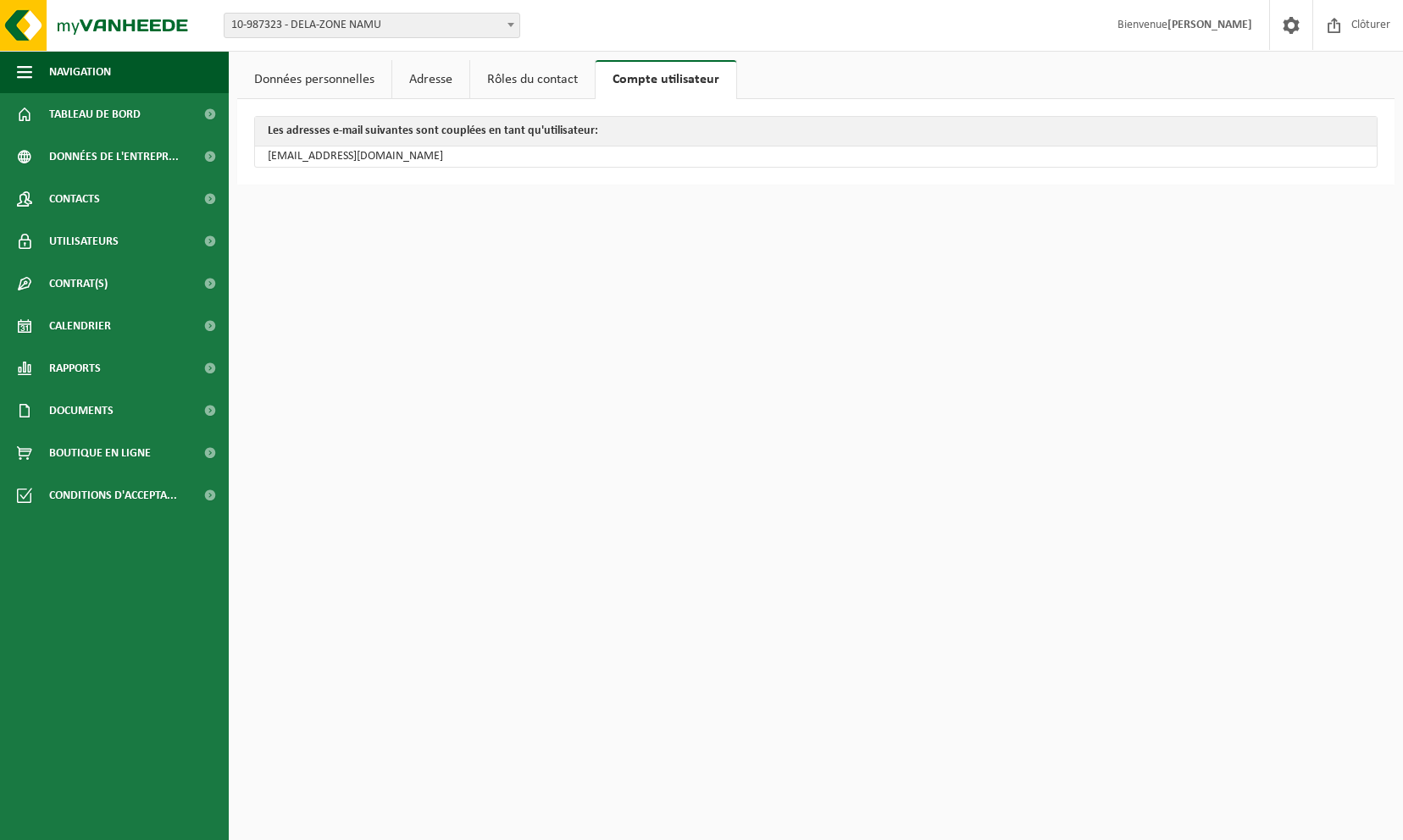
click at [552, 76] on link "Rôles du contact" at bounding box center [532, 79] width 124 height 39
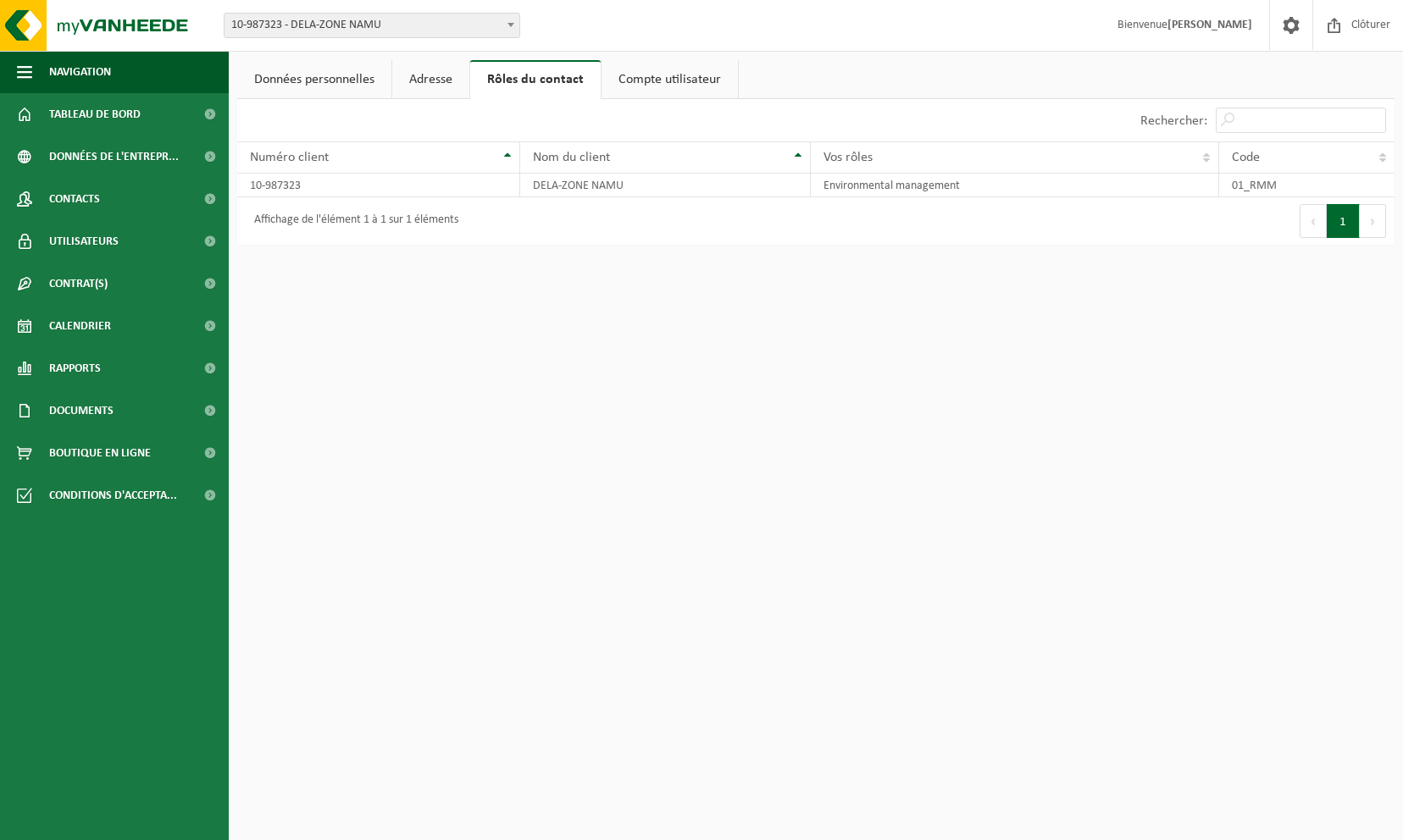
click at [435, 79] on link "Adresse" at bounding box center [431, 79] width 77 height 39
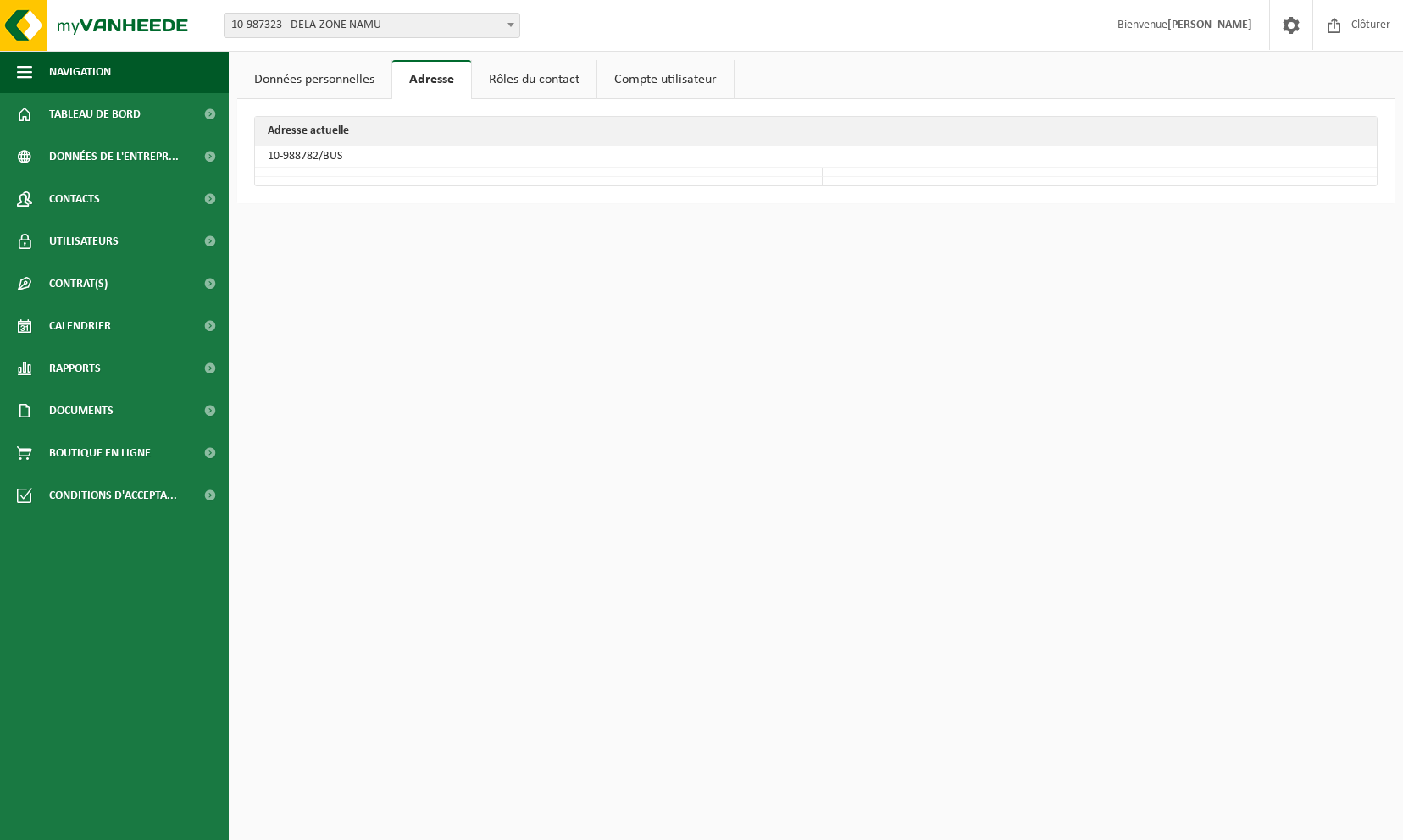
click at [362, 79] on link "Données personnelles" at bounding box center [314, 79] width 154 height 39
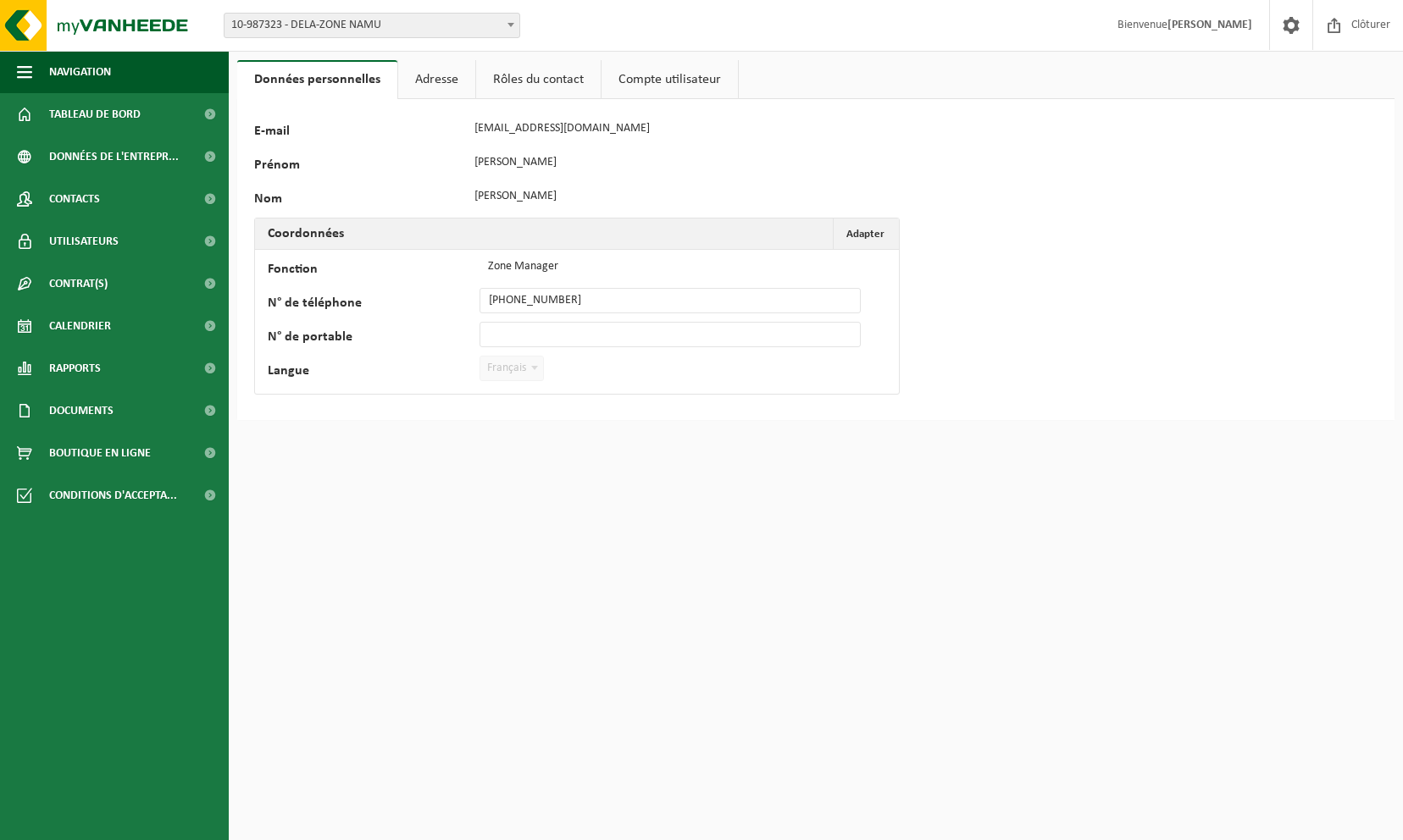
click at [703, 78] on link "Compte utilisateur" at bounding box center [670, 79] width 136 height 39
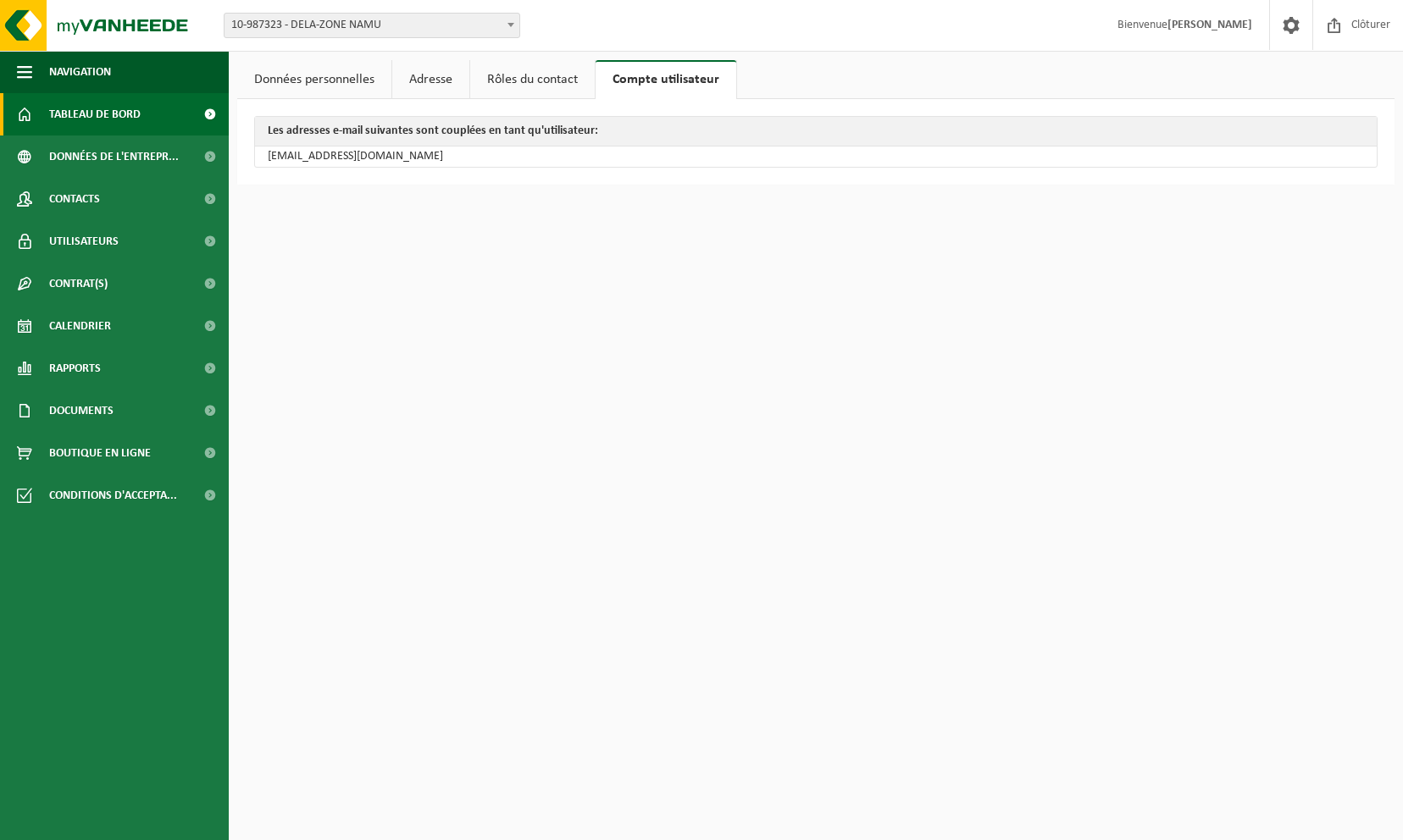
click at [83, 111] on span "Tableau de bord" at bounding box center [94, 114] width 91 height 42
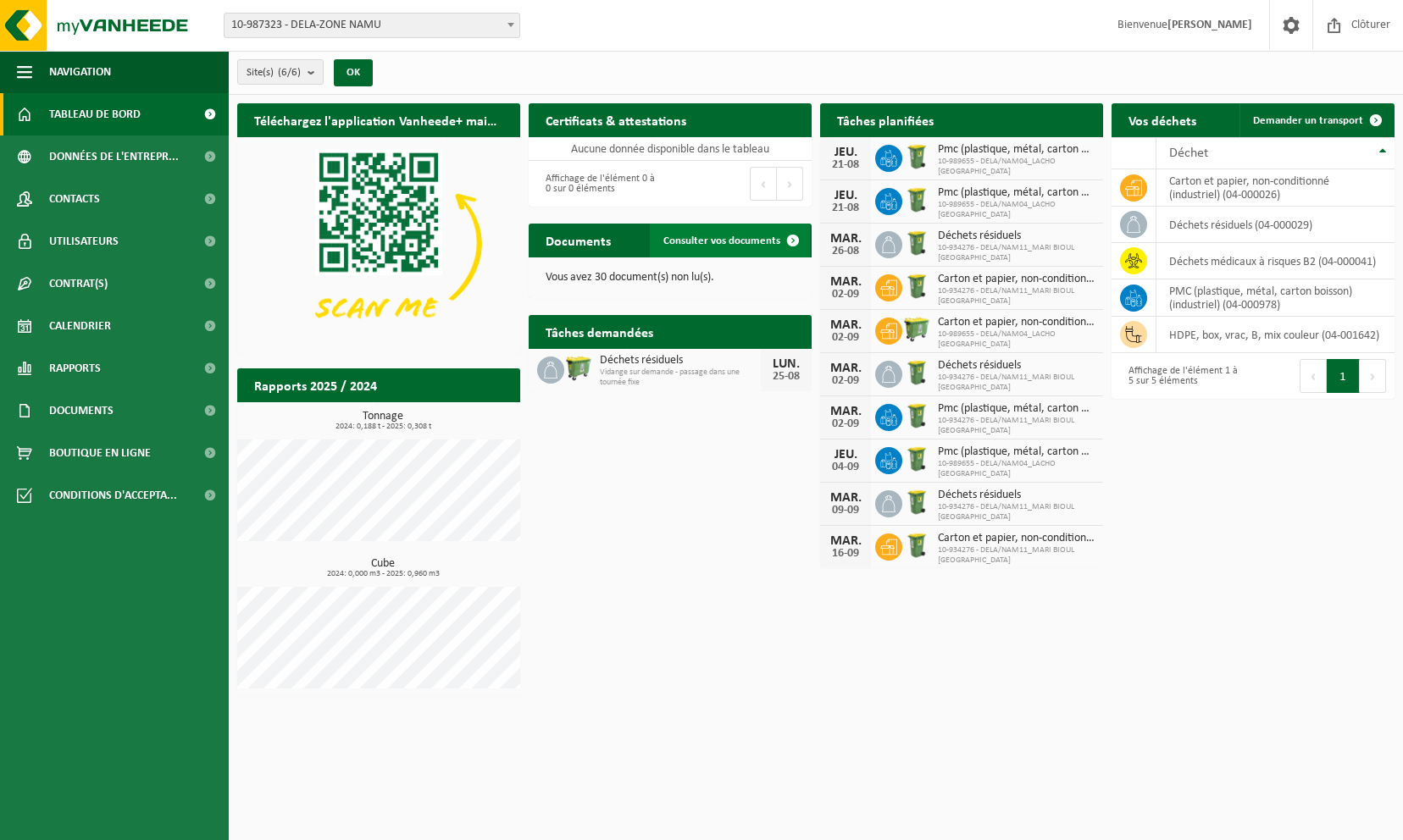
click at [669, 238] on span "Consulter vos documents" at bounding box center [721, 241] width 117 height 11
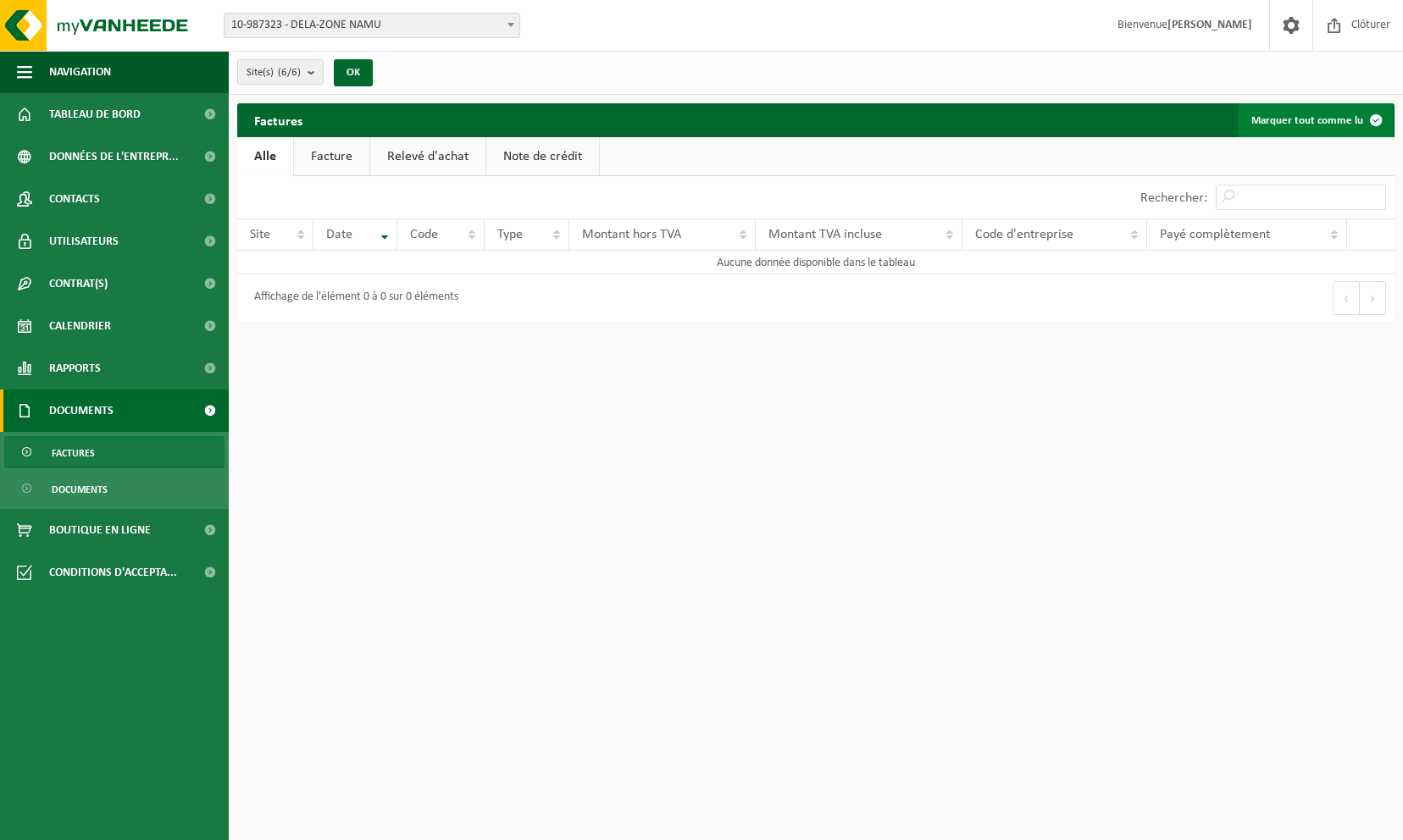
click at [1326, 113] on button "Marquer tout comme lu" at bounding box center [1315, 120] width 155 height 34
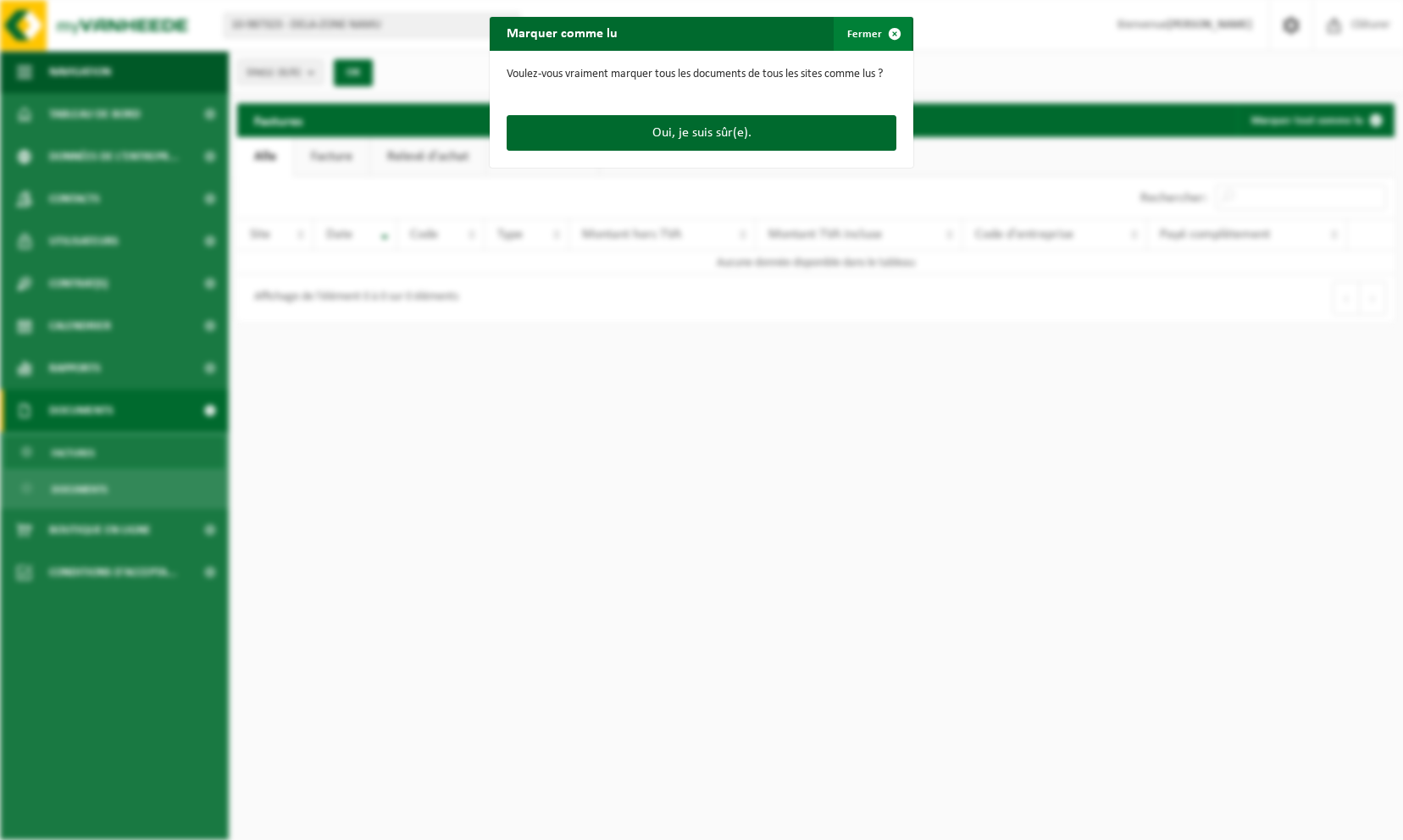
click at [895, 27] on span "button" at bounding box center [894, 33] width 34 height 34
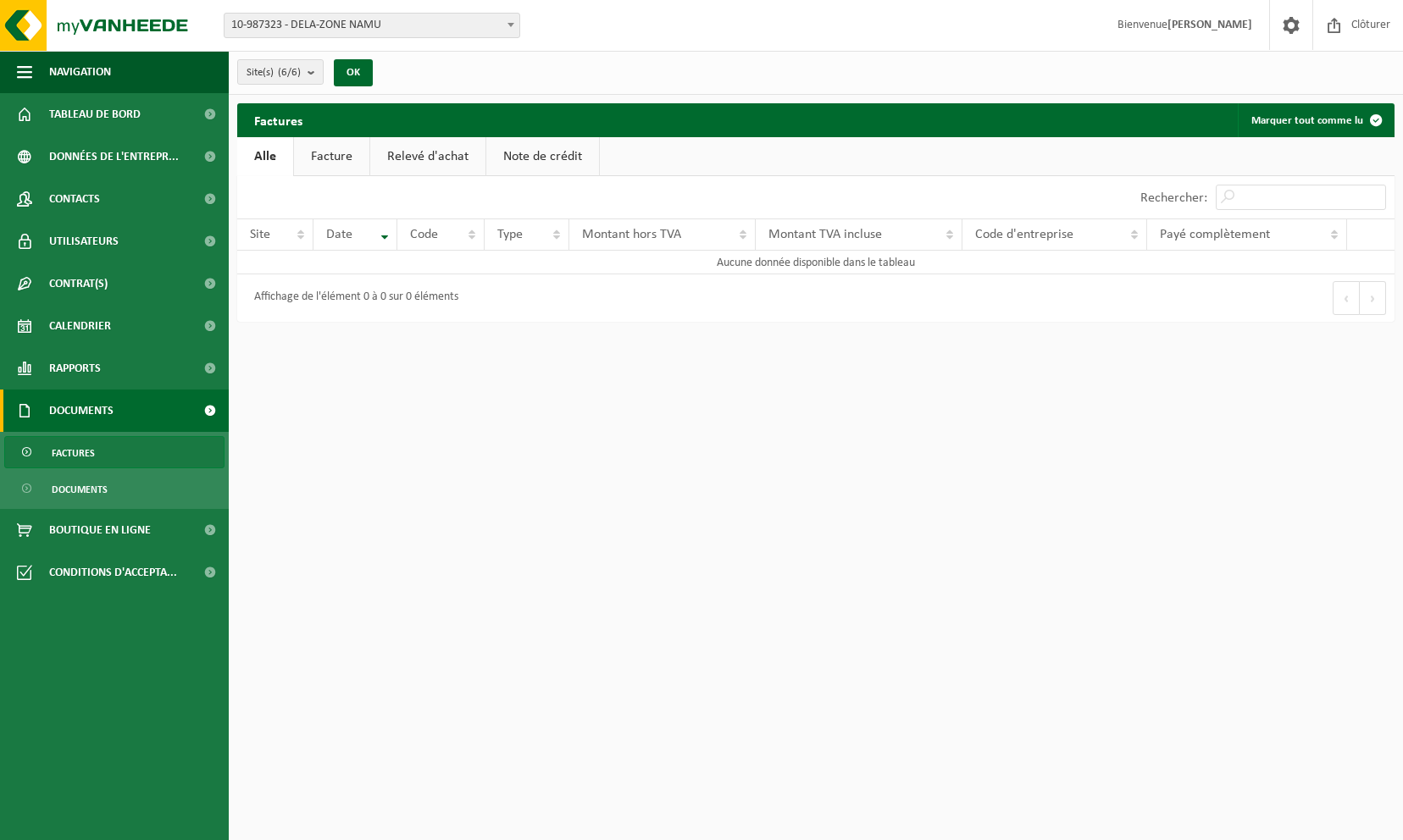
click at [327, 158] on link "Facture" at bounding box center [332, 157] width 76 height 39
click at [412, 154] on link "Relevé d'achat" at bounding box center [428, 157] width 115 height 39
click at [532, 151] on link "Note de crédit" at bounding box center [545, 157] width 112 height 39
click at [393, 299] on div "Affichage de l'élément 0 à 0 sur 0 éléments" at bounding box center [352, 298] width 213 height 30
click at [258, 152] on link "Alle" at bounding box center [265, 157] width 55 height 39
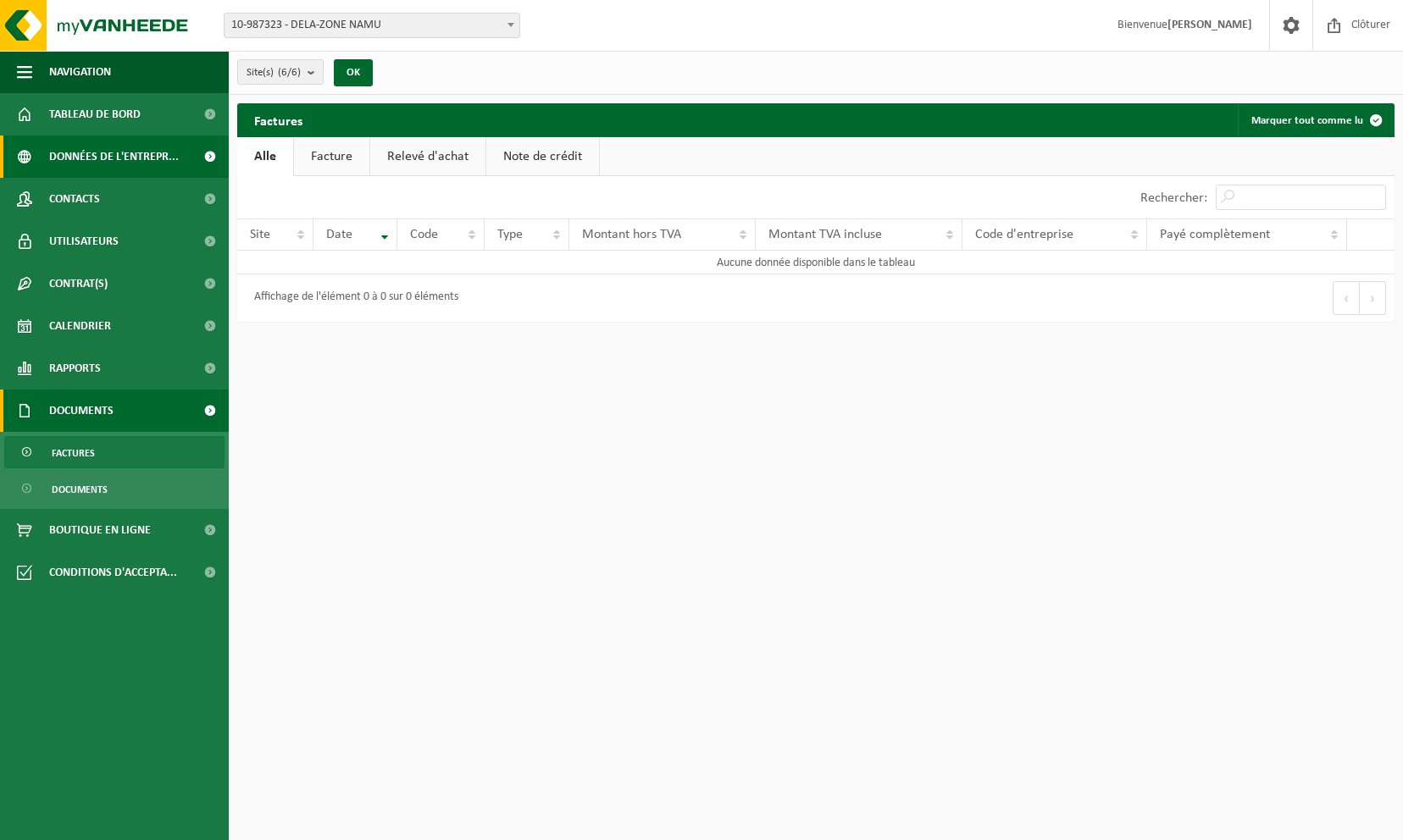
click at [106, 159] on span "Données de l'entrepr..." at bounding box center [113, 157] width 130 height 42
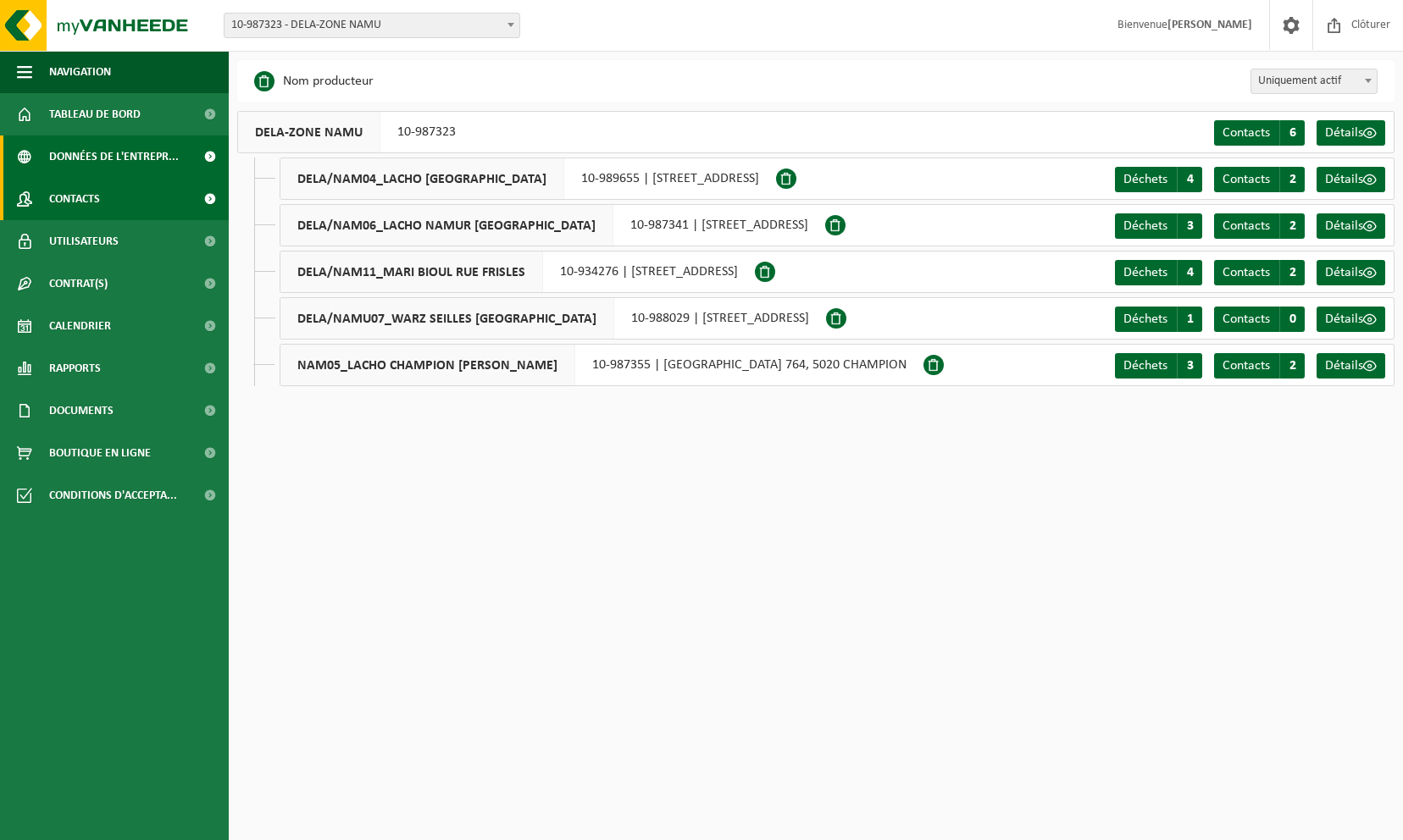
click at [100, 186] on link "Contacts" at bounding box center [114, 199] width 228 height 42
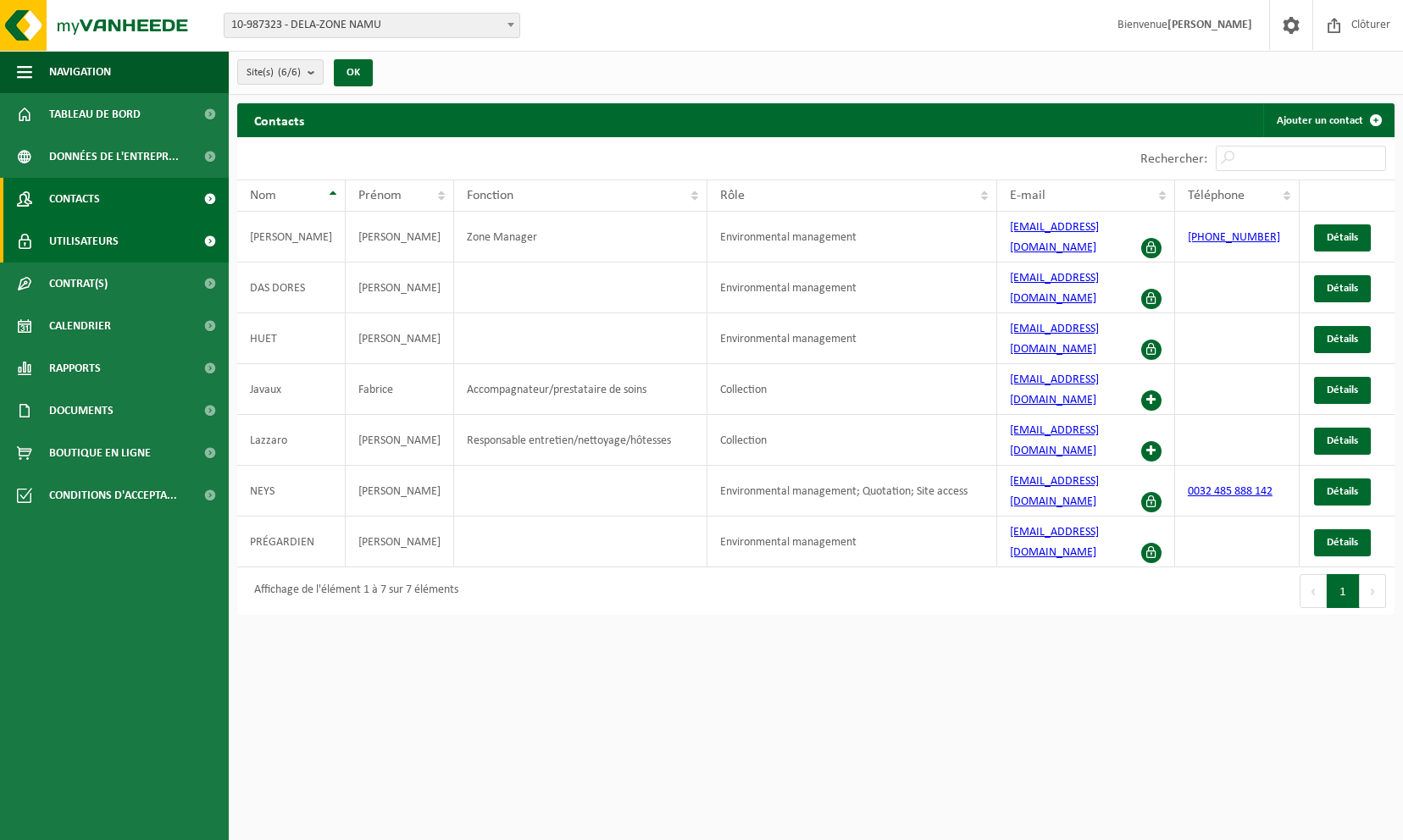
click at [95, 258] on span "Utilisateurs" at bounding box center [83, 241] width 69 height 42
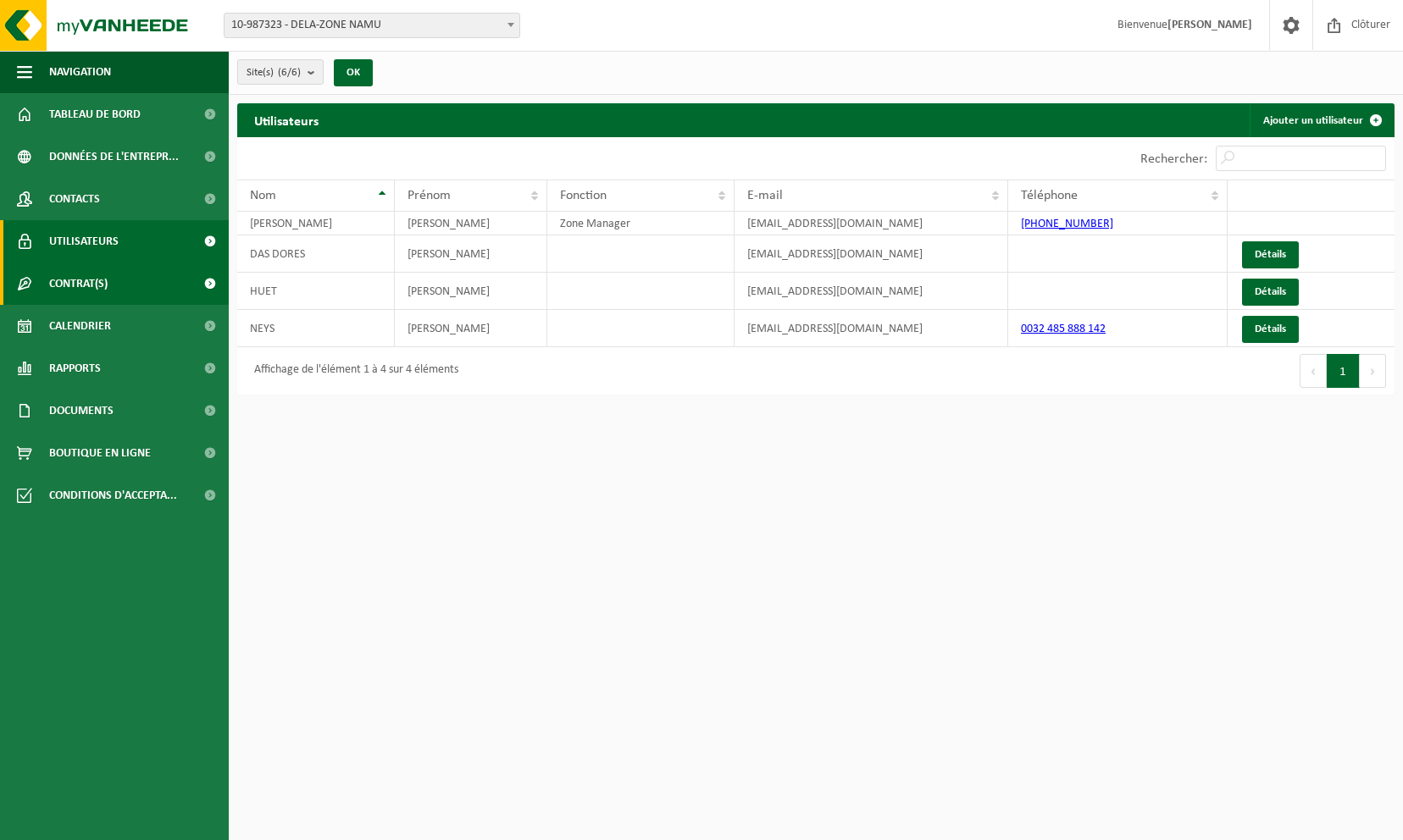
click at [104, 281] on span "Contrat(s)" at bounding box center [77, 284] width 58 height 42
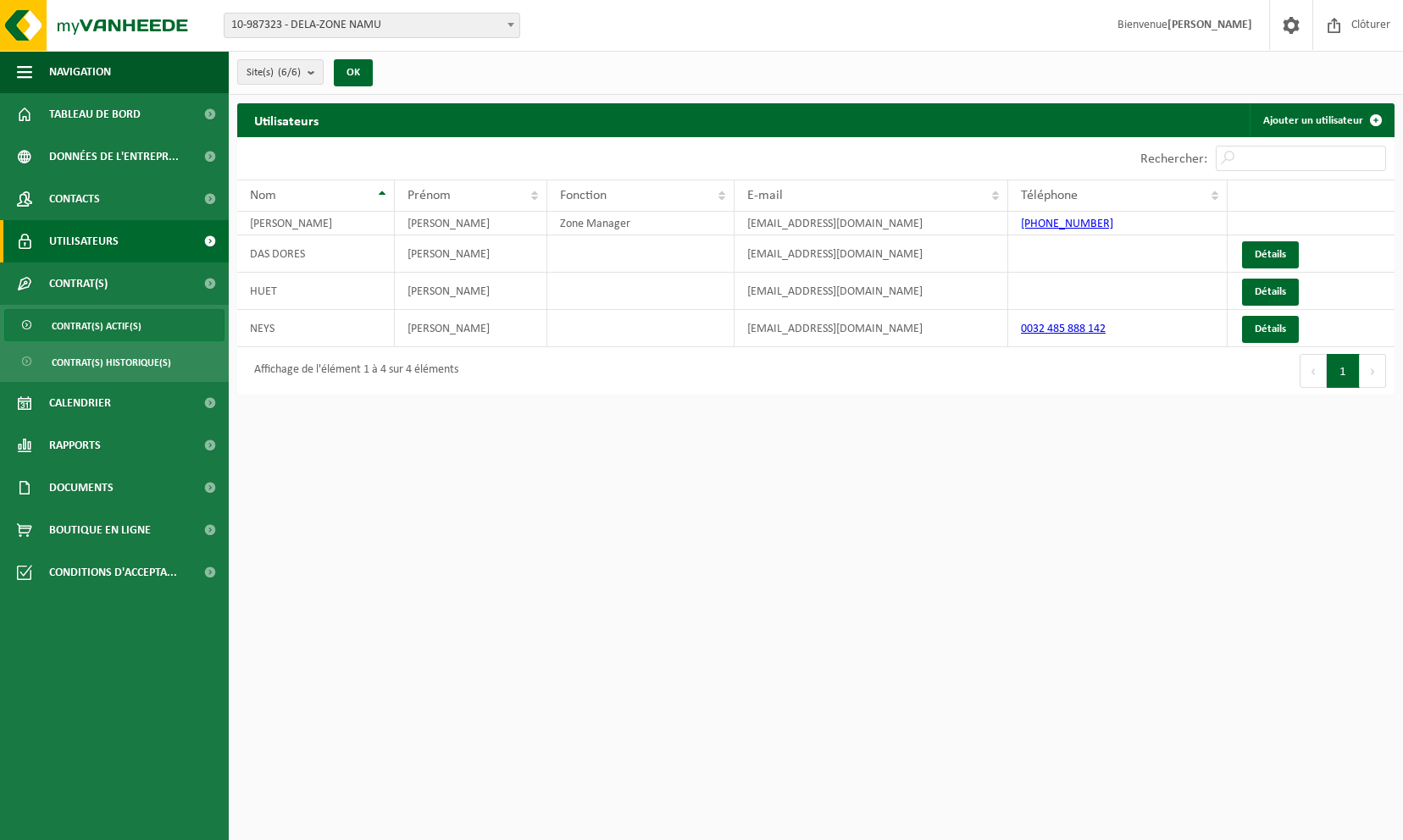
click at [107, 321] on span "Contrat(s) actif(s)" at bounding box center [96, 326] width 89 height 32
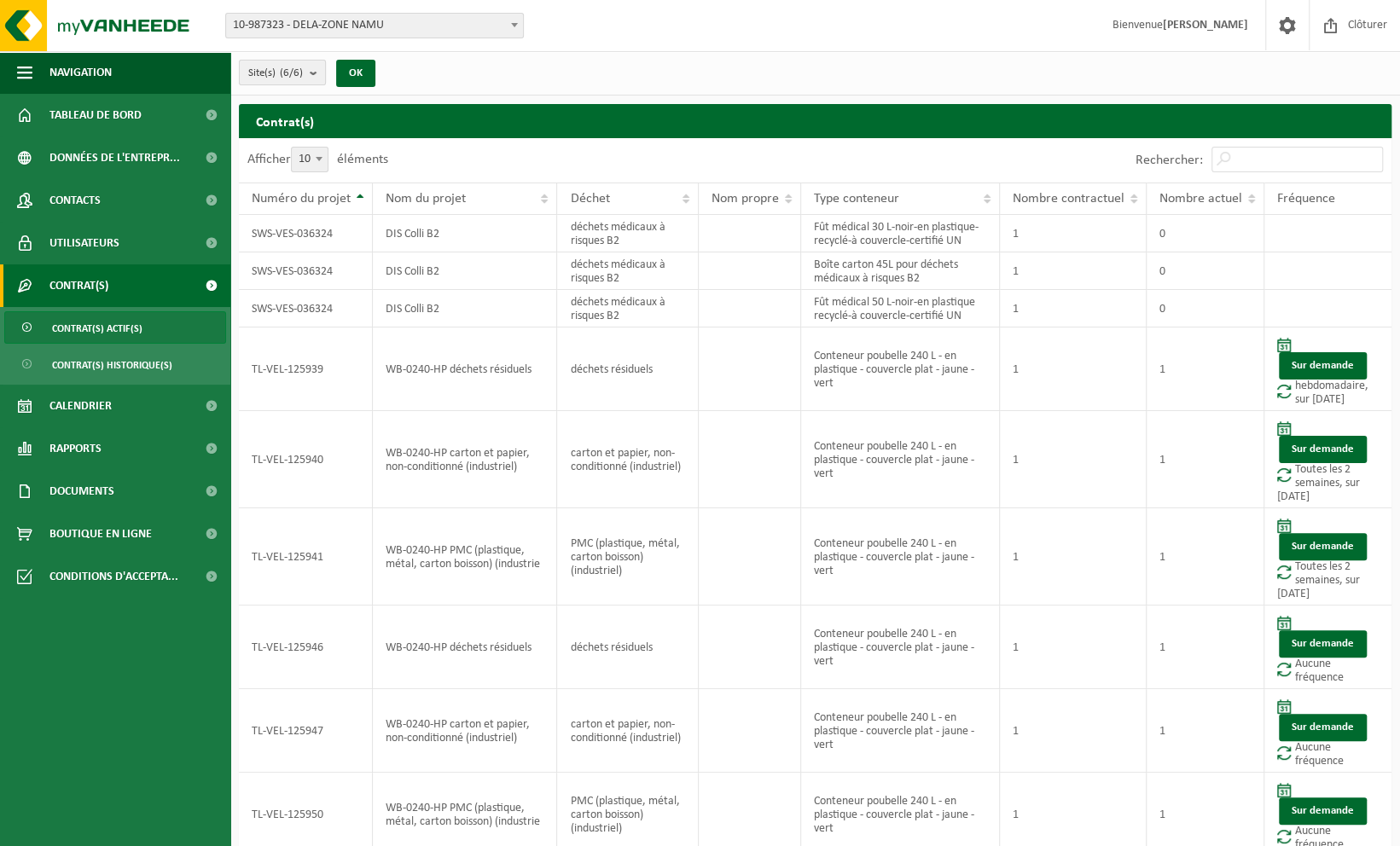
click at [301, 70] on count "(6/6)" at bounding box center [291, 73] width 23 height 11
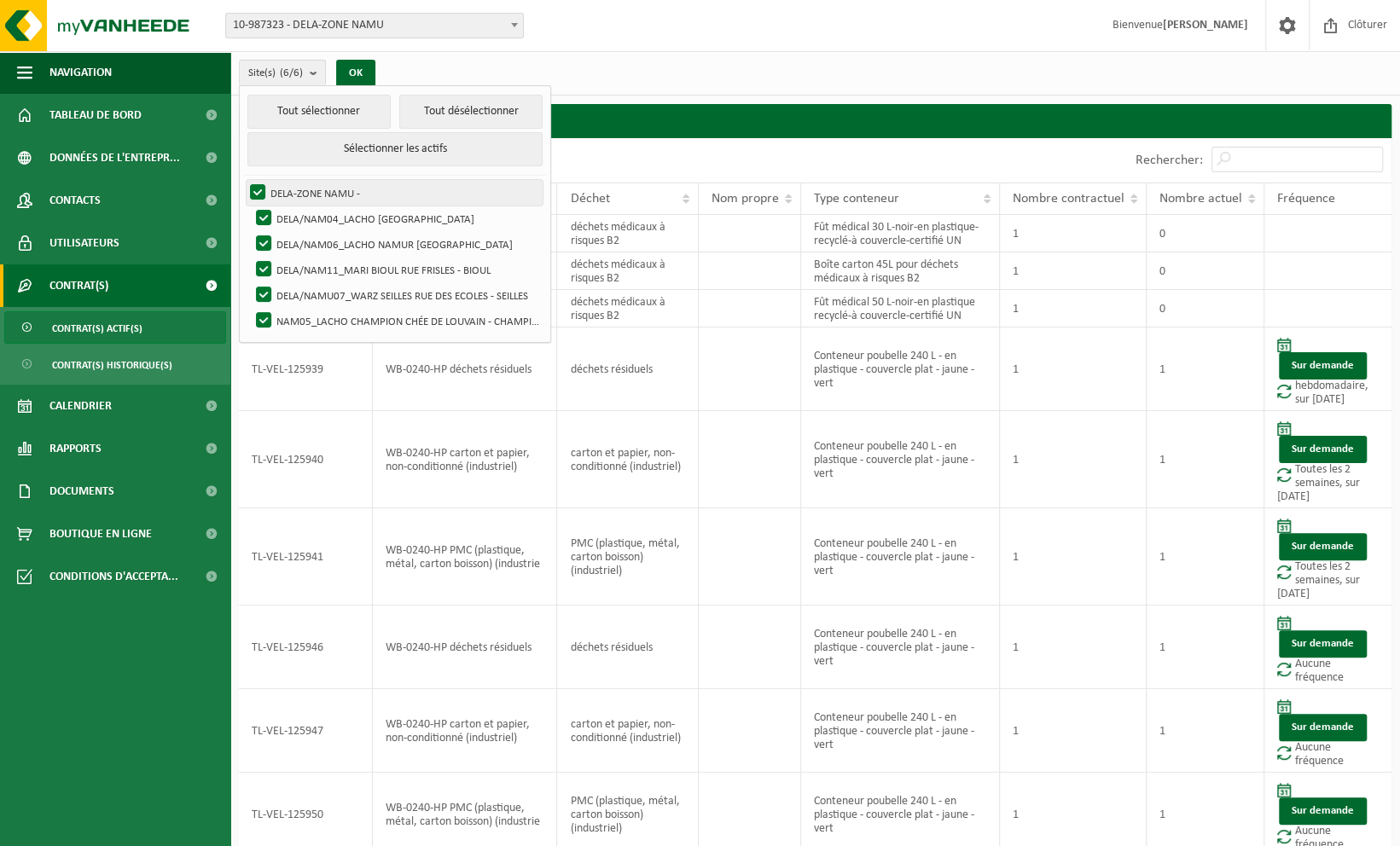
click at [261, 192] on label "DELA-ZONE NAMU -" at bounding box center [394, 193] width 296 height 26
click at [244, 180] on input "DELA-ZONE NAMU -" at bounding box center [243, 179] width 1 height 1
checkbox input "false"
click at [264, 206] on label "DELA/NAM04_LACHO [GEOGRAPHIC_DATA]" at bounding box center [397, 219] width 290 height 26
click at [250, 205] on input "DELA/NAM04_LACHO [GEOGRAPHIC_DATA]" at bounding box center [250, 205] width 1 height 1
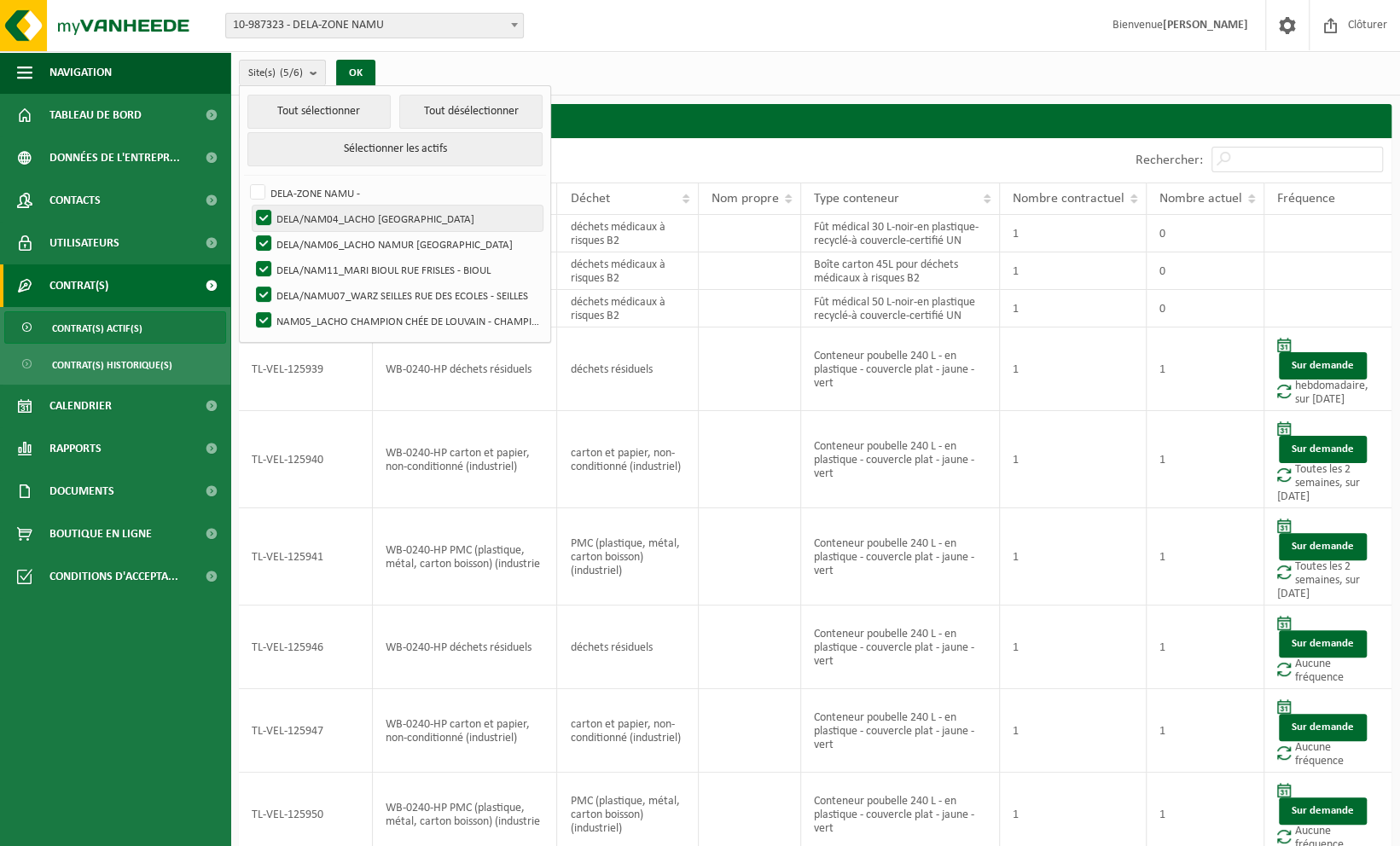
checkbox input "false"
click at [271, 237] on label "DELA/NAM06_LACHO NAMUR RUE DU BELVÉDÈRE - NAMUR" at bounding box center [397, 244] width 290 height 26
click at [250, 231] on input "DELA/NAM06_LACHO NAMUR RUE DU BELVÉDÈRE - NAMUR" at bounding box center [250, 230] width 1 height 1
checkbox input "false"
click at [263, 261] on label "DELA/NAM11_MARI BIOUL RUE FRISLES - BIOUL" at bounding box center [397, 270] width 290 height 26
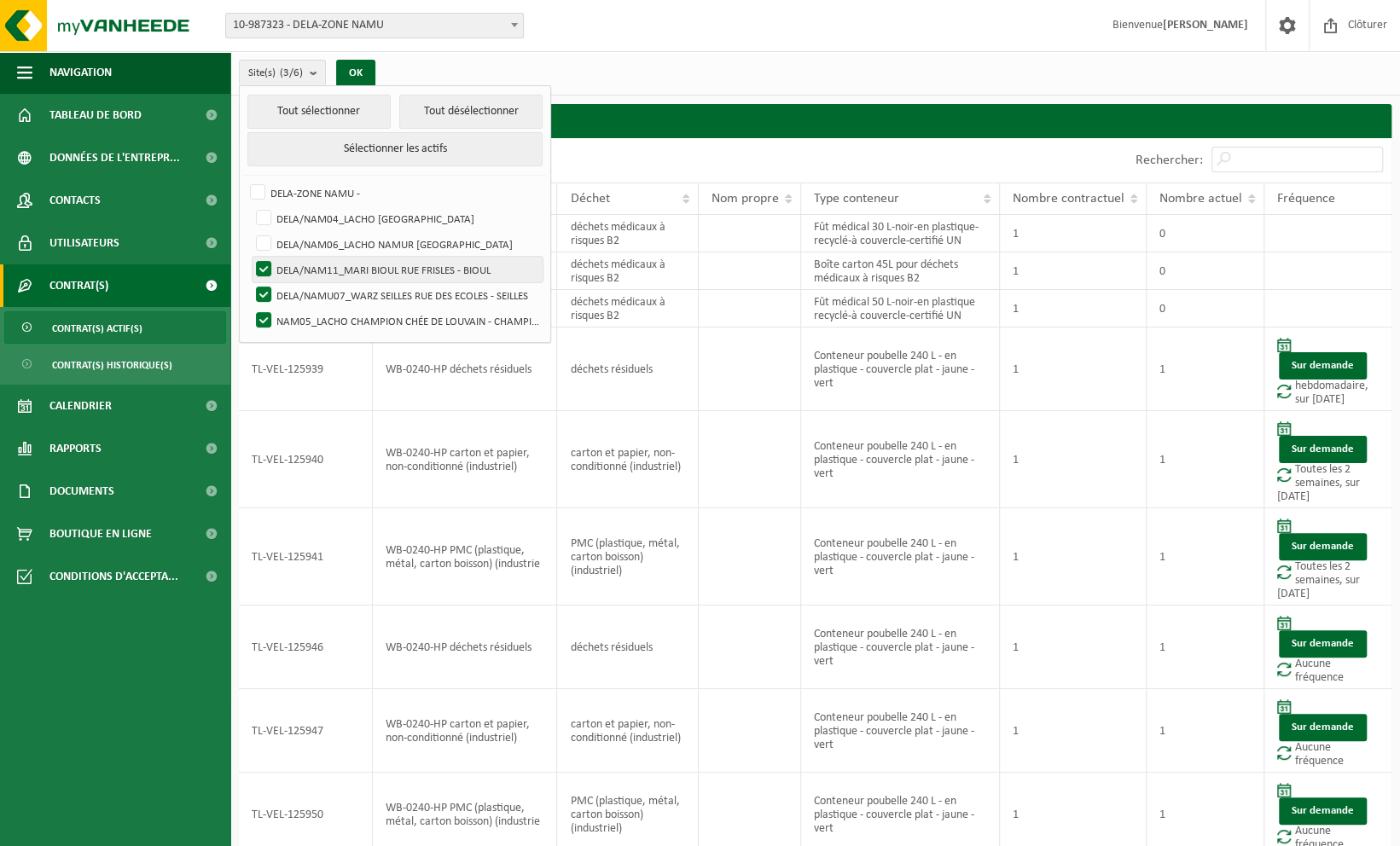
click at [250, 257] on input "DELA/NAM11_MARI BIOUL RUE FRISLES - BIOUL" at bounding box center [250, 256] width 1 height 1
click at [266, 276] on label "DELA/NAM11_MARI BIOUL RUE FRISLES - BIOUL" at bounding box center [397, 270] width 290 height 26
click at [250, 257] on input "DELA/NAM11_MARI BIOUL RUE FRISLES - BIOUL" at bounding box center [250, 256] width 1 height 1
checkbox input "true"
click at [262, 327] on label "NAM05_LACHO CHAMPION CHÉE DE LOUVAIN - CHAMPION" at bounding box center [397, 321] width 290 height 26
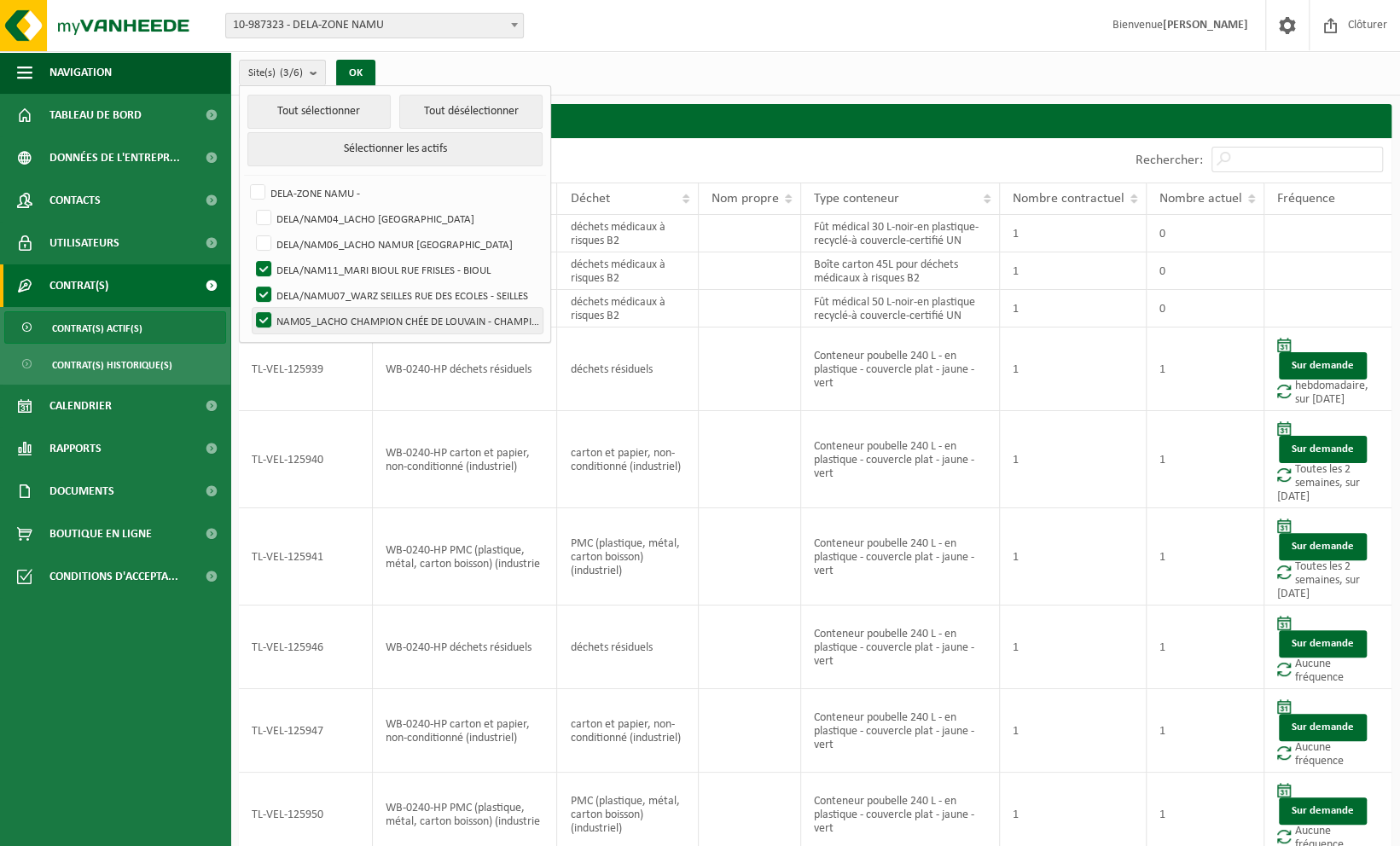
click at [250, 308] on input "NAM05_LACHO CHAMPION CHÉE DE LOUVAIN - CHAMPION" at bounding box center [250, 307] width 1 height 1
checkbox input "false"
click at [266, 282] on label "DELA/NAMU07_WARZ SEILLES RUE DES ECOLES - SEILLES" at bounding box center [397, 295] width 290 height 26
click at [250, 282] on input "DELA/NAMU07_WARZ SEILLES RUE DES ECOLES - SEILLES" at bounding box center [250, 282] width 1 height 1
checkbox input "false"
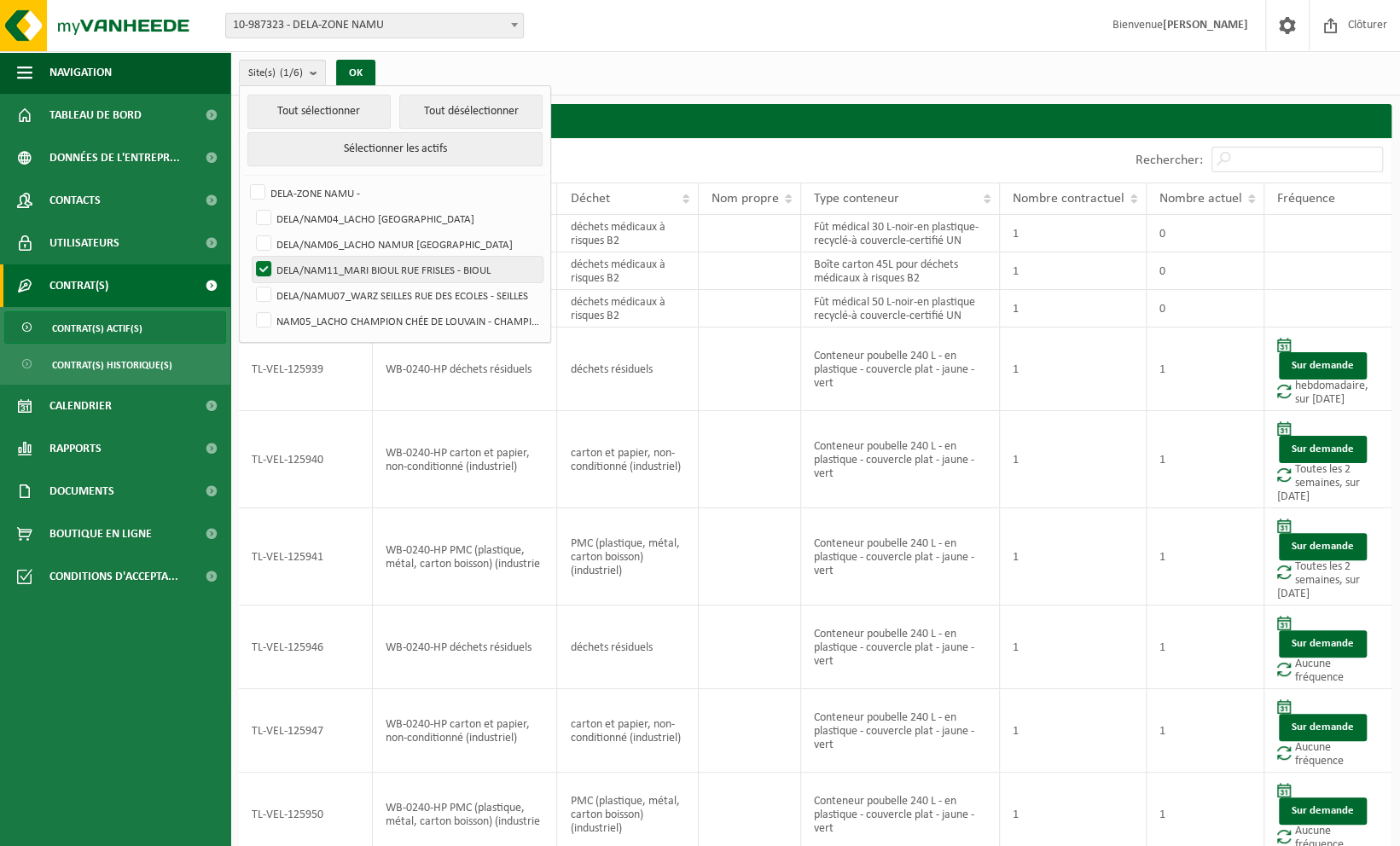
click at [266, 268] on label "DELA/NAM11_MARI BIOUL RUE FRISLES - BIOUL" at bounding box center [397, 270] width 290 height 26
click at [250, 257] on input "DELA/NAM11_MARI BIOUL RUE FRISLES - BIOUL" at bounding box center [250, 256] width 1 height 1
checkbox input "false"
click at [397, 236] on label "DELA/NAM06_LACHO NAMUR RUE DU BELVÉDÈRE - NAMUR" at bounding box center [397, 244] width 290 height 26
click at [250, 231] on input "DELA/NAM06_LACHO NAMUR RUE DU BELVÉDÈRE - NAMUR" at bounding box center [250, 230] width 1 height 1
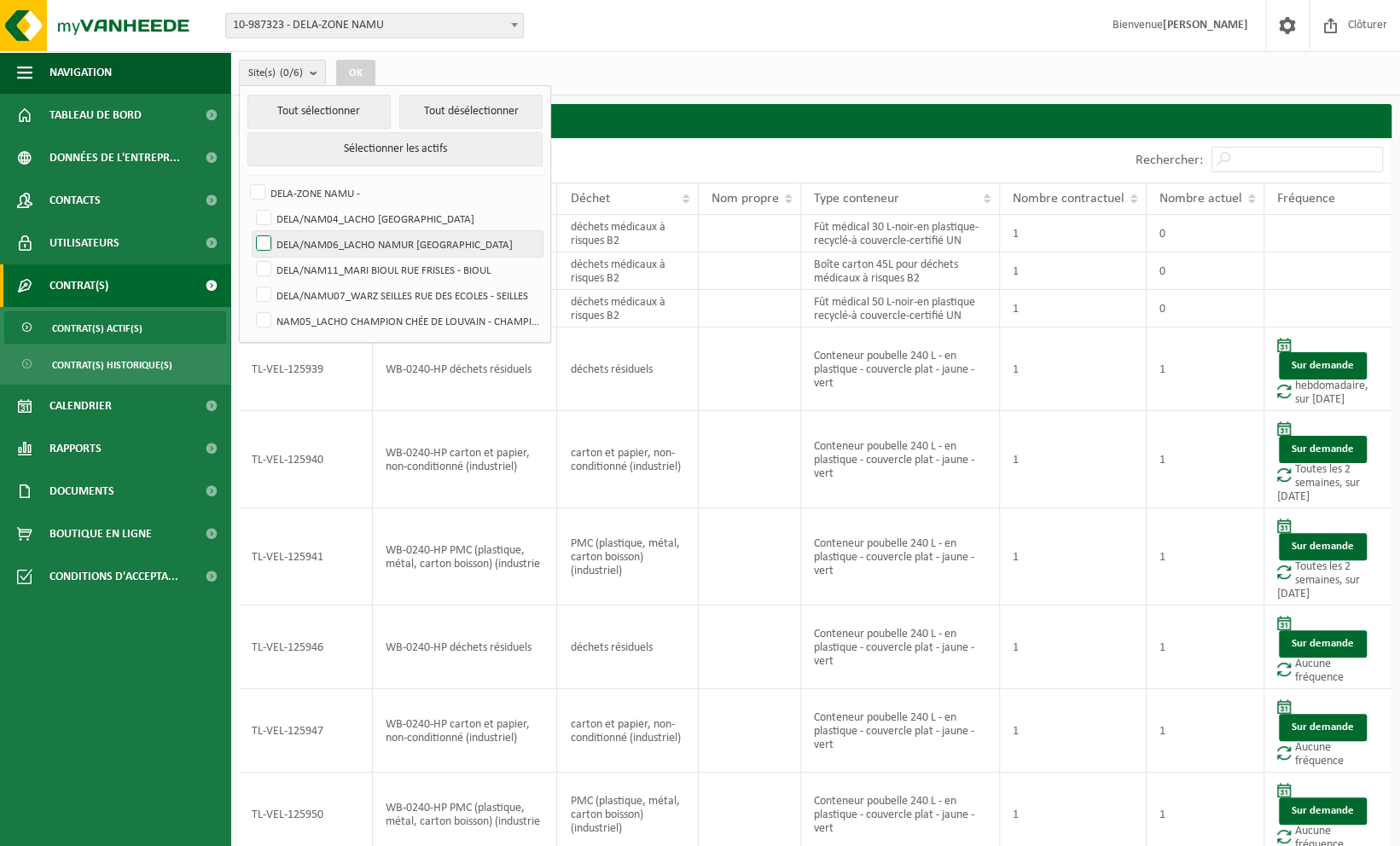
checkbox input "true"
drag, startPoint x: 396, startPoint y: 223, endPoint x: 679, endPoint y: 81, distance: 316.6
click at [679, 81] on div "Site(s) (1/6) Tout sélectionner Tout désélectionner Sélectionner les actifs DEL…" at bounding box center [815, 73] width 1170 height 45
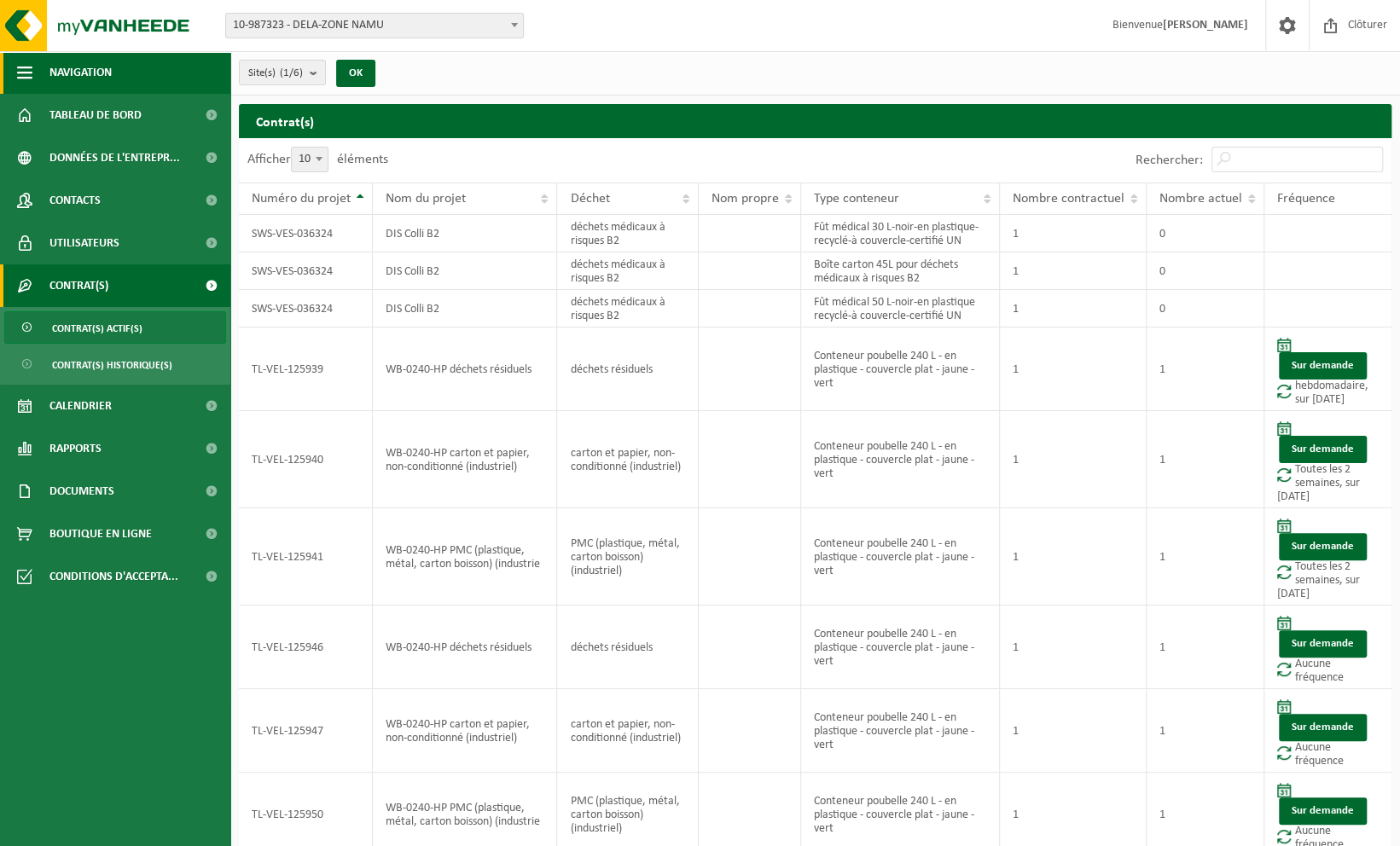
click at [17, 73] on span "button" at bounding box center [24, 72] width 16 height 43
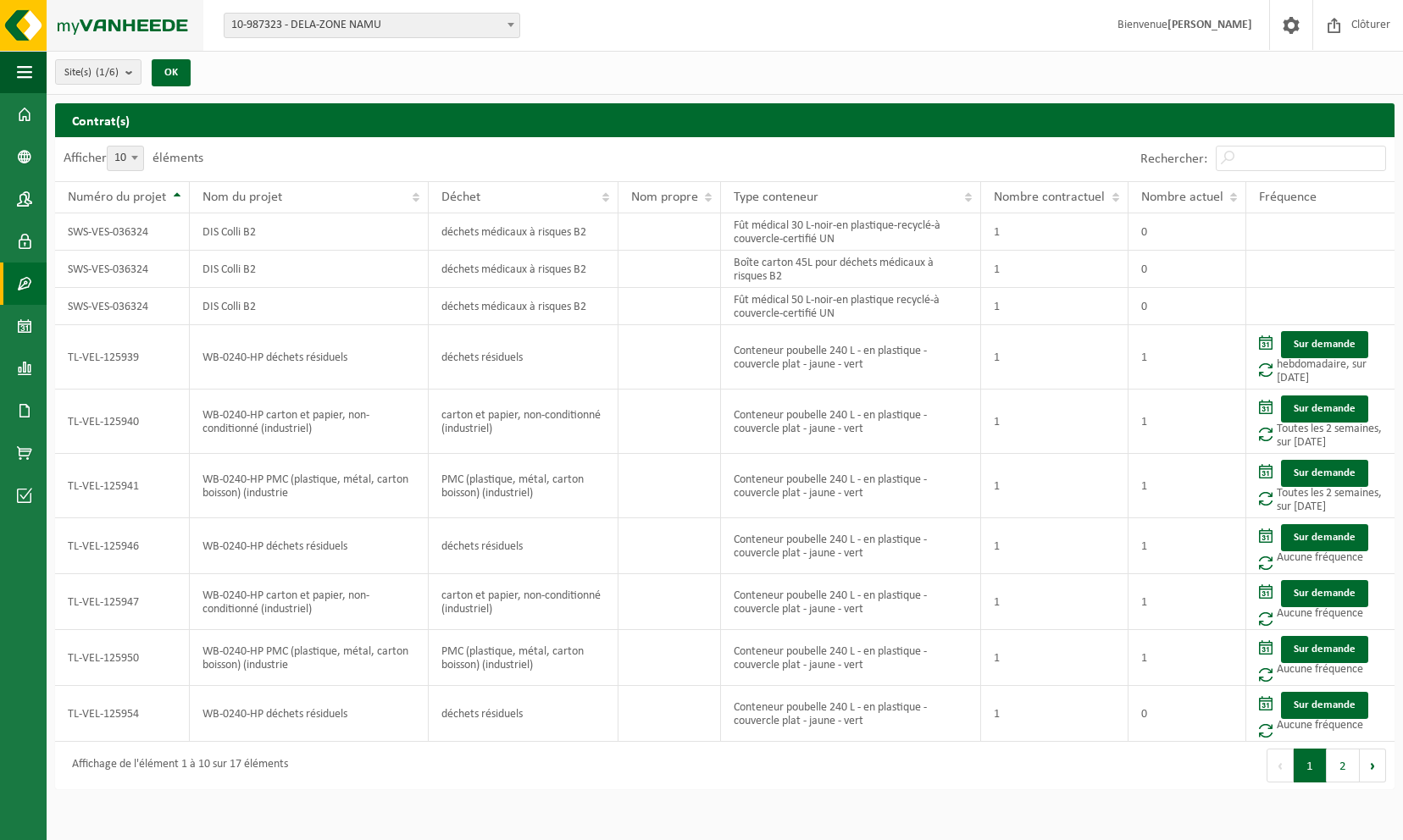
click at [13, 49] on img at bounding box center [101, 25] width 204 height 51
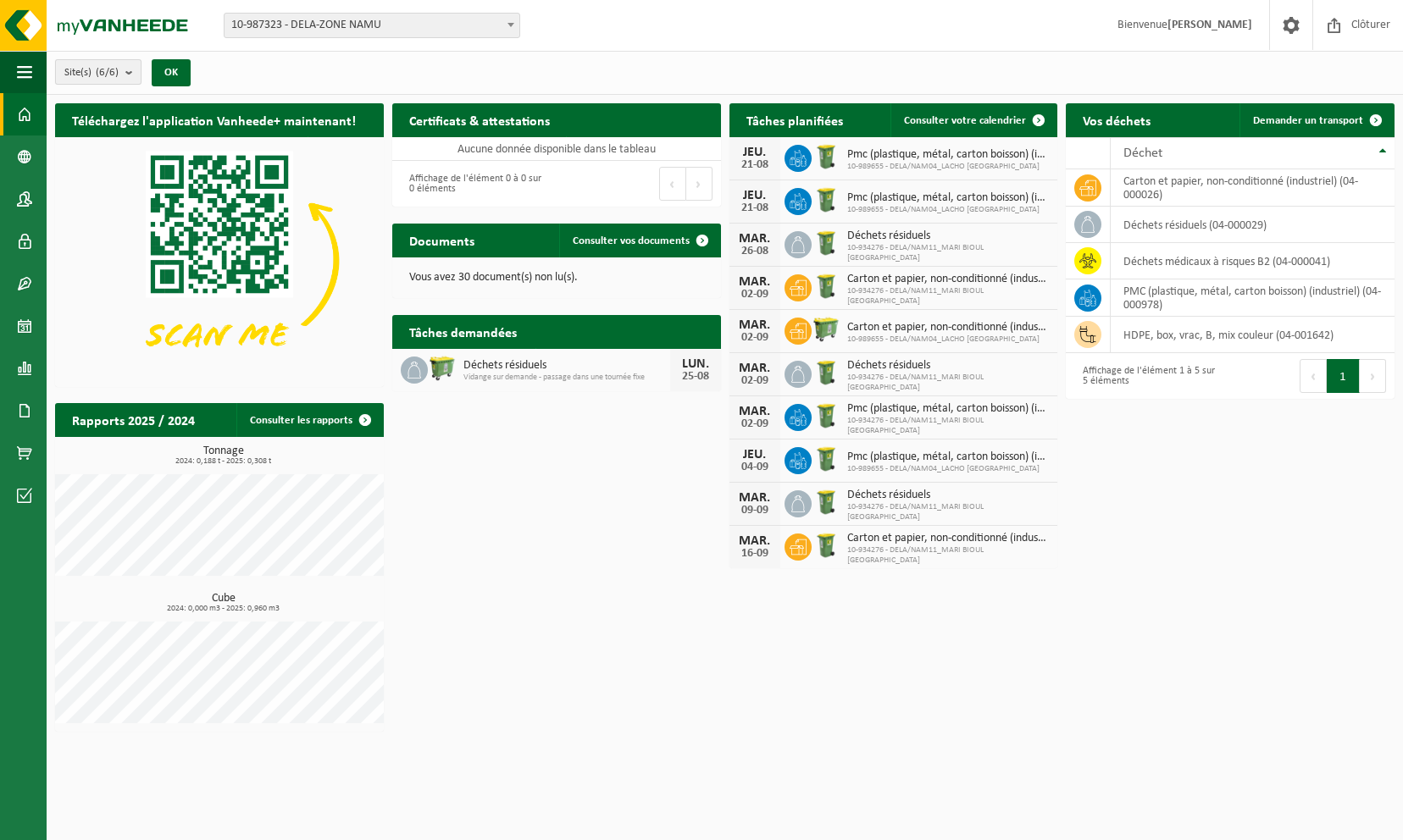
click at [116, 63] on span "Site(s) (6/6)" at bounding box center [91, 73] width 54 height 26
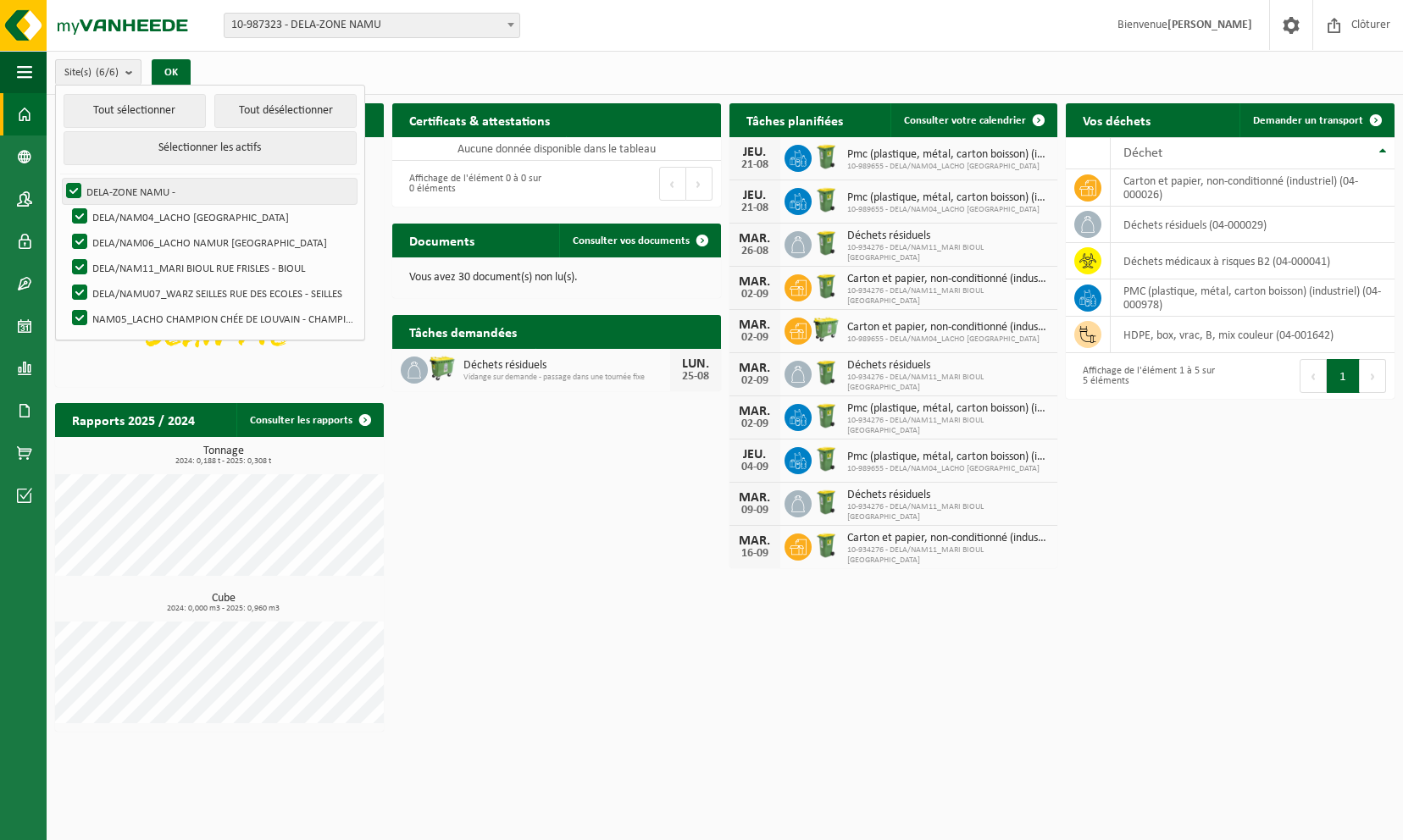
click at [72, 179] on label "DELA-ZONE NAMU -" at bounding box center [209, 192] width 294 height 26
click at [60, 178] on input "DELA-ZONE NAMU -" at bounding box center [59, 178] width 1 height 1
checkbox input "false"
click at [75, 209] on label "DELA/NAM04_LACHO [GEOGRAPHIC_DATA]" at bounding box center [212, 217] width 288 height 26
click at [66, 204] on input "DELA/NAM04_LACHO [GEOGRAPHIC_DATA]" at bounding box center [65, 204] width 1 height 1
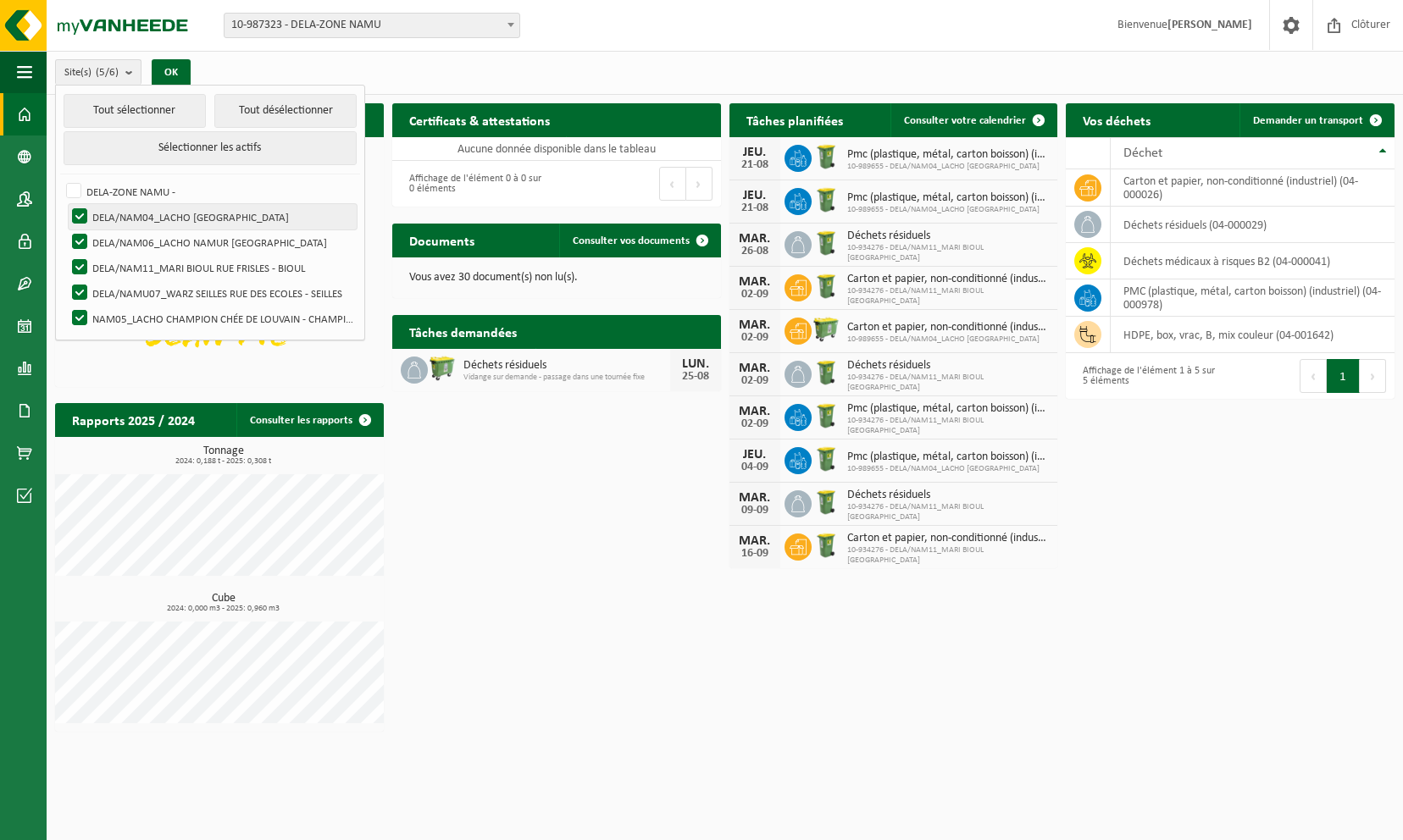
checkbox input "false"
drag, startPoint x: 75, startPoint y: 209, endPoint x: 190, endPoint y: 166, distance: 122.8
click at [190, 166] on li "Tout sélectionner Tout désélectionner Sélectionner les actifs" at bounding box center [210, 134] width 300 height 80
click at [79, 258] on label "DELA/NAM11_MARI BIOUL RUE FRISLES - BIOUL" at bounding box center [212, 268] width 288 height 26
click at [66, 255] on input "DELA/NAM11_MARI BIOUL RUE FRISLES - BIOUL" at bounding box center [65, 254] width 1 height 1
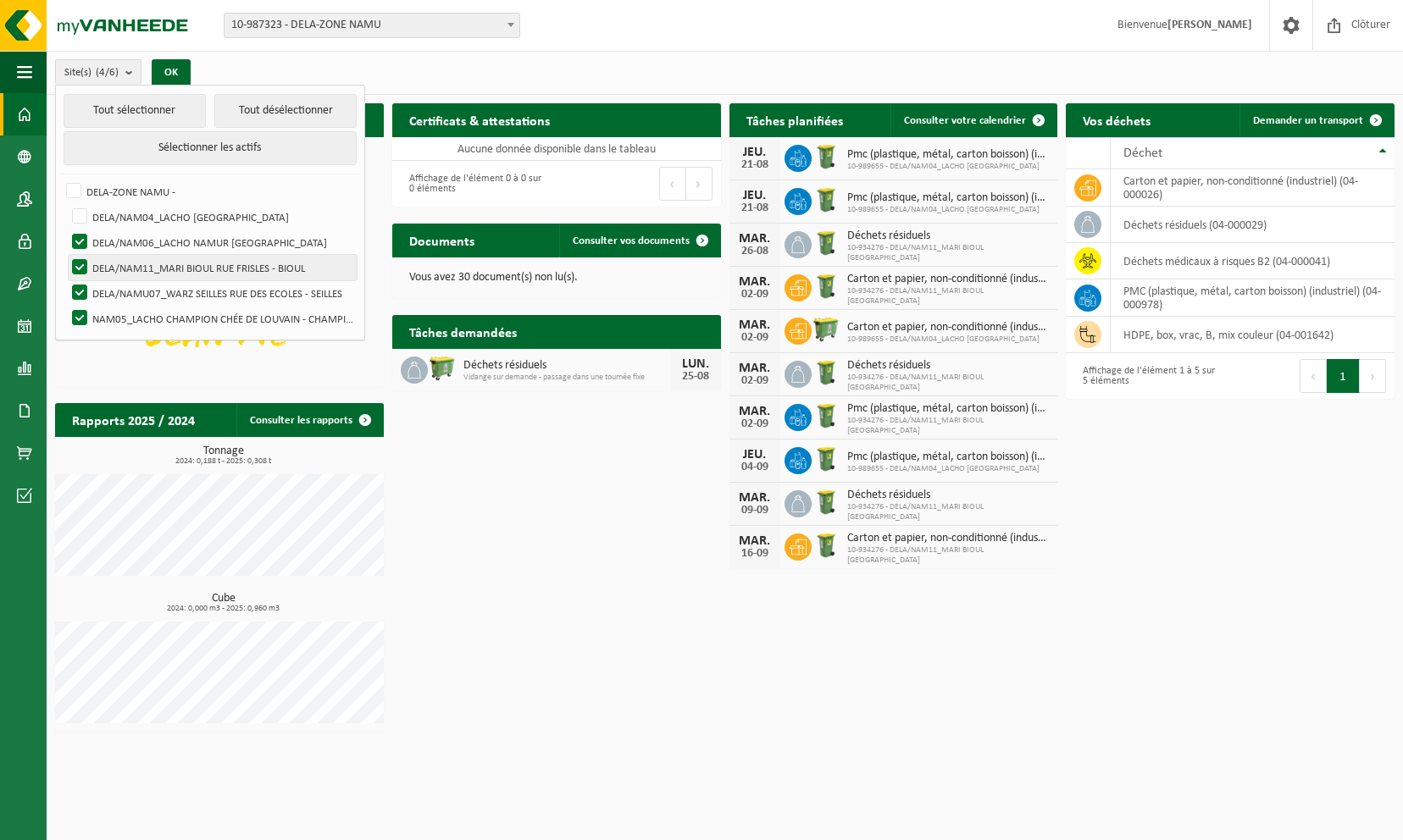
checkbox input "false"
click at [81, 287] on label "DELA/NAMU07_WARZ SEILLES RUE DES ECOLES - SEILLES" at bounding box center [212, 293] width 288 height 26
click at [66, 280] on input "DELA/NAMU07_WARZ SEILLES RUE DES ECOLES - SEILLES" at bounding box center [65, 280] width 1 height 1
checkbox input "false"
click at [83, 312] on label "NAM05_LACHO CHAMPION CHÉE DE LOUVAIN - CHAMPION" at bounding box center [212, 319] width 288 height 26
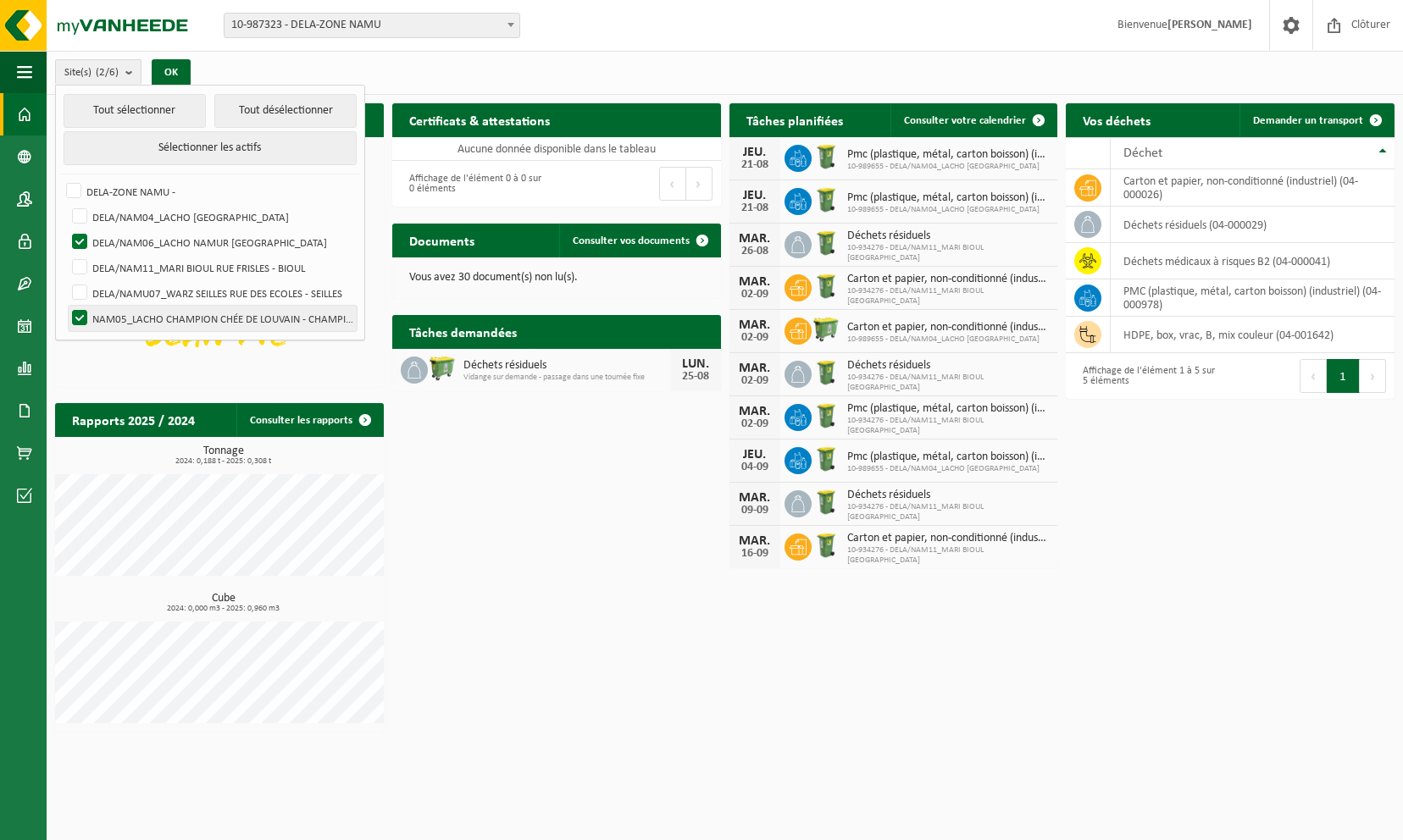
click at [66, 306] on input "NAM05_LACHO CHAMPION CHÉE DE LOUVAIN - CHAMPION" at bounding box center [65, 305] width 1 height 1
checkbox input "false"
click at [172, 78] on button "OK" at bounding box center [171, 72] width 39 height 27
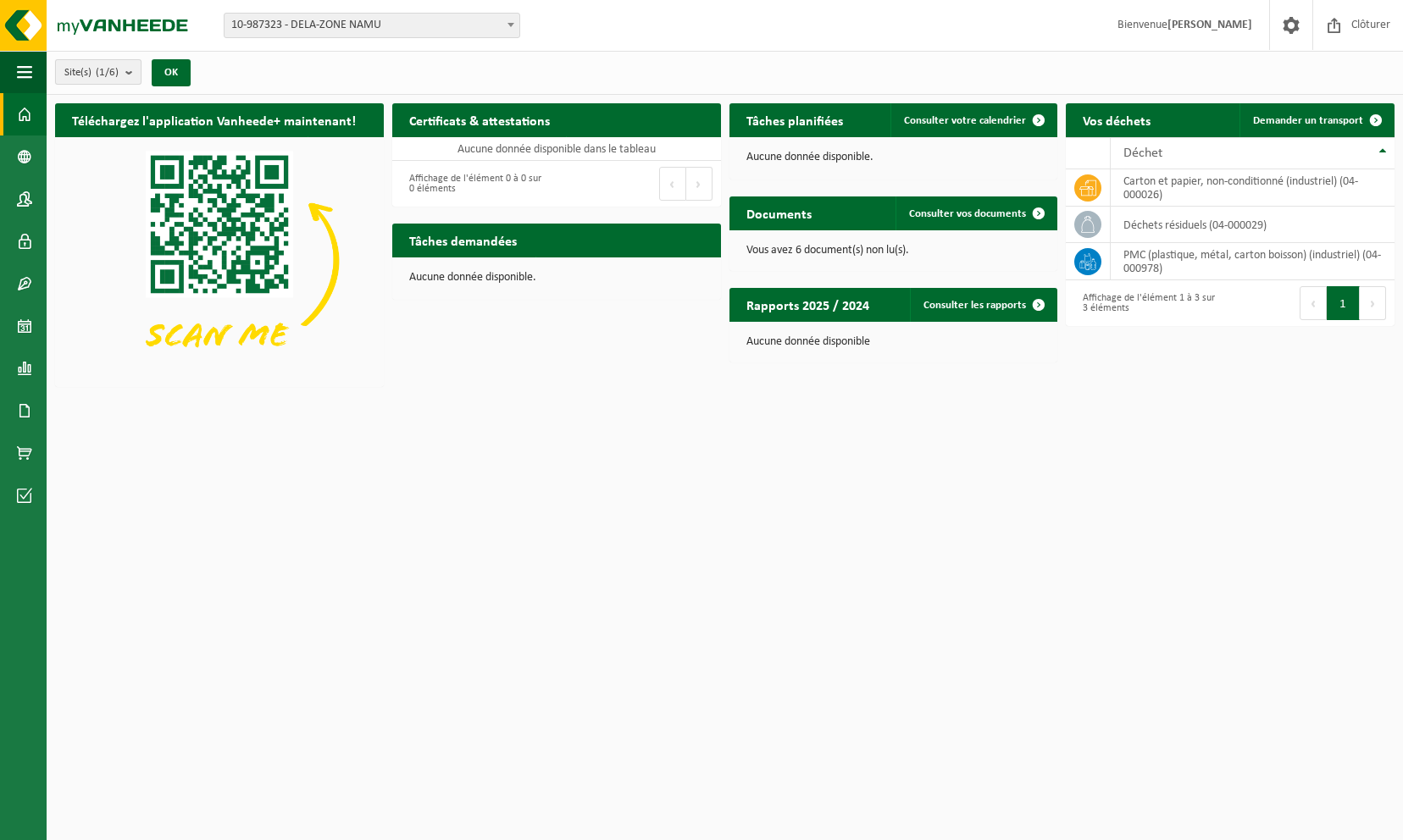
click at [131, 70] on b "submit" at bounding box center [133, 72] width 16 height 24
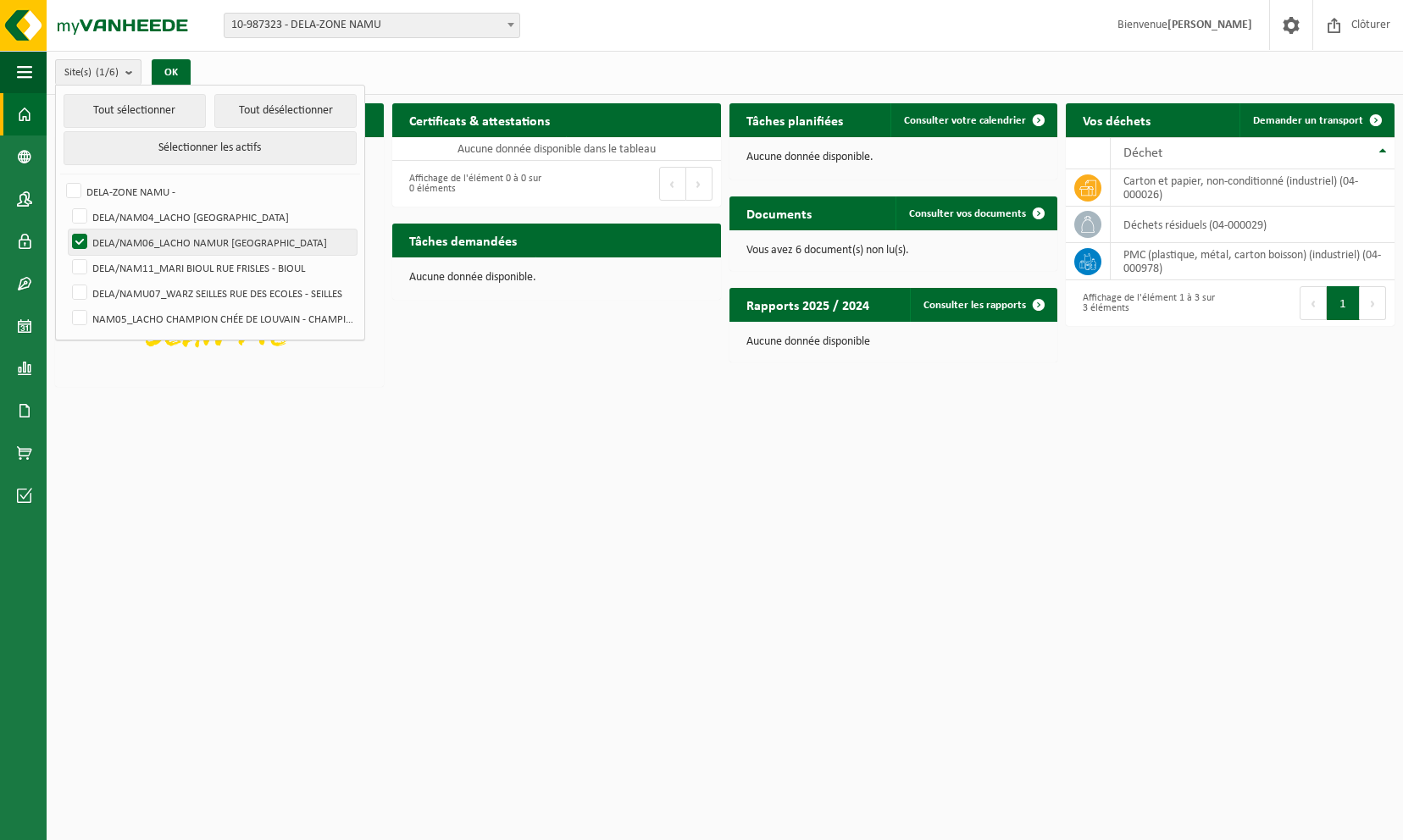
click at [76, 240] on label "DELA/NAM06_LACHO NAMUR RUE DU BELVÉDÈRE - NAMUR" at bounding box center [212, 242] width 288 height 26
click at [66, 229] on input "DELA/NAM06_LACHO NAMUR RUE DU BELVÉDÈRE - NAMUR" at bounding box center [65, 228] width 1 height 1
checkbox input "false"
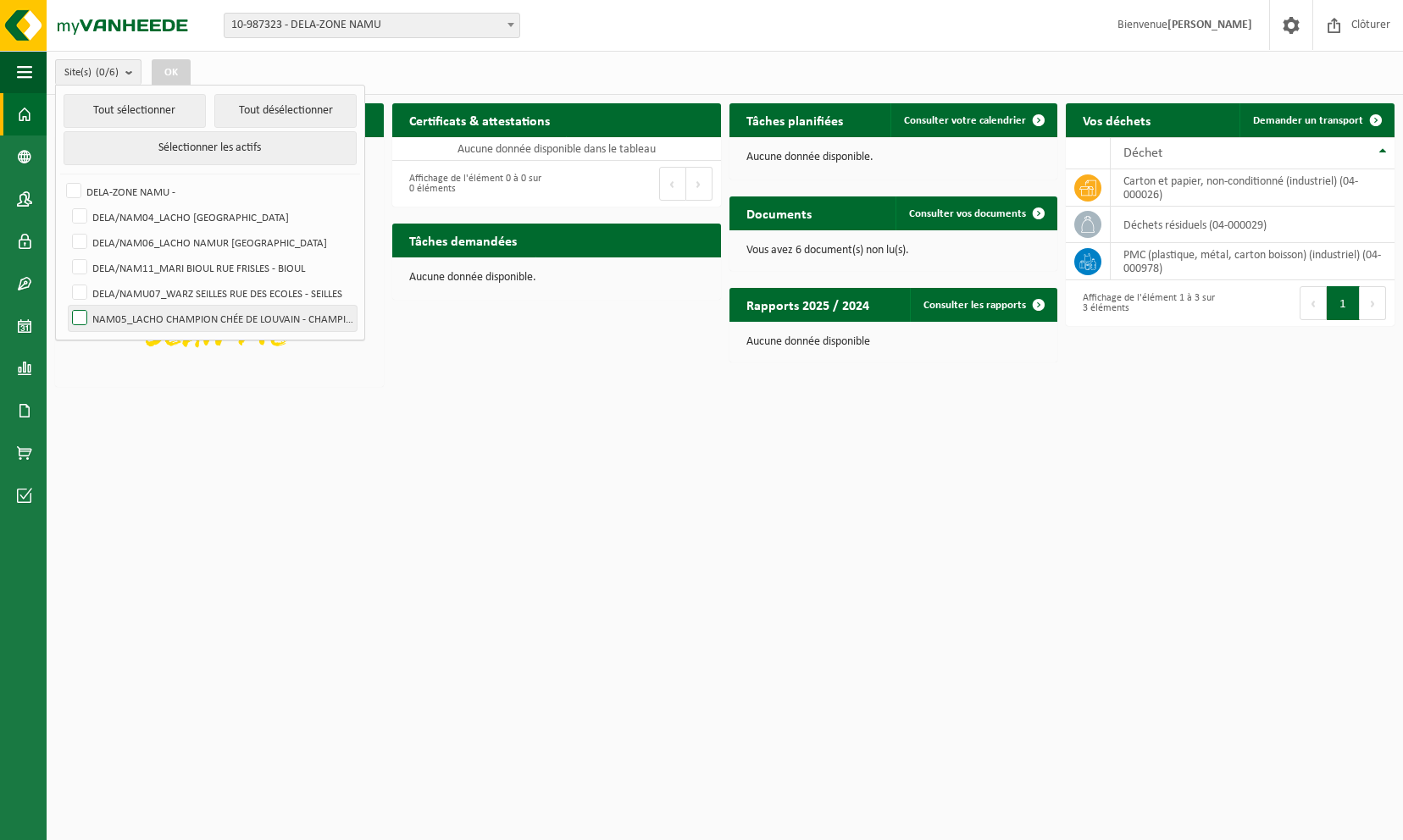
click at [81, 318] on label "NAM05_LACHO CHAMPION CHÉE DE LOUVAIN - CHAMPION" at bounding box center [212, 319] width 288 height 26
click at [66, 306] on input "NAM05_LACHO CHAMPION CHÉE DE LOUVAIN - CHAMPION" at bounding box center [65, 305] width 1 height 1
checkbox input "true"
click at [175, 66] on button "OK" at bounding box center [171, 72] width 39 height 27
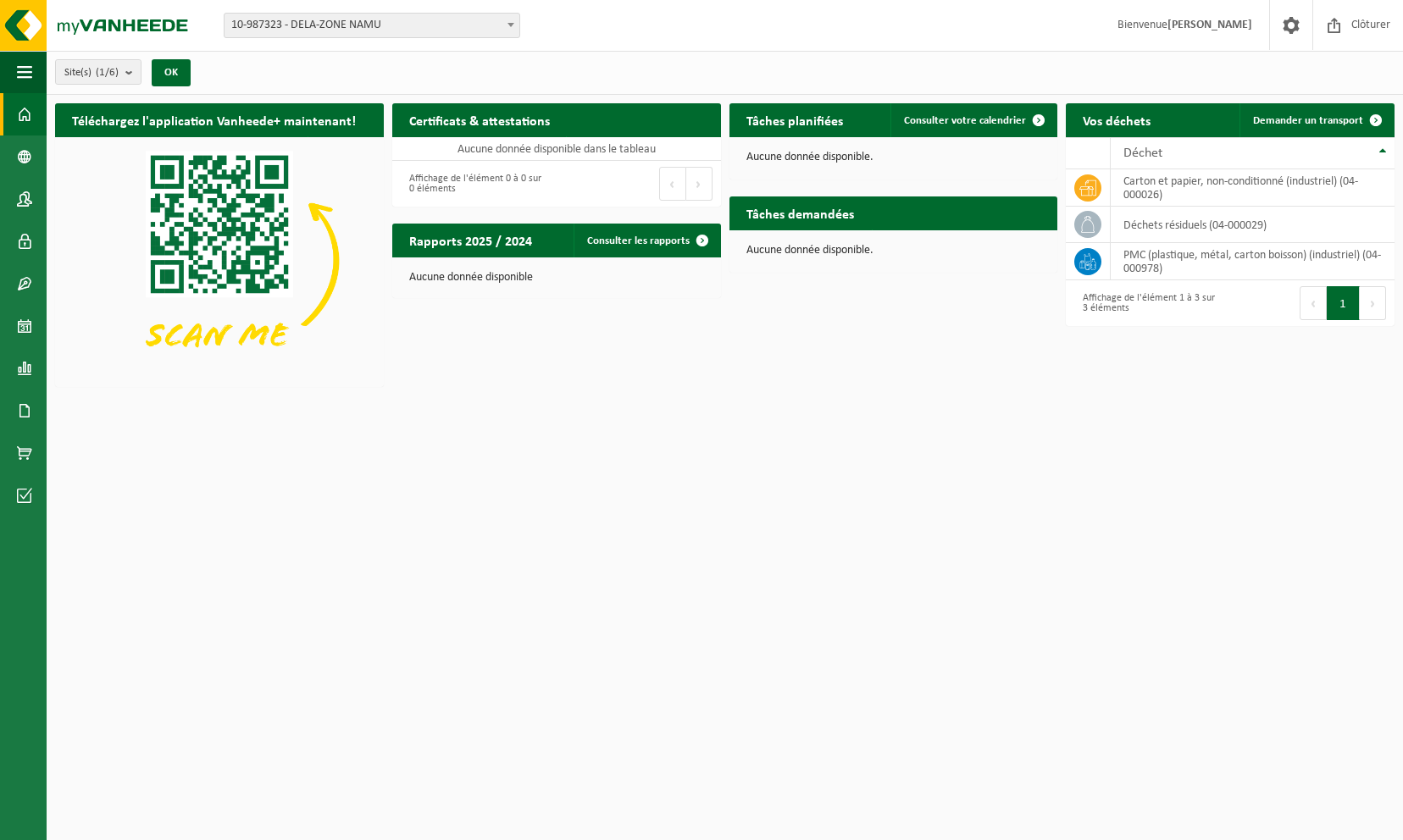
click at [775, 155] on p "Aucune donnée disponible." at bounding box center [894, 158] width 295 height 12
click at [923, 119] on span "Consulter votre calendrier" at bounding box center [965, 121] width 122 height 11
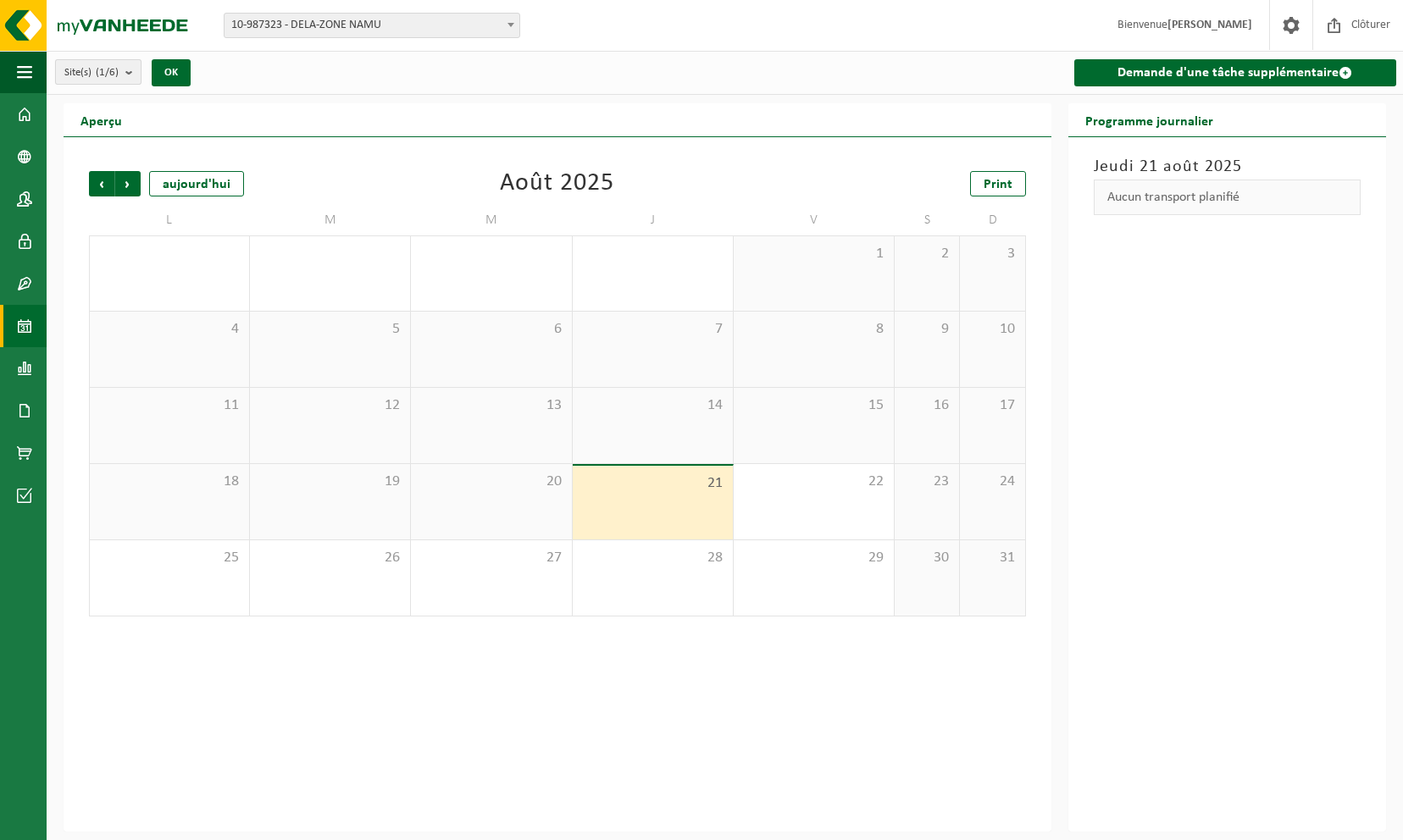
click at [121, 70] on button "Site(s) (1/6)" at bounding box center [99, 72] width 87 height 26
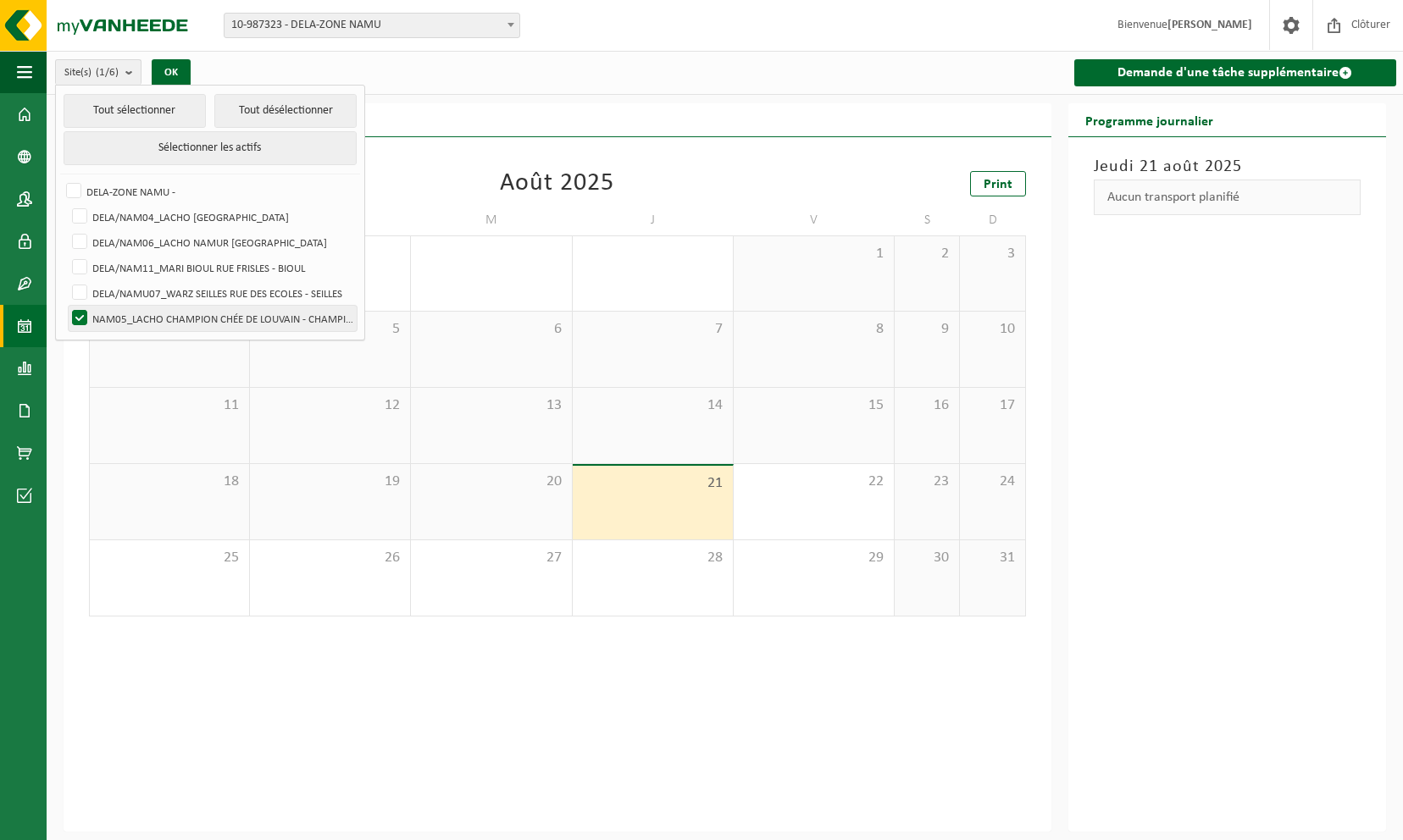
click at [73, 316] on label "NAM05_LACHO CHAMPION CHÉE DE LOUVAIN - CHAMPION" at bounding box center [212, 319] width 288 height 26
click at [66, 306] on input "NAM05_LACHO CHAMPION CHÉE DE LOUVAIN - CHAMPION" at bounding box center [65, 305] width 1 height 1
checkbox input "false"
click at [219, 67] on div "Site(s) (0/6) Tout sélectionner Tout désélectionner Sélectionner les actifs DEL…" at bounding box center [216, 73] width 339 height 37
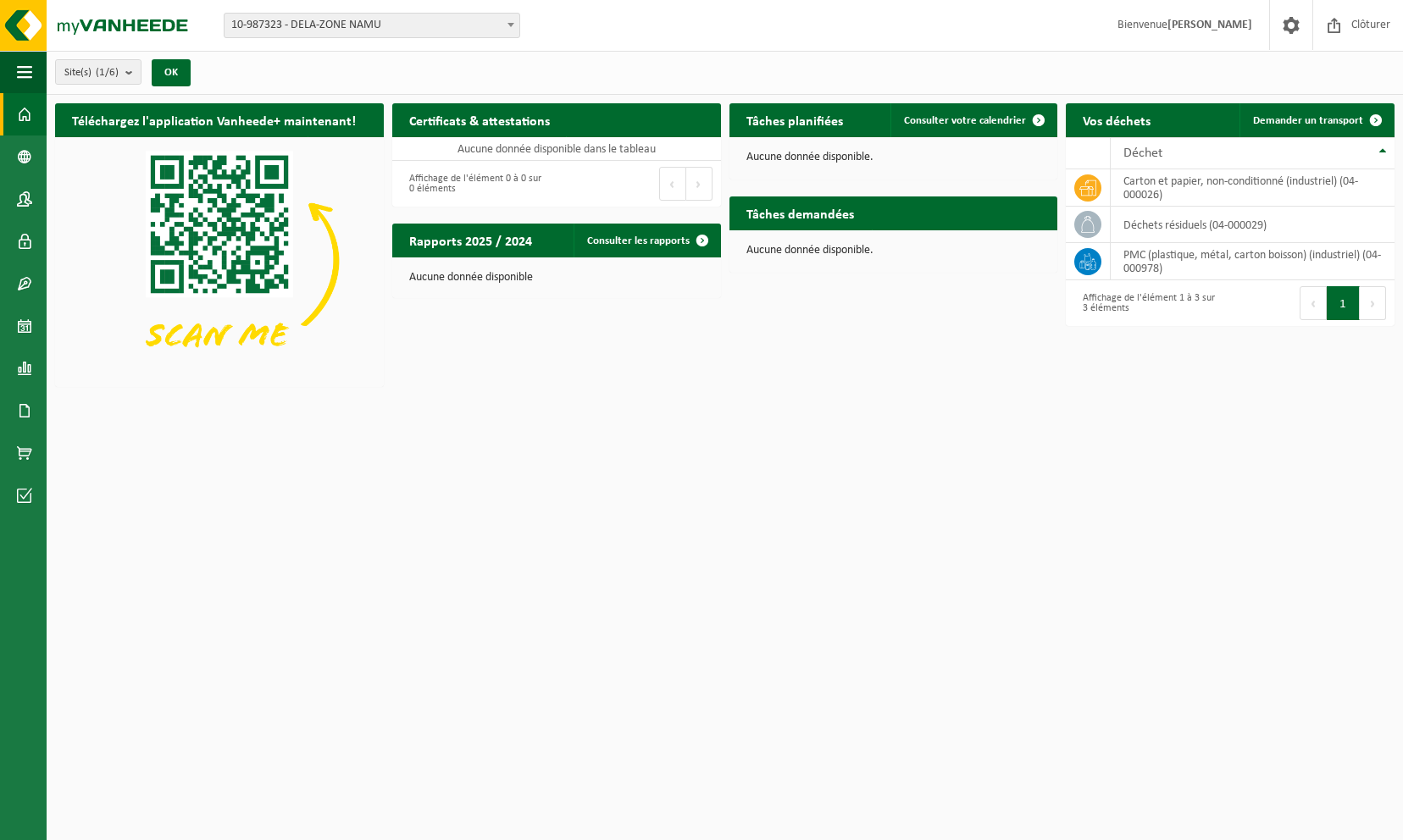
click at [246, 591] on html "Site: 10-987323 - DELA-ZONE NAMU 10-989655 - DELA/NAM04_LACHO [GEOGRAPHIC_DATA]…" at bounding box center [701, 420] width 1403 height 840
click at [31, 78] on span "button" at bounding box center [24, 72] width 16 height 42
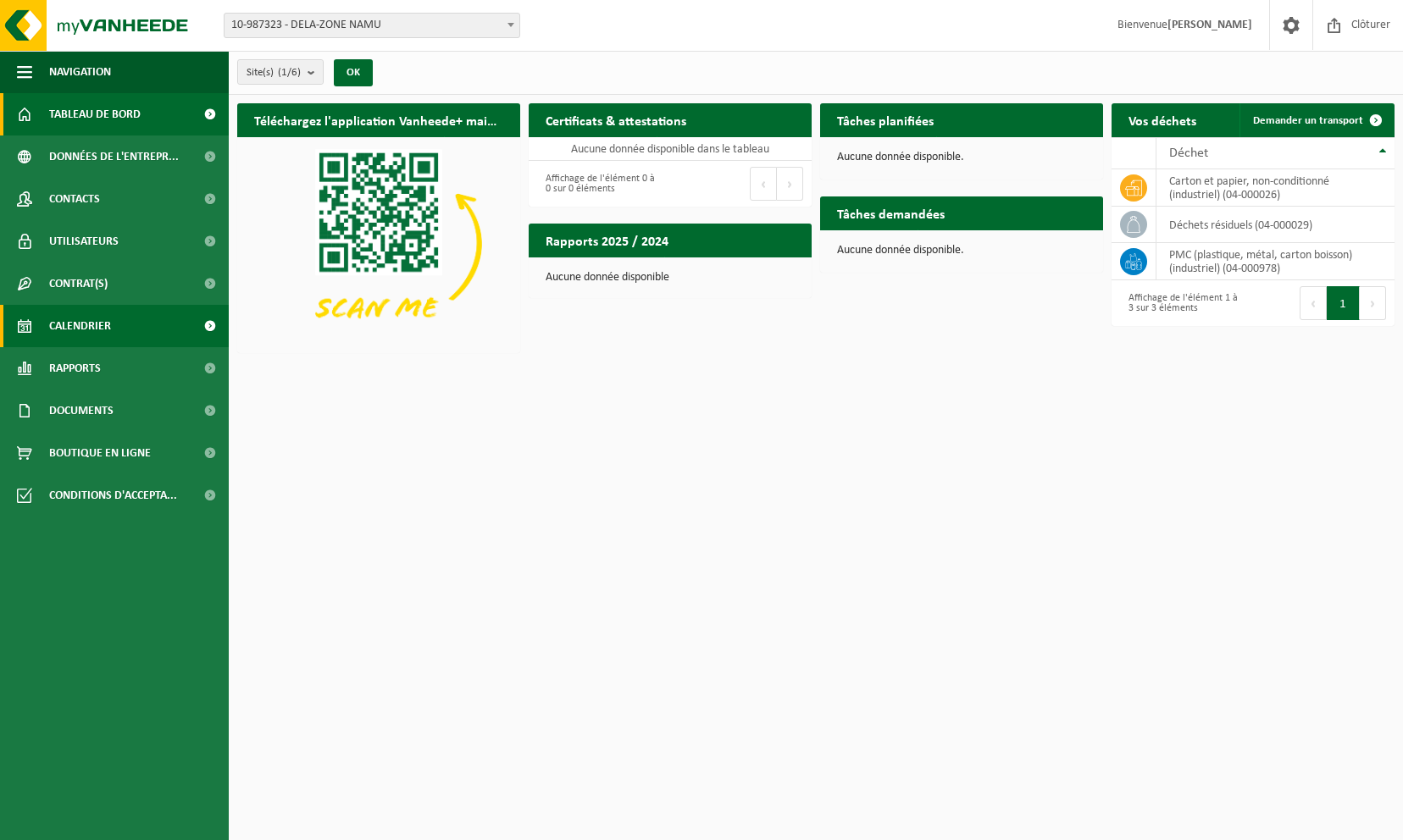
click at [111, 319] on link "Calendrier" at bounding box center [114, 326] width 228 height 42
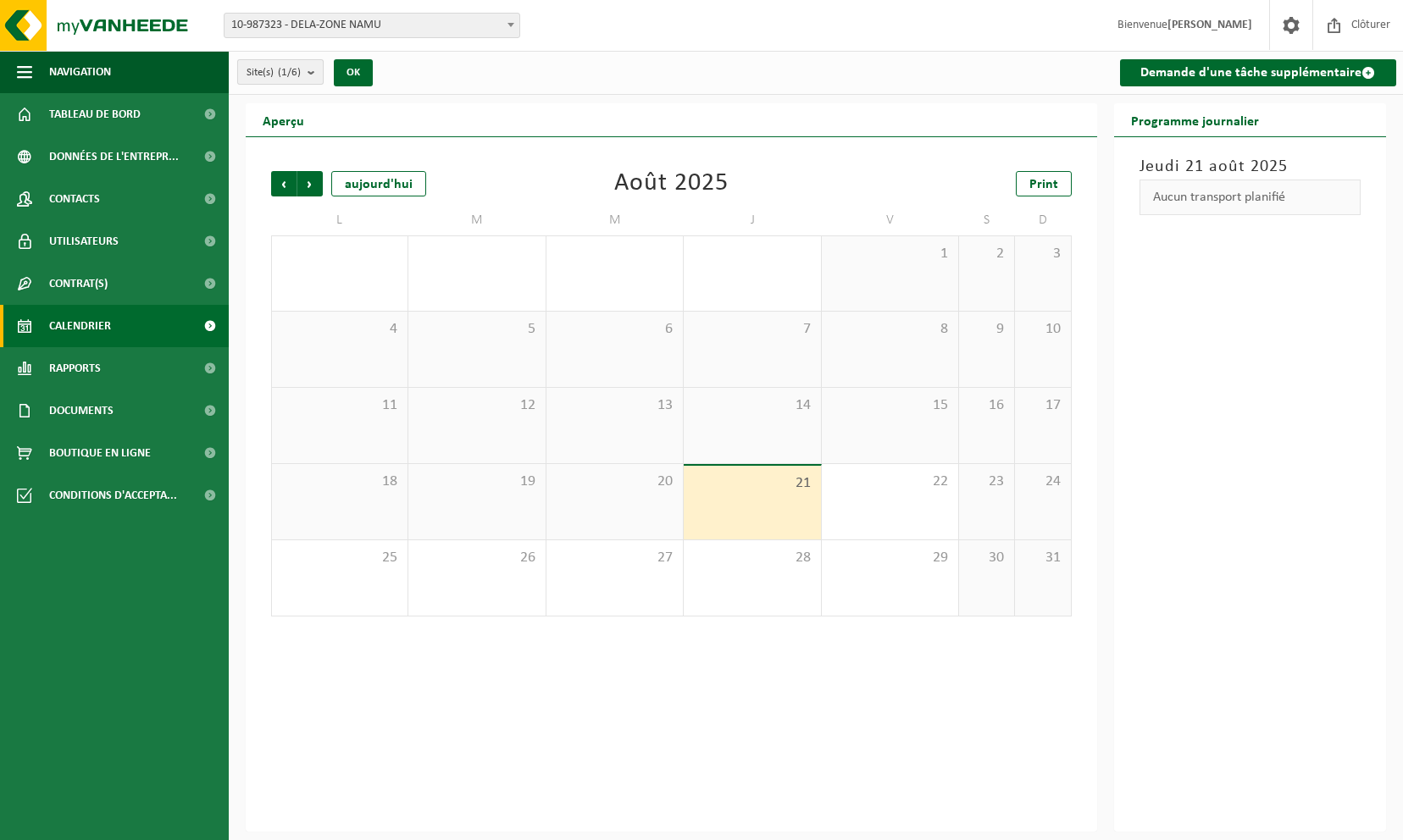
click at [302, 71] on button "Site(s) (1/6)" at bounding box center [281, 72] width 87 height 26
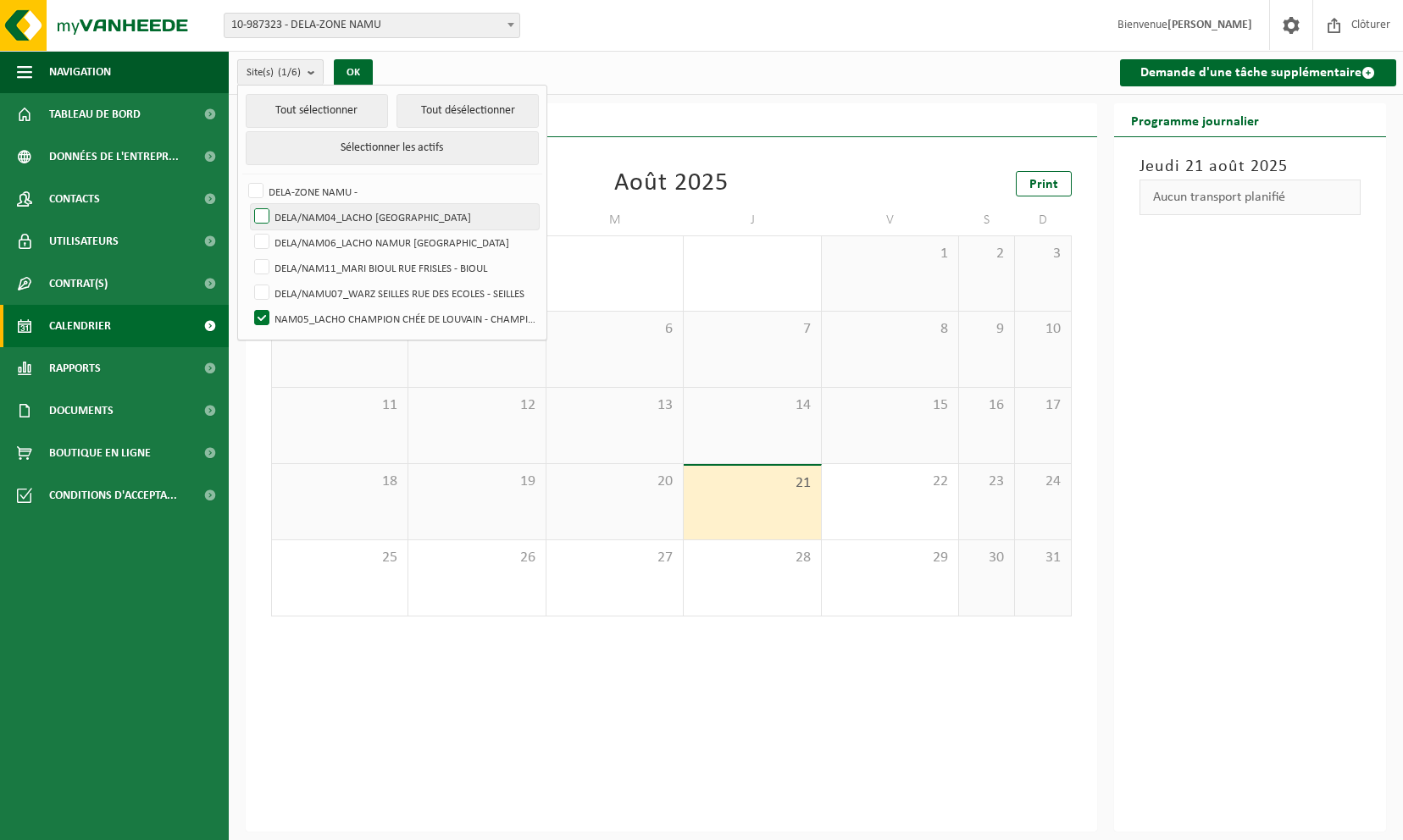
click at [259, 211] on label "DELA/NAM04_LACHO JAMBES AVENUE DU CAMP - JAMBES" at bounding box center [394, 217] width 288 height 26
click at [248, 204] on input "DELA/NAM04_LACHO JAMBES AVENUE DU CAMP - JAMBES" at bounding box center [248, 204] width 1 height 1
checkbox input "true"
click at [263, 306] on label "NAM05_LACHO CHAMPION CHÉE DE LOUVAIN - CHAMPION" at bounding box center [394, 319] width 288 height 26
click at [248, 306] on input "NAM05_LACHO CHAMPION CHÉE DE LOUVAIN - CHAMPION" at bounding box center [248, 305] width 1 height 1
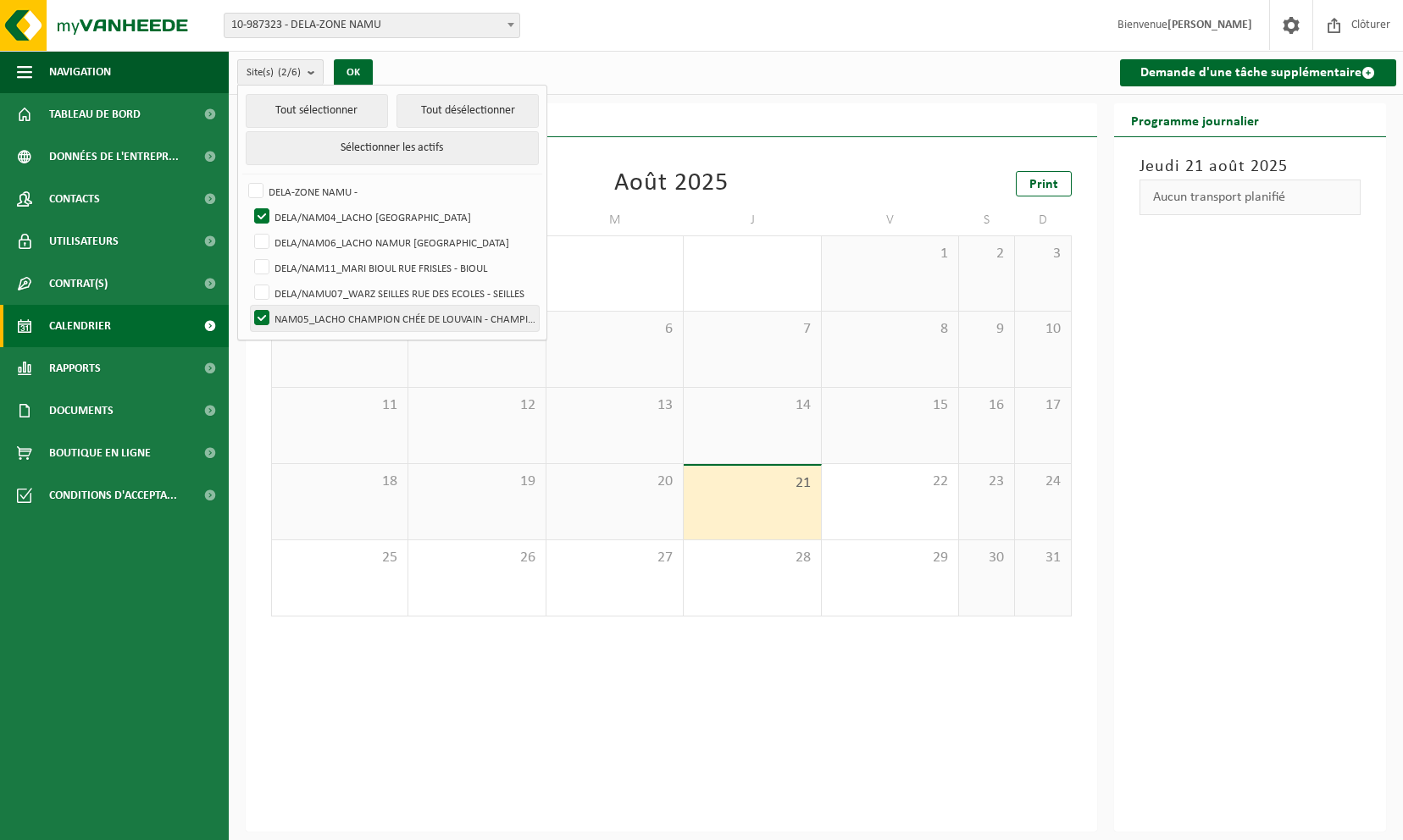
checkbox input "false"
click at [357, 55] on div "Site(s) (1/6) Tout sélectionner Tout désélectionner Sélectionner les actifs DEL…" at bounding box center [375, 73] width 294 height 37
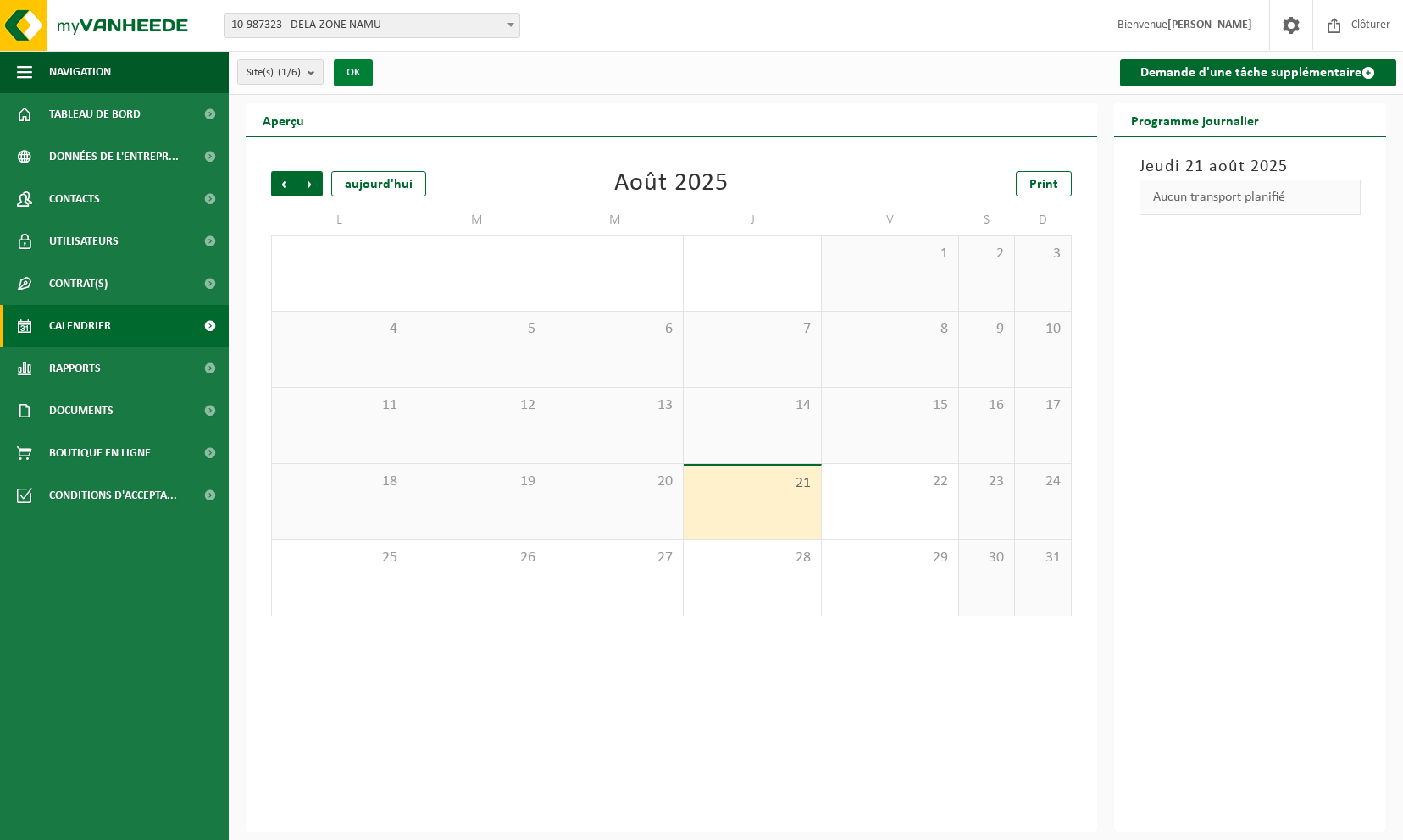
click at [357, 64] on button "OK" at bounding box center [353, 72] width 39 height 27
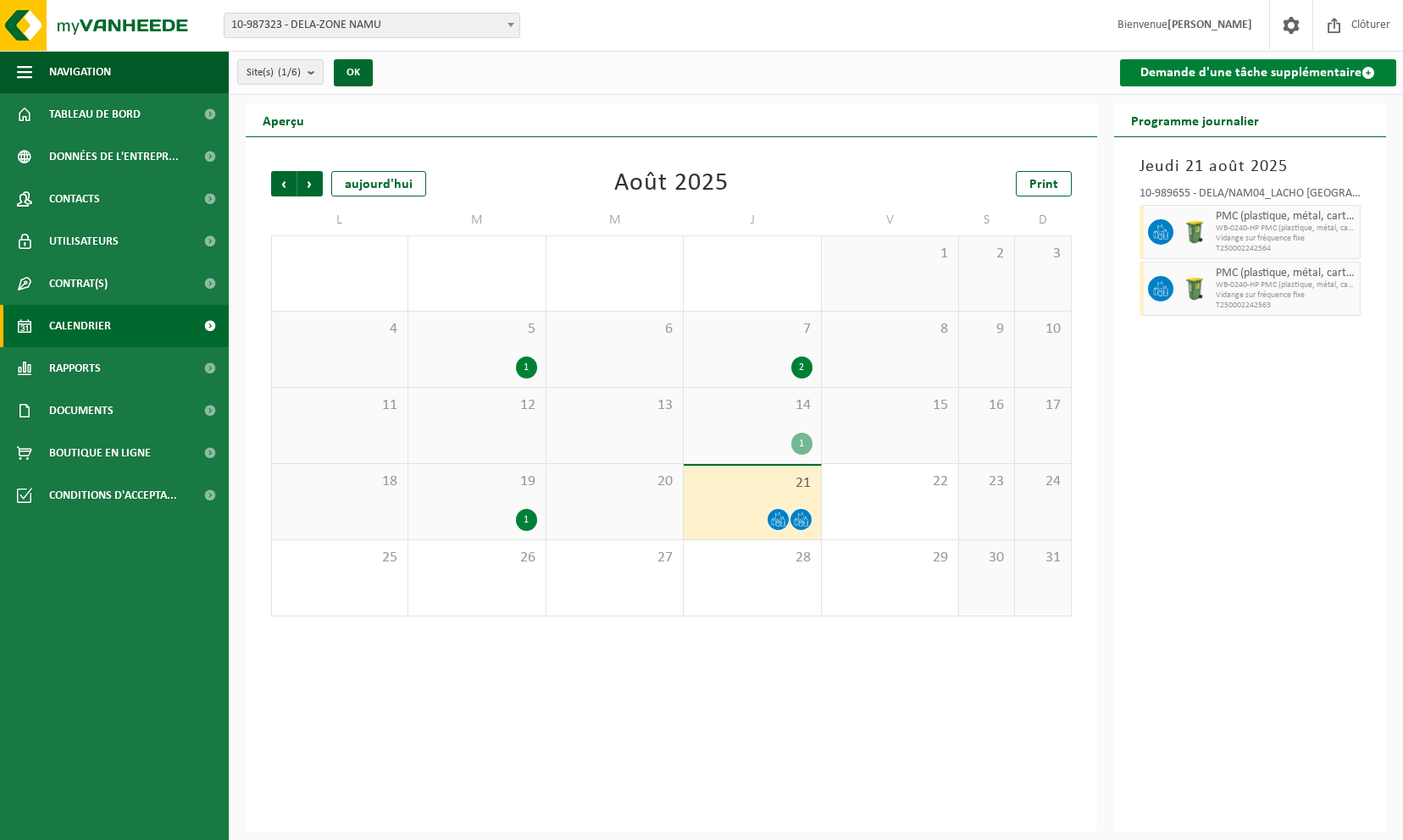
click at [1373, 72] on span at bounding box center [1368, 73] width 14 height 14
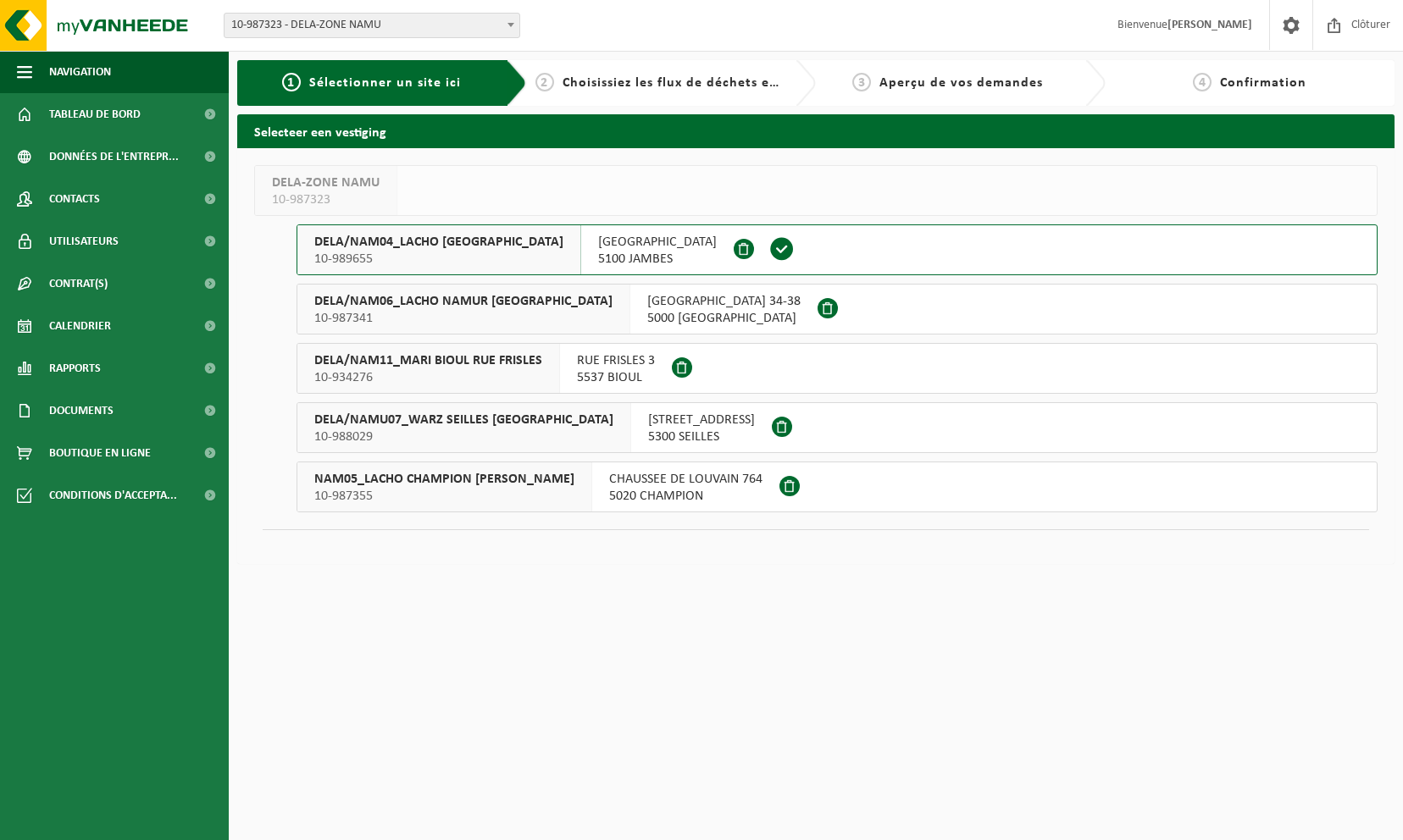
click at [375, 240] on span "DELA/NAM04_LACHO [GEOGRAPHIC_DATA]" at bounding box center [438, 242] width 249 height 17
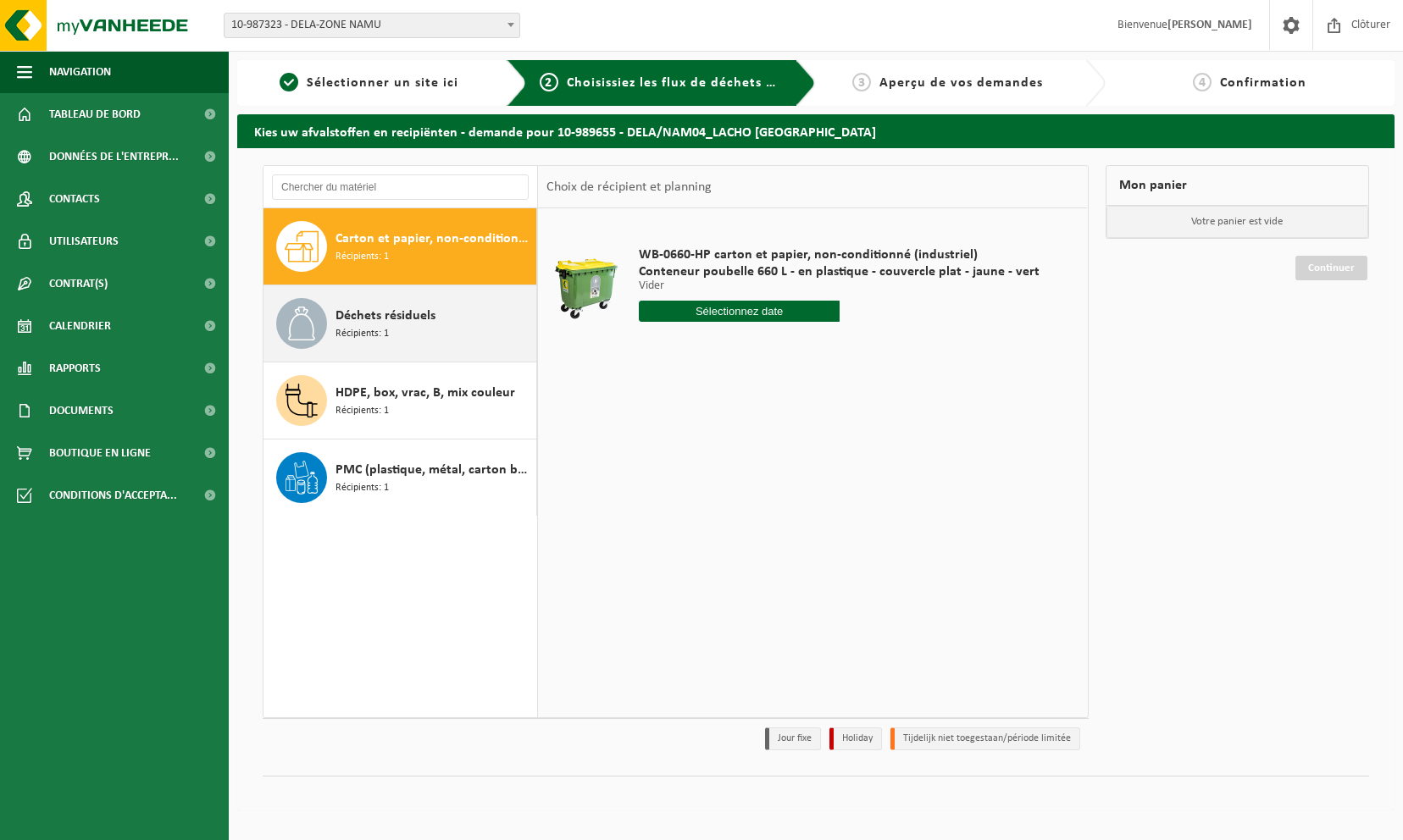
click at [379, 317] on span "Déchets résiduels" at bounding box center [385, 316] width 100 height 20
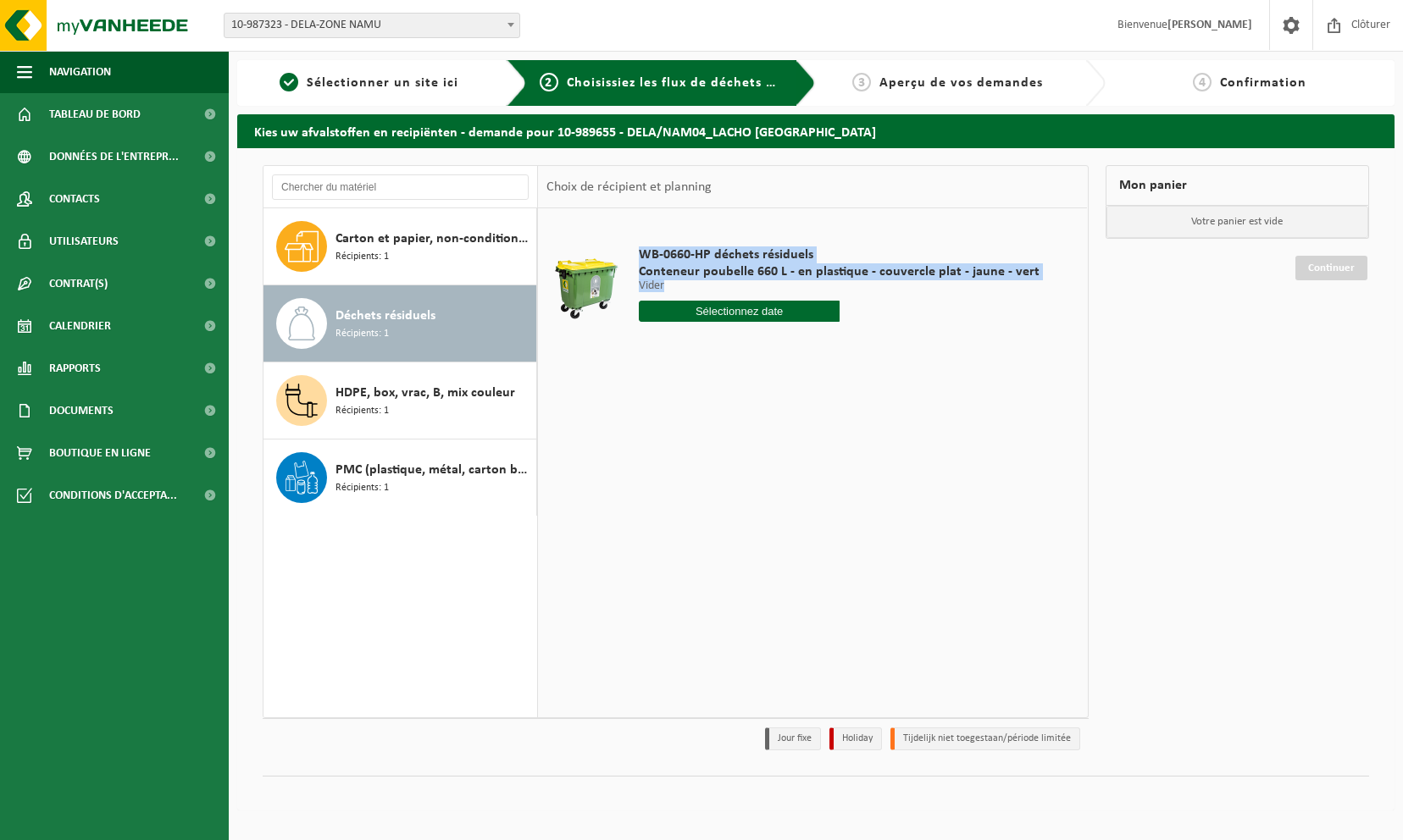
drag, startPoint x: 638, startPoint y: 249, endPoint x: 1003, endPoint y: 290, distance: 367.3
click at [1003, 290] on div "WB-0660-HP déchets résiduels Conteneur poubelle 660 L - en plastique - couvercl…" at bounding box center [838, 288] width 417 height 118
copy div "WB-0660-HP déchets résiduels Conteneur poubelle 660 L - en plastique - couvercl…"
click at [114, 281] on link "Contrat(s)" at bounding box center [114, 284] width 228 height 42
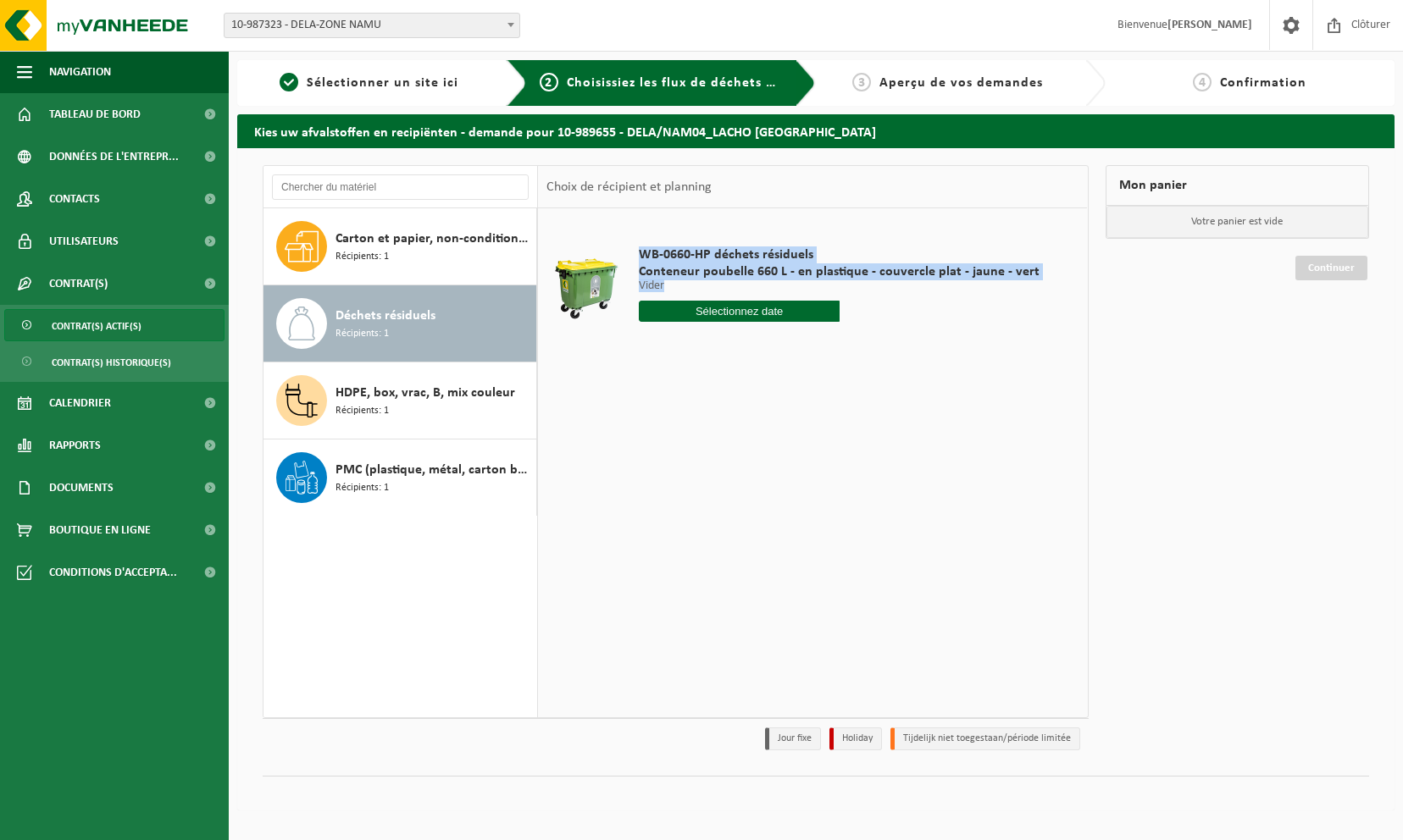
click at [118, 321] on span "Contrat(s) actif(s)" at bounding box center [96, 326] width 89 height 32
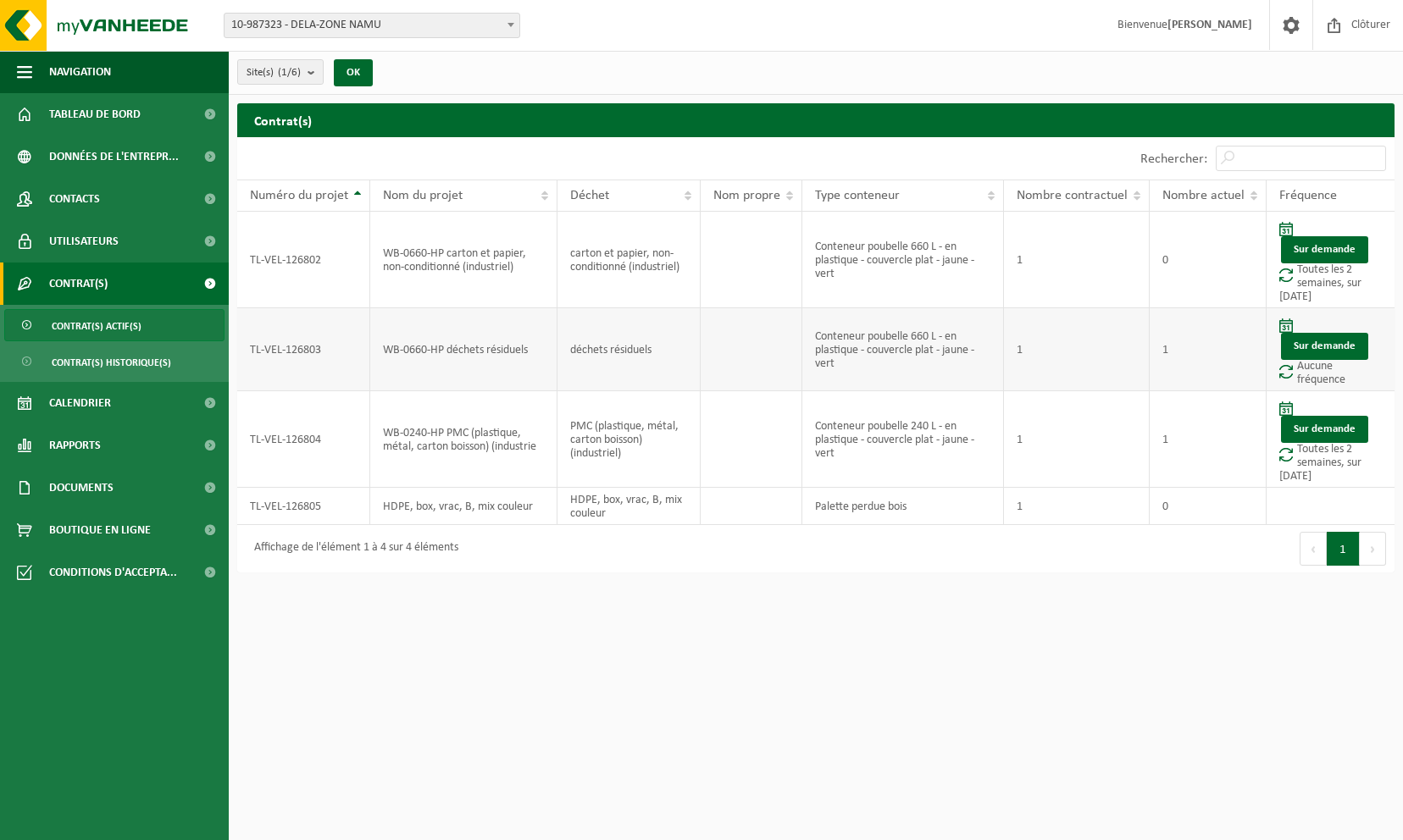
click at [1347, 376] on td "Sur demande Aucune fréquence" at bounding box center [1330, 350] width 128 height 83
click at [1327, 378] on td "Sur demande Aucune fréquence" at bounding box center [1330, 350] width 128 height 83
drag, startPoint x: 248, startPoint y: 345, endPoint x: 1018, endPoint y: 347, distance: 770.0
click at [1018, 347] on tr "TL-VEL-126803 WB-0660-HP déchets résiduels déchets résiduels Conteneur poubelle…" at bounding box center [816, 350] width 1157 height 83
click at [485, 24] on span "10-987323 - DELA-ZONE NAMU" at bounding box center [372, 26] width 295 height 24
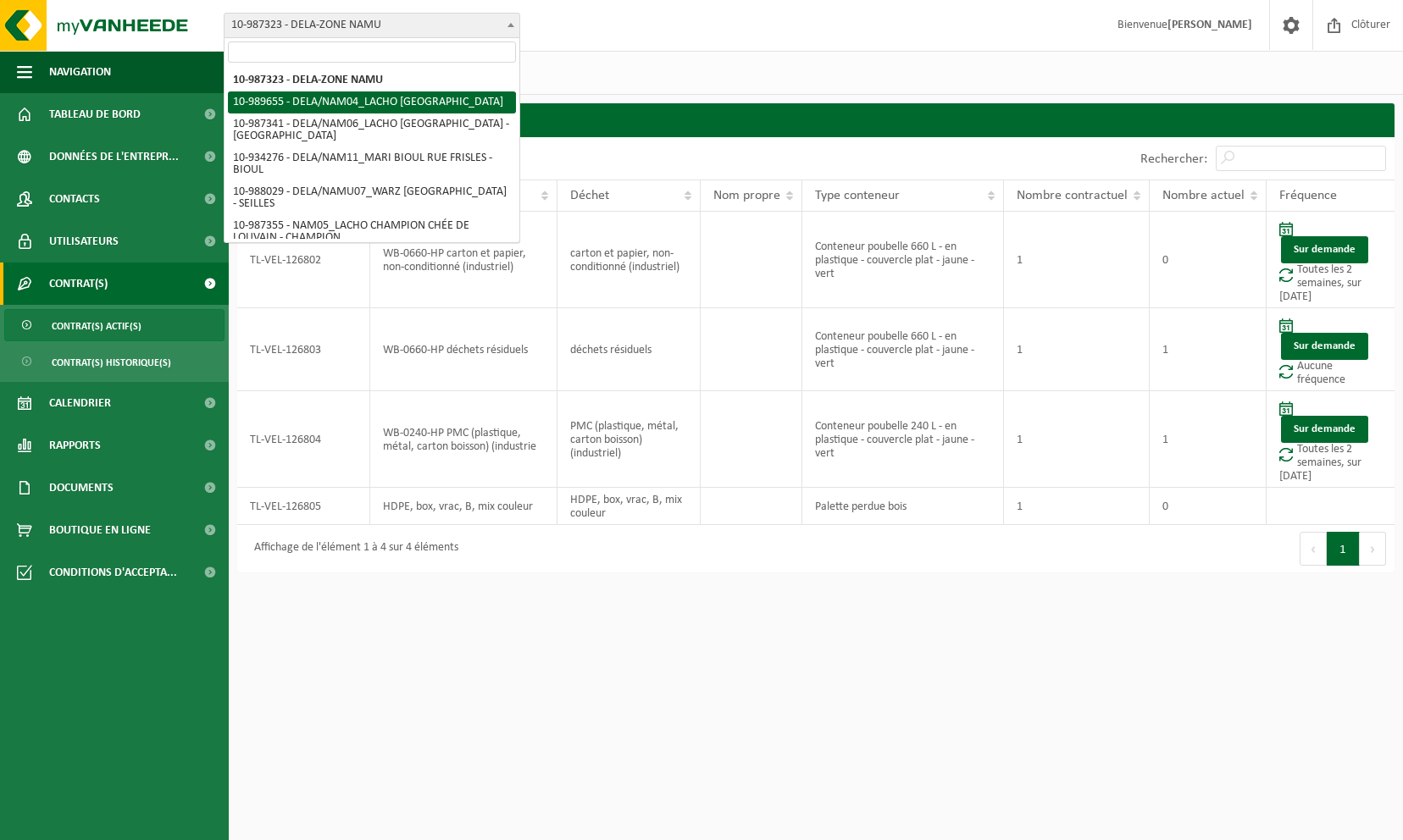
select select "168638"
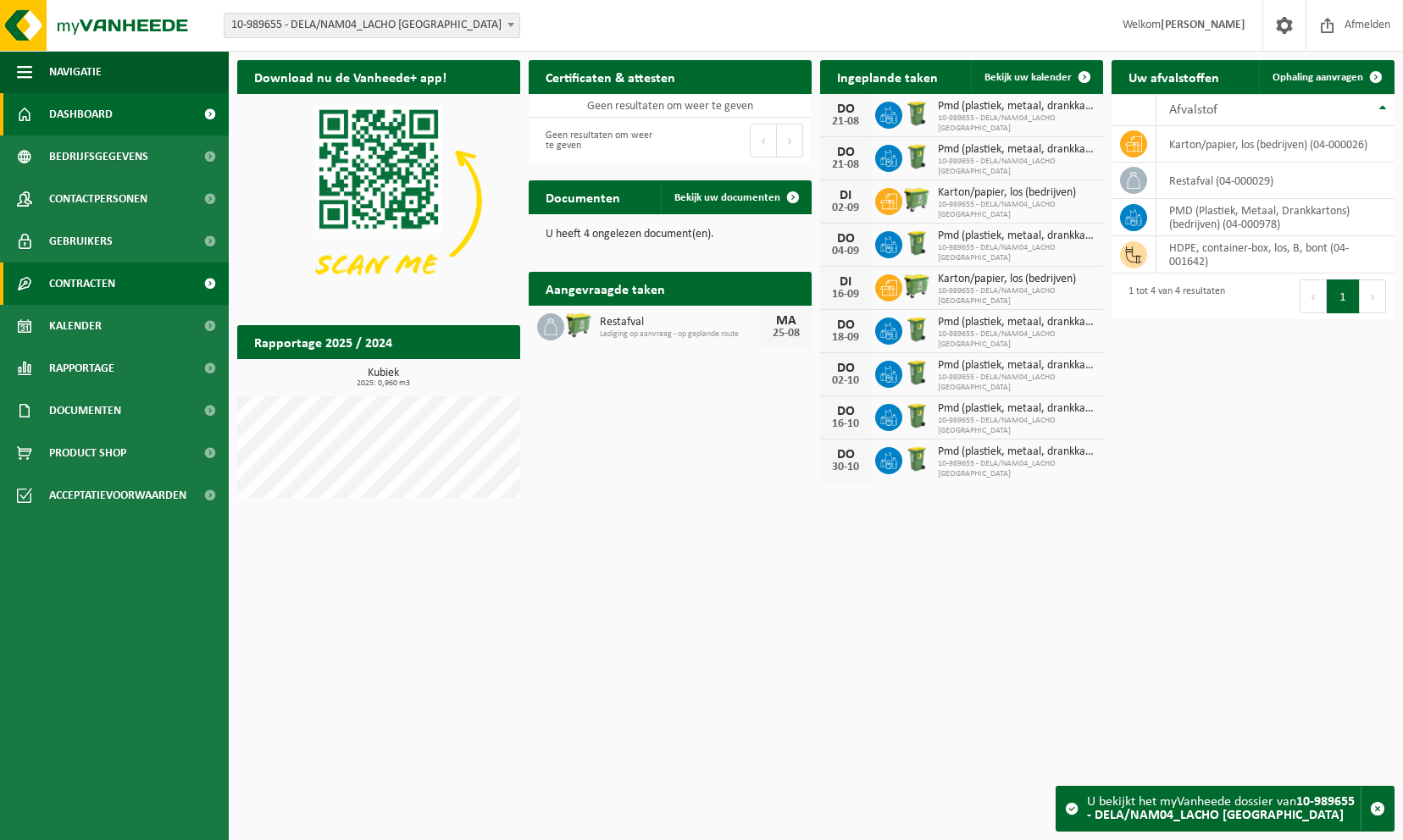
click at [93, 276] on span "Contracten" at bounding box center [82, 284] width 66 height 42
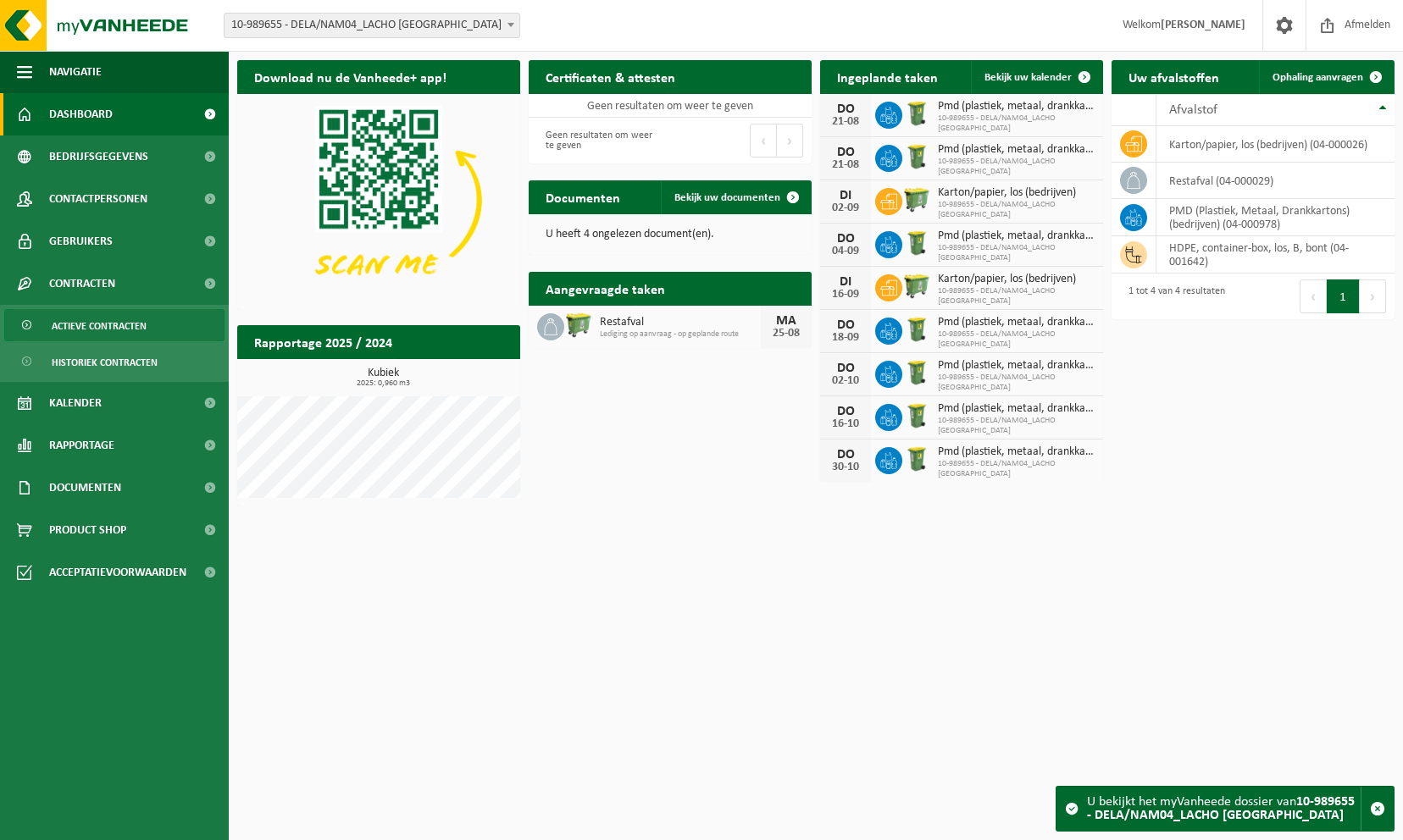
click at [103, 325] on span "Actieve contracten" at bounding box center [99, 326] width 95 height 32
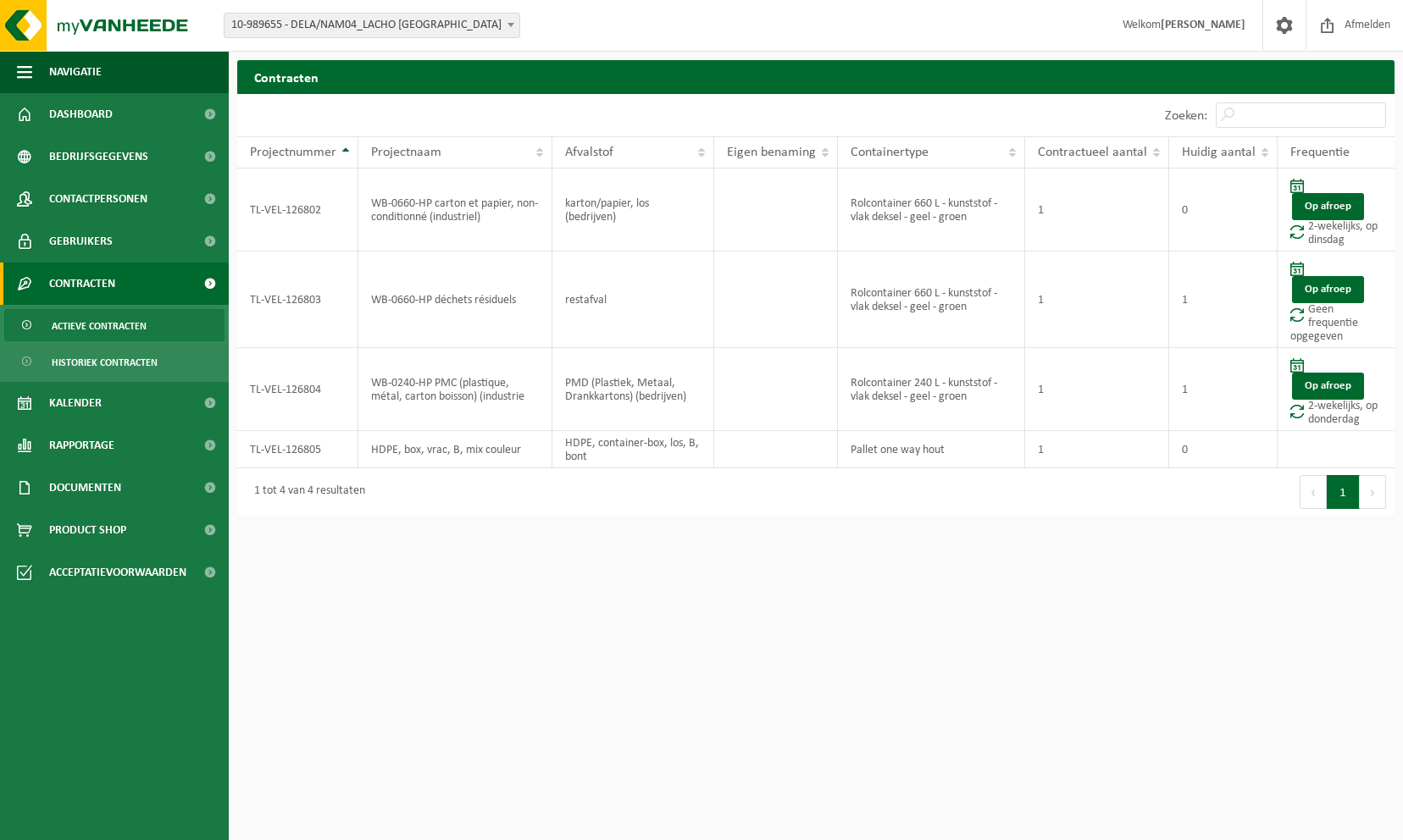
click at [1180, 22] on strong "[PERSON_NAME]" at bounding box center [1203, 25] width 85 height 13
click at [1287, 23] on span at bounding box center [1284, 25] width 26 height 50
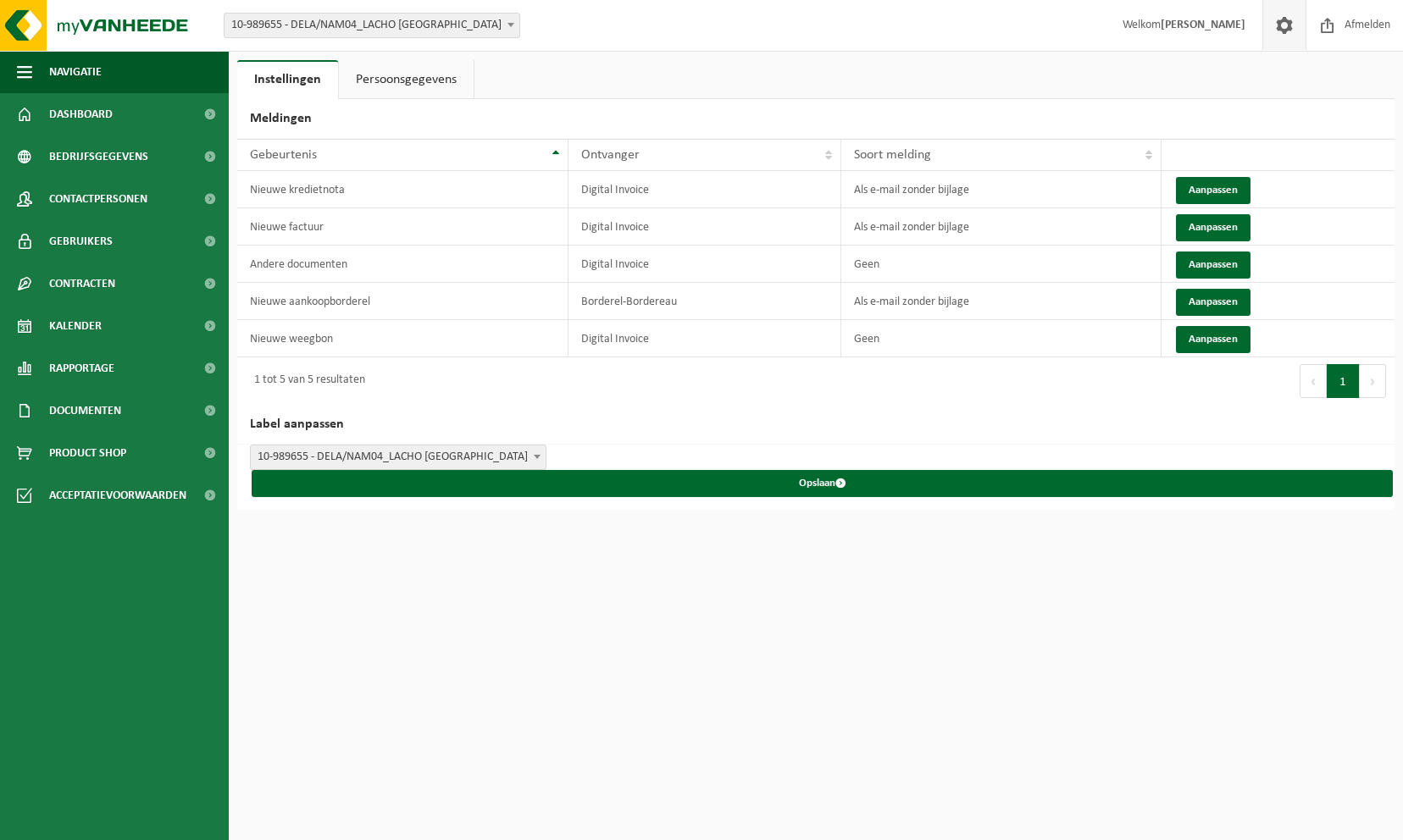
click at [1276, 27] on span at bounding box center [1284, 25] width 26 height 50
click at [1149, 20] on span "Welkom BRUNO BERNIER" at bounding box center [1184, 25] width 157 height 50
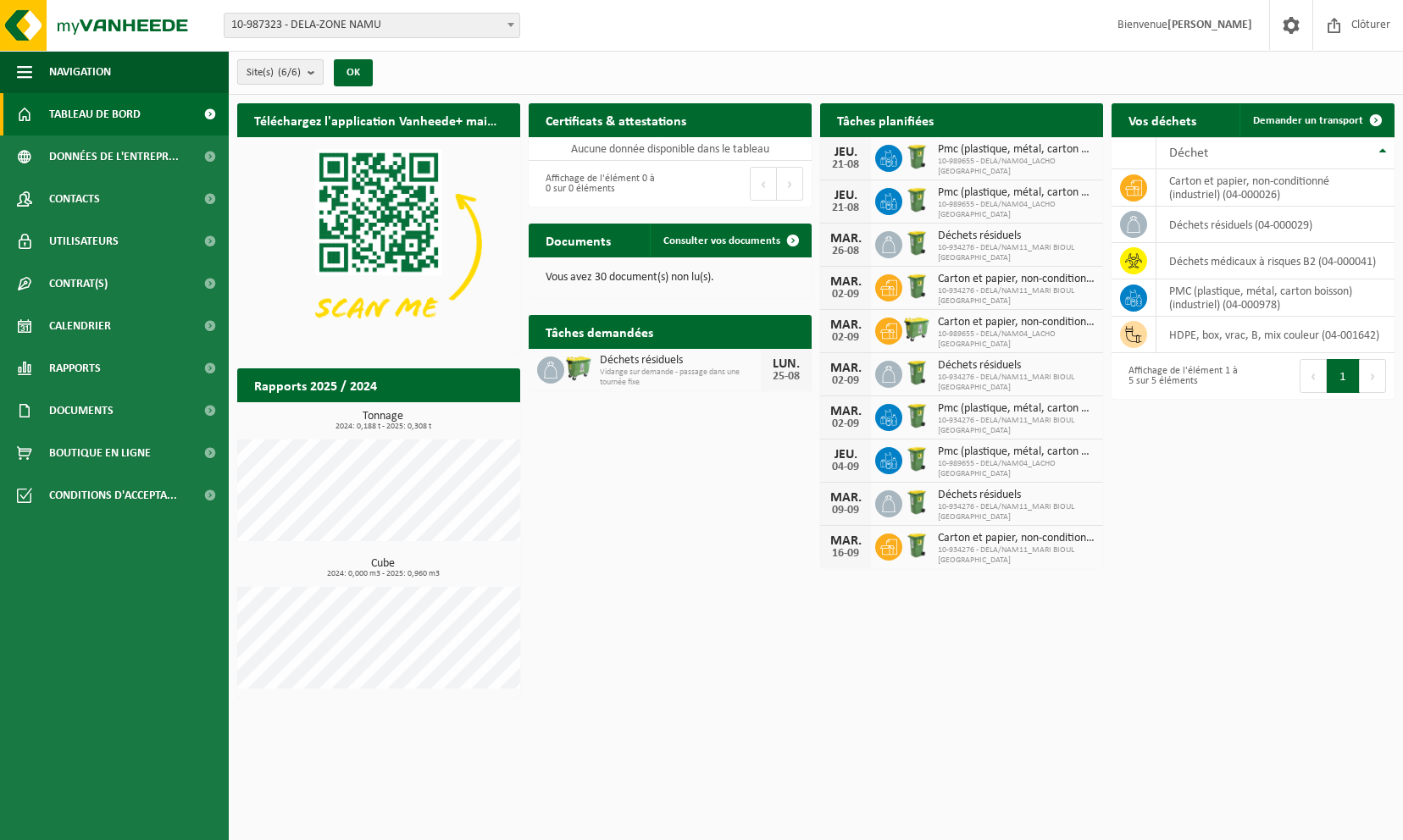
click at [312, 69] on b "submit" at bounding box center [315, 72] width 16 height 24
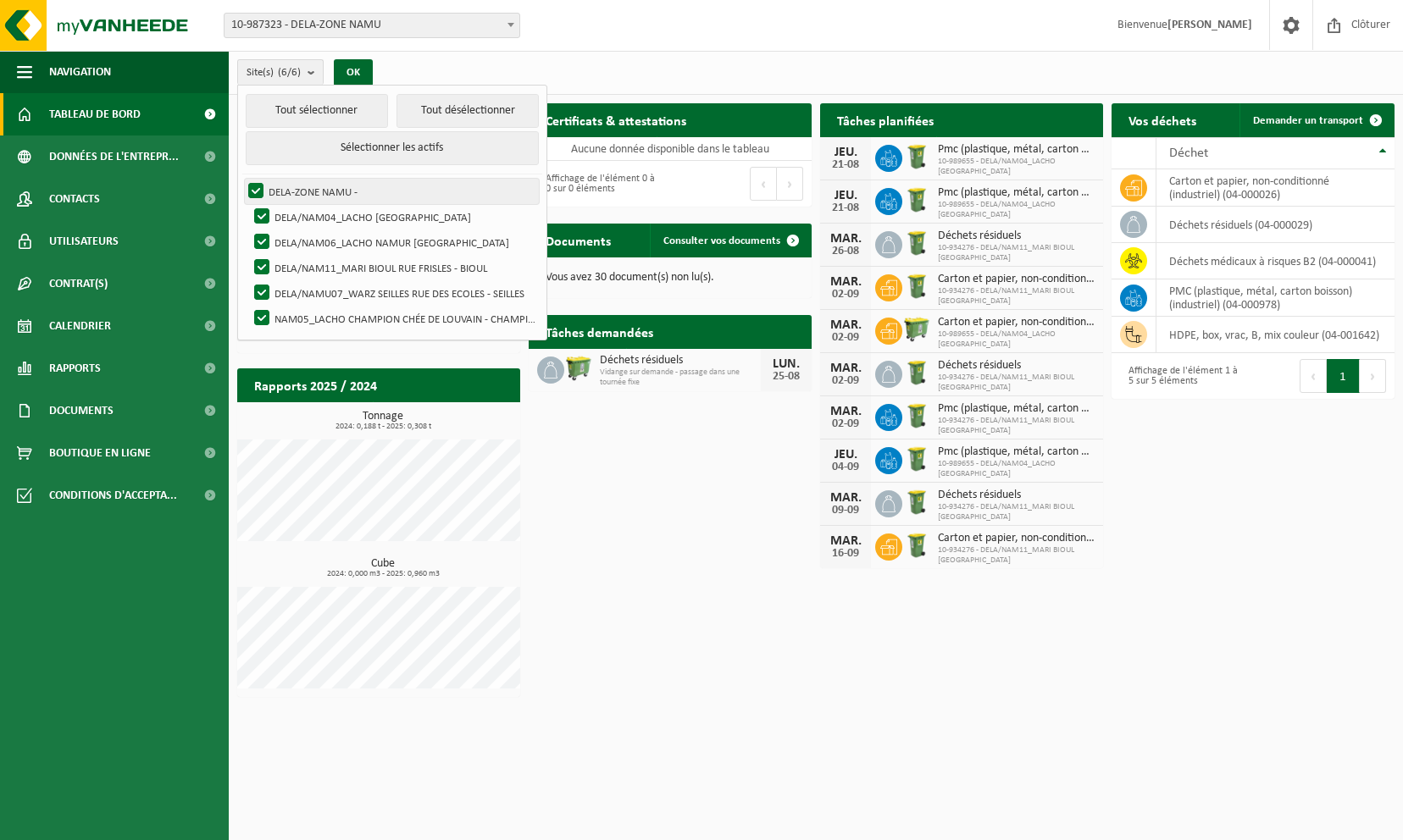
click at [258, 185] on label "DELA-ZONE NAMU -" at bounding box center [392, 192] width 294 height 26
click at [242, 179] on input "DELA-ZONE NAMU -" at bounding box center [241, 178] width 1 height 1
checkbox input "false"
click at [258, 229] on label "DELA/NAM06_LACHO NAMUR [GEOGRAPHIC_DATA]" at bounding box center [394, 242] width 288 height 26
click at [248, 229] on input "DELA/NAM06_LACHO NAMUR [GEOGRAPHIC_DATA]" at bounding box center [248, 228] width 1 height 1
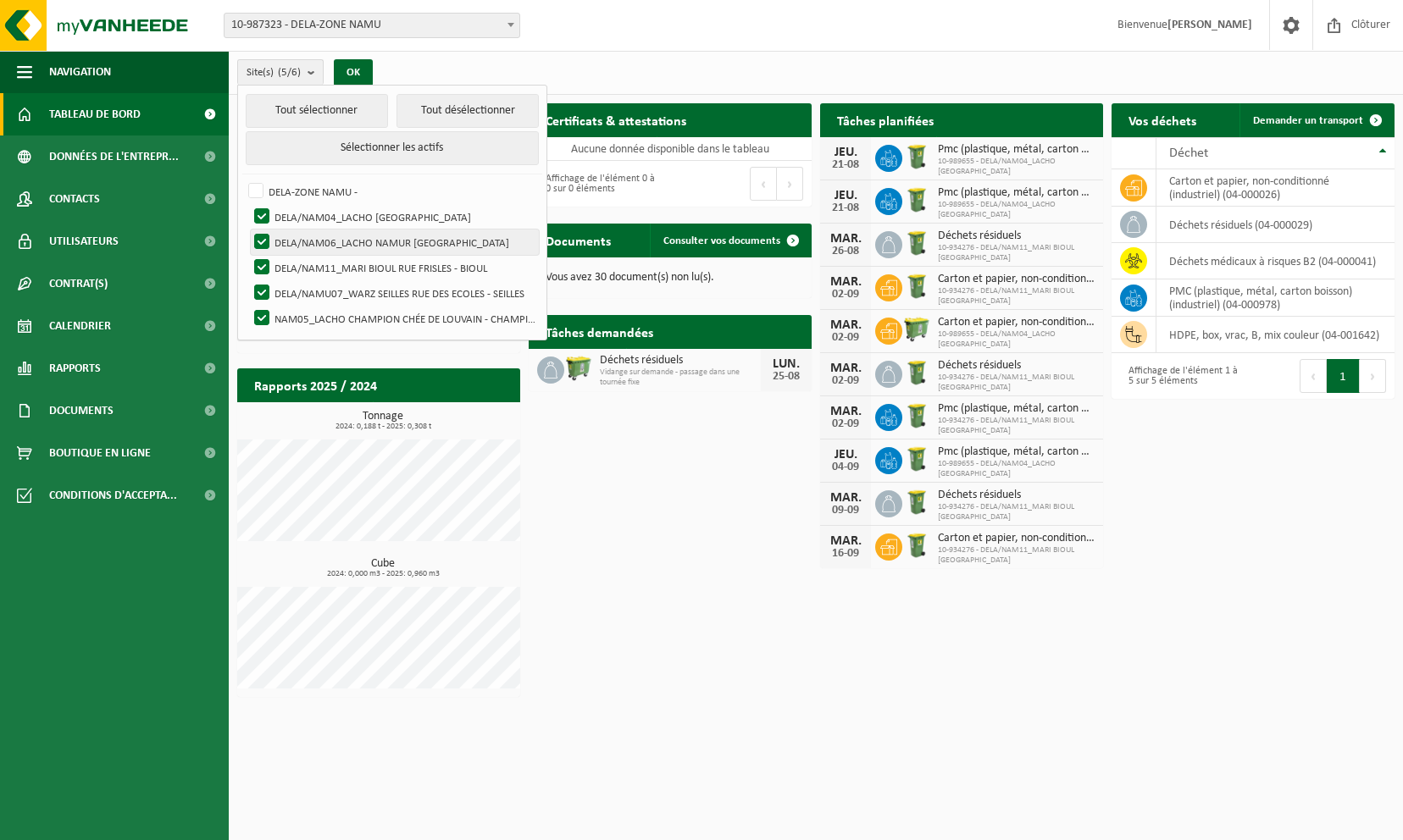
checkbox input "false"
click at [261, 259] on label "DELA/NAM11_MARI BIOUL RUE FRISLES - BIOUL" at bounding box center [394, 268] width 288 height 26
click at [248, 255] on input "DELA/NAM11_MARI BIOUL RUE FRISLES - BIOUL" at bounding box center [248, 254] width 1 height 1
checkbox input "false"
click at [264, 291] on label "DELA/NAMU07_WARZ SEILLES RUE DES ECOLES - SEILLES" at bounding box center [394, 293] width 288 height 26
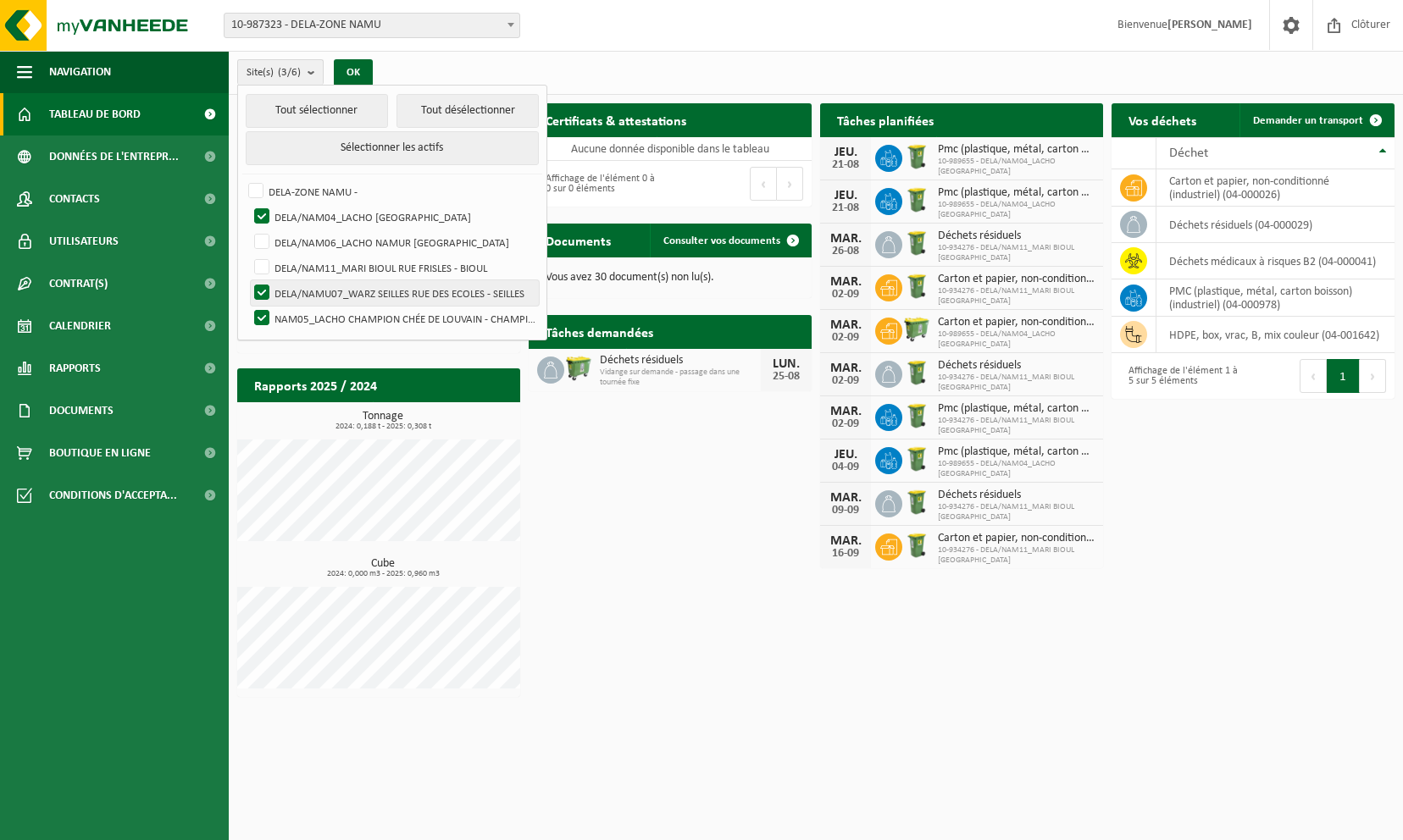
click at [248, 280] on input "DELA/NAMU07_WARZ SEILLES RUE DES ECOLES - SEILLES" at bounding box center [248, 280] width 1 height 1
checkbox input "false"
click at [262, 311] on label "NAM05_LACHO CHAMPION CHÉE DE LOUVAIN - CHAMPION" at bounding box center [394, 319] width 288 height 26
click at [248, 306] on input "NAM05_LACHO CHAMPION CHÉE DE LOUVAIN - CHAMPION" at bounding box center [248, 305] width 1 height 1
checkbox input "false"
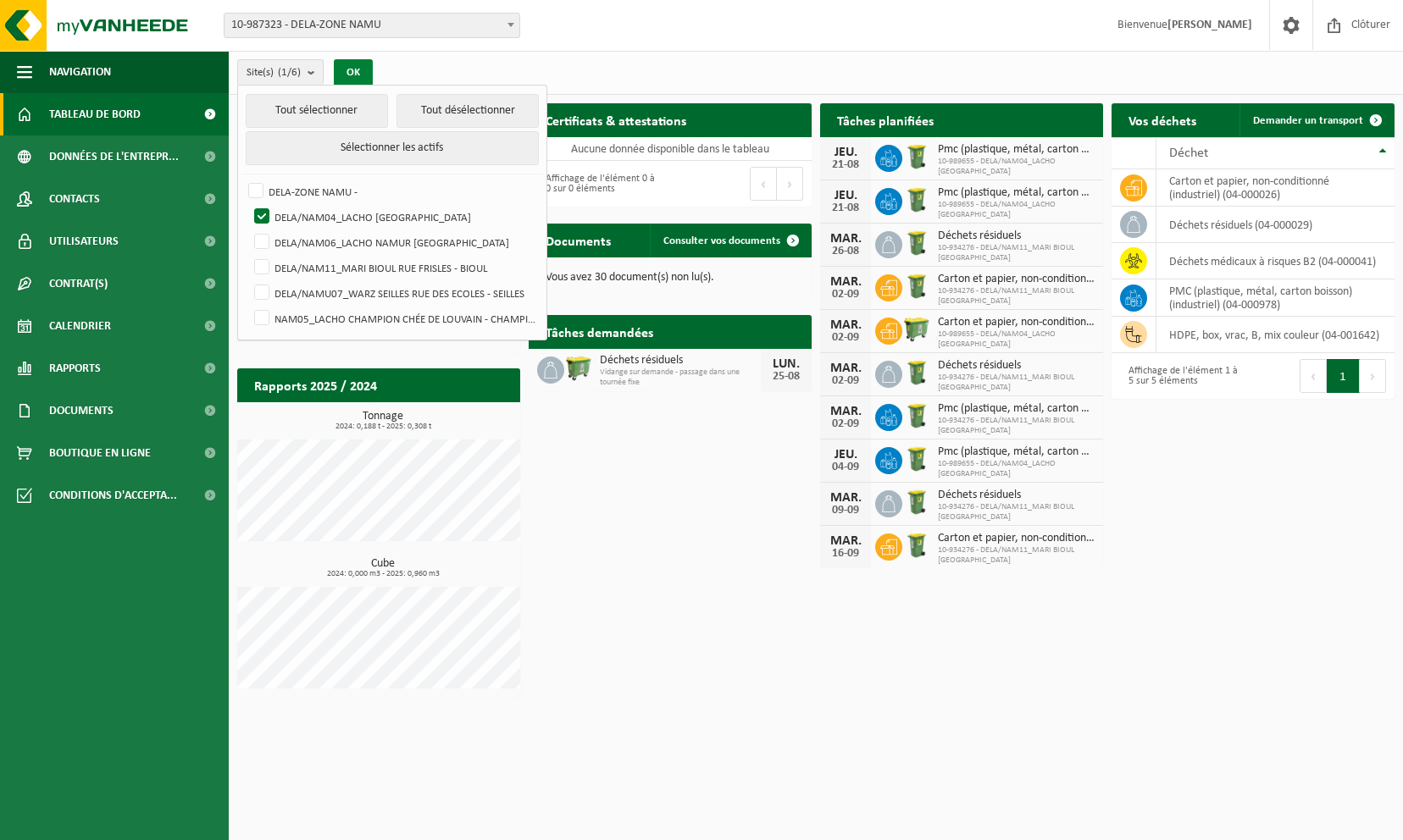
click at [352, 69] on button "OK" at bounding box center [353, 72] width 39 height 27
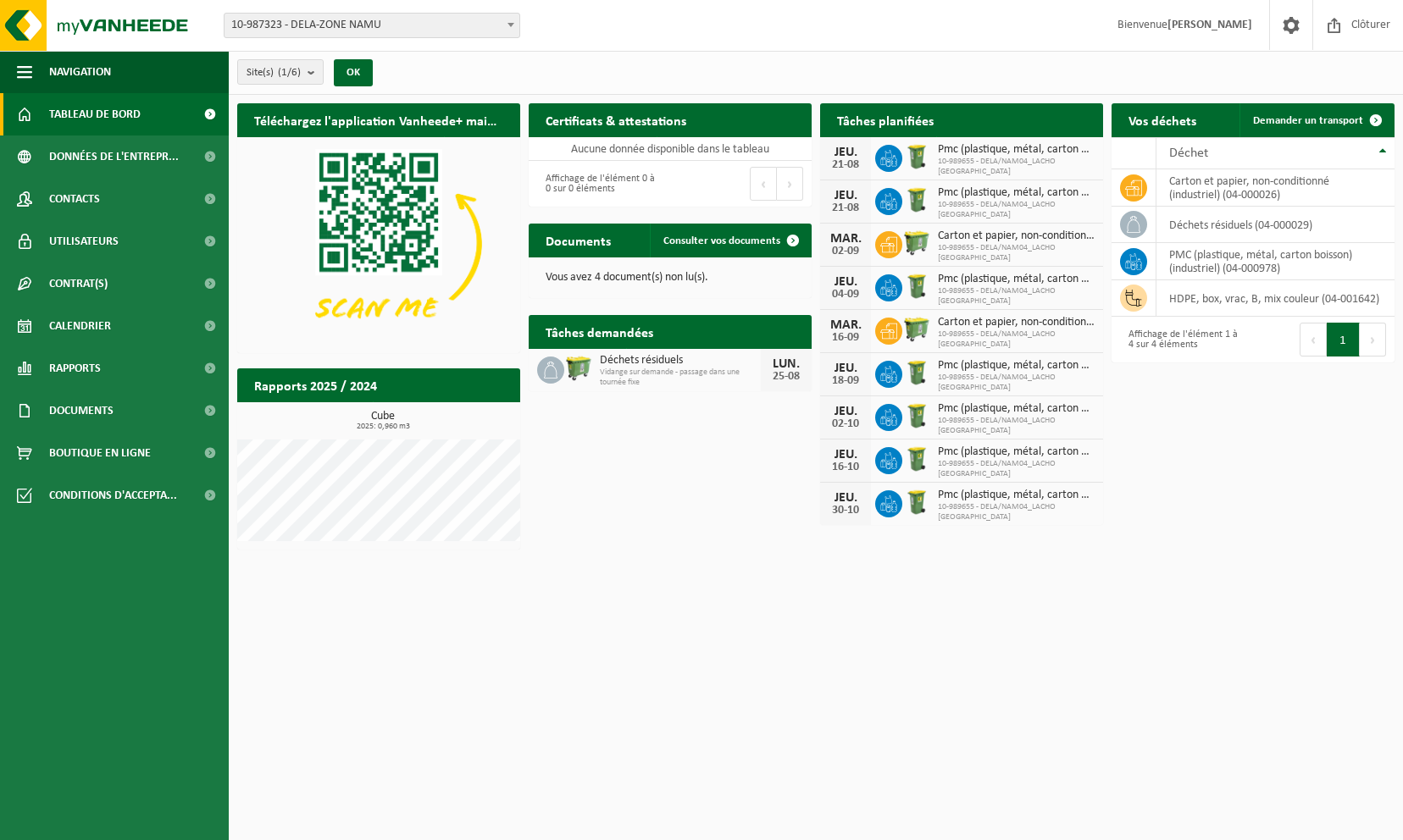
click at [1066, 240] on span "Carton et papier, non-conditionné (industriel)" at bounding box center [1016, 236] width 157 height 14
click at [1261, 220] on td "déchets résiduels (04-000029)" at bounding box center [1275, 225] width 238 height 37
click at [1152, 123] on h2 "Vos déchets" at bounding box center [1163, 120] width 101 height 33
click at [81, 283] on span "Contrat(s)" at bounding box center [77, 284] width 58 height 42
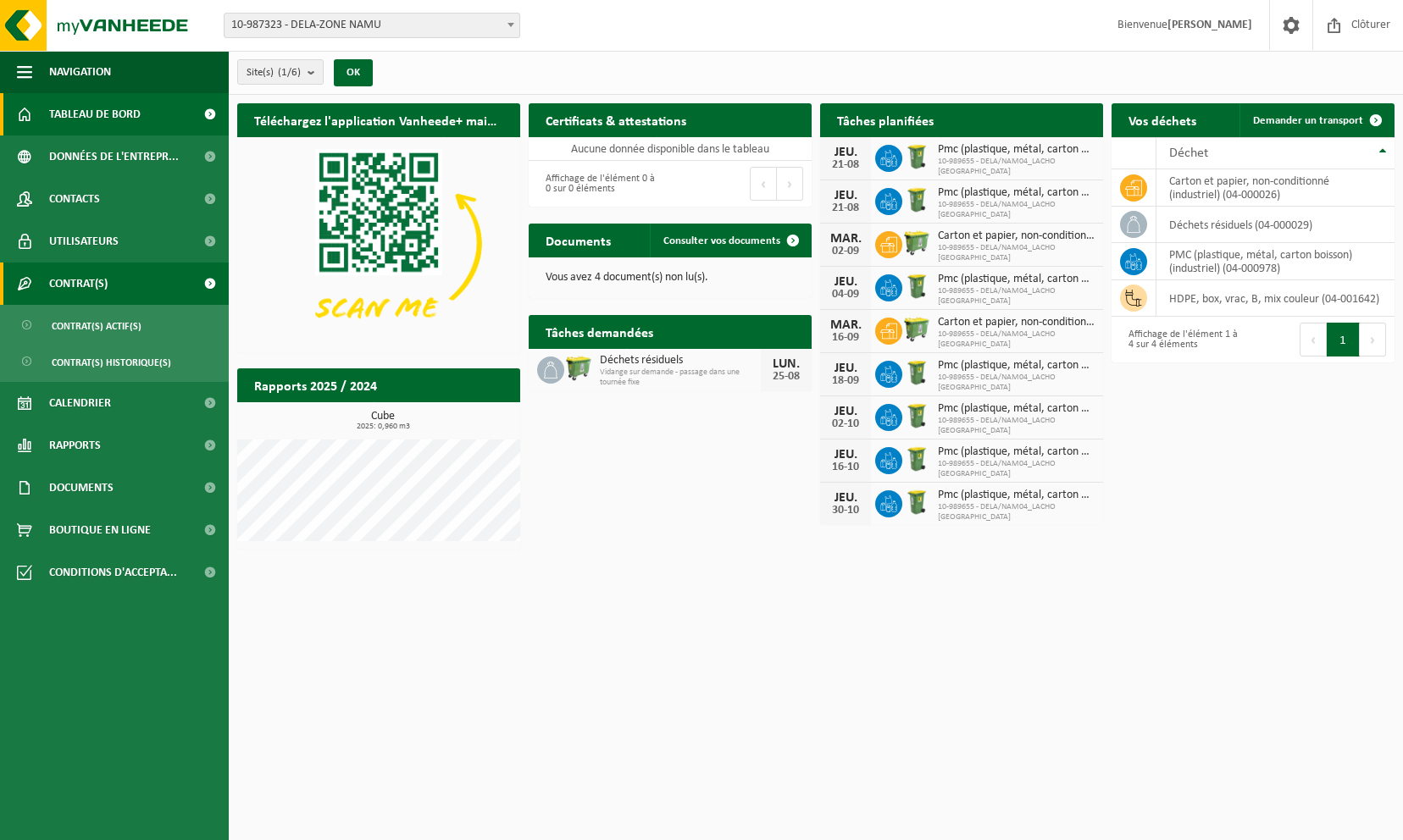
click at [87, 280] on span "Contrat(s)" at bounding box center [77, 284] width 58 height 42
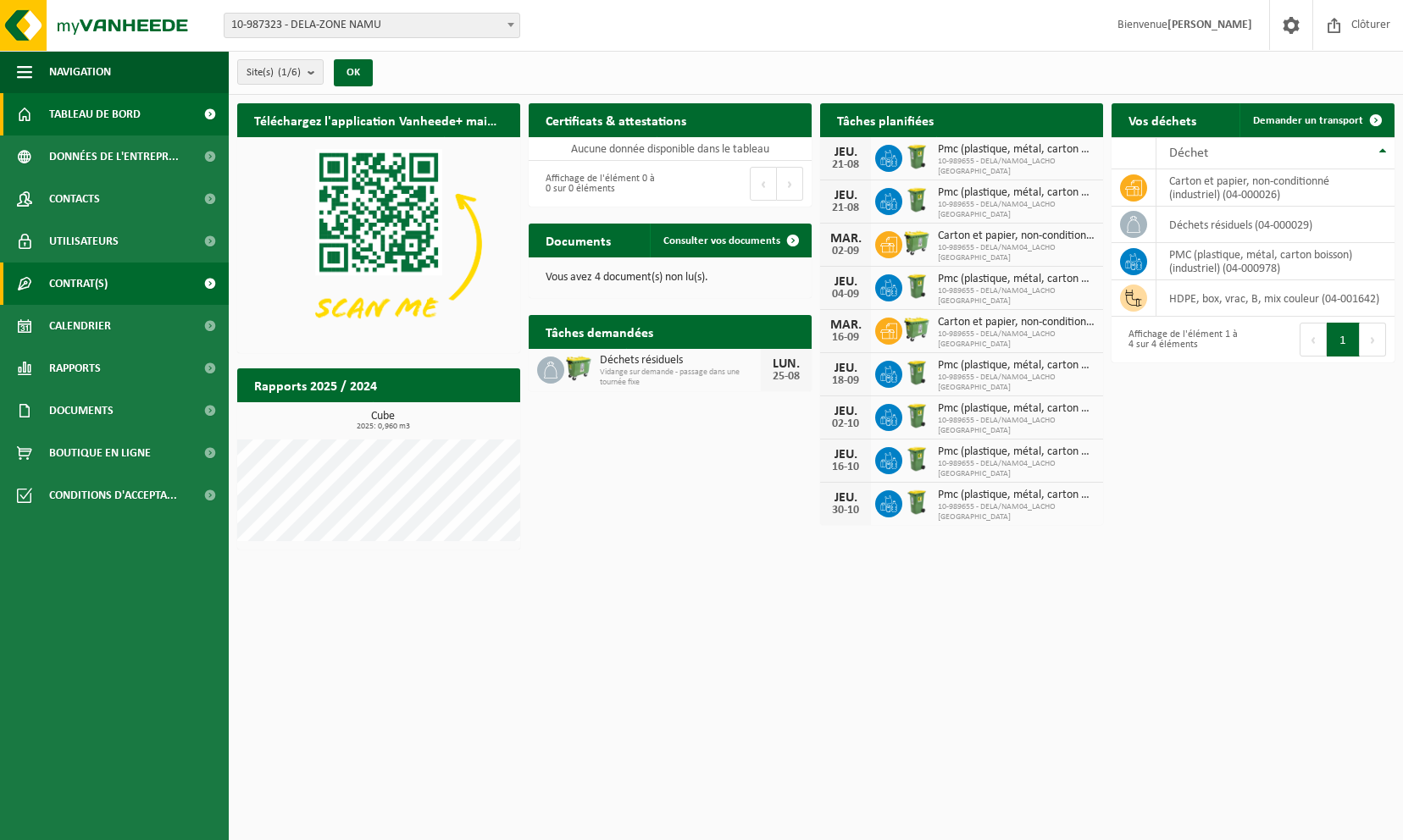
click at [87, 280] on span "Contrat(s)" at bounding box center [77, 284] width 58 height 42
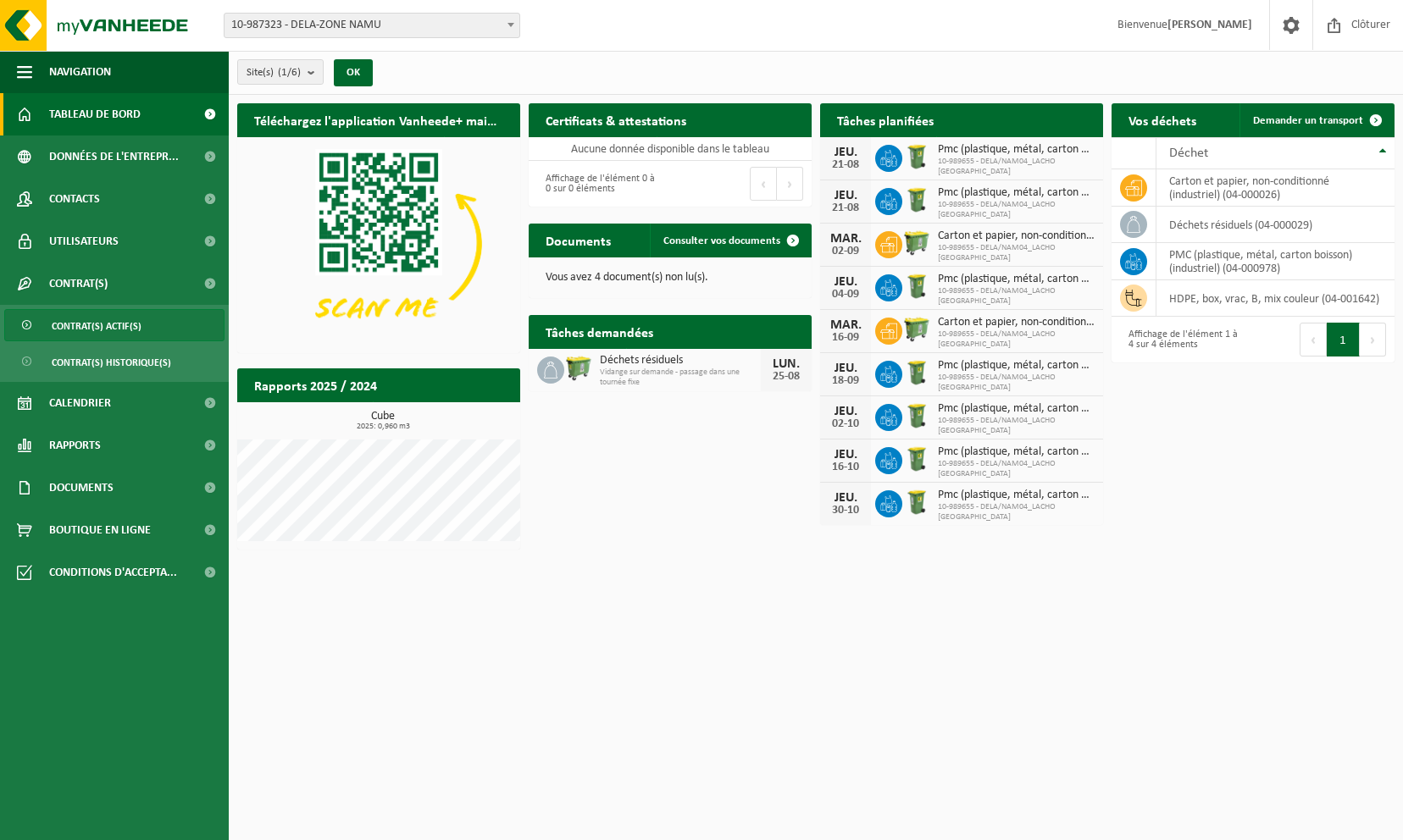
click at [91, 313] on span "Contrat(s) actif(s)" at bounding box center [96, 326] width 89 height 32
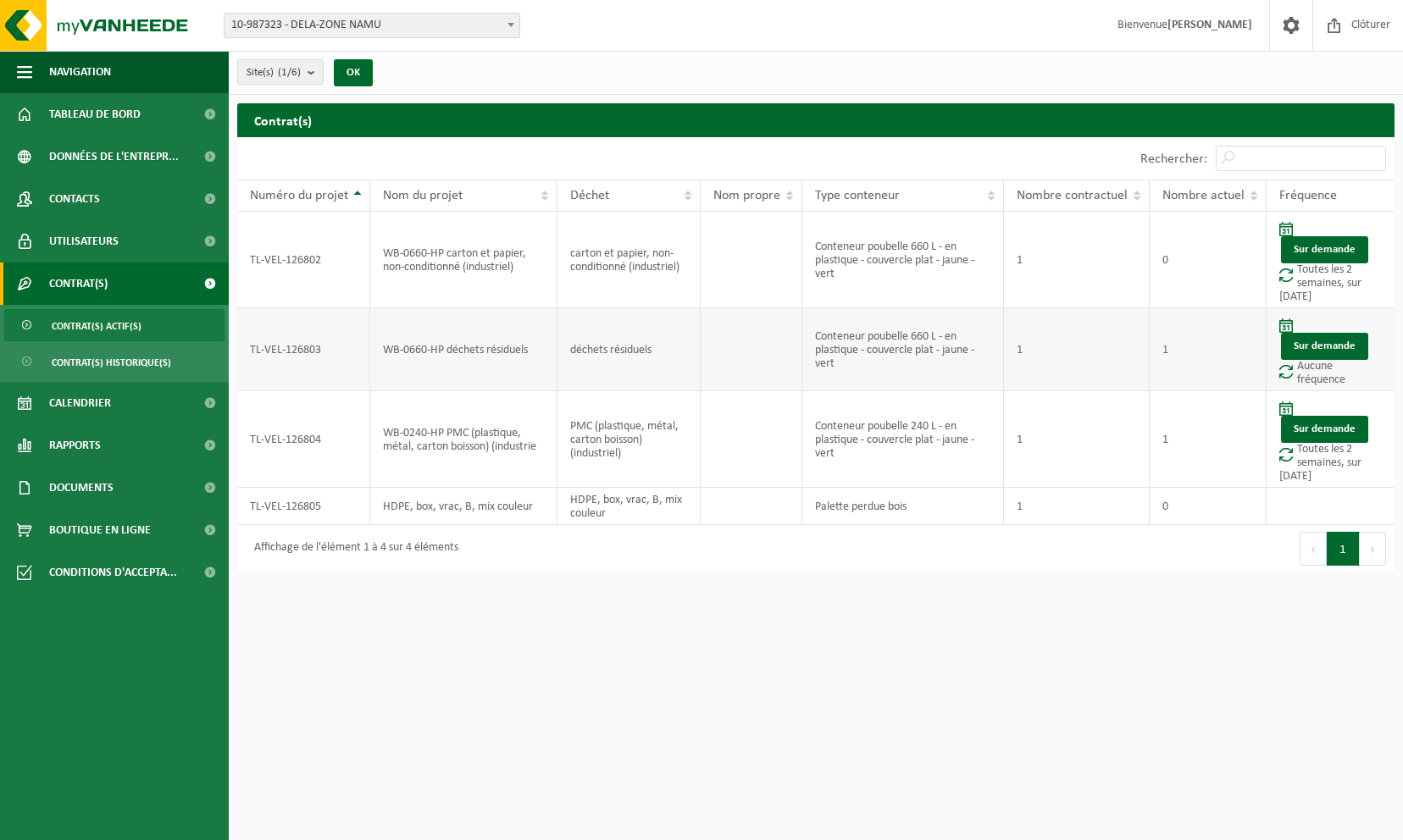
click at [1304, 378] on td "Sur demande Aucune fréquence" at bounding box center [1330, 350] width 128 height 83
drag, startPoint x: 292, startPoint y: 344, endPoint x: 991, endPoint y: 364, distance: 699.3
click at [991, 364] on tr "TL-VEL-126803 WB-0660-HP déchets résiduels déchets résiduels Conteneur poubelle…" at bounding box center [816, 350] width 1157 height 83
drag, startPoint x: 991, startPoint y: 364, endPoint x: 879, endPoint y: 352, distance: 112.6
copy tr "TL-VEL-126803 WB-0660-HP déchets résiduels déchets résiduels Conteneur poubelle…"
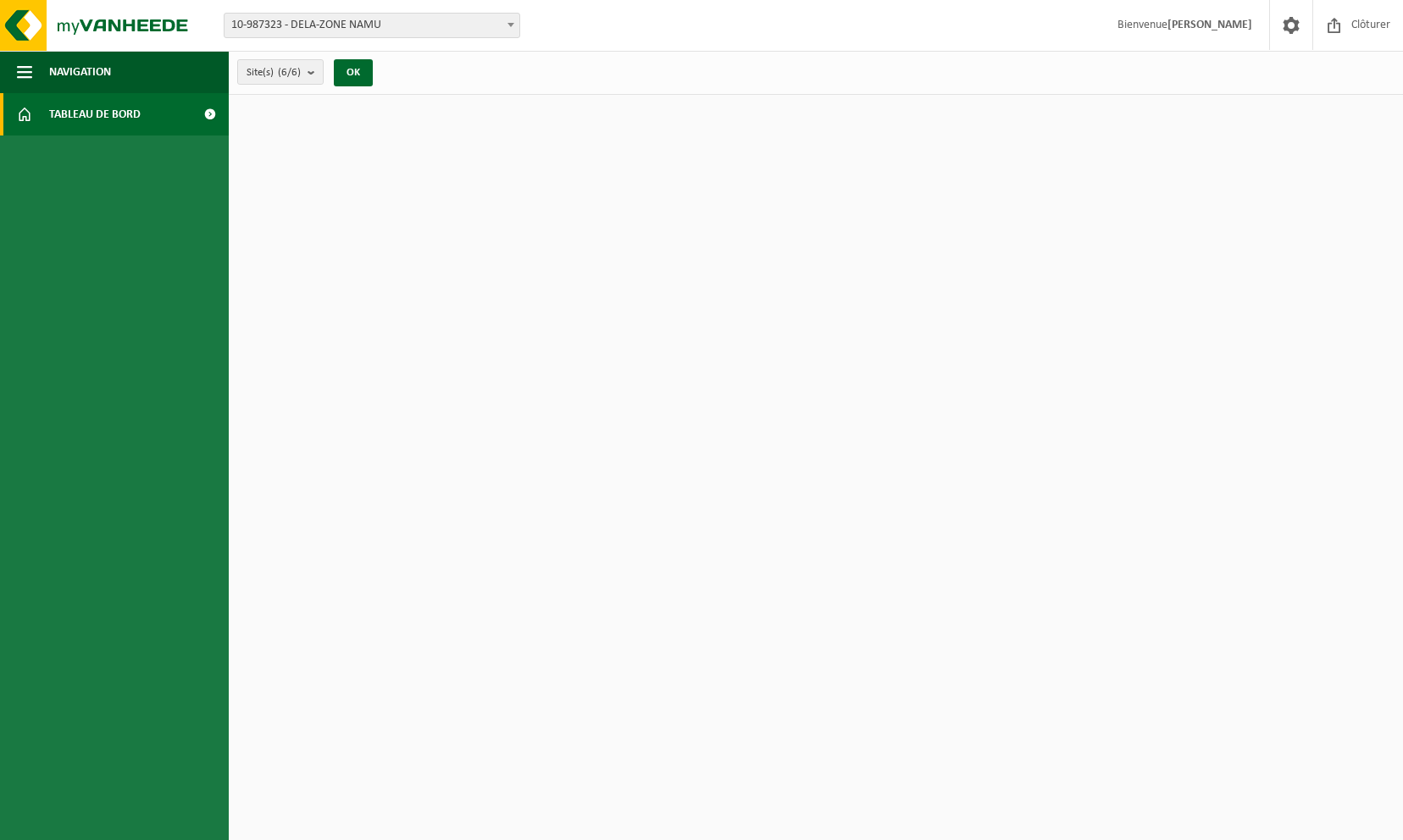
click at [483, 26] on span "10-987323 - DELA-ZONE NAMU" at bounding box center [372, 26] width 295 height 24
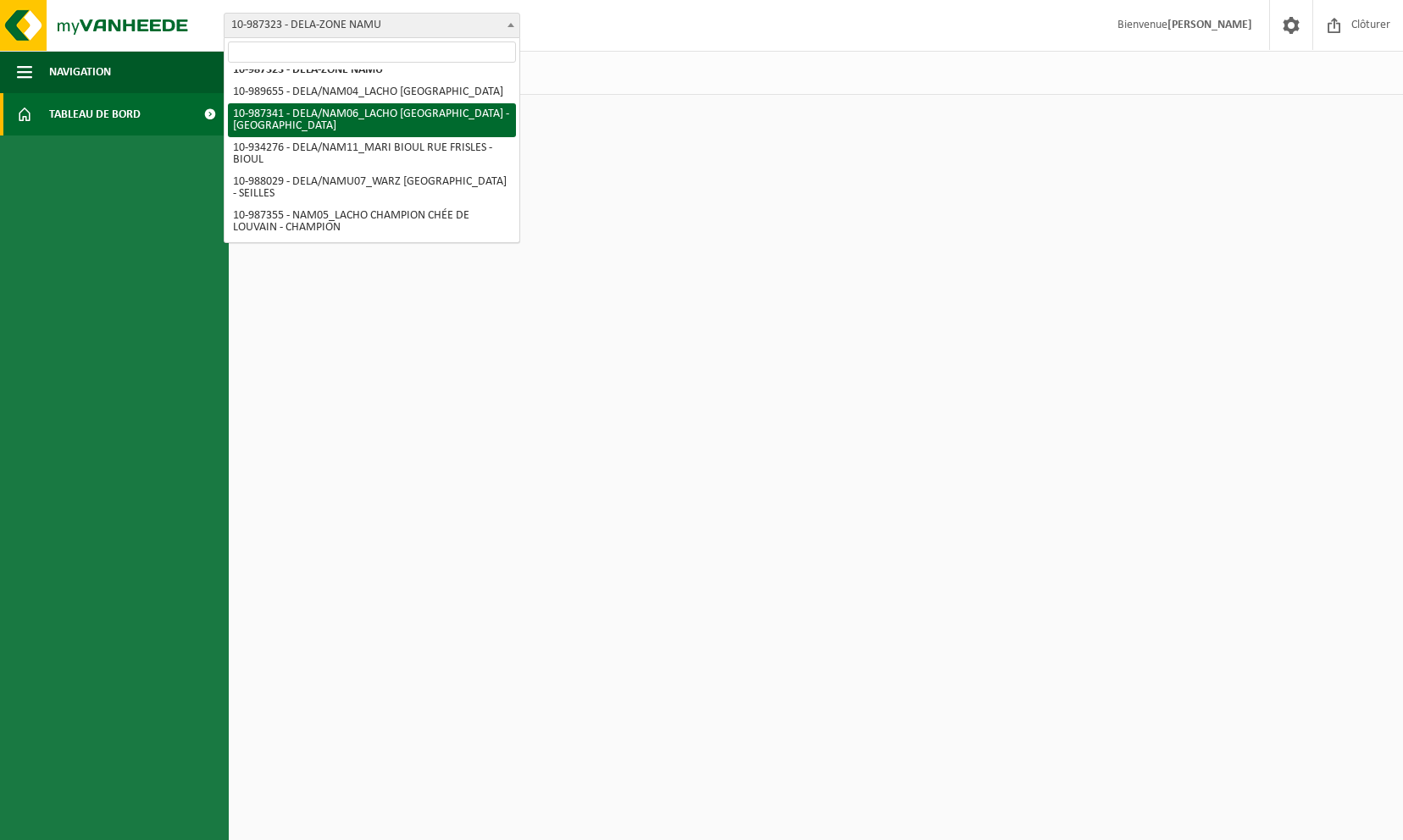
scroll to position [22, 0]
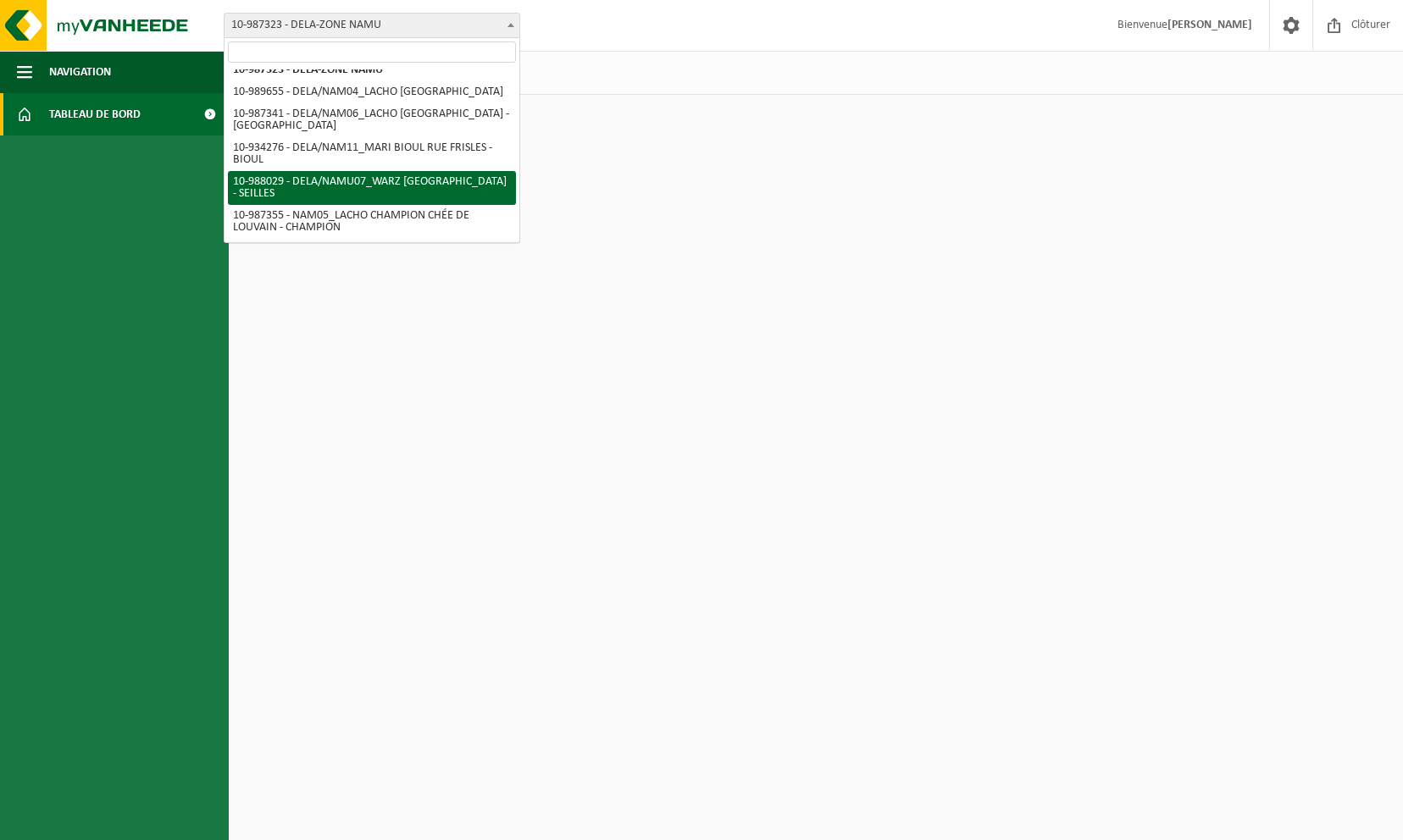
select select "167556"
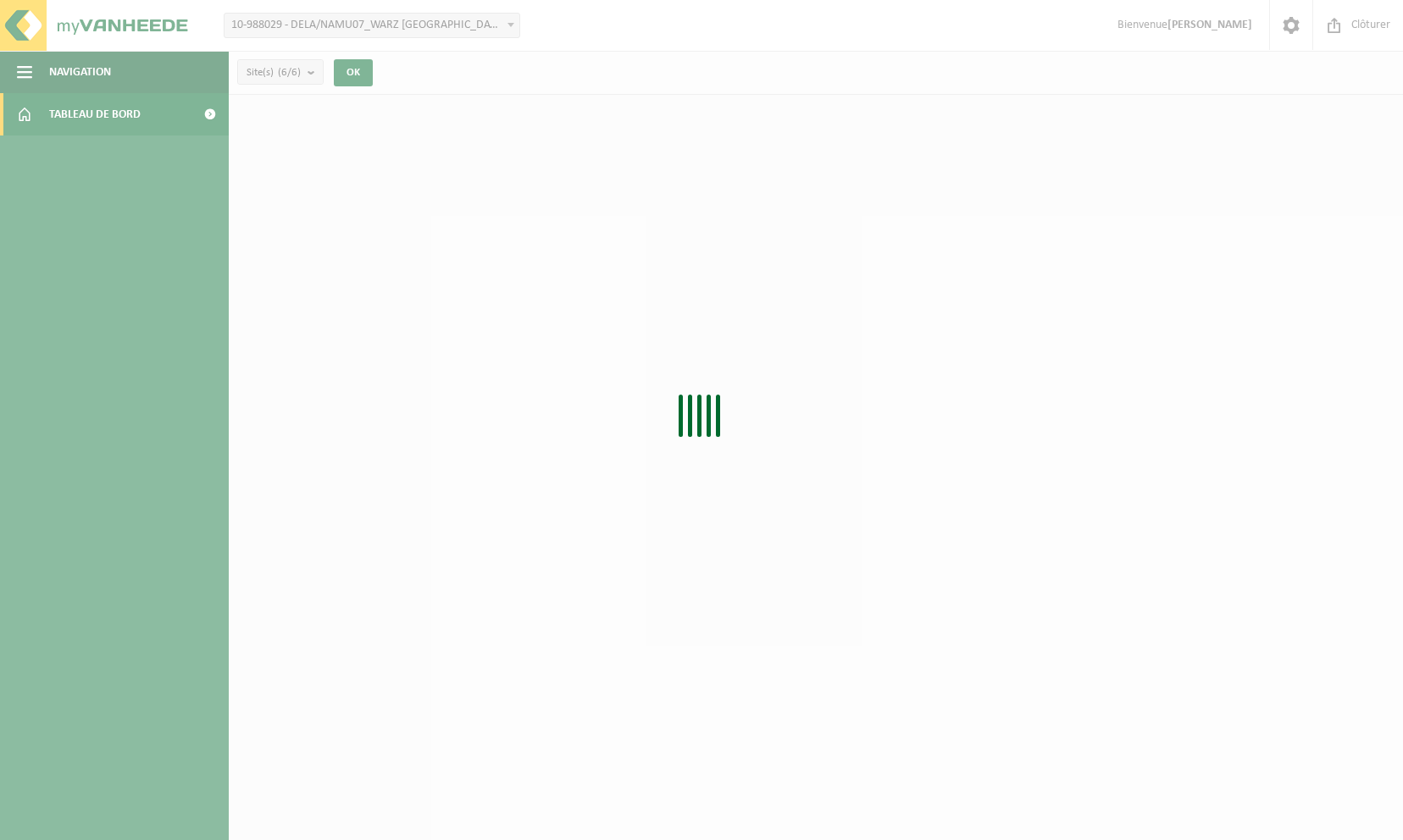
click at [92, 111] on div "Patientez Le téléchargement est un peu long en raison de la grande quantité de …" at bounding box center [701, 420] width 1403 height 840
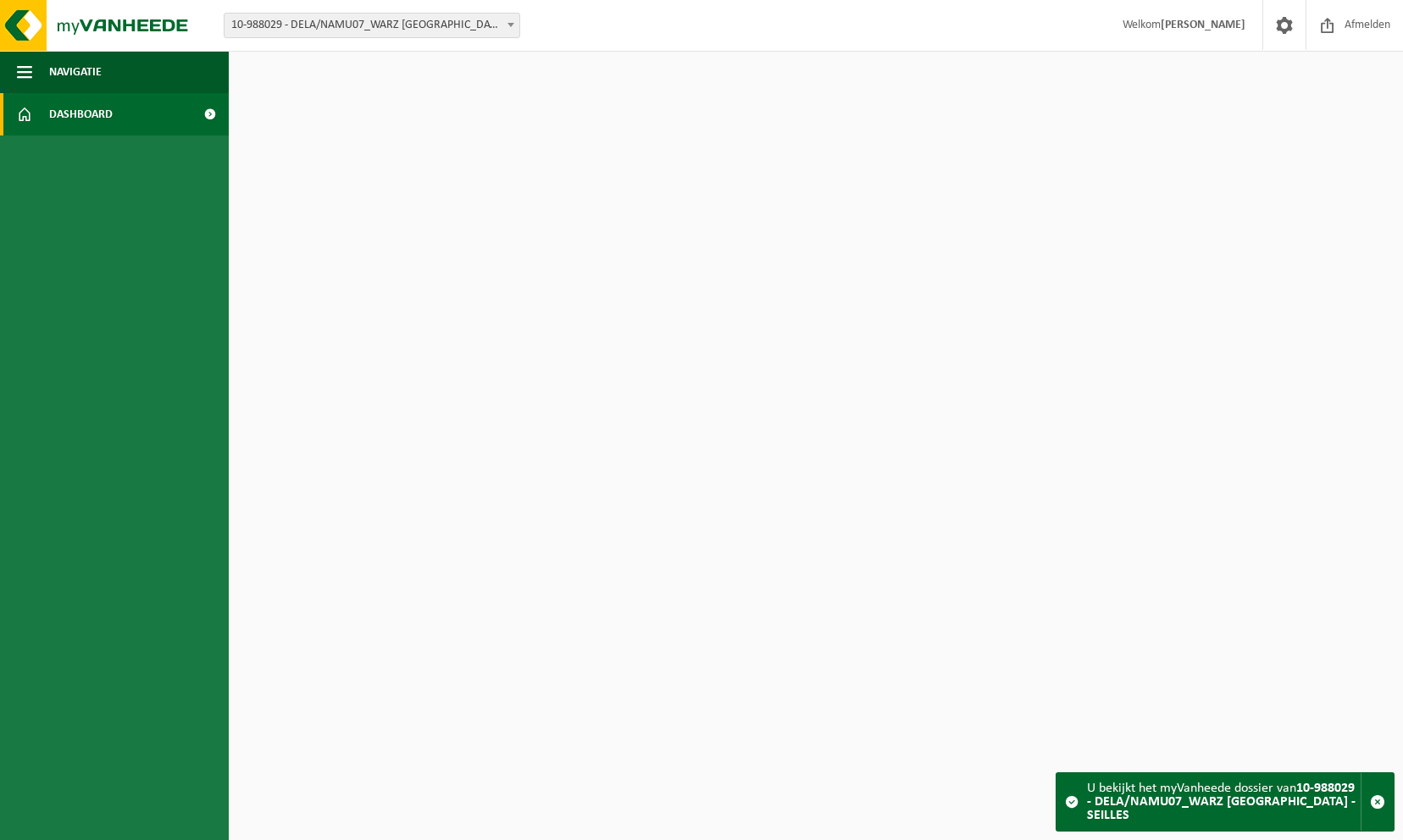
click at [240, 22] on span "10-988029 - DELA/NAMU07_WARZ [GEOGRAPHIC_DATA] - SEILLES" at bounding box center [372, 26] width 295 height 24
click at [240, 22] on span "10-988029 - DELA/NAMU07_WARZ [GEOGRAPHIC_DATA] - SEILLES" at bounding box center [372, 26] width 295 height 24
click at [137, 117] on link "Dashboard" at bounding box center [114, 114] width 228 height 42
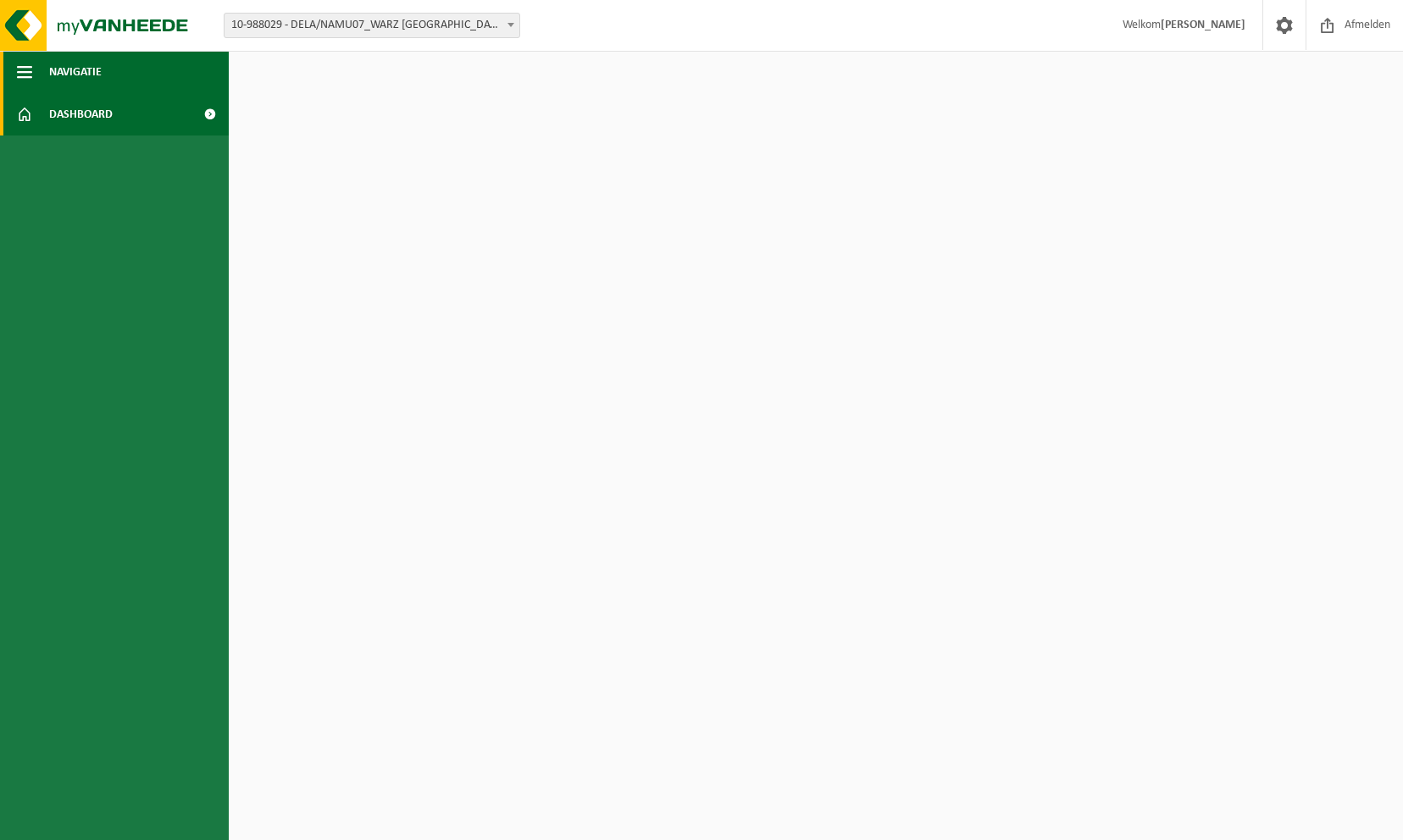
click at [113, 70] on button "Navigatie" at bounding box center [114, 72] width 228 height 42
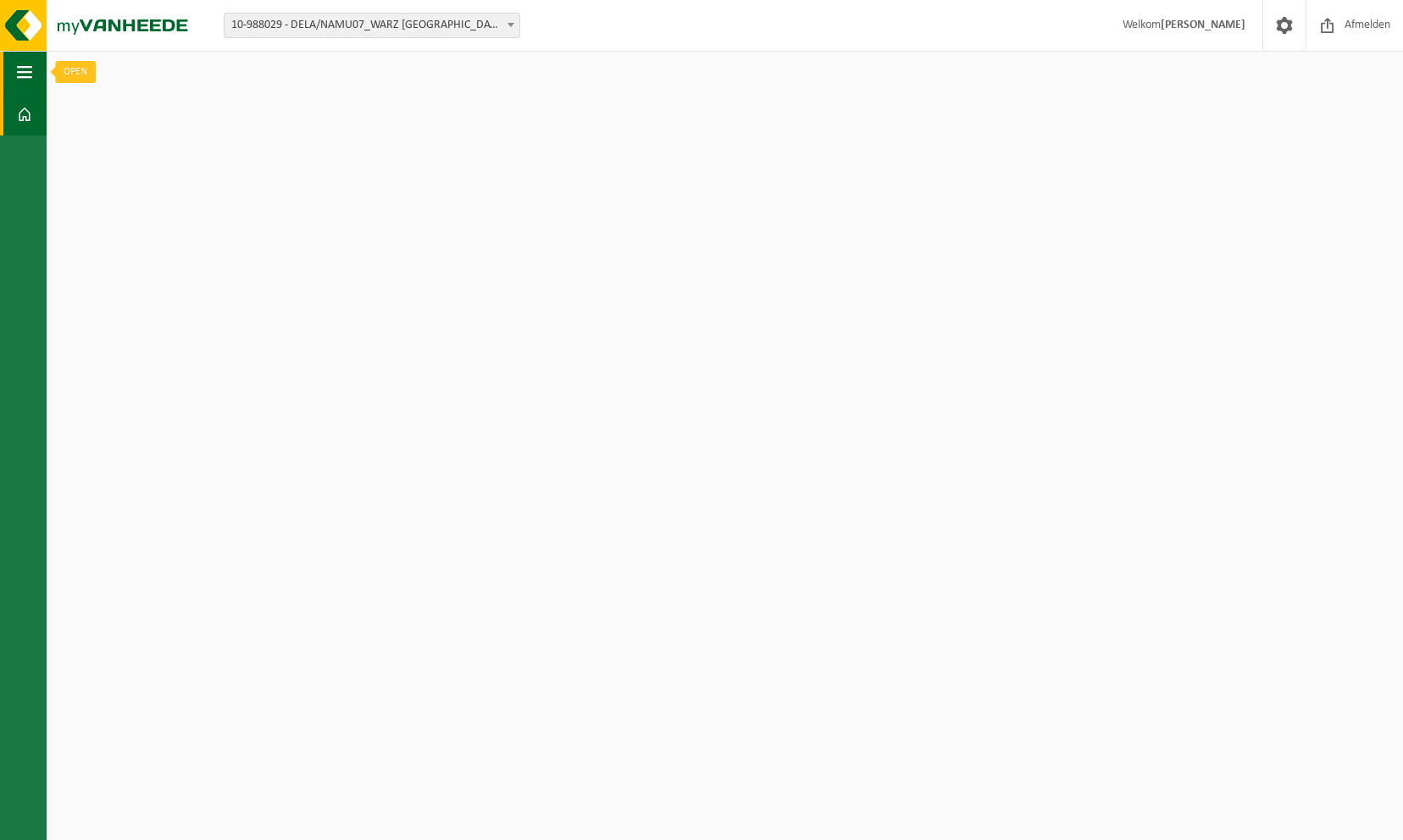
click at [15, 68] on button "Navigatie" at bounding box center [23, 72] width 47 height 42
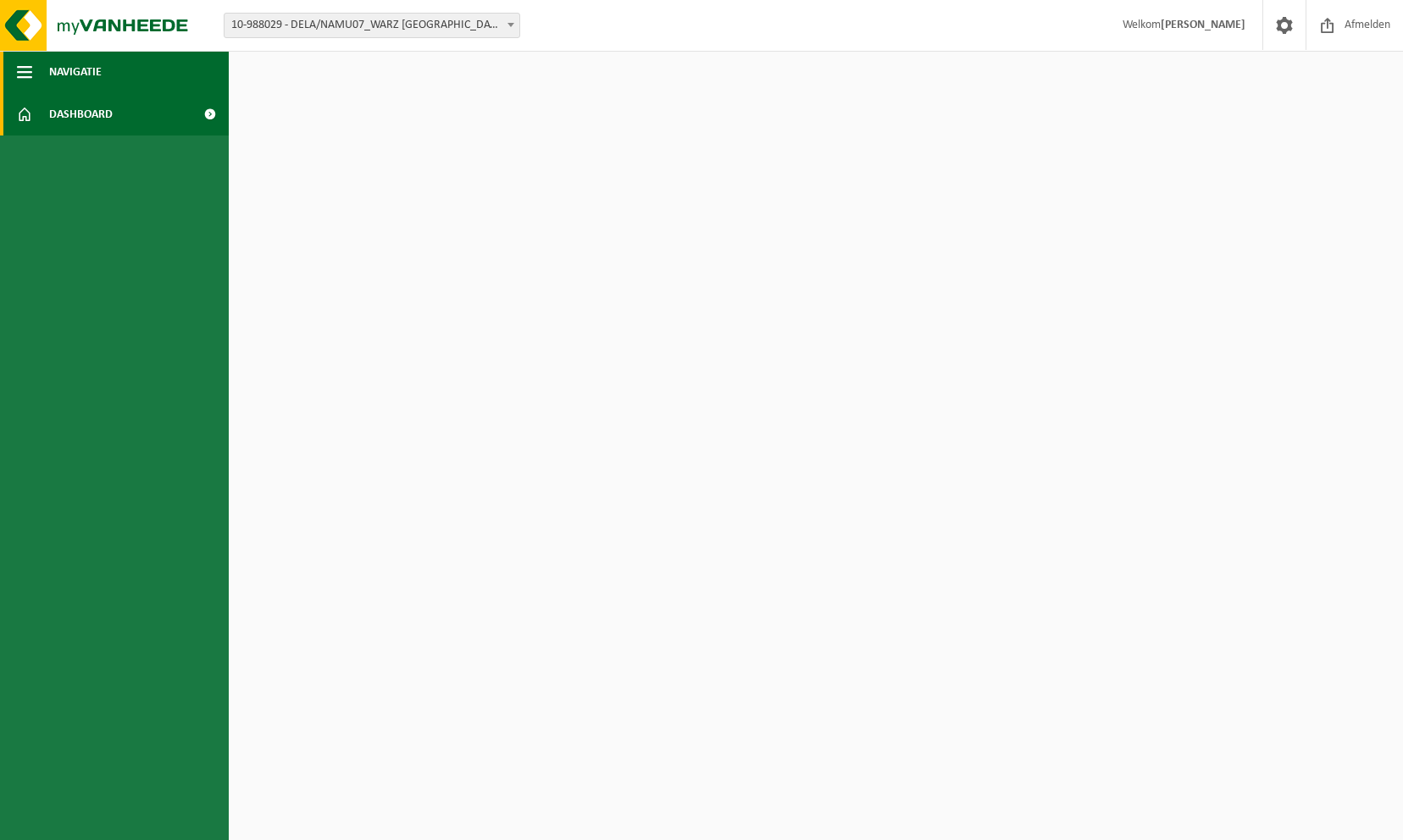
click at [91, 76] on span "Navigatie" at bounding box center [75, 72] width 53 height 42
